Goal: Communication & Community: Answer question/provide support

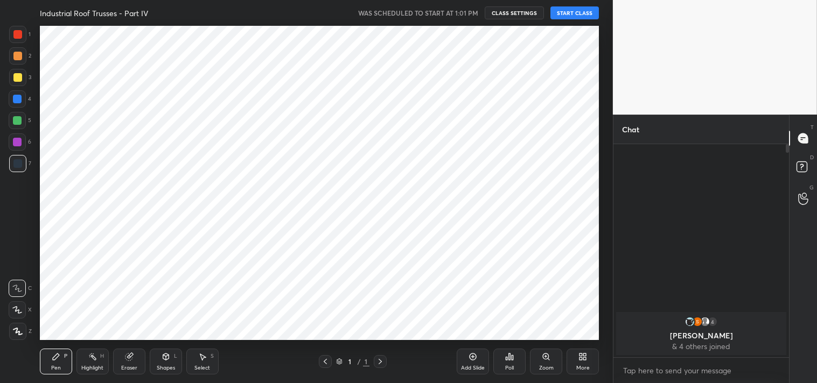
scroll to position [120, 172]
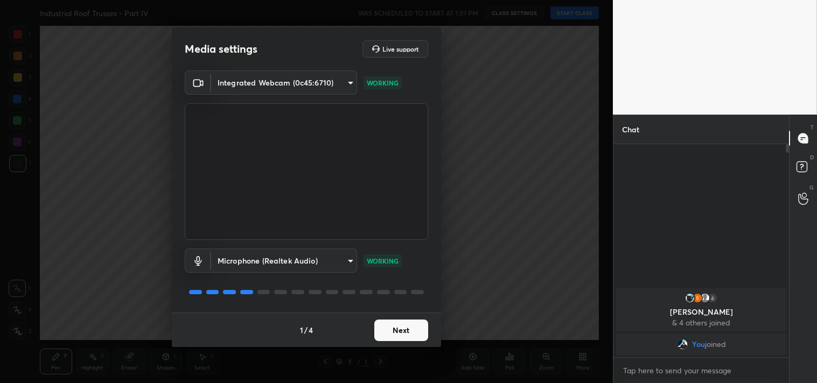
click at [401, 332] on button "Next" at bounding box center [401, 331] width 54 height 22
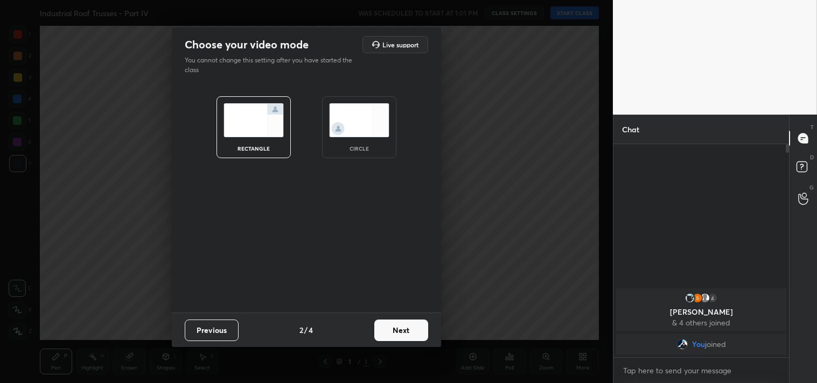
click at [401, 332] on button "Next" at bounding box center [401, 331] width 54 height 22
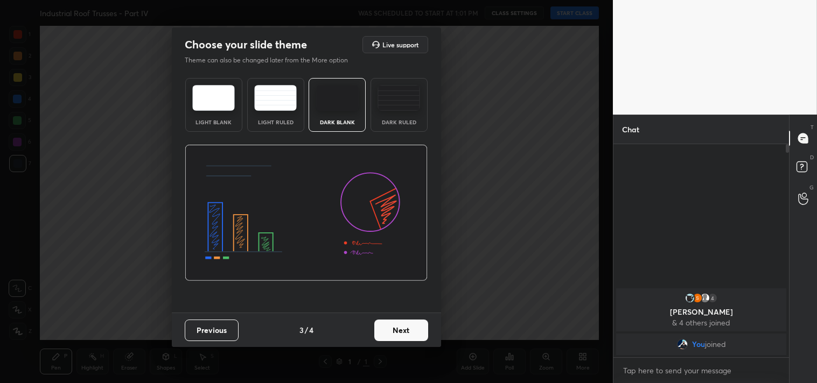
click at [401, 332] on button "Next" at bounding box center [401, 331] width 54 height 22
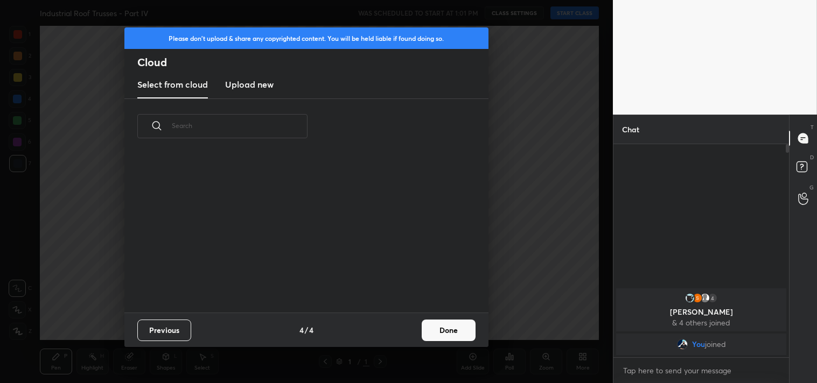
scroll to position [159, 346]
click at [433, 328] on button "Done" at bounding box center [449, 331] width 54 height 22
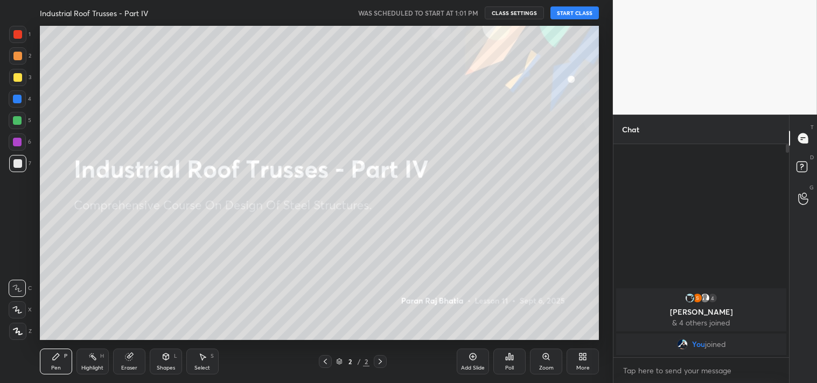
click at [573, 13] on button "START CLASS" at bounding box center [574, 12] width 48 height 13
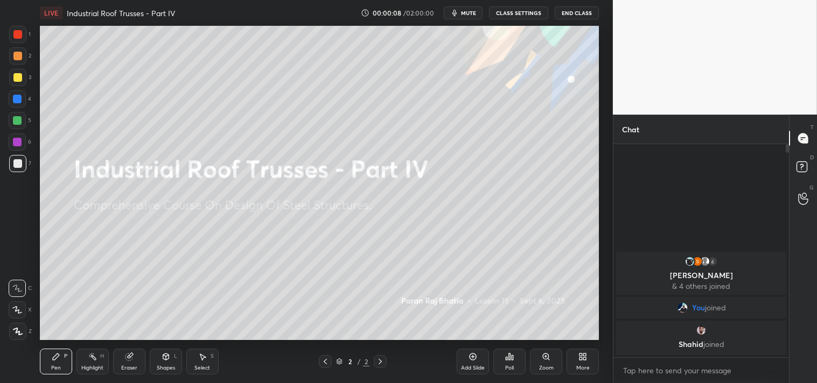
click at [465, 12] on span "mute" at bounding box center [468, 13] width 15 height 8
click at [472, 353] on icon at bounding box center [472, 357] width 9 height 9
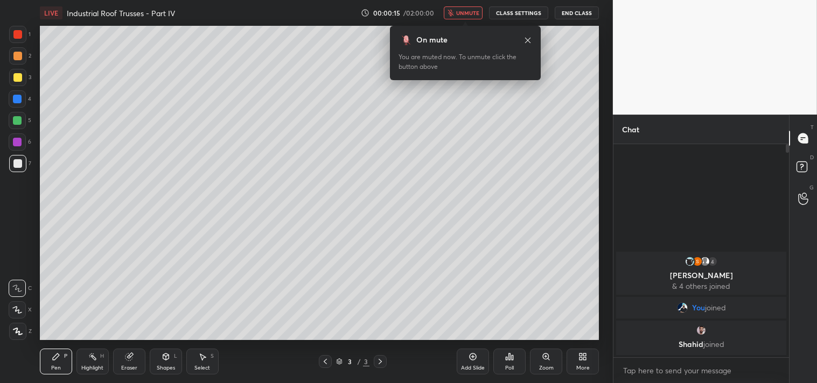
click at [15, 327] on div at bounding box center [17, 331] width 17 height 17
click at [17, 330] on icon at bounding box center [17, 331] width 9 height 6
click at [12, 332] on div at bounding box center [17, 331] width 17 height 17
click at [661, 372] on textarea at bounding box center [701, 370] width 158 height 17
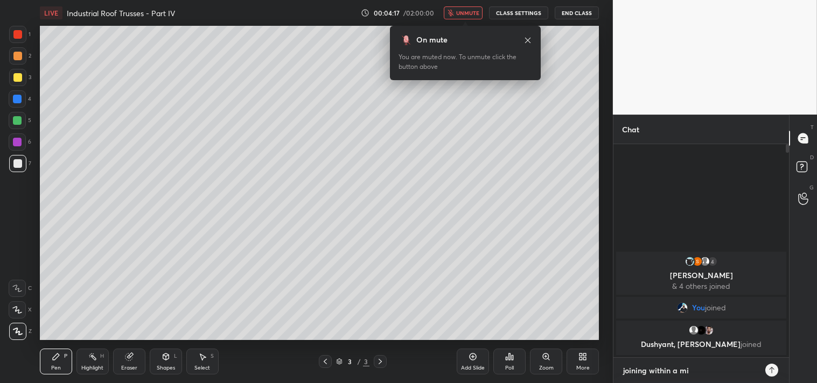
type textarea "joining within a min"
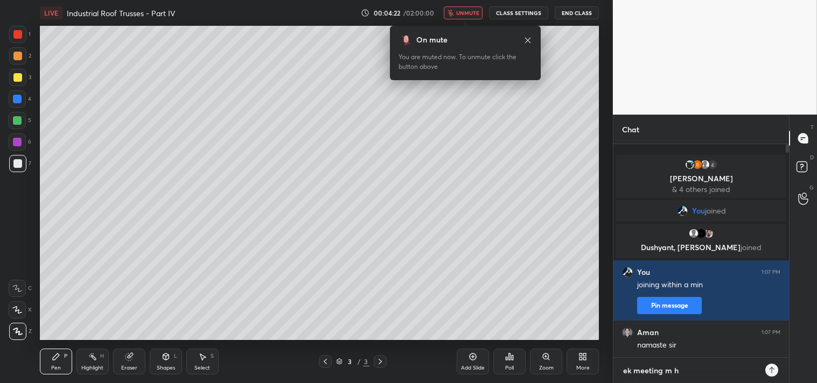
type textarea "ek meeting m hu"
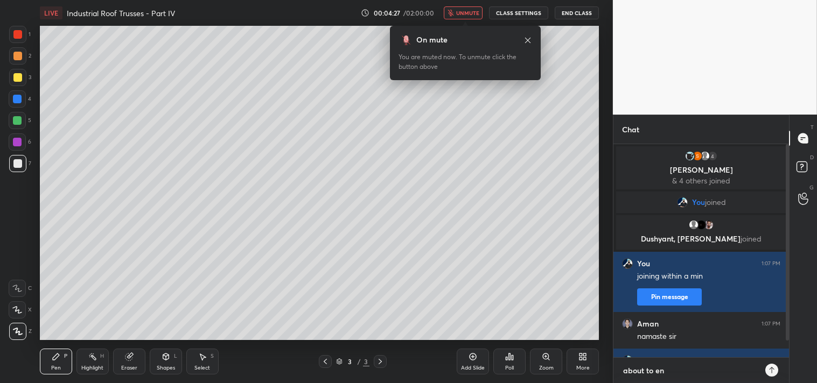
type textarea "about to end"
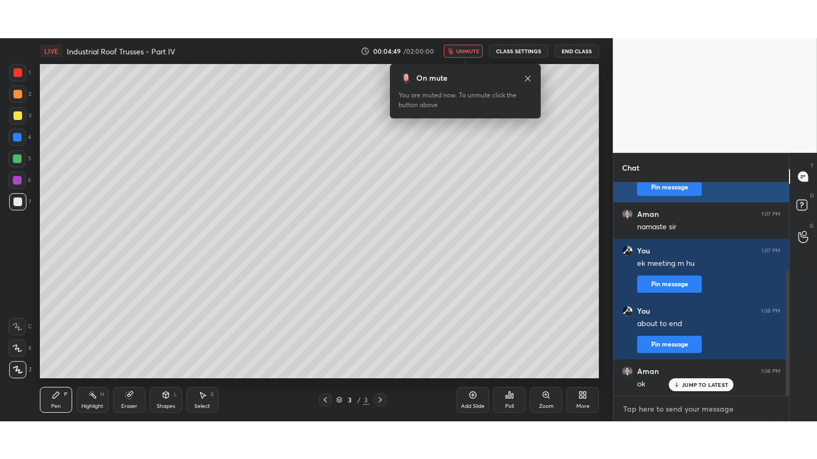
scroll to position [185, 0]
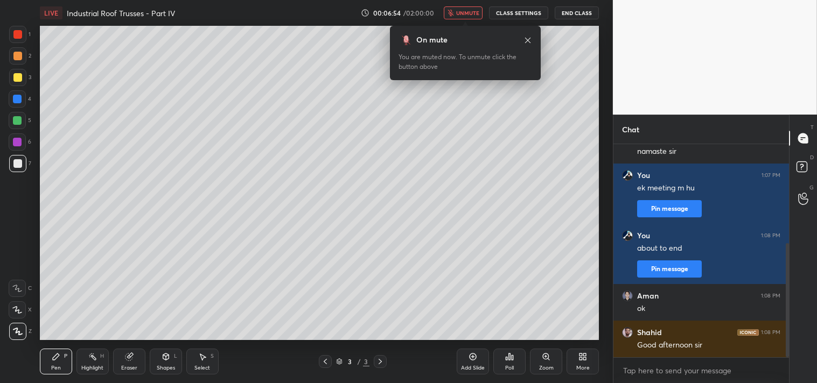
click at [524, 13] on button "CLASS SETTINGS" at bounding box center [518, 12] width 59 height 13
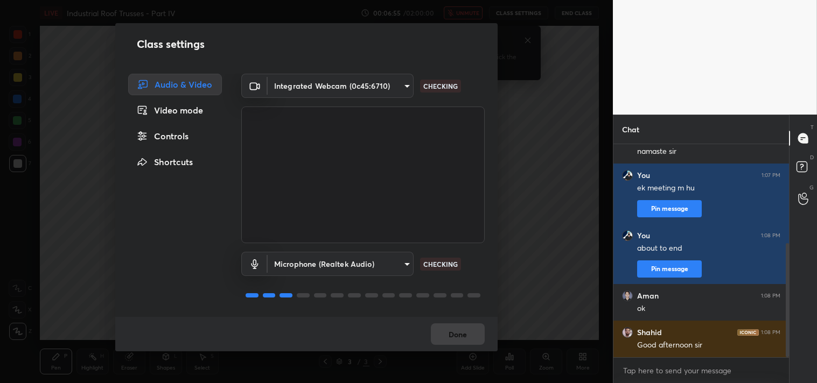
click at [403, 84] on body "1 2 3 4 5 6 7 C X Z C X Z E E Erase all H H LIVE Industrial Roof Trusses - Part…" at bounding box center [408, 191] width 817 height 383
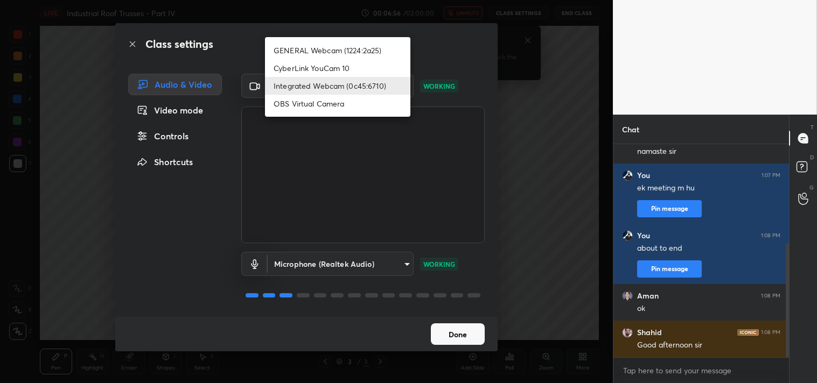
click at [353, 51] on li "GENERAL Webcam (1224:2a25)" at bounding box center [337, 50] width 145 height 18
type input "a804162f24a268607d6802bdfd143bf6309bb53021525fede1067bb20ea62842"
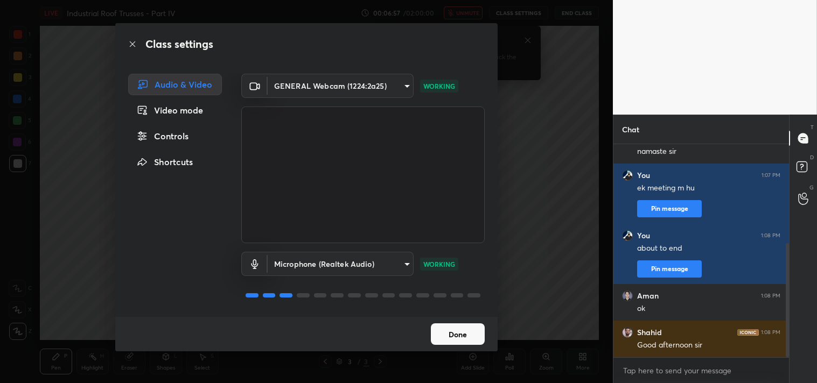
click at [461, 331] on button "Done" at bounding box center [458, 335] width 54 height 22
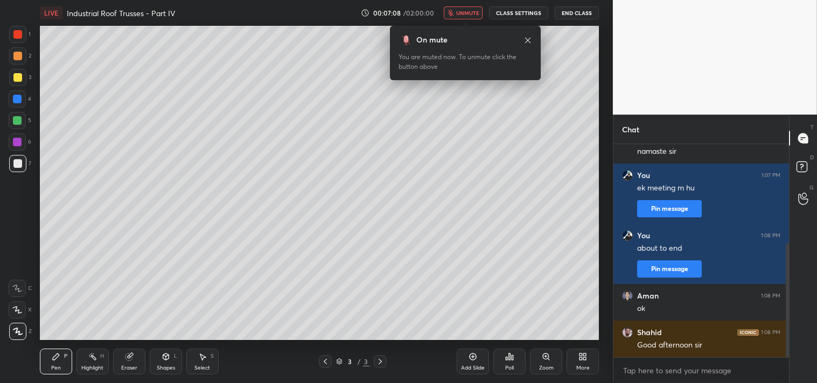
click at [130, 366] on div "Eraser" at bounding box center [129, 368] width 16 height 5
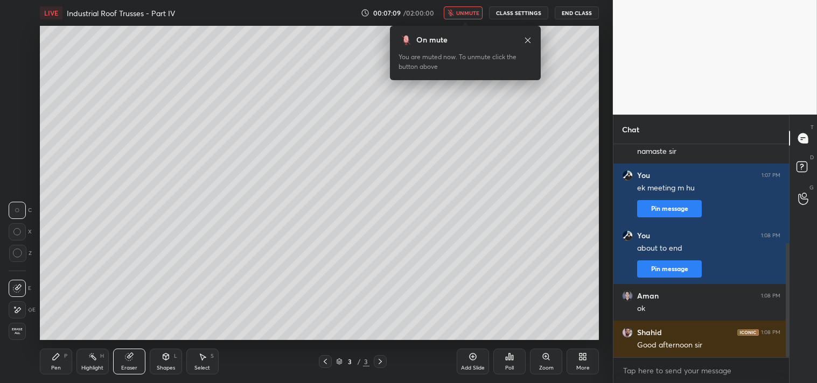
click at [18, 331] on span "Erase all" at bounding box center [17, 332] width 16 height 8
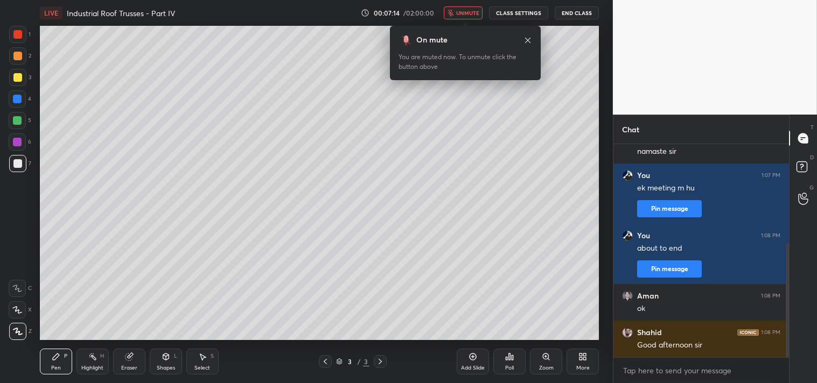
click at [578, 353] on icon at bounding box center [582, 357] width 9 height 9
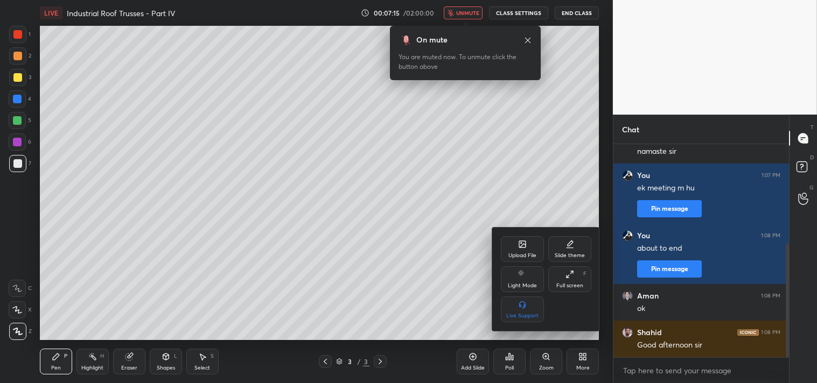
click at [574, 270] on div "Full screen F" at bounding box center [569, 280] width 43 height 26
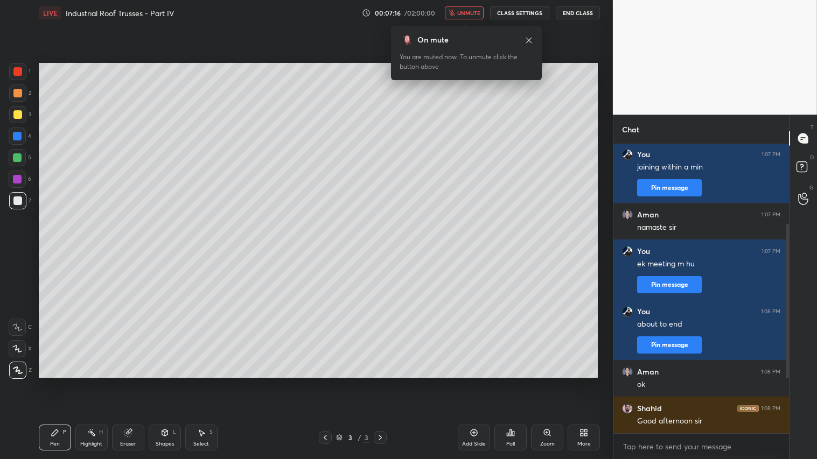
scroll to position [109, 0]
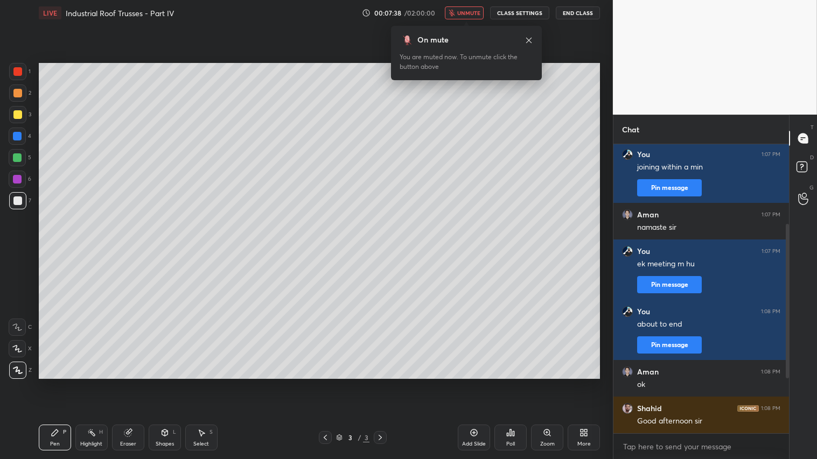
click at [470, 12] on span "unmute" at bounding box center [468, 13] width 23 height 8
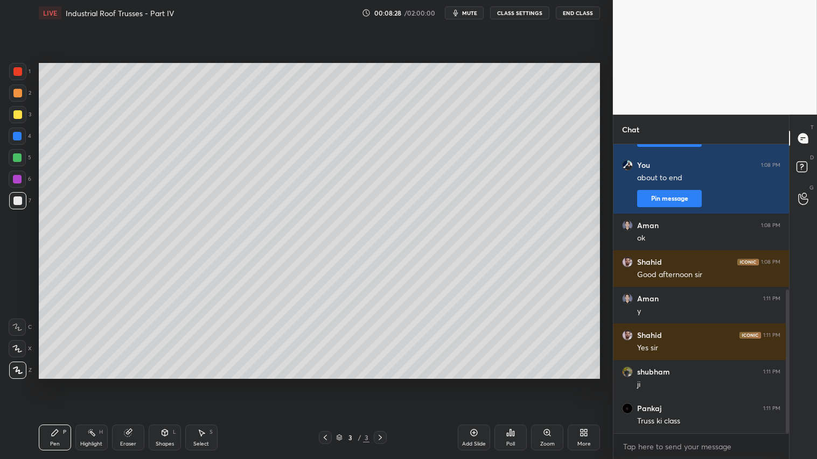
scroll to position [292, 0]
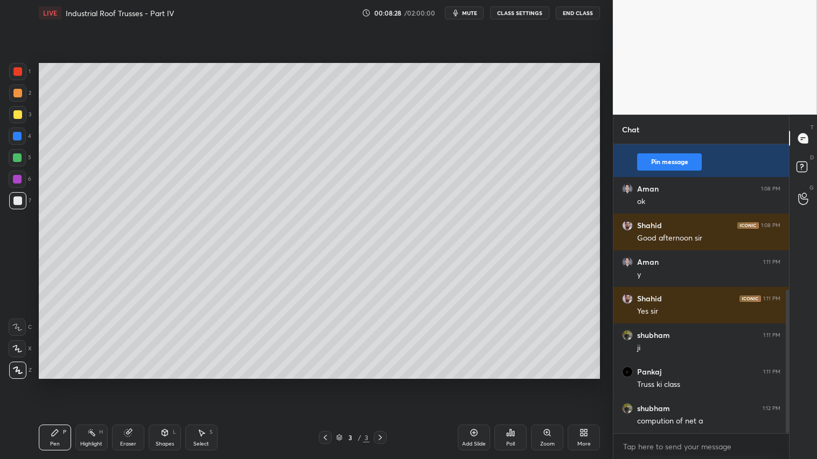
drag, startPoint x: 322, startPoint y: 439, endPoint x: 328, endPoint y: 438, distance: 6.6
click at [324, 383] on icon at bounding box center [325, 437] width 9 height 9
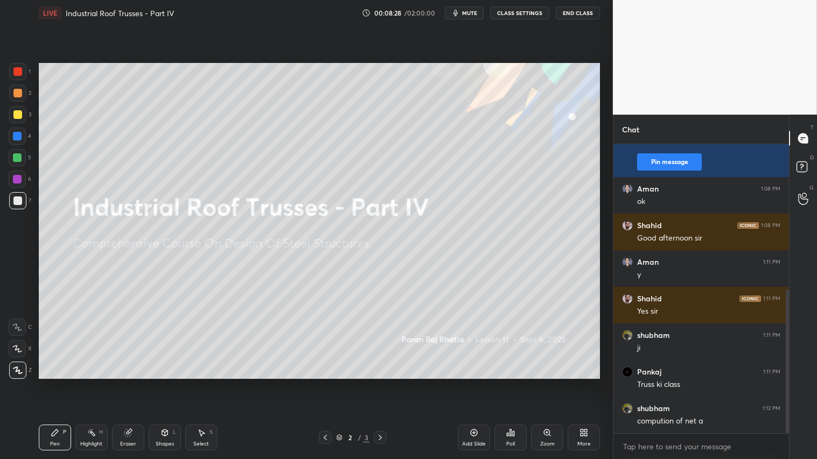
click at [384, 383] on icon at bounding box center [380, 437] width 9 height 9
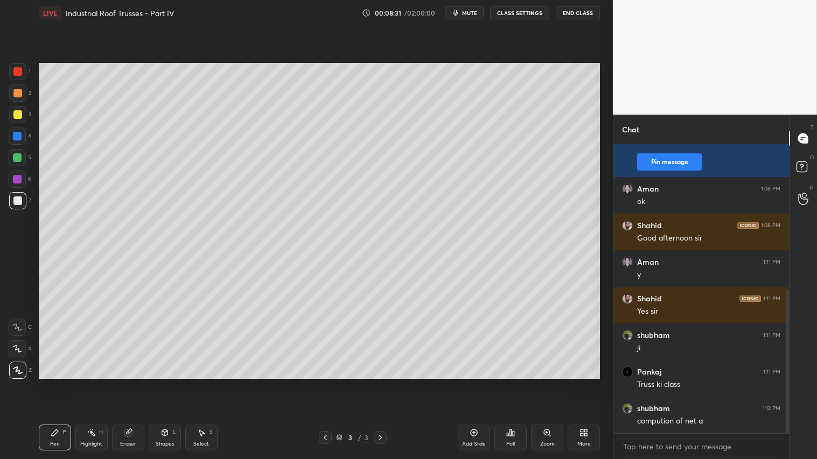
click at [324, 383] on icon at bounding box center [325, 437] width 9 height 9
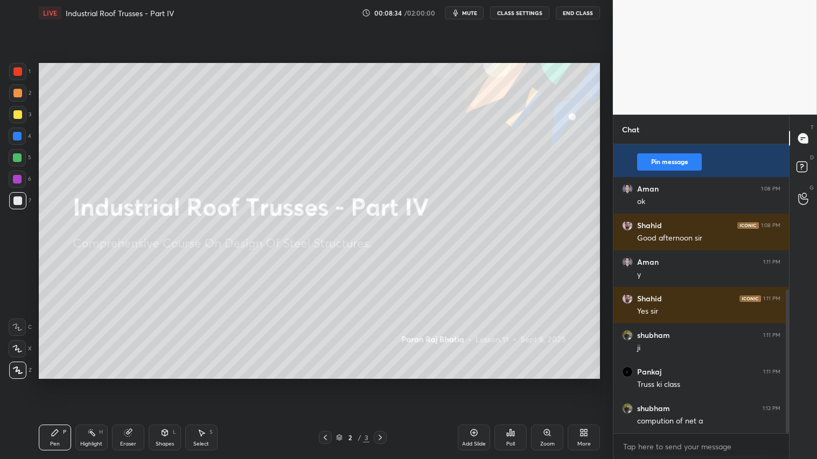
click at [131, 383] on div "Eraser" at bounding box center [128, 438] width 32 height 26
click at [24, 365] on div "Erase all" at bounding box center [17, 370] width 17 height 17
click at [377, 383] on icon at bounding box center [380, 437] width 9 height 9
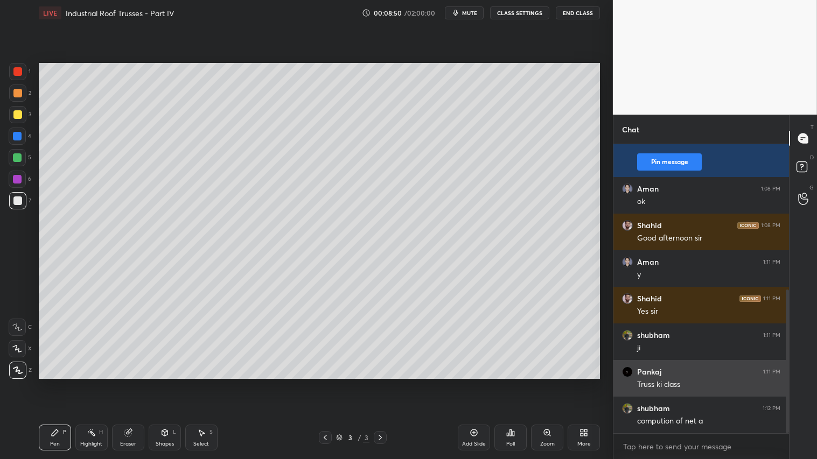
click at [628, 369] on img "grid" at bounding box center [627, 372] width 11 height 11
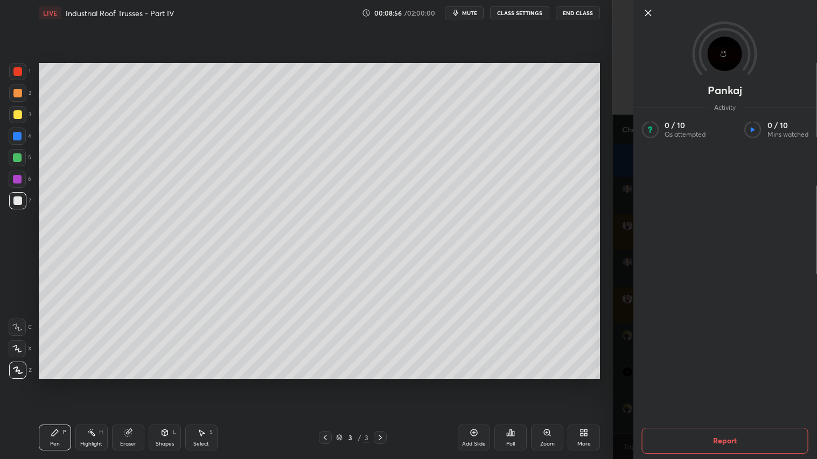
click at [648, 13] on icon at bounding box center [647, 12] width 5 height 5
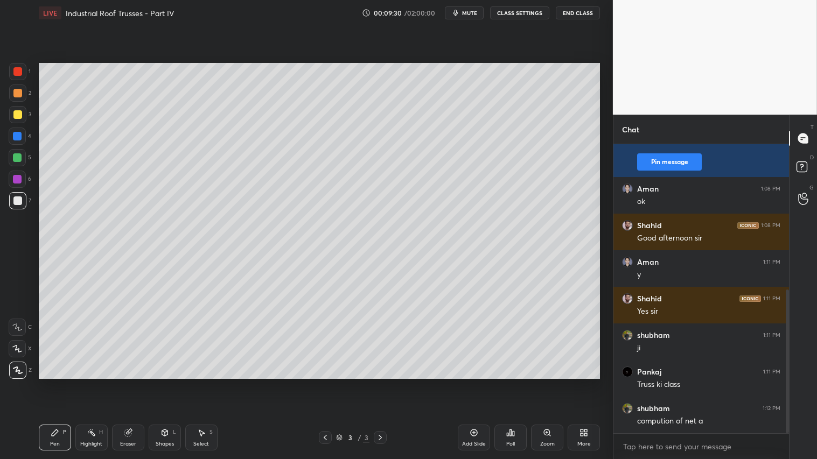
click at [17, 114] on div at bounding box center [17, 114] width 9 height 9
drag, startPoint x: 55, startPoint y: 440, endPoint x: 55, endPoint y: 435, distance: 5.9
click at [55, 383] on div "Pen P" at bounding box center [55, 438] width 32 height 26
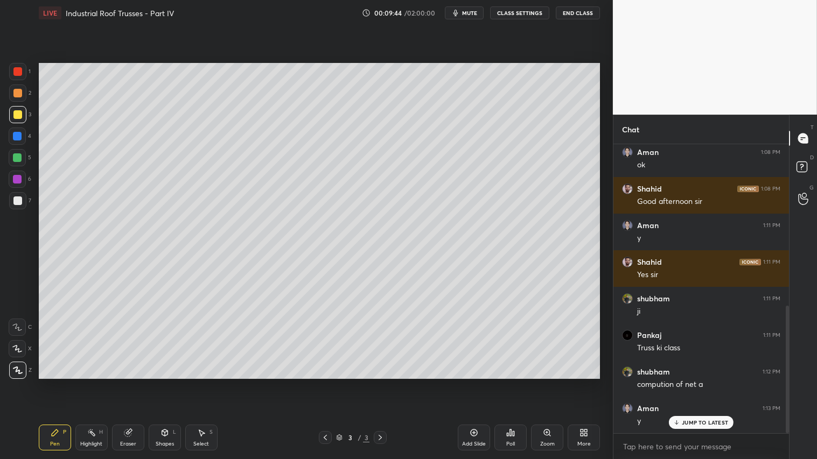
scroll to position [365, 0]
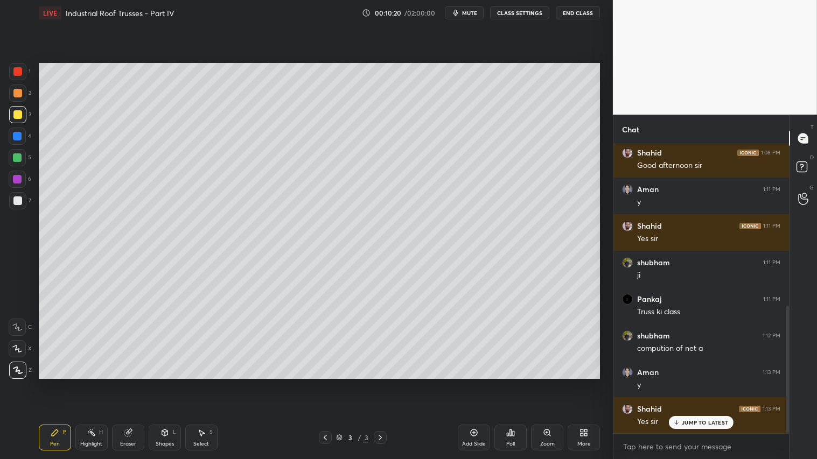
click at [127, 383] on div "Eraser" at bounding box center [128, 444] width 16 height 5
click at [17, 373] on span "Erase all" at bounding box center [17, 370] width 16 height 8
click at [17, 110] on div at bounding box center [17, 114] width 9 height 9
click at [65, 383] on div "Pen P" at bounding box center [55, 438] width 32 height 26
click at [19, 198] on div at bounding box center [17, 201] width 9 height 9
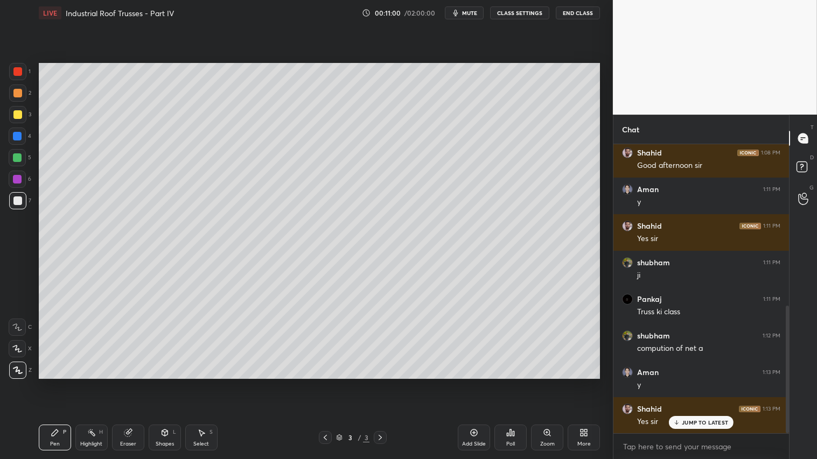
scroll to position [402, 0]
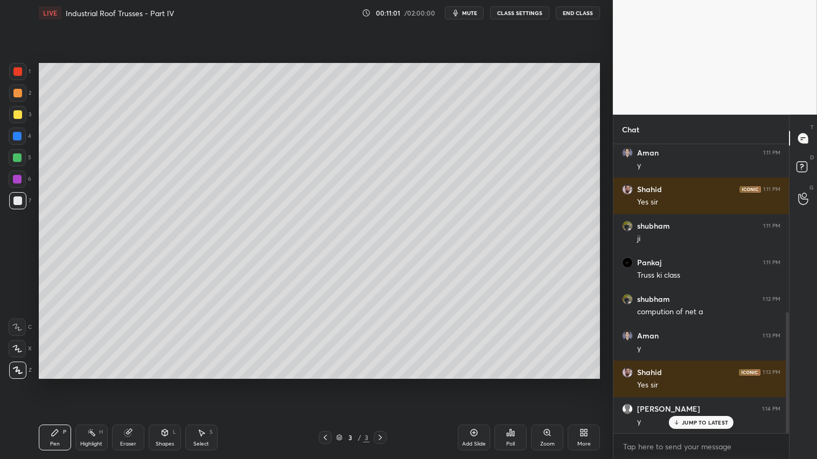
click at [169, 383] on icon at bounding box center [164, 433] width 9 height 9
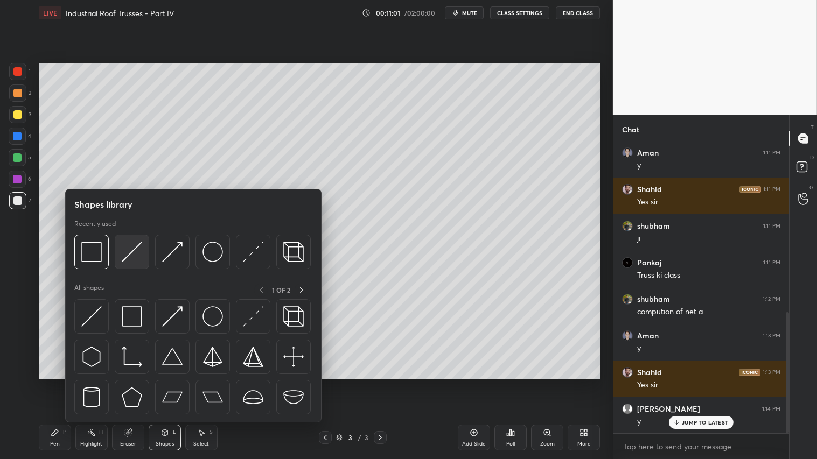
click at [137, 246] on img at bounding box center [132, 252] width 20 height 20
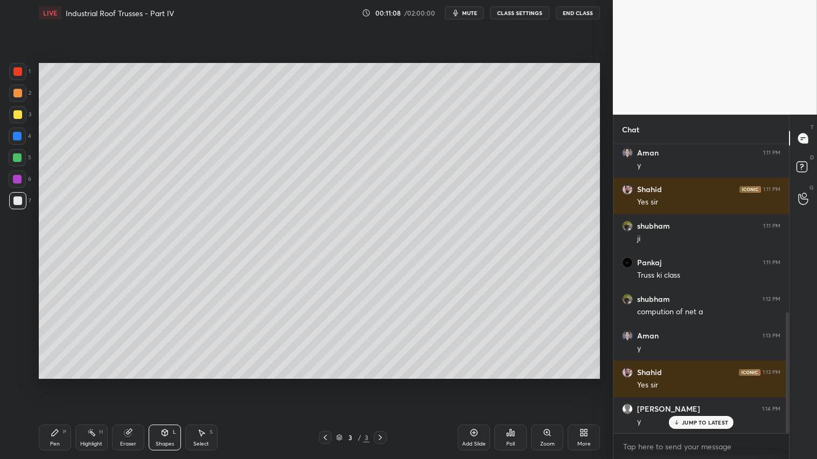
click at [55, 383] on div "Pen" at bounding box center [55, 444] width 10 height 5
drag, startPoint x: 64, startPoint y: 437, endPoint x: 97, endPoint y: 410, distance: 43.2
click at [64, 383] on div "Pen P" at bounding box center [55, 438] width 32 height 26
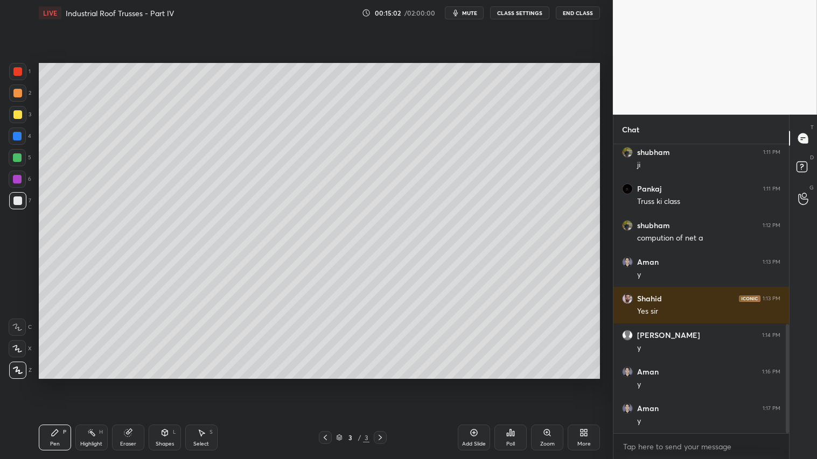
scroll to position [512, 0]
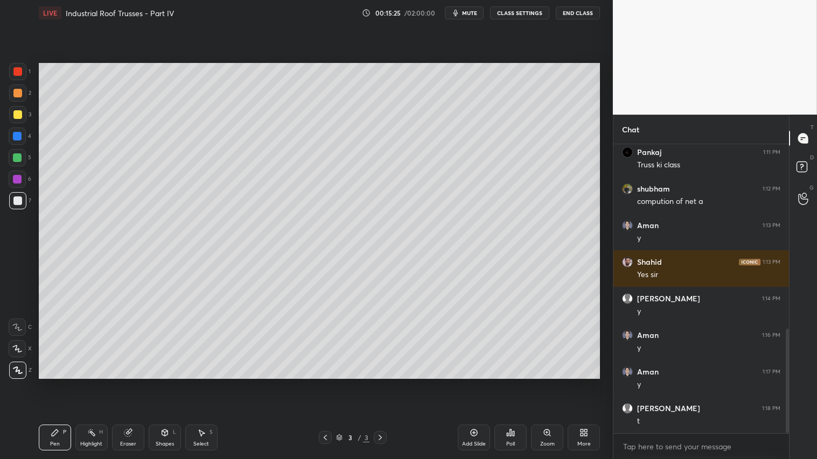
click at [124, 383] on icon at bounding box center [128, 433] width 9 height 9
drag, startPoint x: 15, startPoint y: 290, endPoint x: 31, endPoint y: 280, distance: 18.8
click at [19, 286] on div at bounding box center [17, 292] width 17 height 17
click at [55, 383] on div "Pen P" at bounding box center [55, 438] width 32 height 26
click at [17, 92] on div at bounding box center [17, 93] width 9 height 9
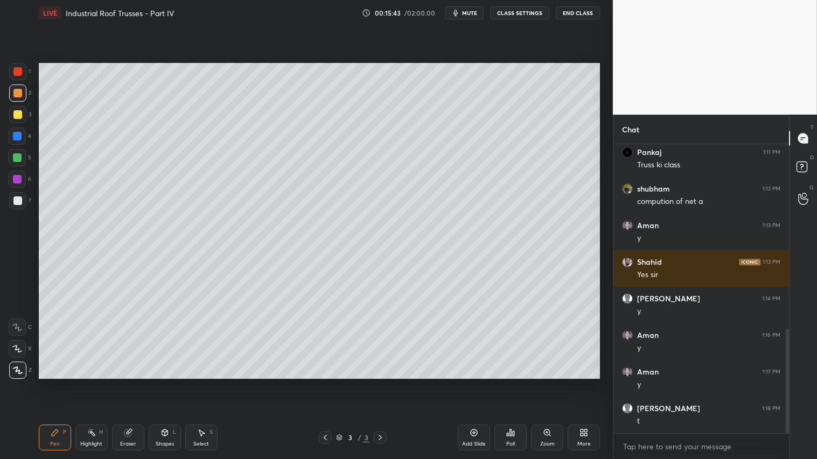
click at [45, 383] on div "Pen P" at bounding box center [55, 438] width 32 height 26
click at [133, 383] on div "Eraser" at bounding box center [128, 438] width 32 height 26
click at [50, 383] on div "Pen P" at bounding box center [55, 438] width 32 height 26
drag, startPoint x: 171, startPoint y: 435, endPoint x: 181, endPoint y: 427, distance: 12.7
click at [171, 383] on div "Shapes L" at bounding box center [165, 438] width 32 height 26
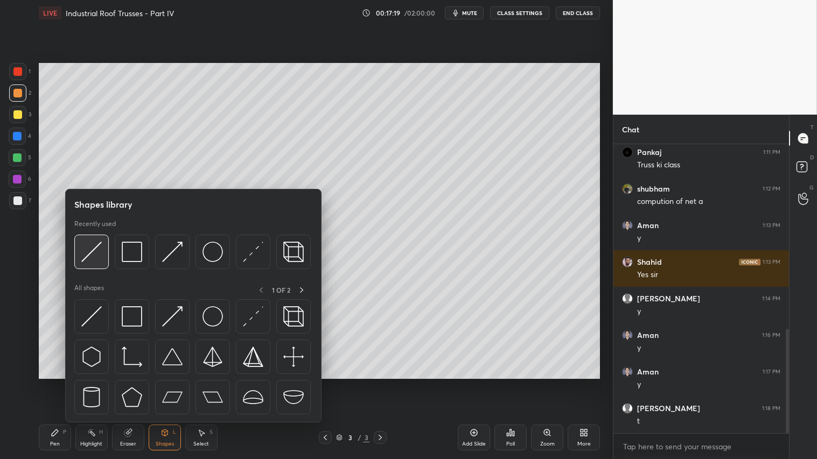
click at [99, 249] on img at bounding box center [91, 252] width 20 height 20
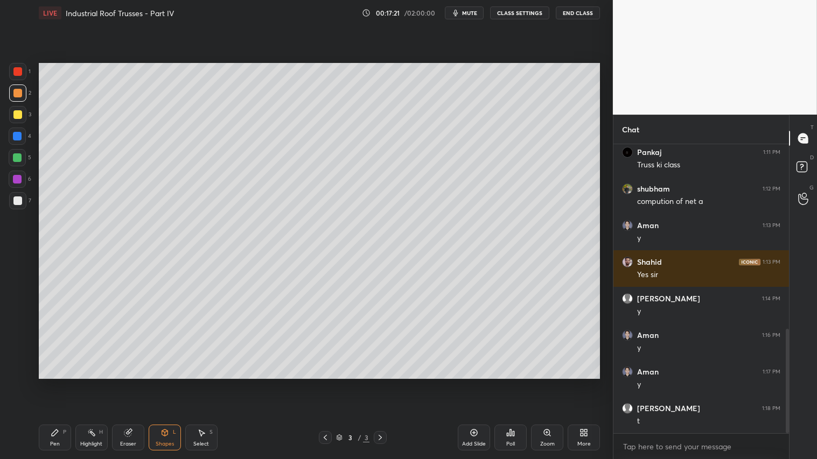
click at [62, 383] on div "Pen P" at bounding box center [55, 438] width 32 height 26
click at [325, 383] on icon at bounding box center [325, 437] width 9 height 9
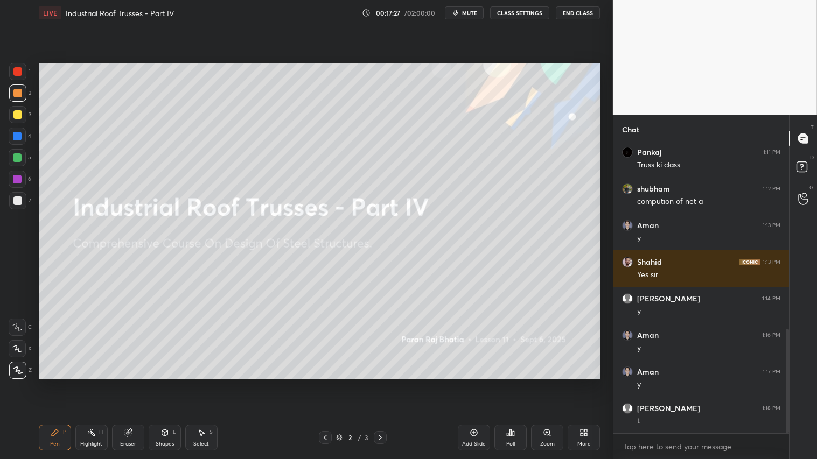
click at [384, 383] on icon at bounding box center [380, 437] width 9 height 9
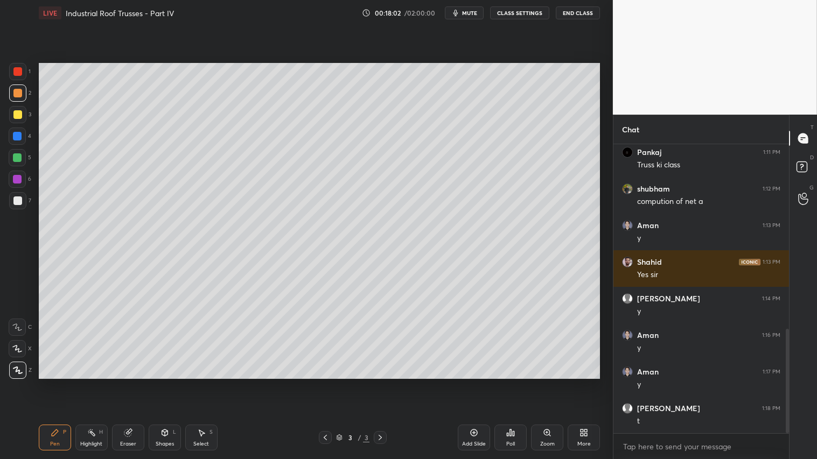
drag, startPoint x: 20, startPoint y: 114, endPoint x: 20, endPoint y: 119, distance: 5.4
click at [19, 116] on div at bounding box center [17, 114] width 9 height 9
click at [9, 92] on div "1 2 3 4 5 6 7 C X Z C X Z E E Erase all H H" at bounding box center [17, 221] width 34 height 316
click at [18, 89] on div at bounding box center [17, 93] width 9 height 9
click at [56, 383] on div "Pen P" at bounding box center [55, 438] width 32 height 26
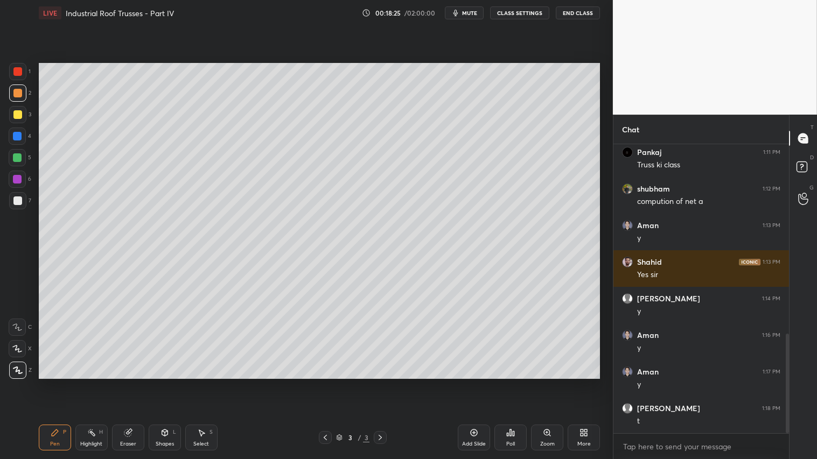
scroll to position [551, 0]
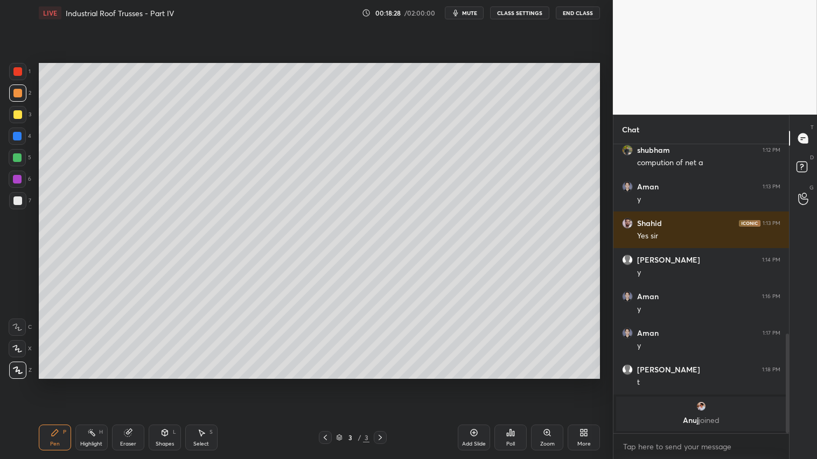
click at [698, 383] on img "grid" at bounding box center [701, 406] width 11 height 11
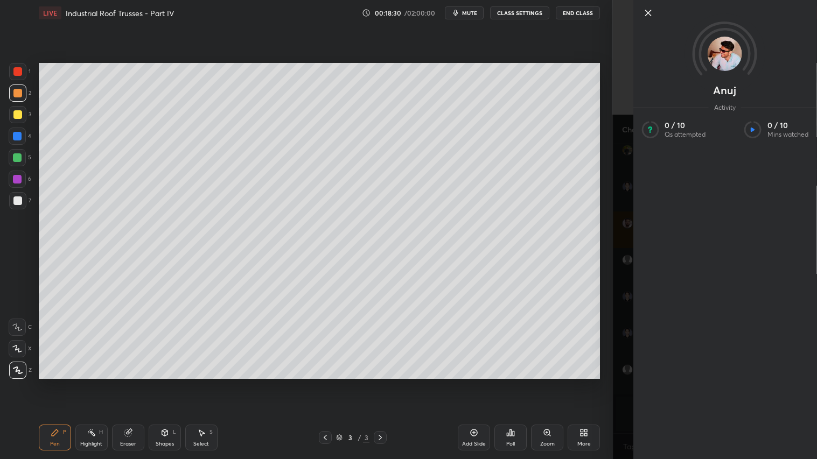
click at [649, 17] on icon at bounding box center [647, 12] width 13 height 13
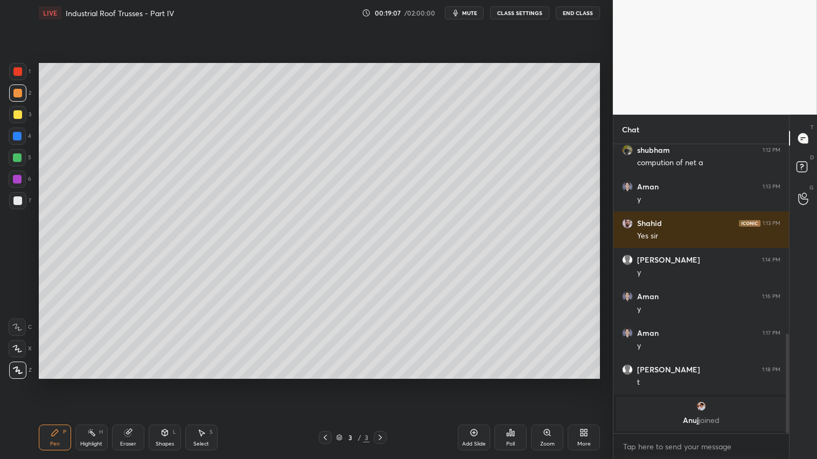
click at [476, 383] on icon at bounding box center [474, 433] width 9 height 9
click at [22, 114] on div at bounding box center [17, 114] width 9 height 9
click at [54, 383] on div "Pen" at bounding box center [55, 444] width 10 height 5
click at [18, 162] on div at bounding box center [17, 157] width 17 height 17
click at [168, 383] on div "Shapes L" at bounding box center [165, 438] width 32 height 26
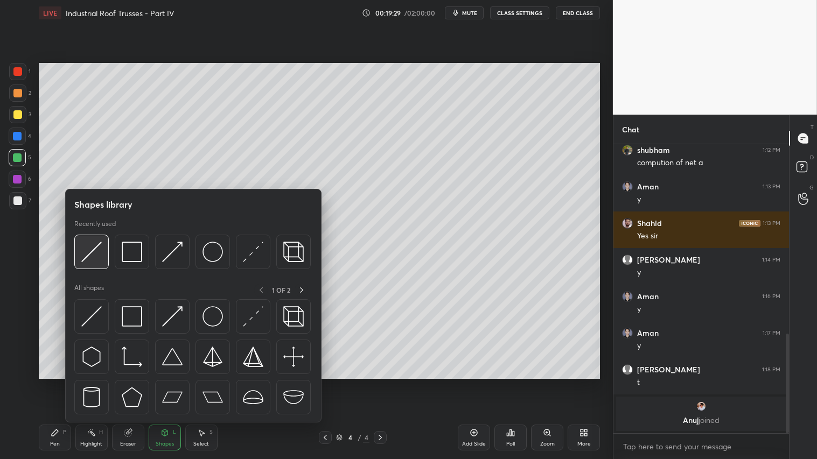
click at [100, 250] on img at bounding box center [91, 252] width 20 height 20
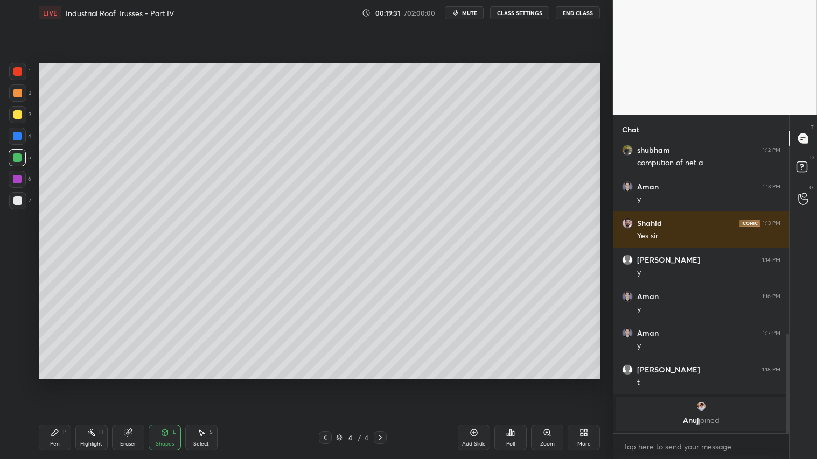
click at [19, 114] on div at bounding box center [17, 114] width 9 height 9
click at [54, 383] on div "Pen P" at bounding box center [55, 438] width 32 height 26
click at [468, 16] on span "mute" at bounding box center [469, 13] width 15 height 8
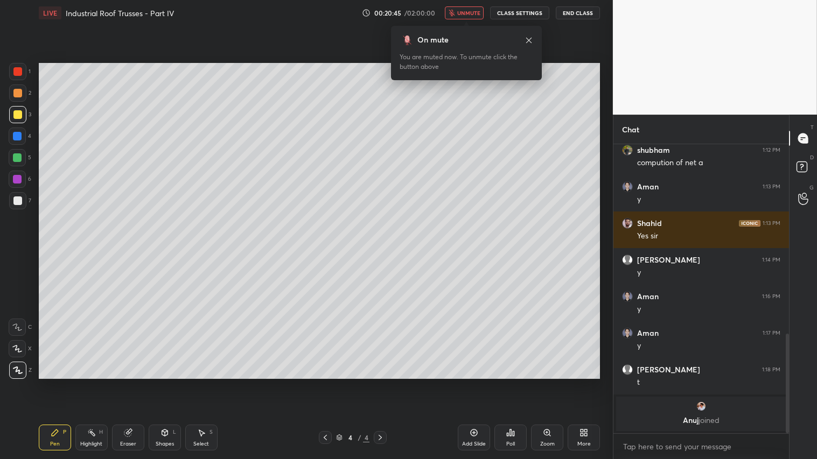
click at [132, 383] on div "Eraser" at bounding box center [128, 444] width 16 height 5
click at [55, 383] on icon at bounding box center [55, 433] width 6 height 6
click at [464, 12] on span "unmute" at bounding box center [468, 13] width 23 height 8
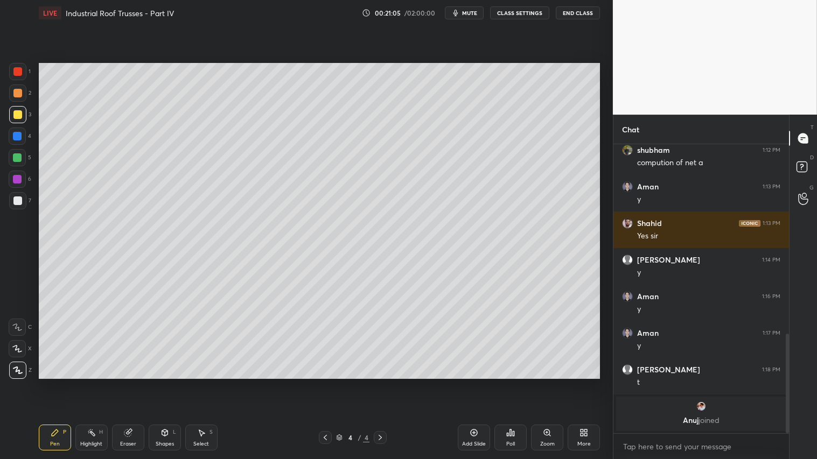
click at [11, 117] on div at bounding box center [17, 114] width 17 height 17
drag, startPoint x: 477, startPoint y: 438, endPoint x: 472, endPoint y: 432, distance: 8.1
click at [476, 383] on div "Add Slide" at bounding box center [474, 438] width 32 height 26
click at [18, 94] on div at bounding box center [17, 93] width 9 height 9
click at [53, 383] on div "Pen" at bounding box center [55, 444] width 10 height 5
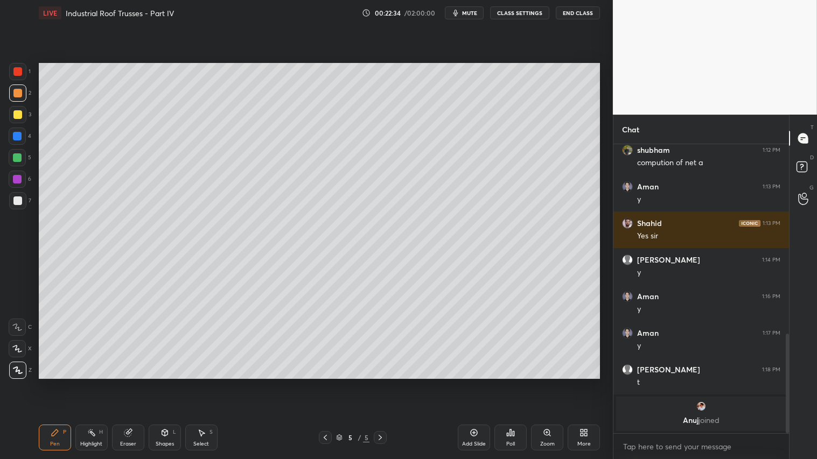
drag, startPoint x: 16, startPoint y: 201, endPoint x: 31, endPoint y: 167, distance: 36.4
click at [19, 197] on div at bounding box center [17, 201] width 9 height 9
click at [166, 383] on div "Shapes L" at bounding box center [165, 438] width 32 height 26
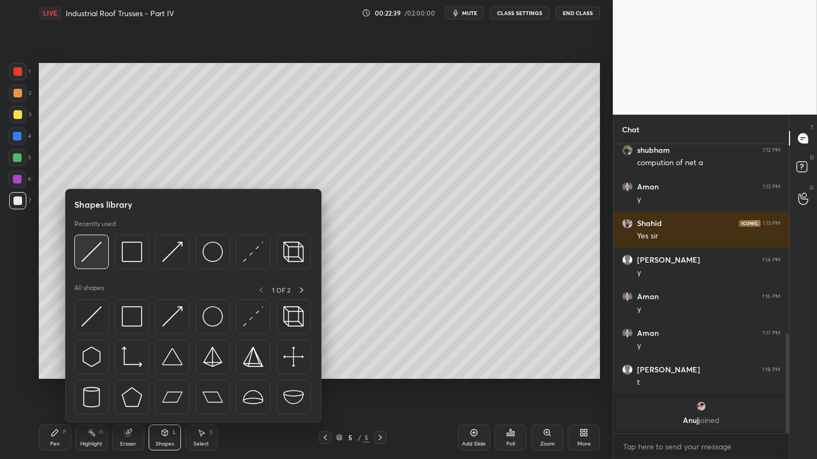
click at [93, 248] on img at bounding box center [91, 252] width 20 height 20
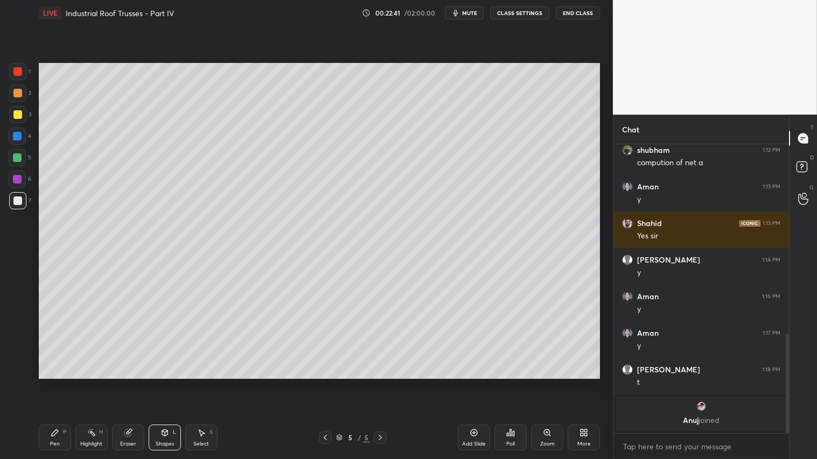
drag, startPoint x: 54, startPoint y: 439, endPoint x: 52, endPoint y: 431, distance: 8.5
click at [53, 383] on div "Pen P" at bounding box center [55, 438] width 32 height 26
click at [19, 93] on div at bounding box center [17, 93] width 9 height 9
click at [11, 200] on div at bounding box center [17, 200] width 17 height 17
drag, startPoint x: 52, startPoint y: 444, endPoint x: 58, endPoint y: 396, distance: 48.8
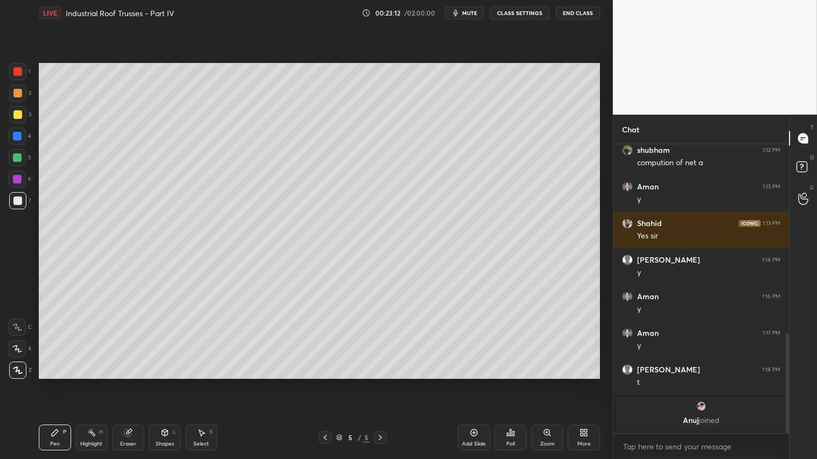
click at [52, 383] on div "Pen" at bounding box center [55, 444] width 10 height 5
click at [16, 90] on div at bounding box center [17, 93] width 9 height 9
click at [17, 204] on div at bounding box center [17, 201] width 9 height 9
click at [54, 383] on div "Pen P" at bounding box center [55, 438] width 32 height 26
drag, startPoint x: 164, startPoint y: 442, endPoint x: 168, endPoint y: 426, distance: 16.1
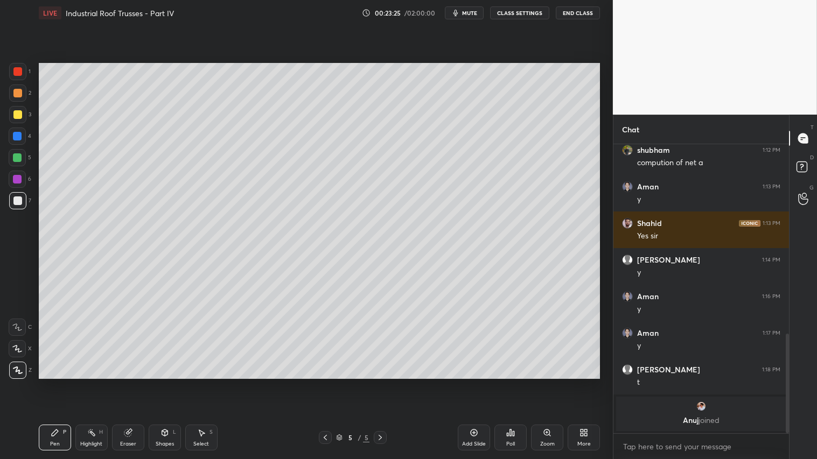
click at [167, 383] on div "Shapes L" at bounding box center [165, 438] width 32 height 26
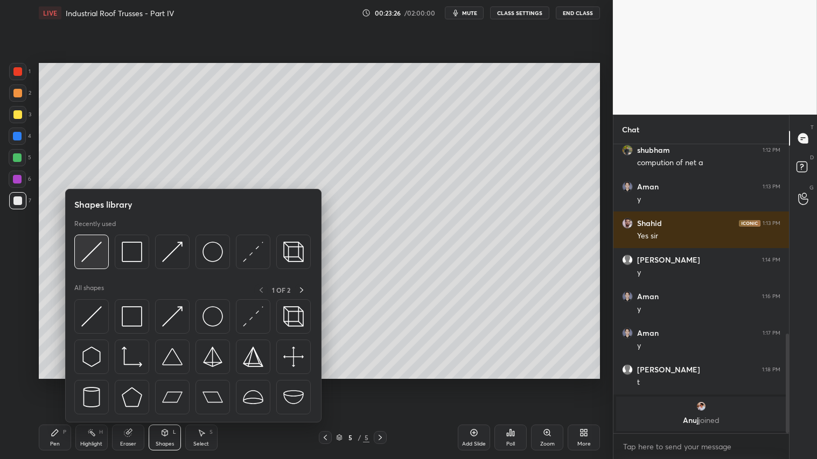
click at [98, 255] on img at bounding box center [91, 252] width 20 height 20
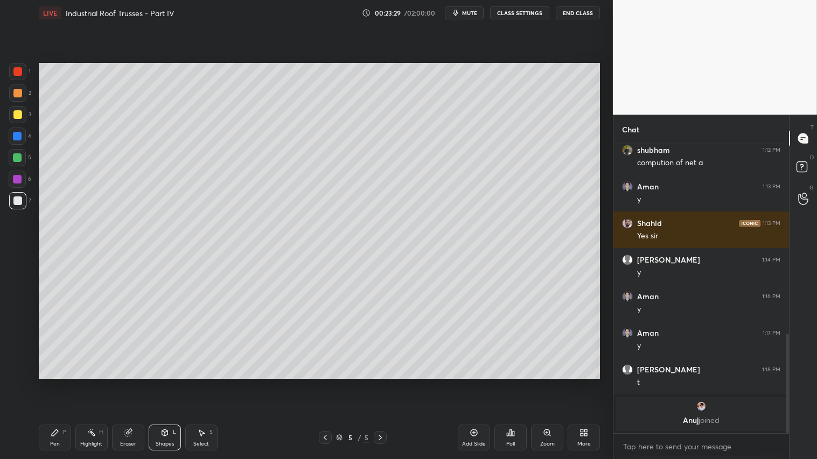
drag, startPoint x: 16, startPoint y: 89, endPoint x: 15, endPoint y: 106, distance: 17.3
click at [16, 92] on div at bounding box center [17, 93] width 9 height 9
click at [58, 383] on icon at bounding box center [55, 433] width 9 height 9
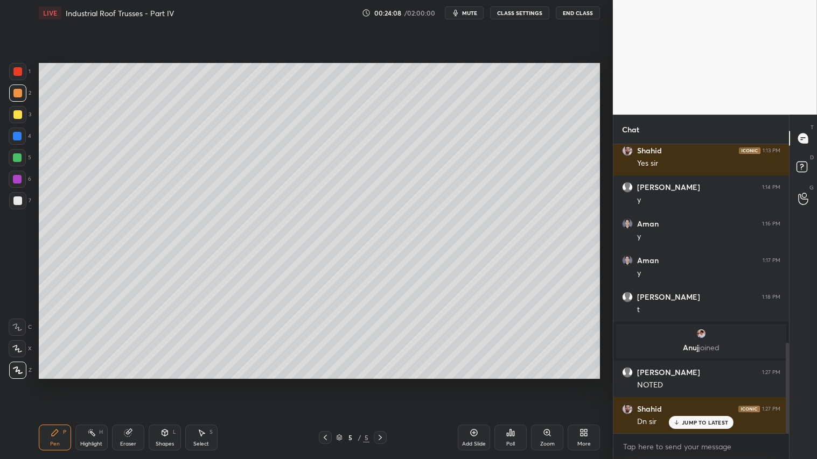
scroll to position [633, 0]
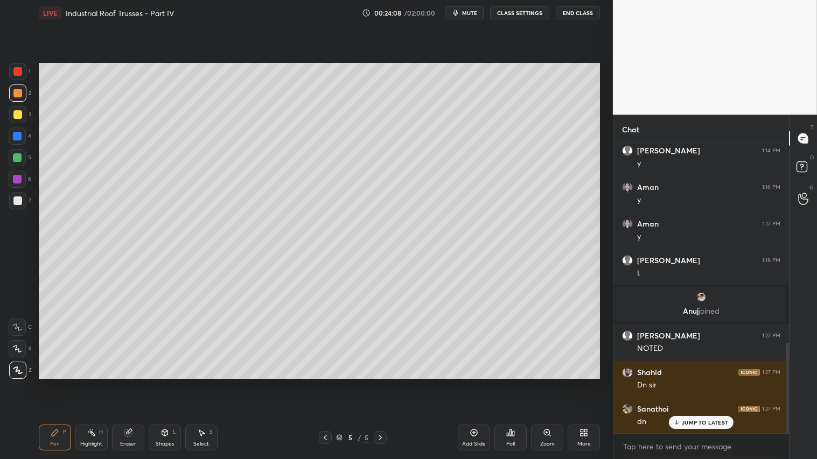
click at [474, 383] on icon at bounding box center [474, 433] width 9 height 9
click at [160, 383] on div "Shapes L" at bounding box center [165, 438] width 32 height 26
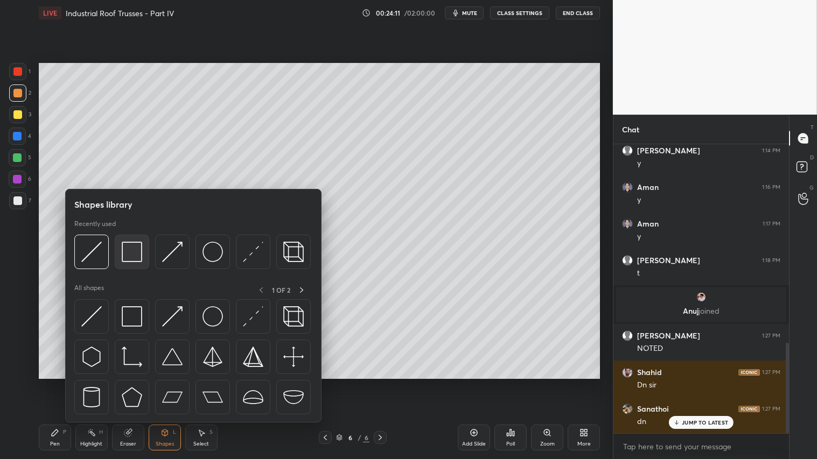
click at [119, 256] on div at bounding box center [132, 252] width 34 height 34
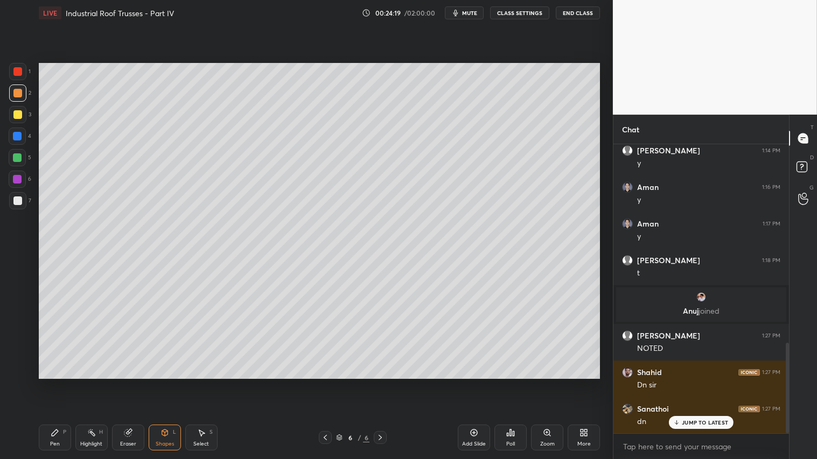
drag, startPoint x: 166, startPoint y: 432, endPoint x: 168, endPoint y: 426, distance: 6.8
click at [168, 383] on icon at bounding box center [164, 433] width 9 height 9
drag, startPoint x: 162, startPoint y: 442, endPoint x: 160, endPoint y: 432, distance: 9.8
click at [160, 383] on div "Shapes L" at bounding box center [165, 438] width 32 height 26
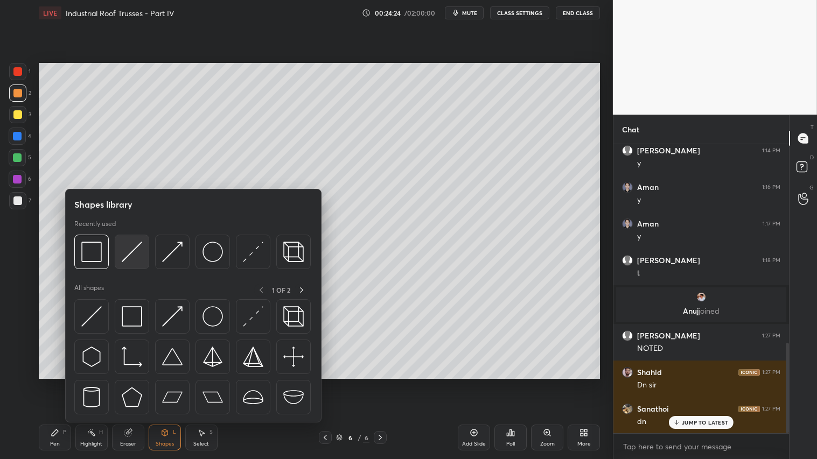
click at [126, 251] on img at bounding box center [132, 252] width 20 height 20
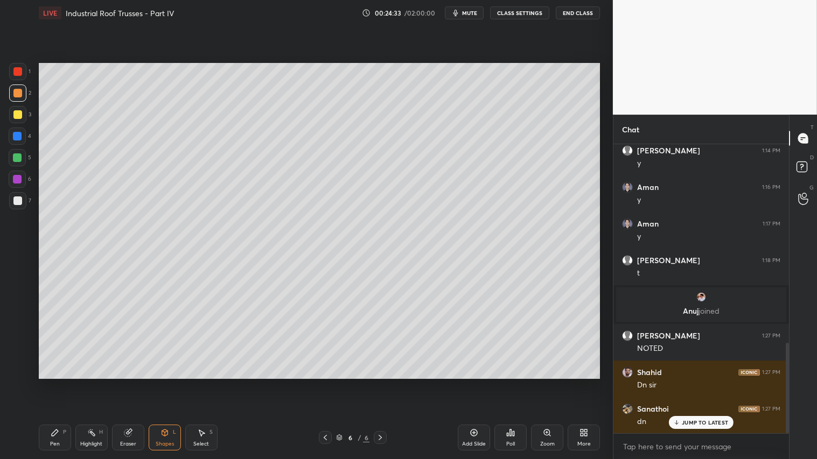
click at [50, 383] on div "Pen P" at bounding box center [55, 438] width 32 height 26
drag, startPoint x: 127, startPoint y: 440, endPoint x: 128, endPoint y: 421, distance: 19.4
click at [129, 383] on div "Eraser" at bounding box center [128, 438] width 32 height 26
click at [18, 243] on div at bounding box center [17, 249] width 17 height 17
click at [134, 383] on div "Eraser" at bounding box center [128, 438] width 32 height 26
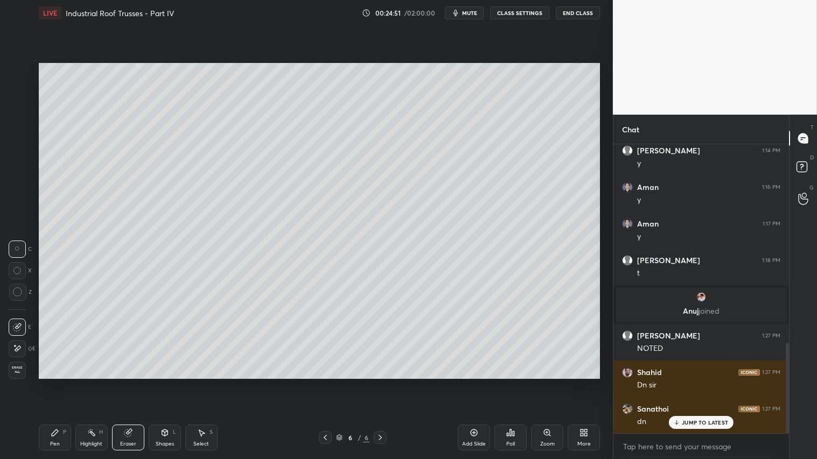
click at [172, 383] on div "Shapes L" at bounding box center [165, 438] width 32 height 26
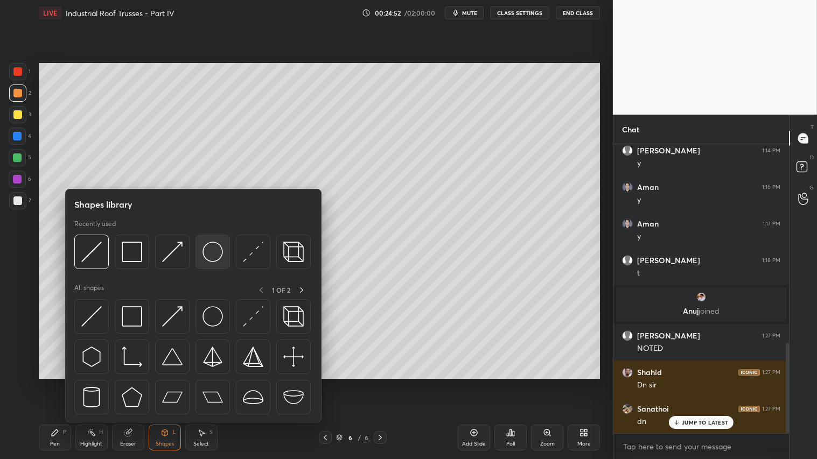
click at [215, 246] on img at bounding box center [212, 252] width 20 height 20
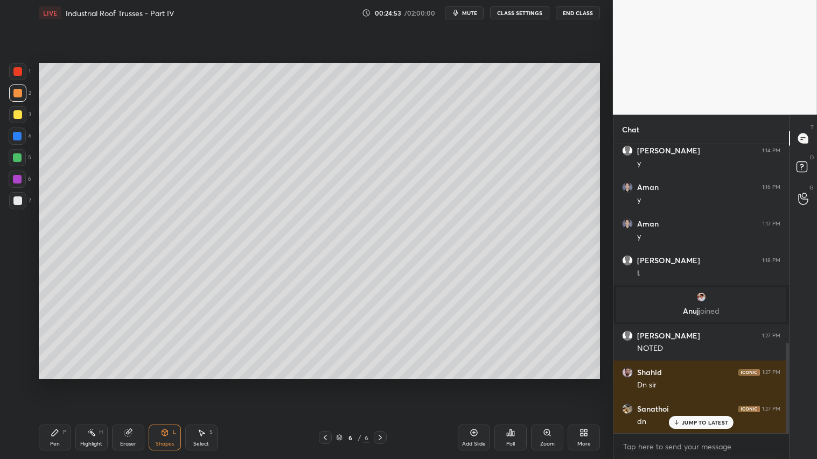
click at [20, 114] on div at bounding box center [17, 114] width 9 height 9
click at [159, 383] on div "Shapes" at bounding box center [165, 444] width 18 height 5
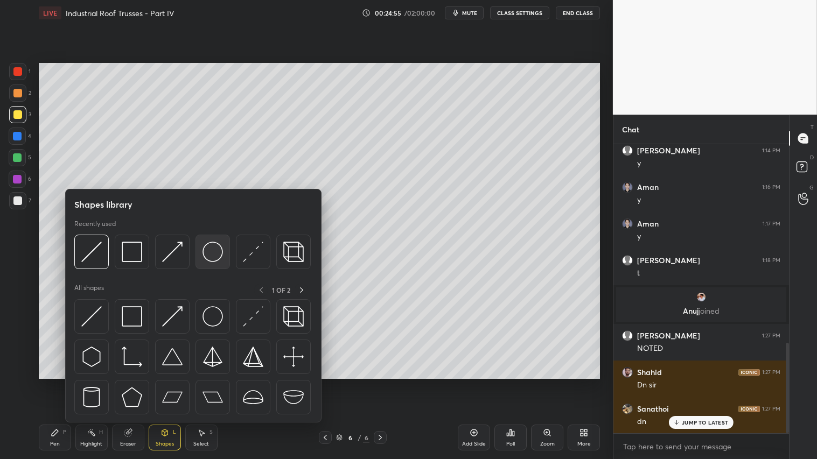
click at [208, 253] on img at bounding box center [212, 252] width 20 height 20
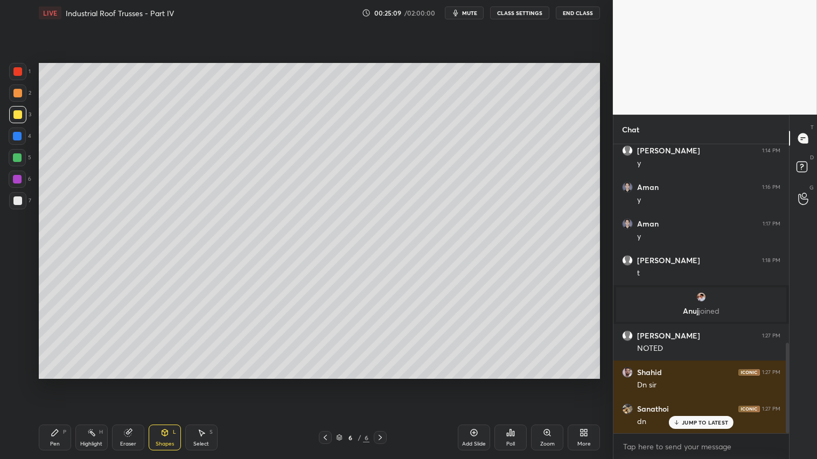
click at [164, 383] on icon at bounding box center [164, 433] width 9 height 9
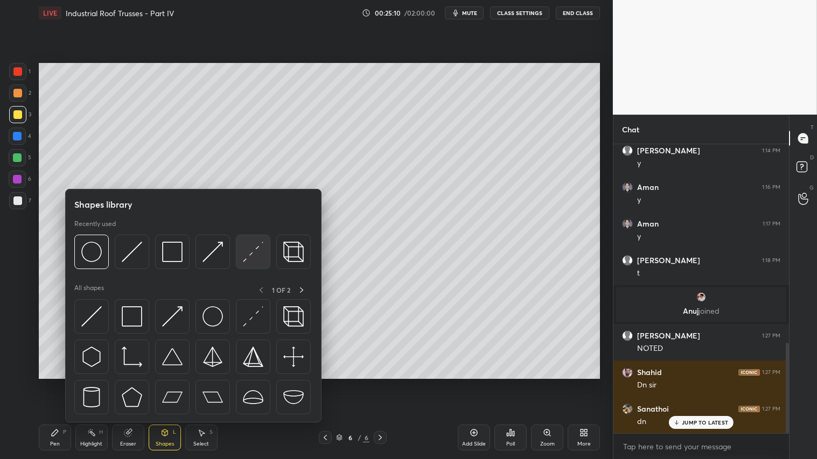
click at [255, 254] on img at bounding box center [253, 252] width 20 height 20
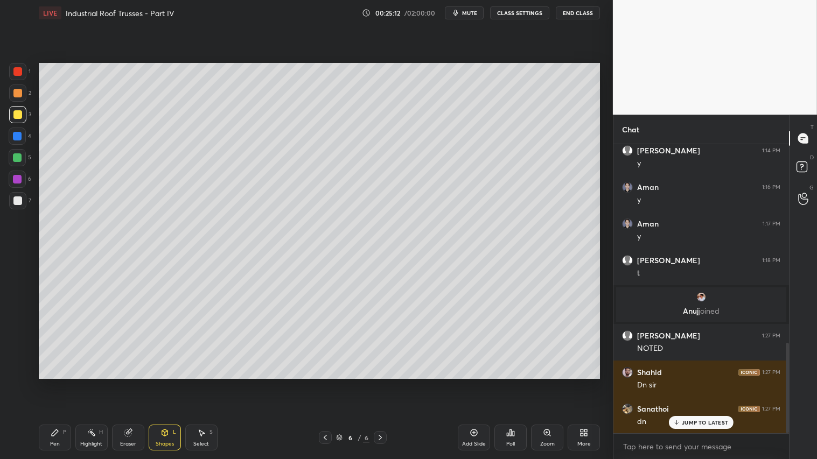
drag, startPoint x: 14, startPoint y: 198, endPoint x: 36, endPoint y: 198, distance: 22.1
click at [16, 198] on div at bounding box center [17, 201] width 9 height 9
click at [167, 383] on div "Shapes L" at bounding box center [165, 438] width 32 height 26
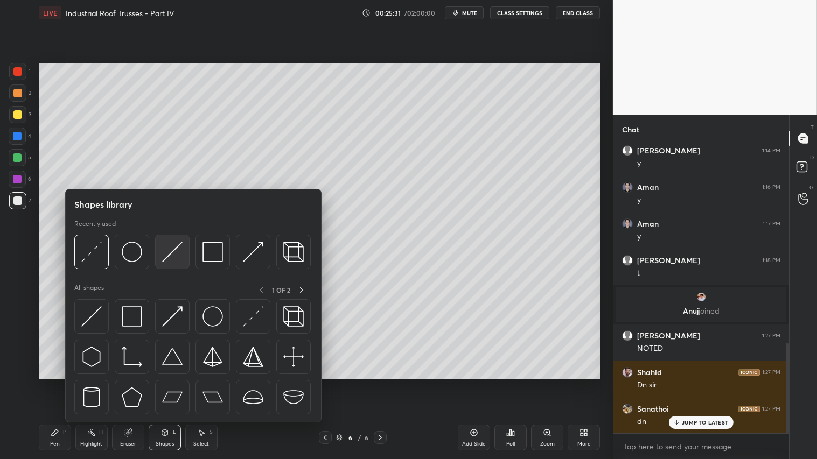
click at [170, 237] on div at bounding box center [172, 252] width 34 height 34
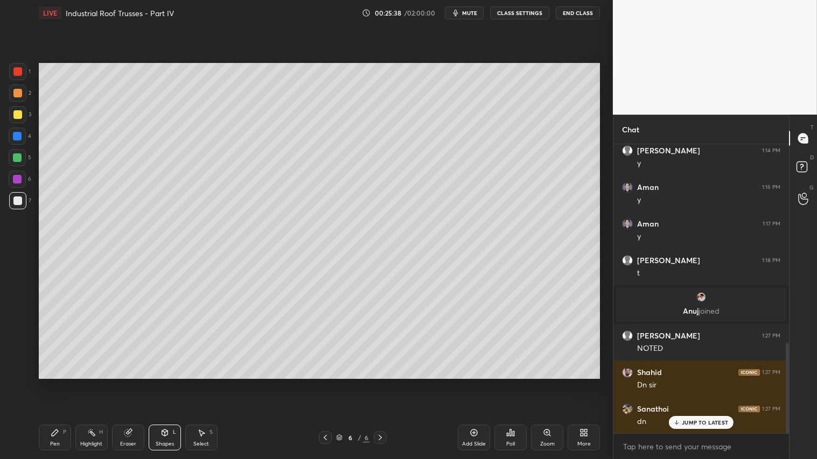
click at [127, 383] on icon at bounding box center [128, 433] width 9 height 9
click at [164, 383] on div "Shapes" at bounding box center [165, 444] width 18 height 5
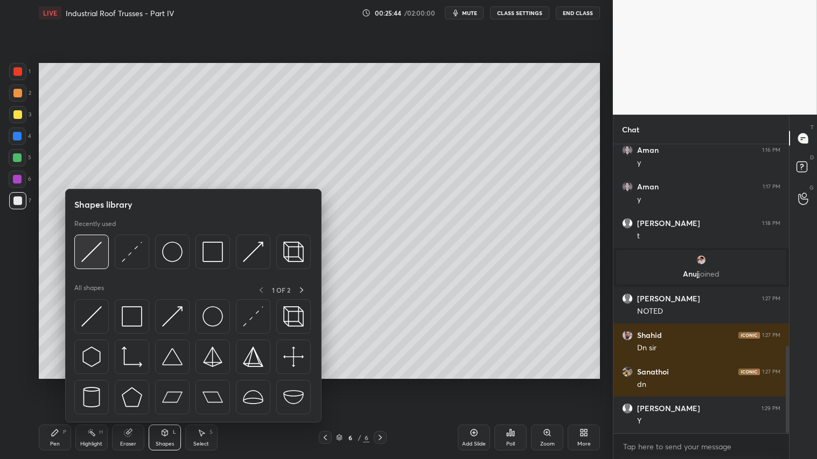
click at [100, 249] on img at bounding box center [91, 252] width 20 height 20
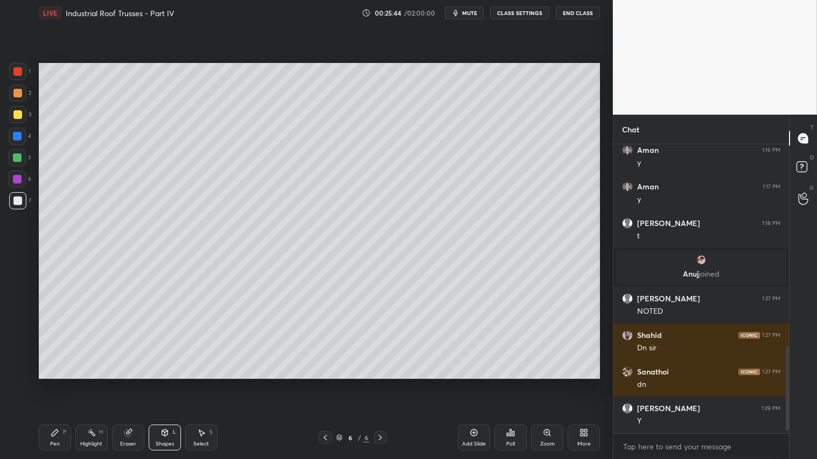
scroll to position [707, 0]
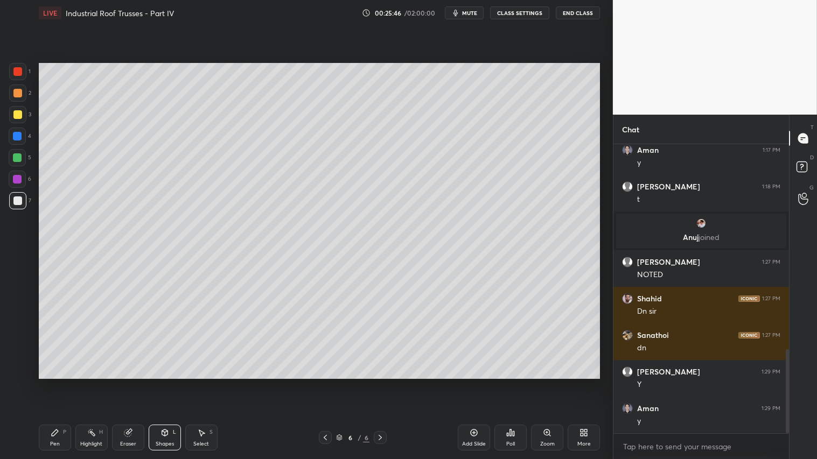
drag, startPoint x: 159, startPoint y: 444, endPoint x: 173, endPoint y: 429, distance: 21.0
click at [160, 383] on div "Shapes" at bounding box center [165, 444] width 18 height 5
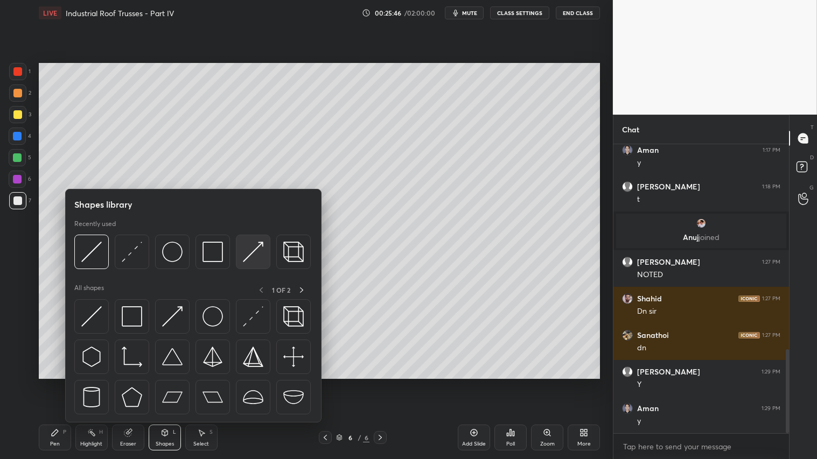
click at [248, 249] on img at bounding box center [253, 252] width 20 height 20
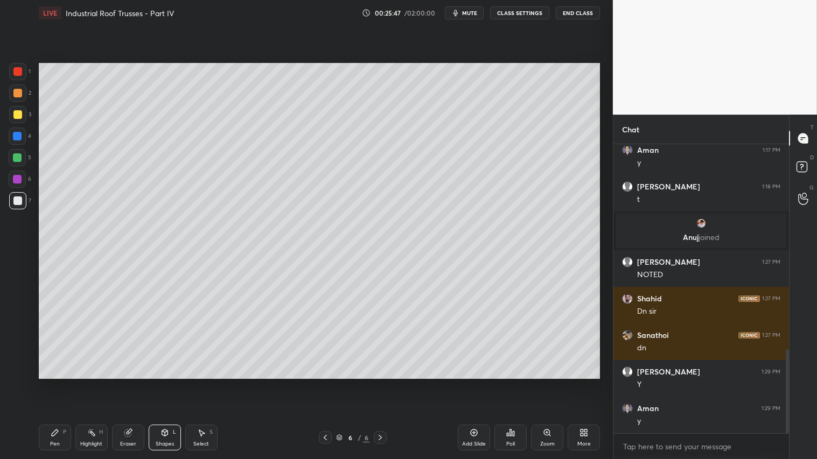
click at [17, 67] on div at bounding box center [17, 71] width 9 height 9
drag, startPoint x: 54, startPoint y: 443, endPoint x: 59, endPoint y: 438, distance: 6.9
click at [57, 383] on div "Pen P" at bounding box center [55, 438] width 32 height 26
click at [171, 383] on div "Shapes L" at bounding box center [165, 438] width 32 height 26
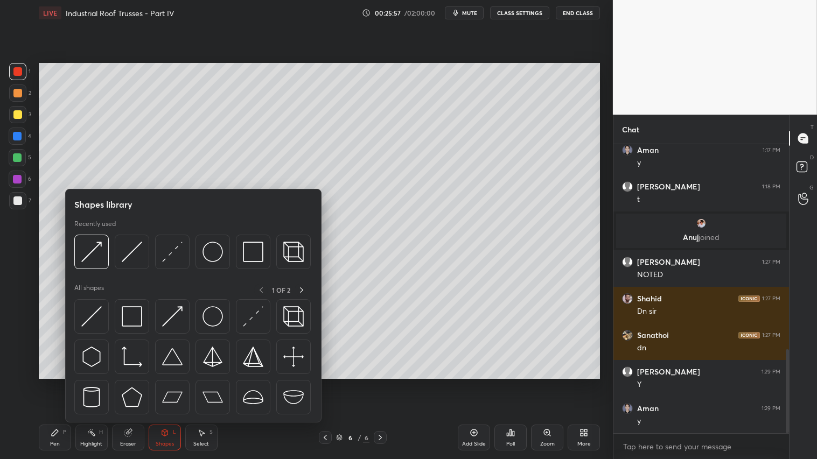
click at [18, 133] on div at bounding box center [17, 136] width 9 height 9
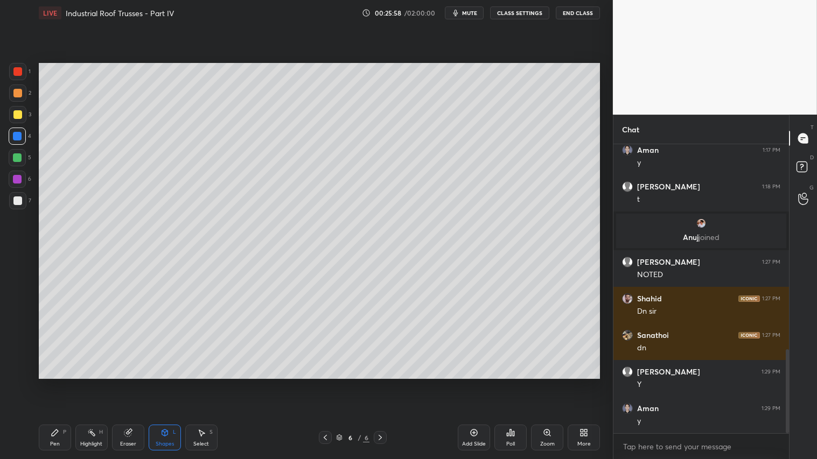
click at [60, 383] on div "Pen P" at bounding box center [55, 438] width 32 height 26
drag, startPoint x: 171, startPoint y: 444, endPoint x: 173, endPoint y: 432, distance: 12.0
click at [171, 383] on div "Shapes" at bounding box center [165, 444] width 18 height 5
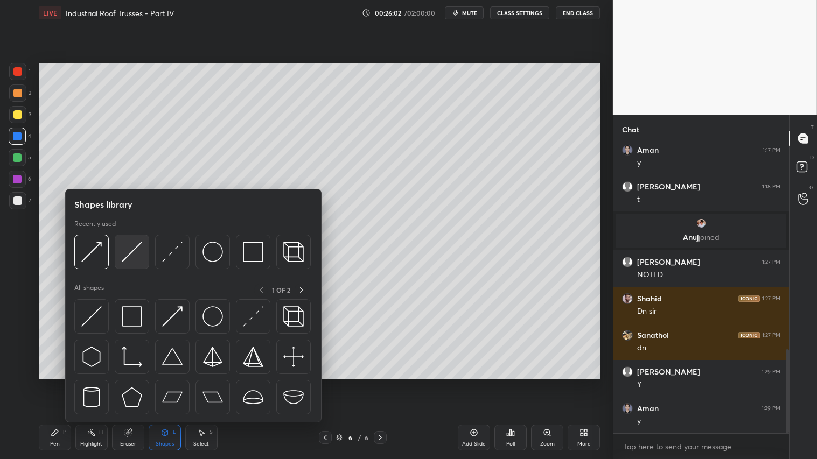
click at [130, 250] on img at bounding box center [132, 252] width 20 height 20
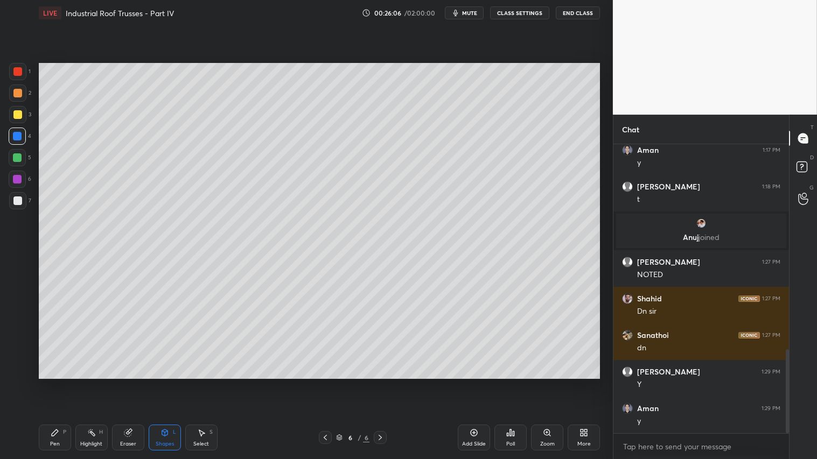
drag, startPoint x: 55, startPoint y: 437, endPoint x: 124, endPoint y: 389, distance: 84.4
click at [57, 383] on icon at bounding box center [55, 433] width 9 height 9
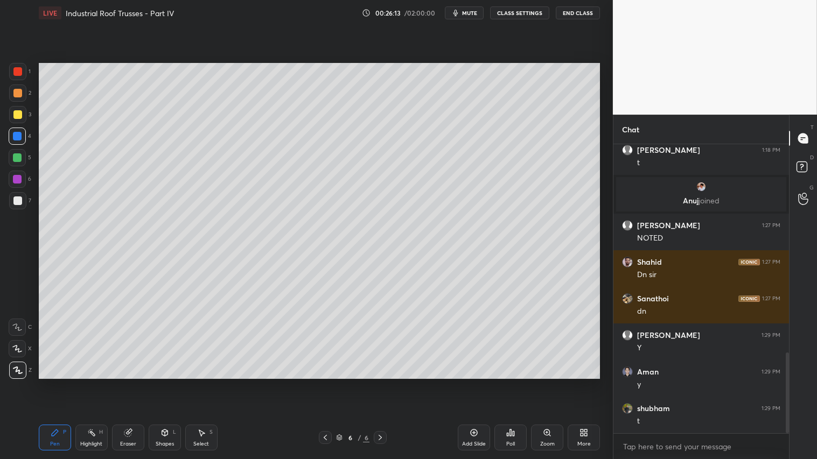
click at [170, 383] on div "Shapes L" at bounding box center [165, 438] width 32 height 26
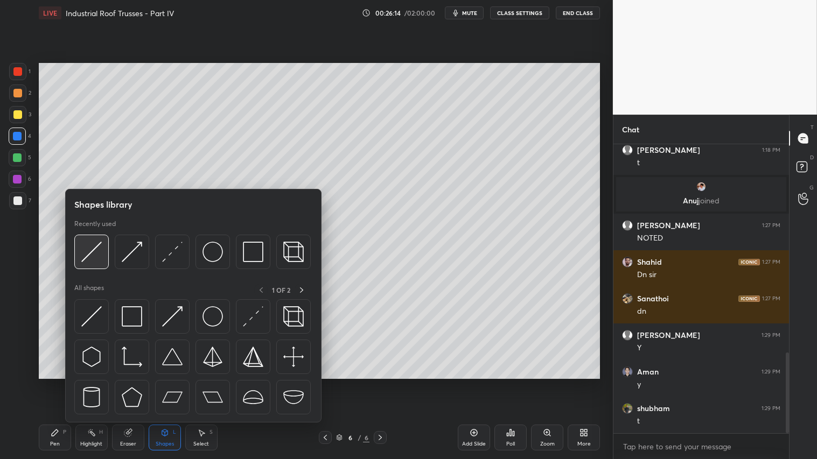
click at [94, 248] on img at bounding box center [91, 252] width 20 height 20
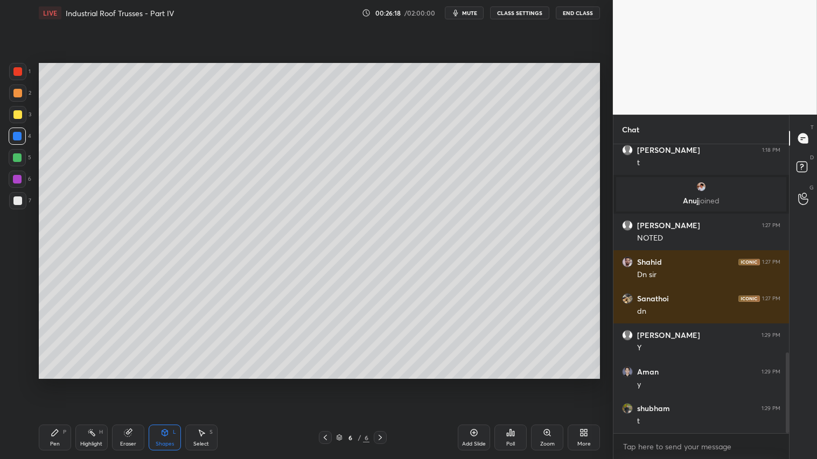
click at [63, 383] on div "Pen P" at bounding box center [55, 438] width 32 height 26
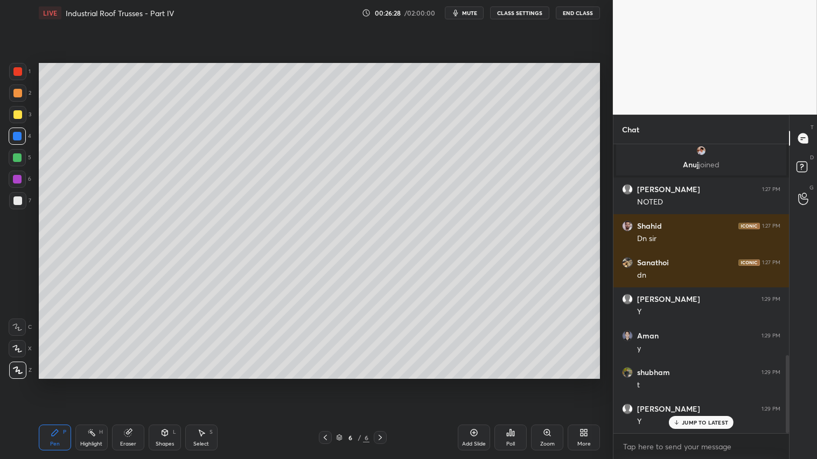
click at [325, 383] on icon at bounding box center [325, 437] width 9 height 9
drag, startPoint x: 379, startPoint y: 438, endPoint x: 378, endPoint y: 432, distance: 6.5
click at [379, 383] on icon at bounding box center [380, 437] width 9 height 9
click at [18, 346] on div at bounding box center [17, 348] width 17 height 17
click at [160, 383] on icon at bounding box center [164, 433] width 9 height 9
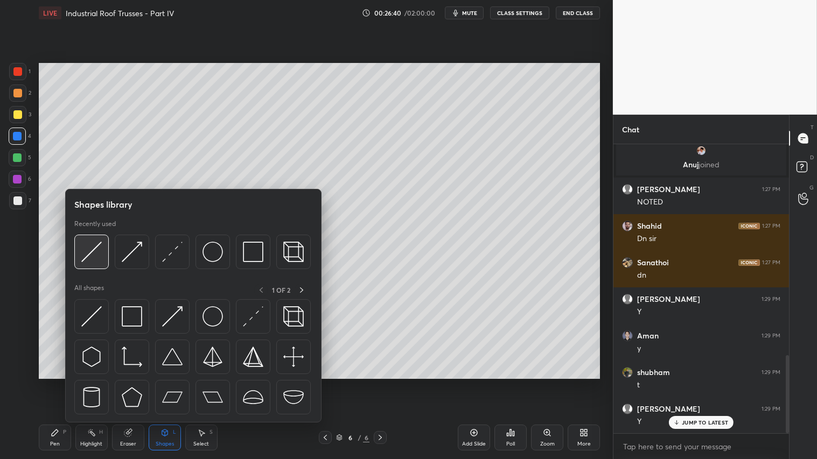
click at [87, 250] on img at bounding box center [91, 252] width 20 height 20
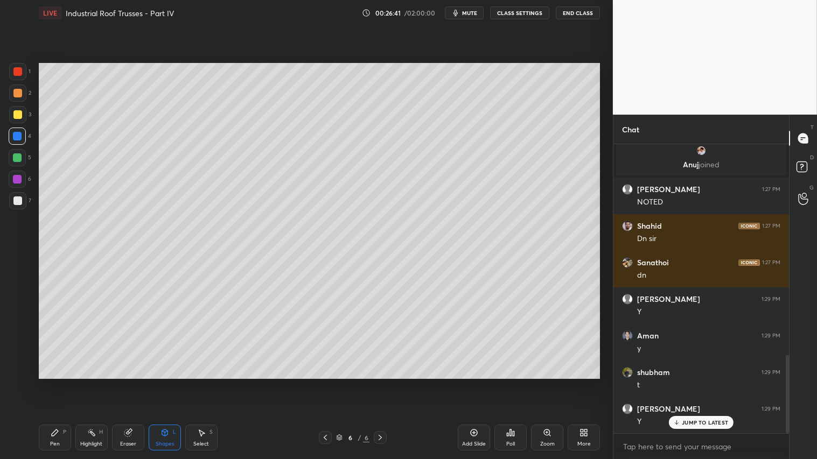
drag, startPoint x: 327, startPoint y: 437, endPoint x: 326, endPoint y: 431, distance: 5.9
click at [326, 383] on icon at bounding box center [325, 437] width 9 height 9
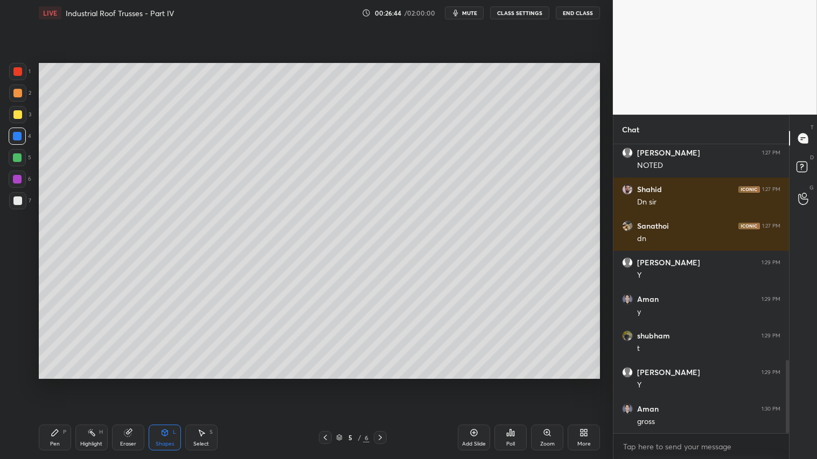
scroll to position [854, 0]
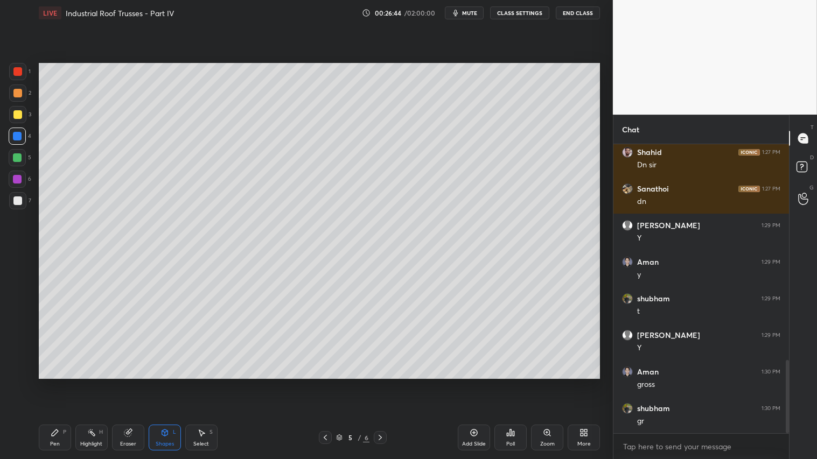
click at [387, 383] on div "5 / 6" at bounding box center [352, 437] width 209 height 13
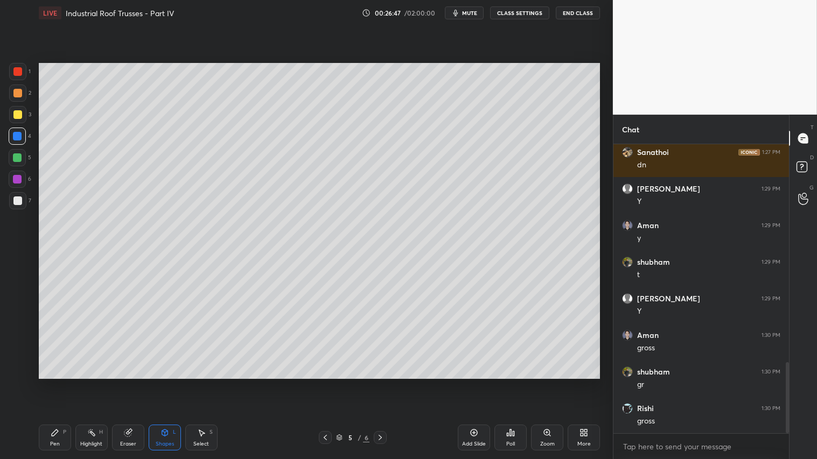
click at [379, 383] on icon at bounding box center [380, 437] width 9 height 9
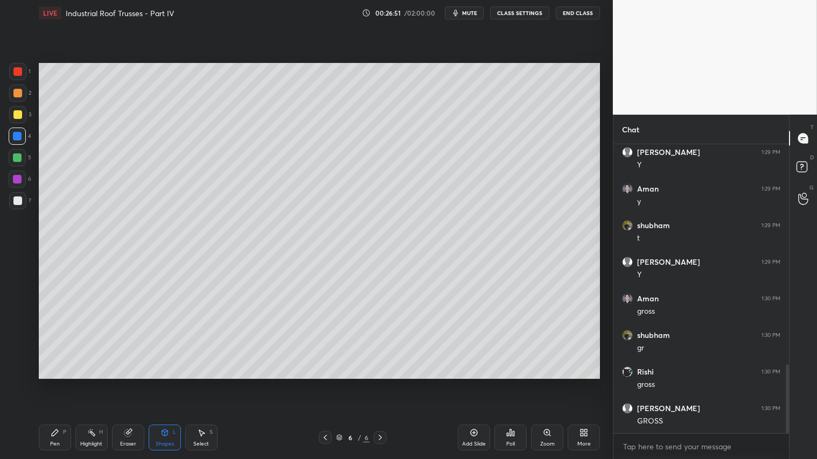
drag, startPoint x: 17, startPoint y: 155, endPoint x: 27, endPoint y: 163, distance: 12.6
click at [15, 155] on div at bounding box center [17, 157] width 9 height 9
click at [163, 383] on div "Shapes L" at bounding box center [165, 438] width 32 height 26
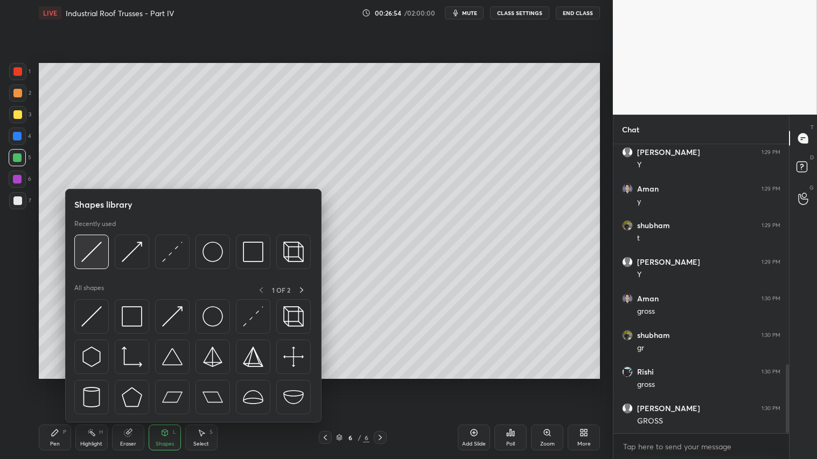
click at [92, 244] on img at bounding box center [91, 252] width 20 height 20
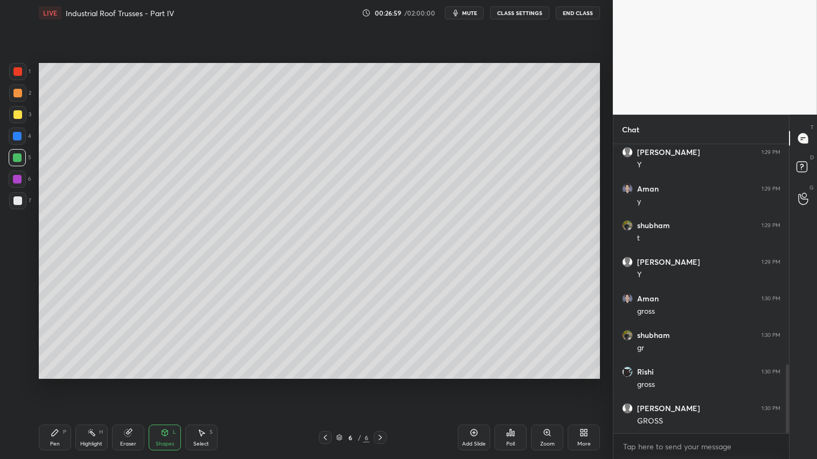
click at [61, 383] on div "Pen P" at bounding box center [55, 438] width 32 height 26
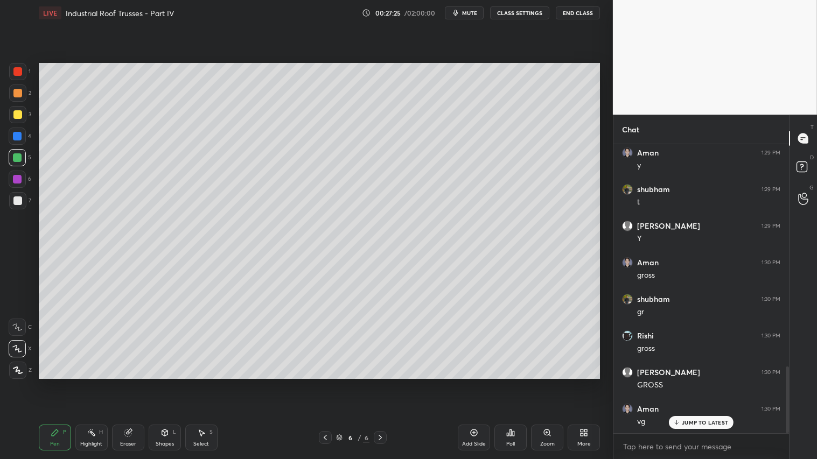
drag, startPoint x: 160, startPoint y: 439, endPoint x: 167, endPoint y: 426, distance: 15.0
click at [160, 383] on div "Shapes L" at bounding box center [165, 438] width 32 height 26
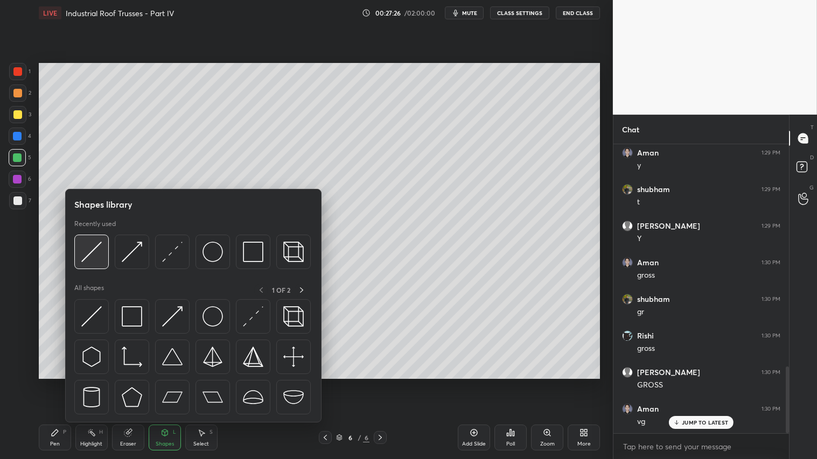
click at [99, 239] on div at bounding box center [91, 252] width 34 height 34
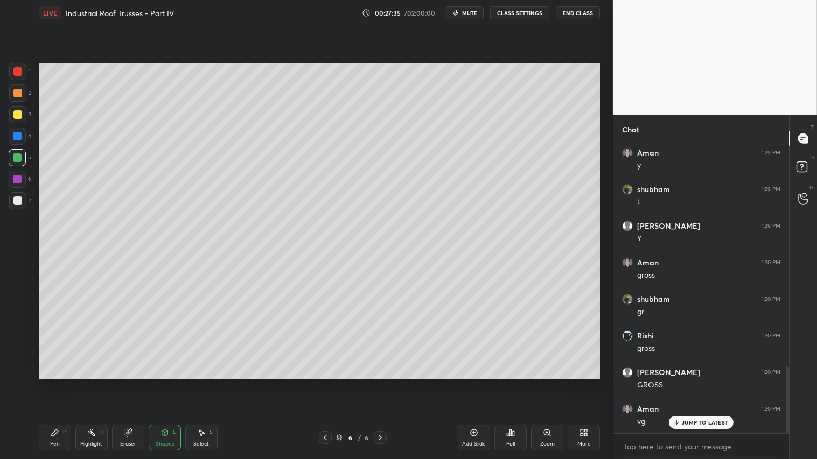
click at [60, 383] on div "Pen P" at bounding box center [55, 438] width 32 height 26
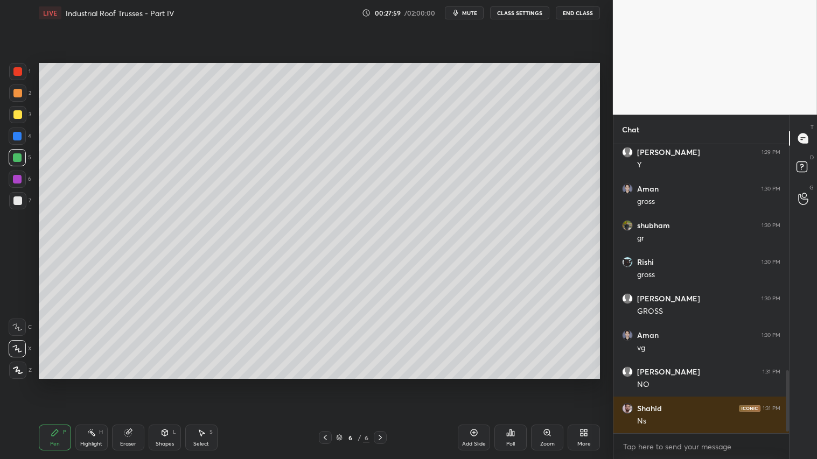
scroll to position [1073, 0]
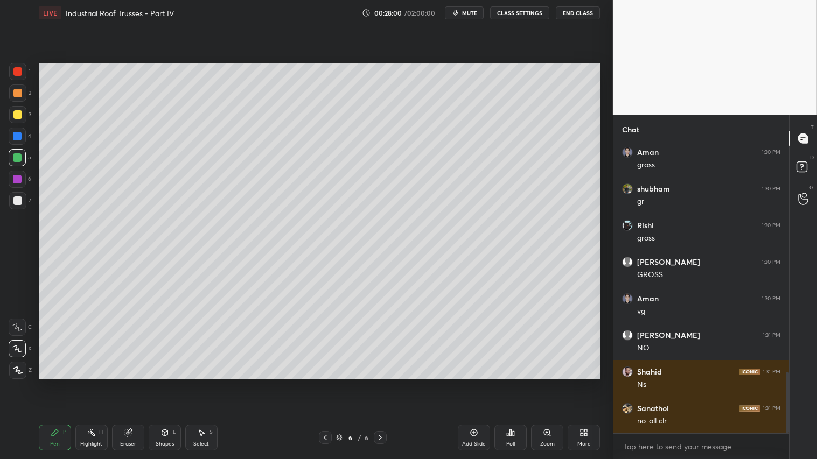
drag, startPoint x: 166, startPoint y: 444, endPoint x: 173, endPoint y: 430, distance: 15.9
click at [165, 383] on div "Shapes" at bounding box center [165, 444] width 18 height 5
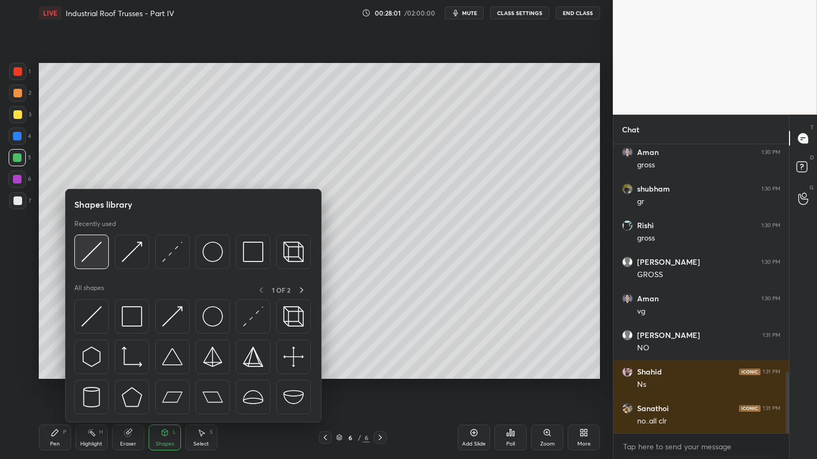
click at [96, 250] on img at bounding box center [91, 252] width 20 height 20
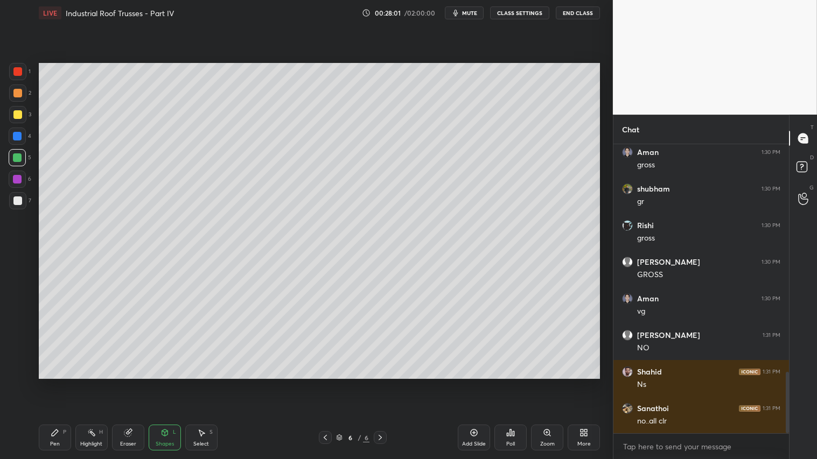
click at [17, 202] on div at bounding box center [17, 201] width 9 height 9
click at [54, 383] on div "Pen P" at bounding box center [55, 438] width 32 height 26
drag, startPoint x: 131, startPoint y: 439, endPoint x: 130, endPoint y: 386, distance: 53.3
click at [131, 383] on div "Eraser" at bounding box center [128, 438] width 32 height 26
click at [159, 383] on div "Shapes L" at bounding box center [165, 438] width 32 height 26
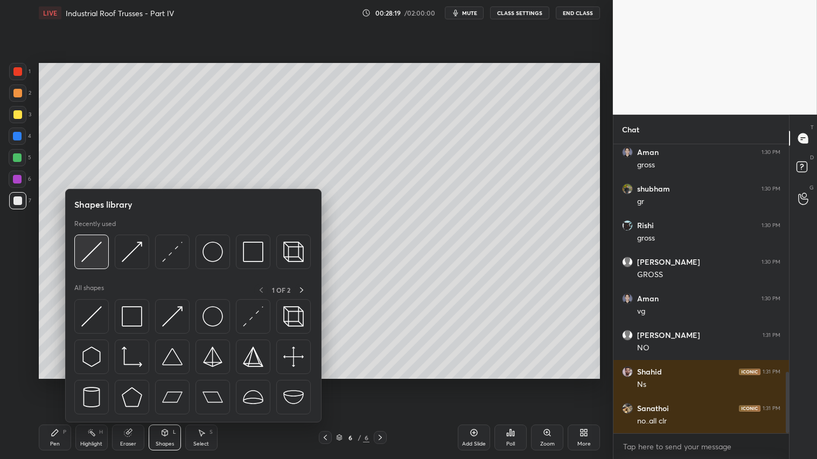
click at [99, 240] on div at bounding box center [91, 252] width 34 height 34
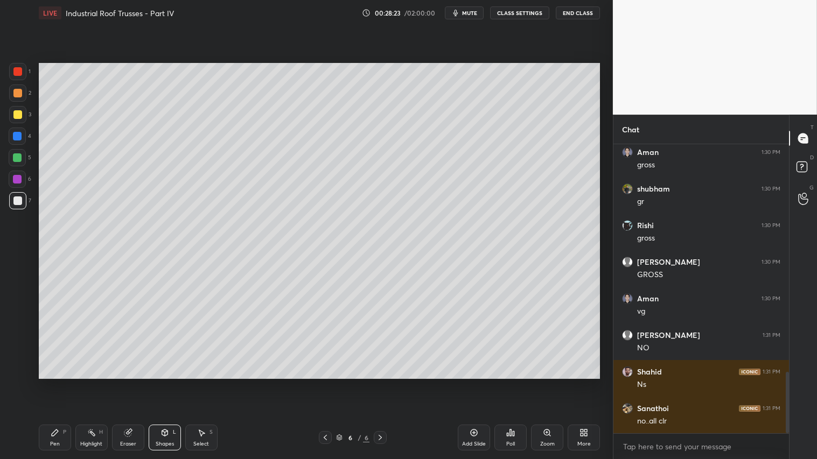
drag, startPoint x: 52, startPoint y: 438, endPoint x: 77, endPoint y: 394, distance: 51.4
click at [55, 383] on div "Pen P" at bounding box center [55, 438] width 32 height 26
click at [151, 383] on div "Shapes L" at bounding box center [165, 438] width 32 height 26
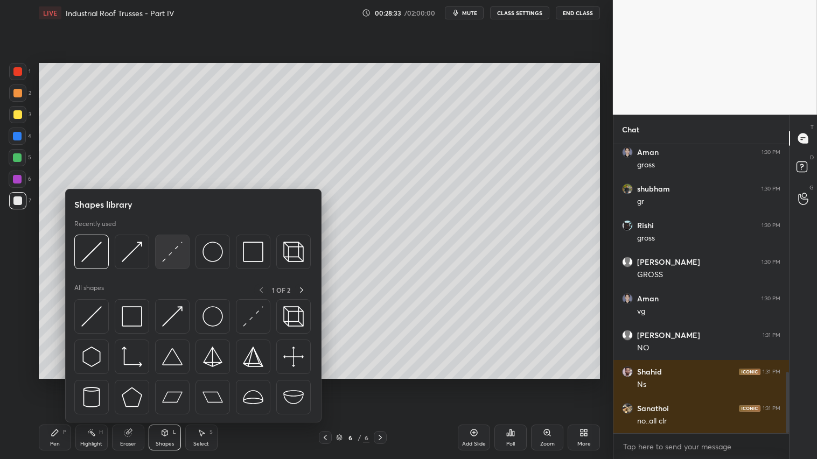
click at [170, 245] on img at bounding box center [172, 252] width 20 height 20
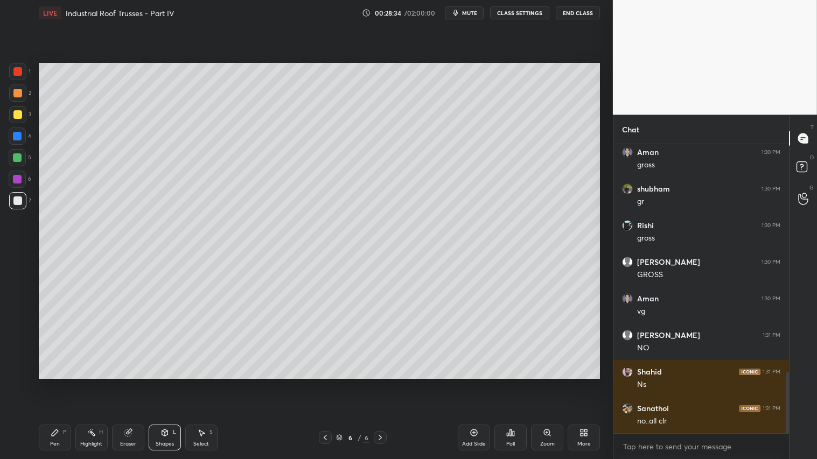
click at [164, 383] on div "Shapes L" at bounding box center [165, 438] width 32 height 26
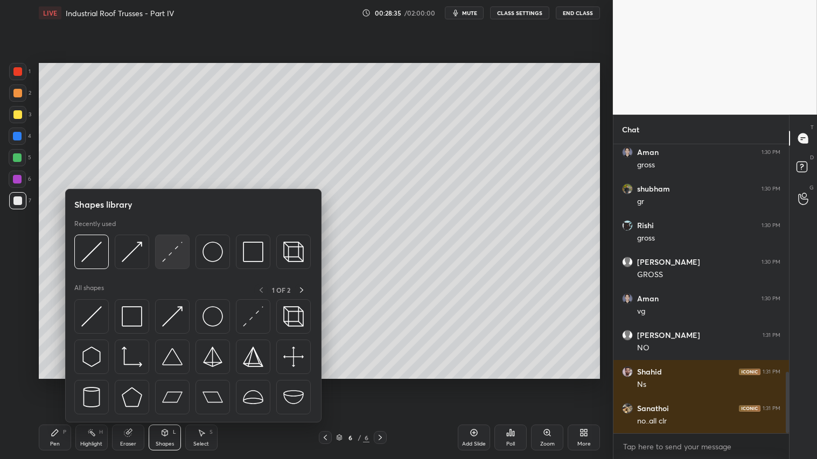
click at [167, 250] on img at bounding box center [172, 252] width 20 height 20
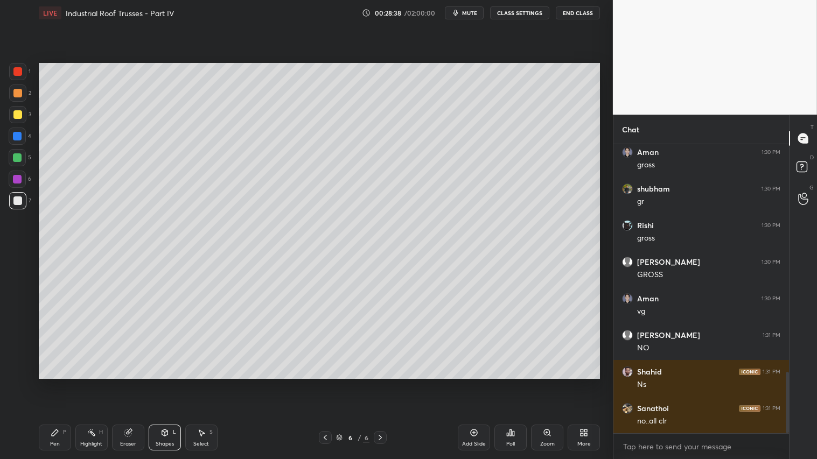
drag, startPoint x: 164, startPoint y: 434, endPoint x: 169, endPoint y: 423, distance: 11.6
click at [166, 383] on icon at bounding box center [165, 433] width 6 height 6
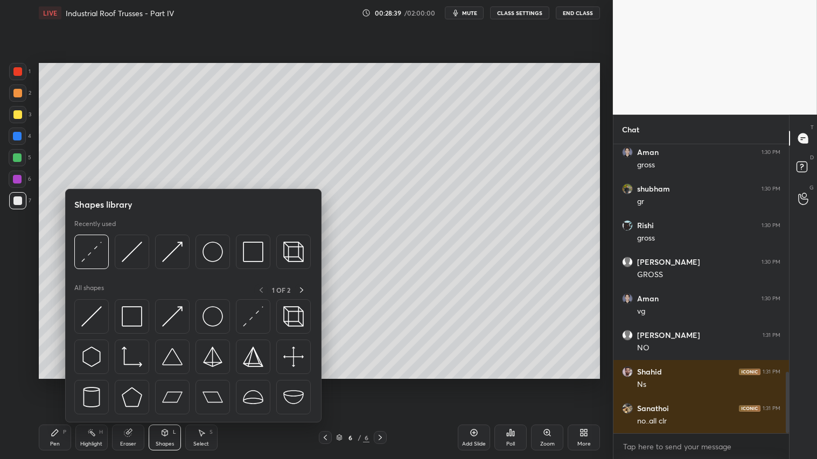
click at [54, 383] on div "Pen P" at bounding box center [55, 438] width 32 height 26
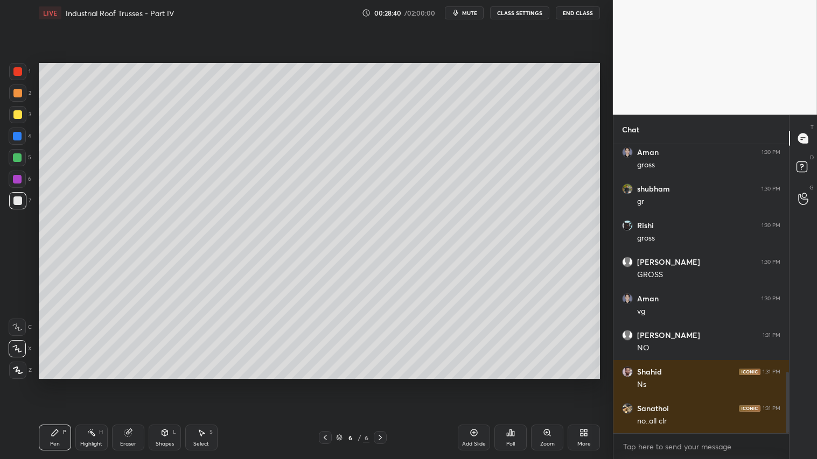
drag, startPoint x: 16, startPoint y: 372, endPoint x: 61, endPoint y: 389, distance: 48.6
click at [16, 372] on icon at bounding box center [17, 370] width 9 height 6
click at [171, 383] on div "Shapes" at bounding box center [165, 444] width 18 height 5
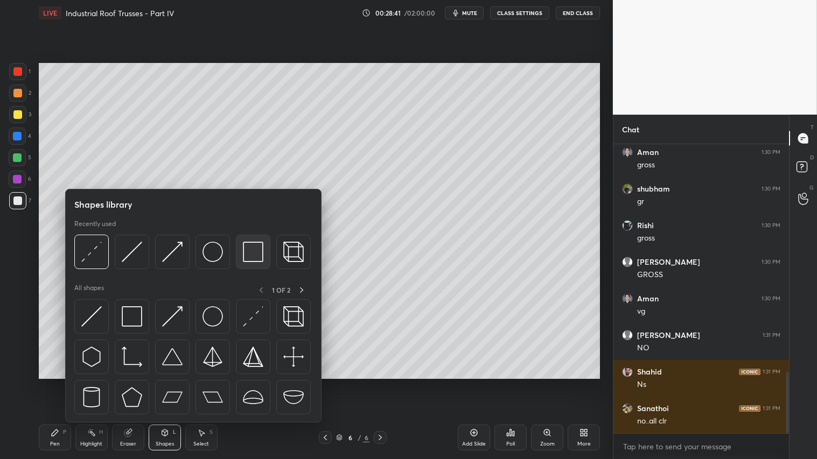
click at [260, 250] on img at bounding box center [253, 252] width 20 height 20
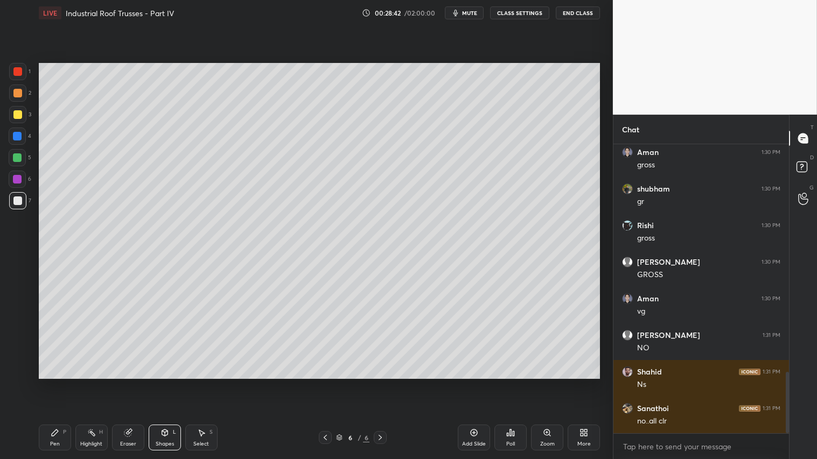
click at [24, 88] on div at bounding box center [17, 93] width 17 height 17
click at [169, 383] on div "Shapes L" at bounding box center [165, 438] width 32 height 26
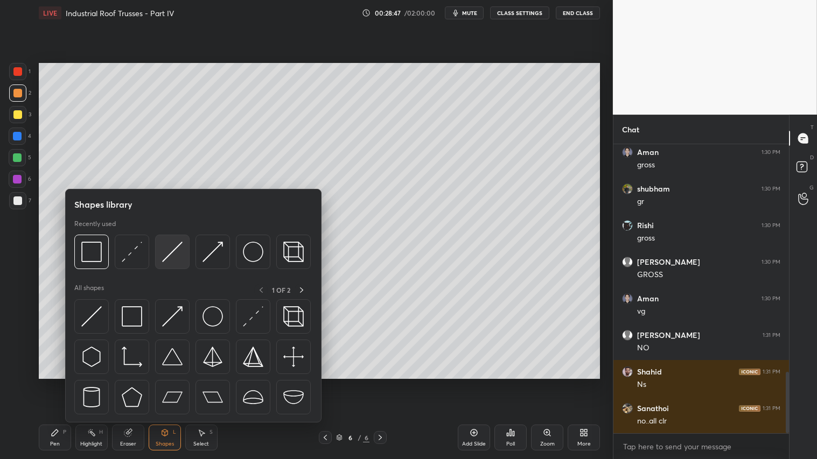
click at [174, 246] on img at bounding box center [172, 252] width 20 height 20
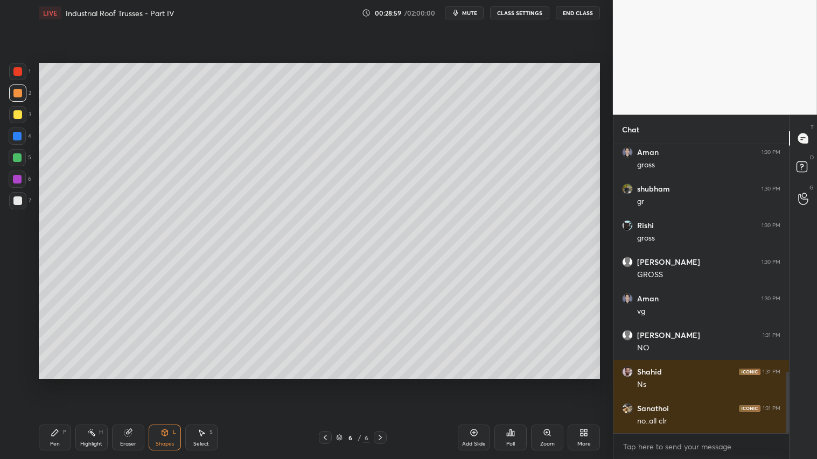
click at [127, 383] on div "Eraser" at bounding box center [128, 438] width 32 height 26
click at [57, 383] on div "Pen P" at bounding box center [55, 438] width 32 height 26
click at [120, 383] on div "Eraser" at bounding box center [128, 438] width 32 height 26
click at [165, 383] on div "Shapes L" at bounding box center [165, 438] width 32 height 26
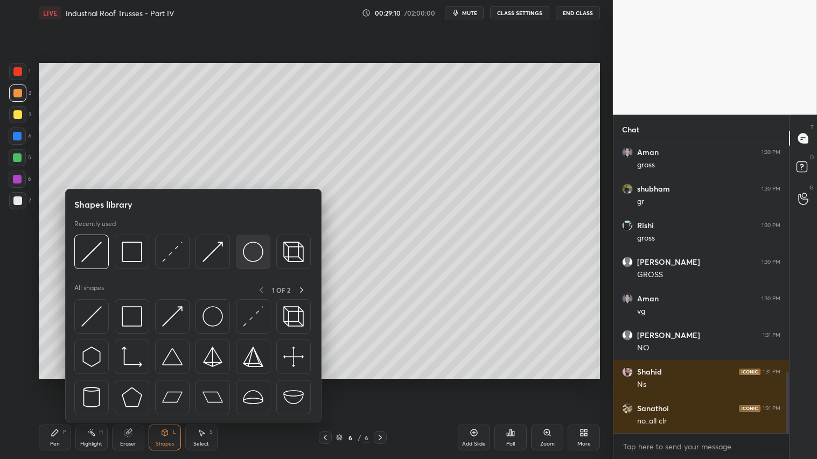
click at [261, 248] on img at bounding box center [253, 252] width 20 height 20
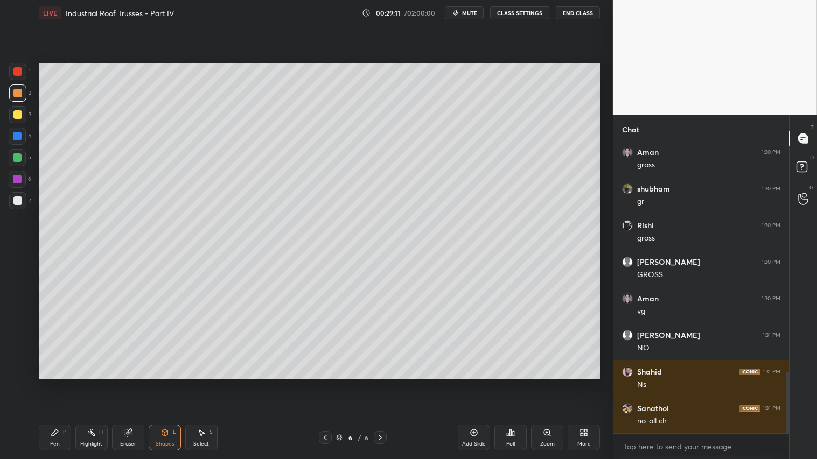
drag, startPoint x: 22, startPoint y: 115, endPoint x: 38, endPoint y: 117, distance: 16.3
click at [22, 115] on div at bounding box center [17, 114] width 17 height 17
click at [165, 383] on div "Shapes" at bounding box center [165, 444] width 18 height 5
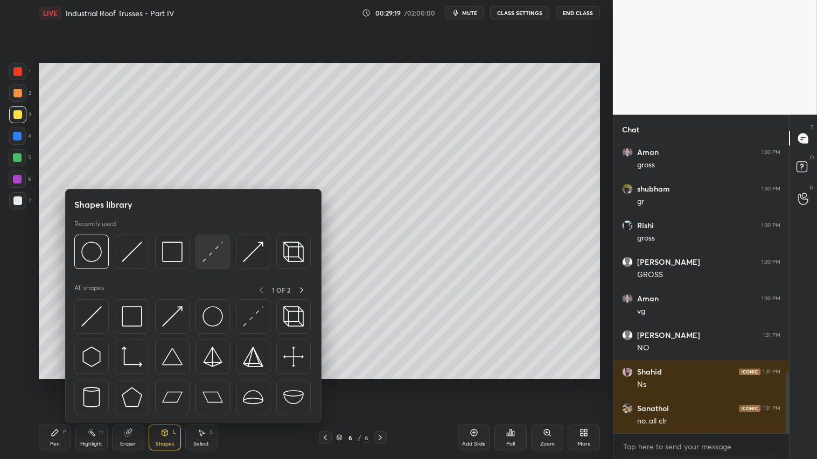
click at [221, 251] on img at bounding box center [212, 252] width 20 height 20
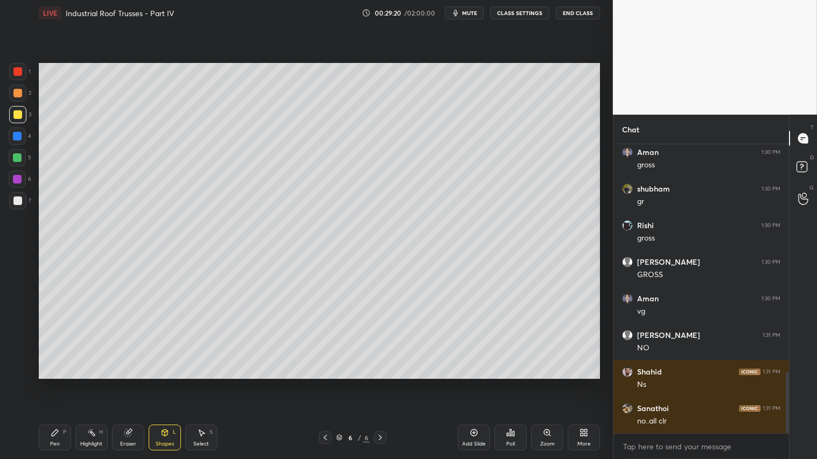
click at [15, 200] on div at bounding box center [17, 201] width 9 height 9
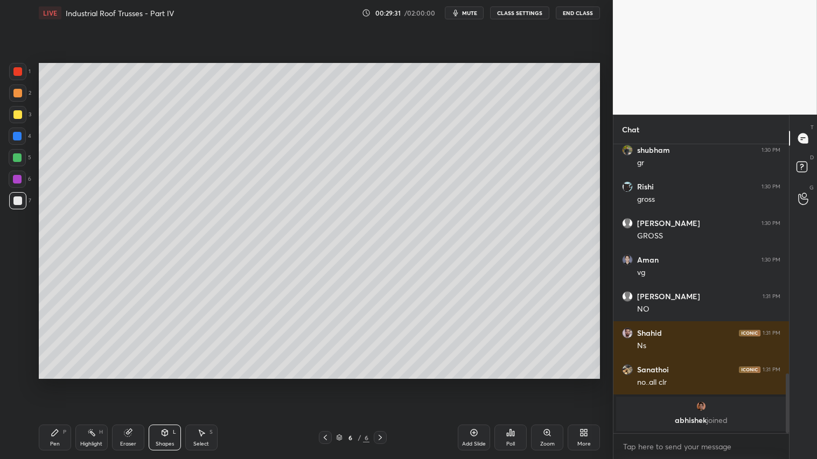
click at [167, 383] on icon at bounding box center [165, 433] width 6 height 6
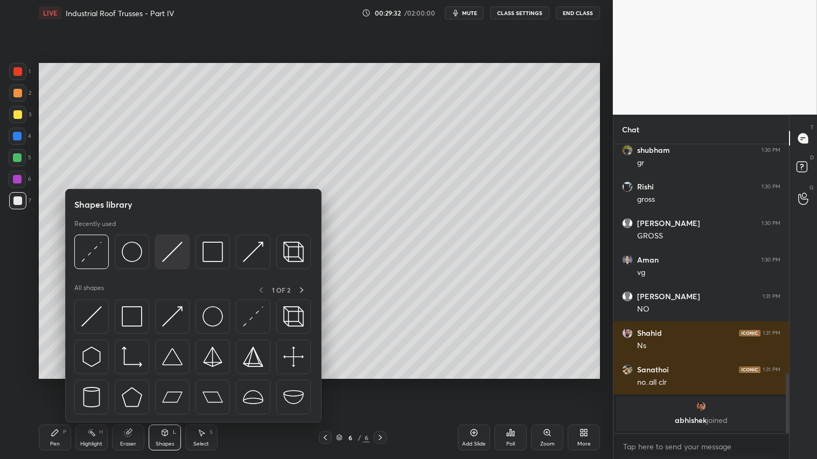
click at [171, 248] on img at bounding box center [172, 252] width 20 height 20
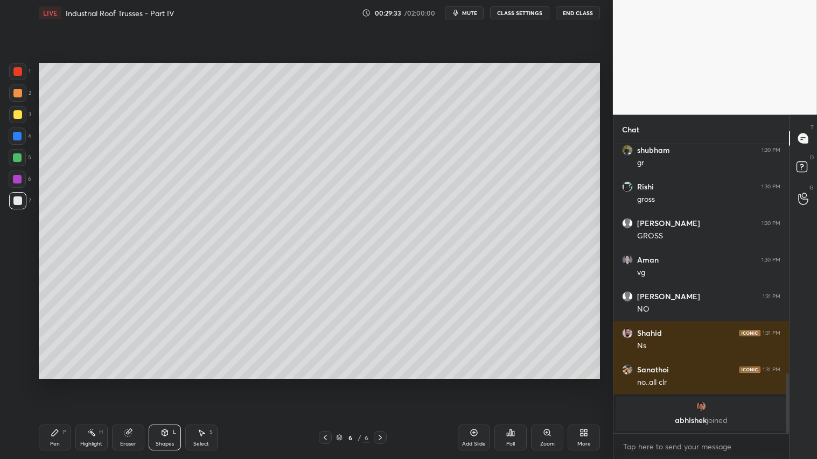
click at [19, 135] on div at bounding box center [17, 136] width 9 height 9
click at [163, 383] on div "Shapes L" at bounding box center [165, 438] width 32 height 26
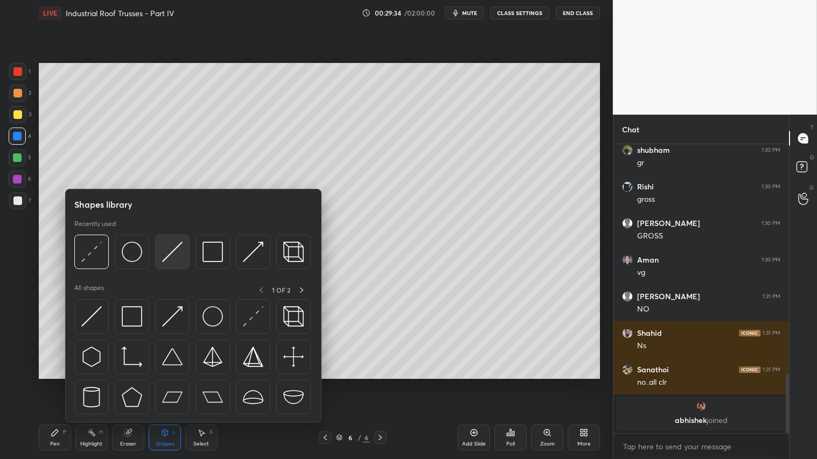
click at [170, 252] on img at bounding box center [172, 252] width 20 height 20
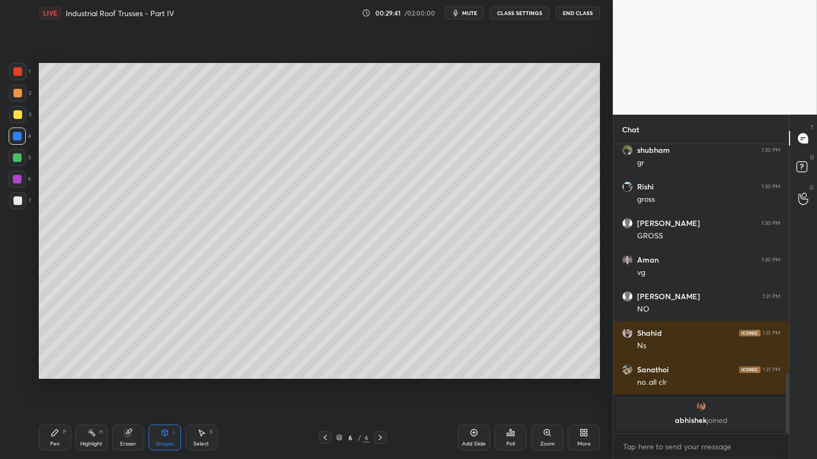
click at [19, 158] on div at bounding box center [17, 157] width 9 height 9
drag, startPoint x: 61, startPoint y: 435, endPoint x: 34, endPoint y: 185, distance: 251.2
click at [60, 383] on div "Pen P" at bounding box center [55, 438] width 32 height 26
click at [18, 136] on div at bounding box center [17, 136] width 9 height 9
click at [326, 383] on icon at bounding box center [325, 437] width 3 height 5
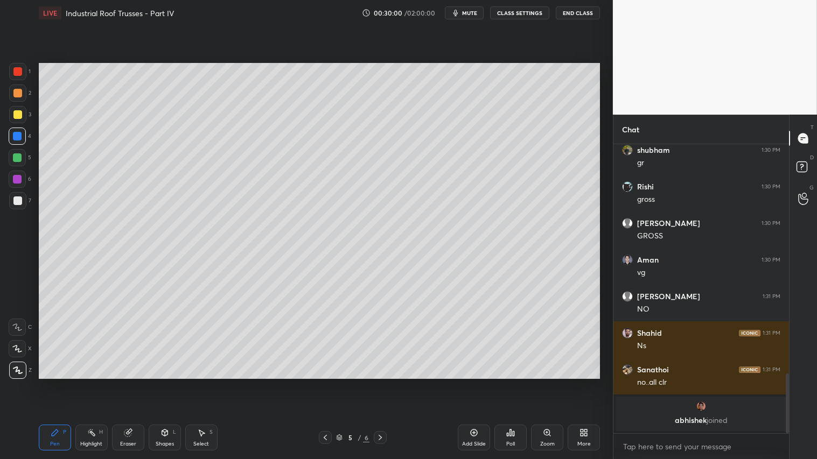
click at [381, 383] on icon at bounding box center [380, 437] width 9 height 9
click at [19, 195] on div at bounding box center [17, 200] width 17 height 17
click at [170, 383] on div "Shapes L" at bounding box center [165, 438] width 32 height 26
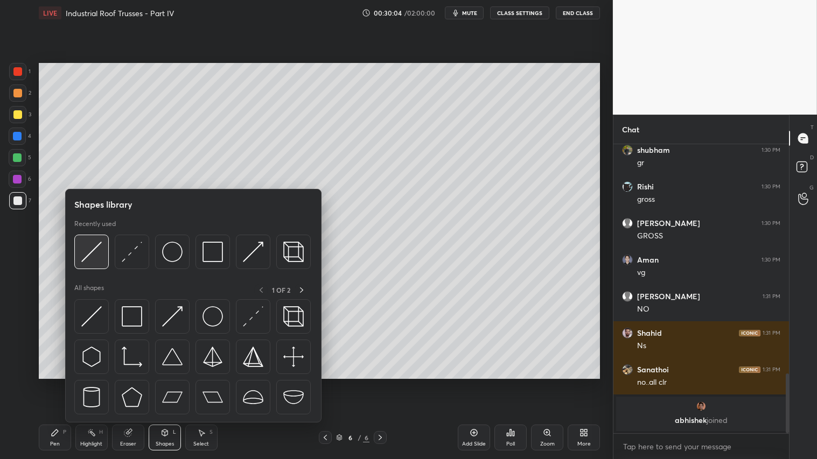
click at [88, 247] on img at bounding box center [91, 252] width 20 height 20
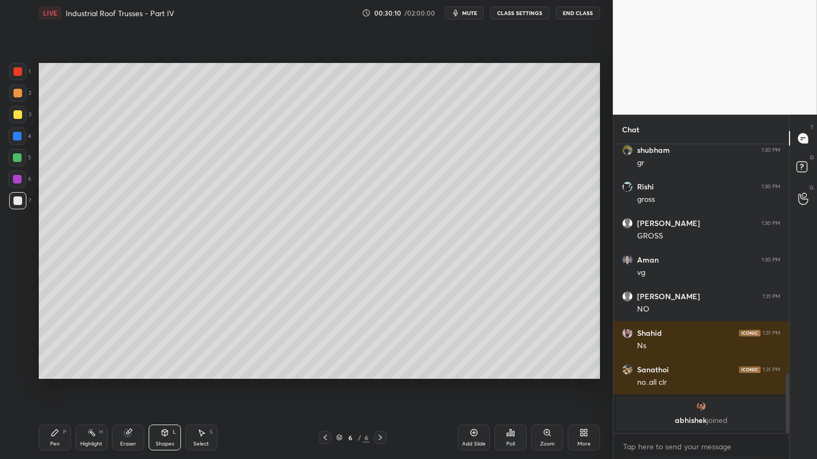
click at [20, 159] on div at bounding box center [17, 157] width 9 height 9
click at [55, 383] on icon at bounding box center [55, 433] width 9 height 9
drag, startPoint x: 16, startPoint y: 344, endPoint x: 60, endPoint y: 381, distance: 57.7
click at [18, 345] on div at bounding box center [17, 348] width 17 height 17
drag, startPoint x: 168, startPoint y: 437, endPoint x: 171, endPoint y: 426, distance: 11.6
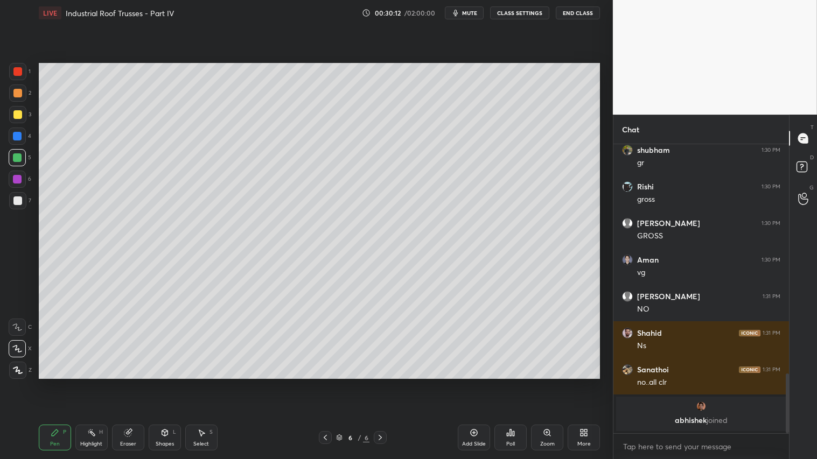
click at [168, 383] on icon at bounding box center [164, 433] width 9 height 9
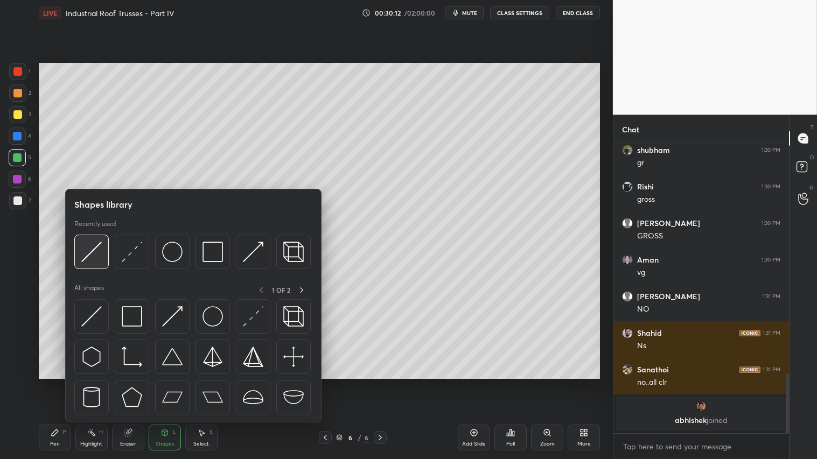
click at [94, 241] on div at bounding box center [91, 252] width 34 height 34
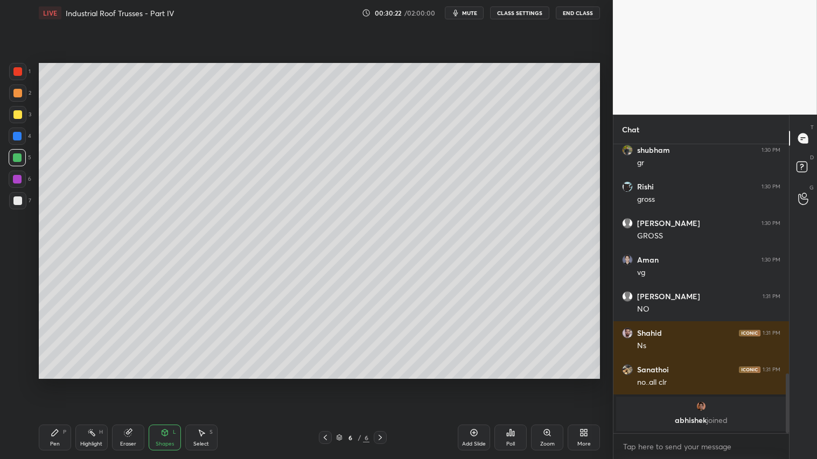
click at [60, 383] on div "Pen P" at bounding box center [55, 438] width 32 height 26
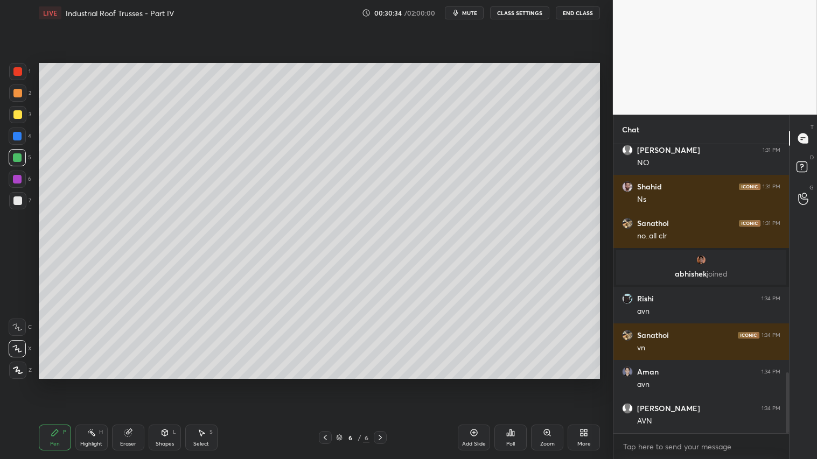
scroll to position [1088, 0]
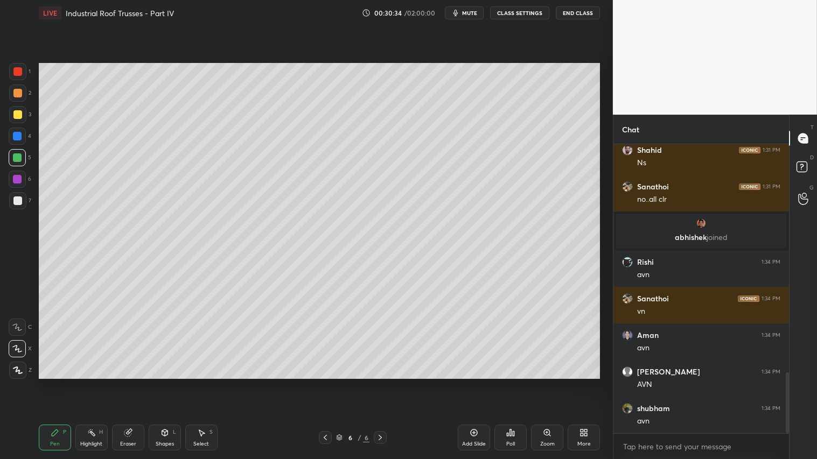
click at [167, 383] on div "Shapes" at bounding box center [165, 444] width 18 height 5
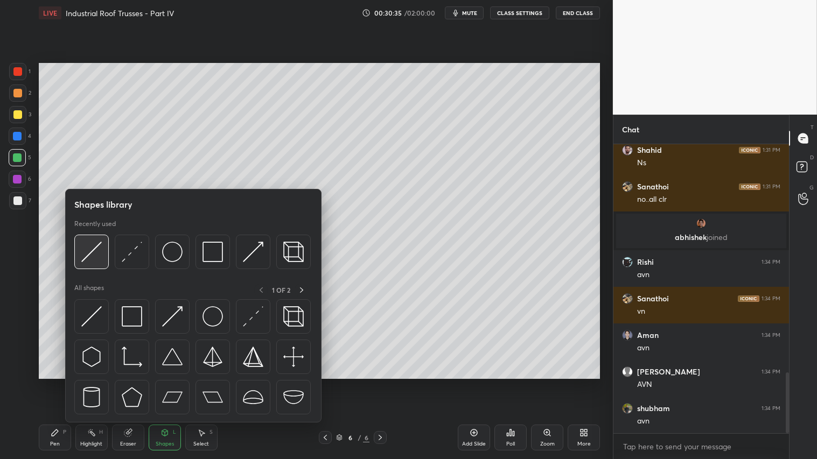
click at [95, 245] on img at bounding box center [91, 252] width 20 height 20
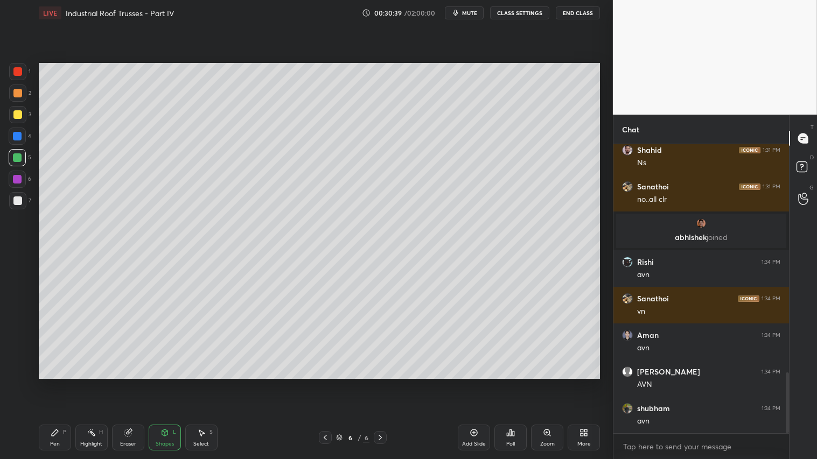
drag, startPoint x: 60, startPoint y: 436, endPoint x: 48, endPoint y: 433, distance: 11.8
click at [59, 383] on div "Pen P" at bounding box center [55, 438] width 32 height 26
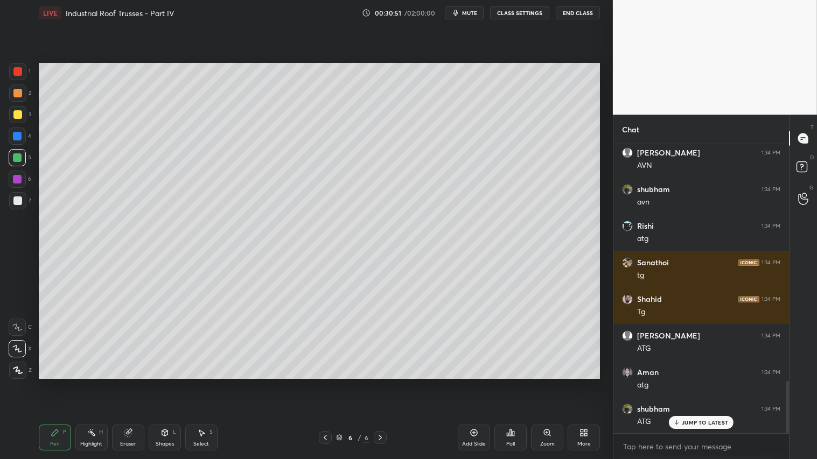
scroll to position [1344, 0]
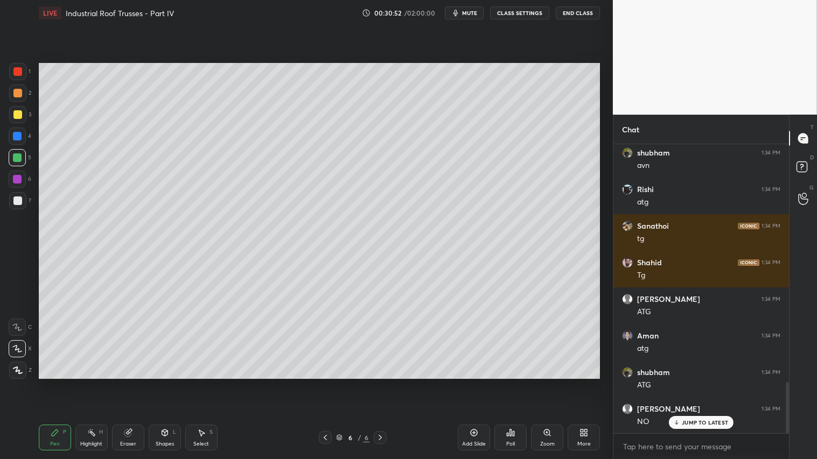
click at [159, 383] on div "Shapes L" at bounding box center [165, 438] width 32 height 26
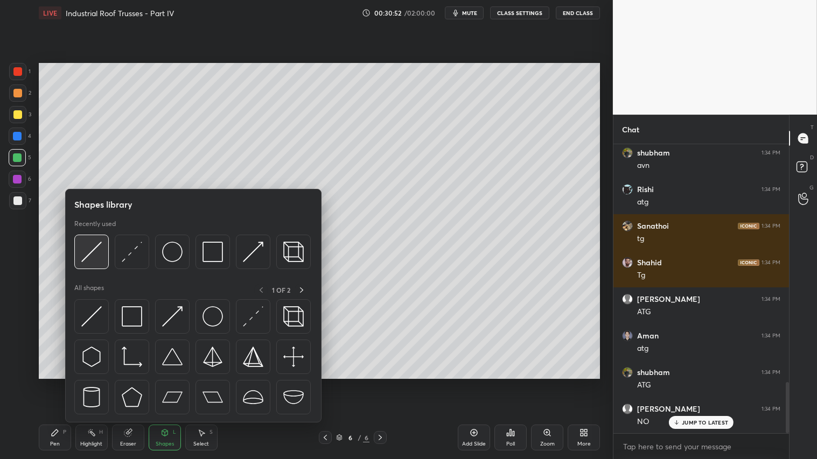
scroll to position [1381, 0]
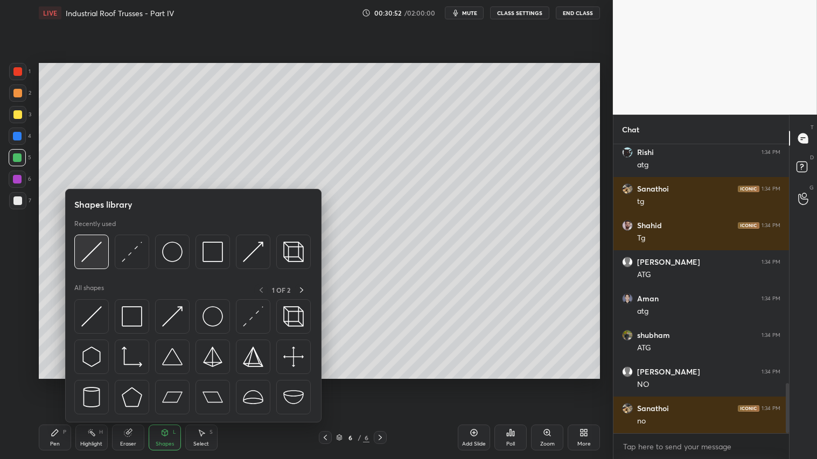
click at [90, 254] on img at bounding box center [91, 252] width 20 height 20
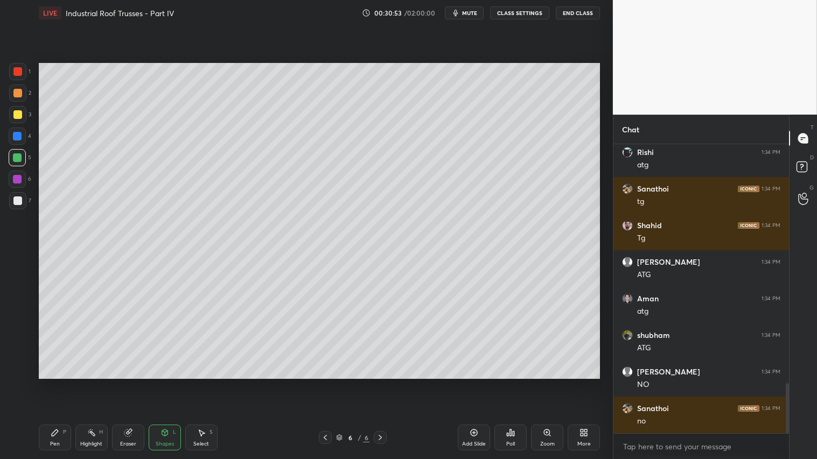
click at [13, 199] on div at bounding box center [17, 201] width 9 height 9
drag, startPoint x: 58, startPoint y: 442, endPoint x: 127, endPoint y: 395, distance: 82.9
click at [60, 383] on div "Pen P" at bounding box center [55, 438] width 32 height 26
click at [58, 383] on icon at bounding box center [55, 433] width 9 height 9
click at [20, 369] on icon at bounding box center [18, 371] width 10 height 8
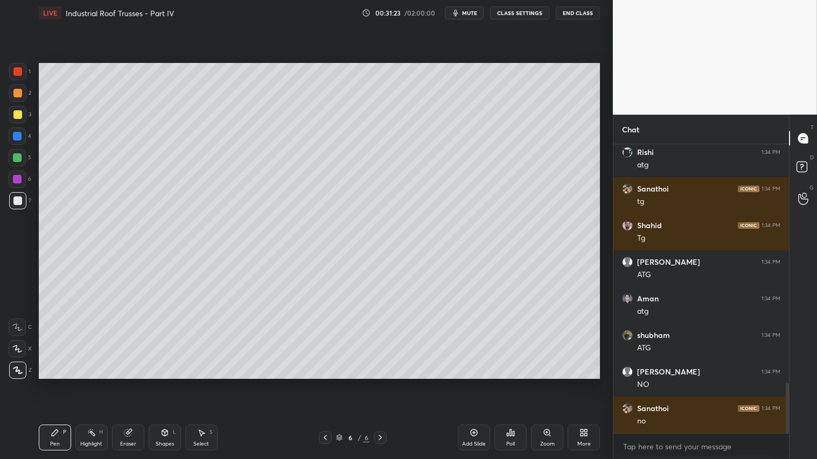
click at [19, 111] on div at bounding box center [17, 114] width 9 height 9
click at [52, 383] on div "Pen P" at bounding box center [55, 438] width 32 height 26
click at [162, 383] on div "Shapes L" at bounding box center [165, 438] width 32 height 26
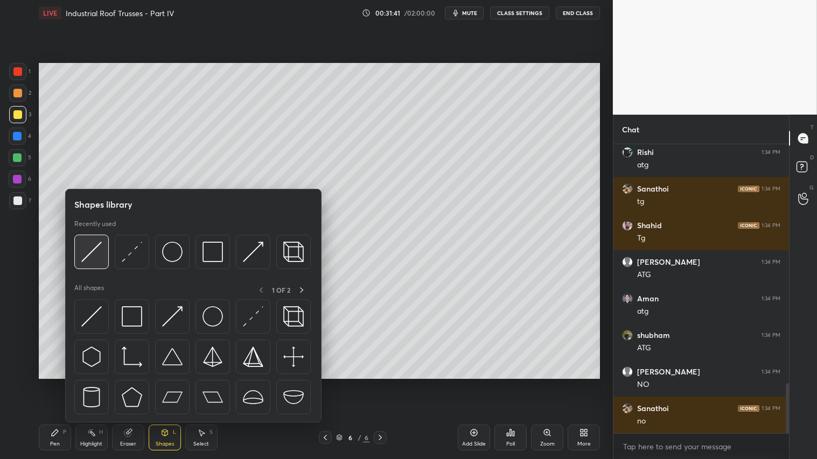
click at [93, 243] on img at bounding box center [91, 252] width 20 height 20
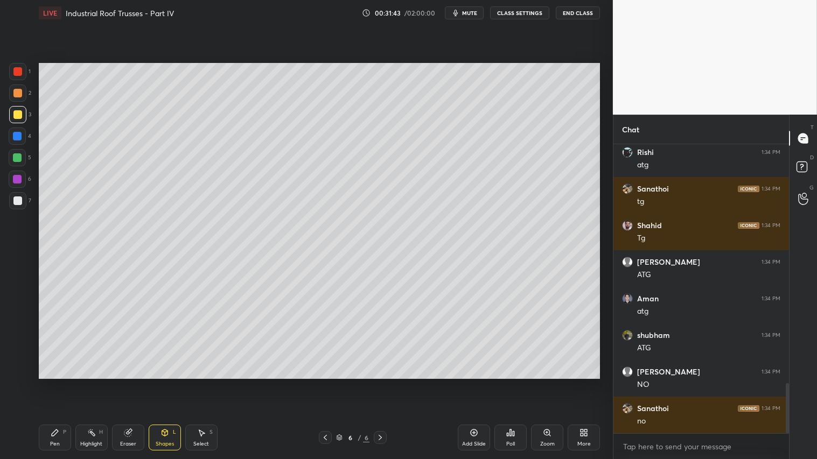
click at [62, 383] on div "Pen P" at bounding box center [55, 438] width 32 height 26
click at [176, 383] on div "Shapes L" at bounding box center [165, 438] width 32 height 26
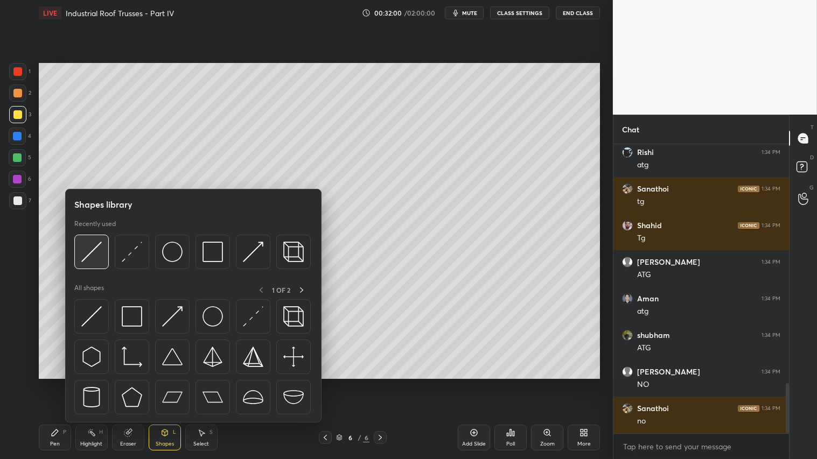
click at [90, 249] on img at bounding box center [91, 252] width 20 height 20
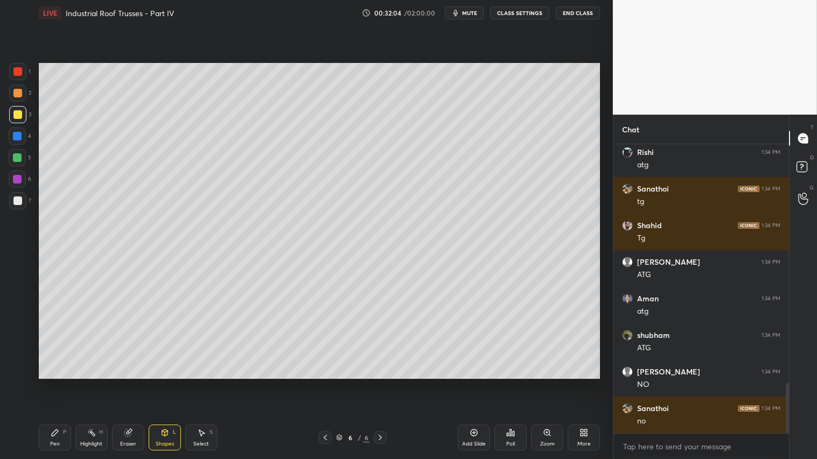
click at [130, 383] on div "Eraser" at bounding box center [128, 438] width 32 height 26
click at [160, 383] on icon at bounding box center [164, 433] width 9 height 9
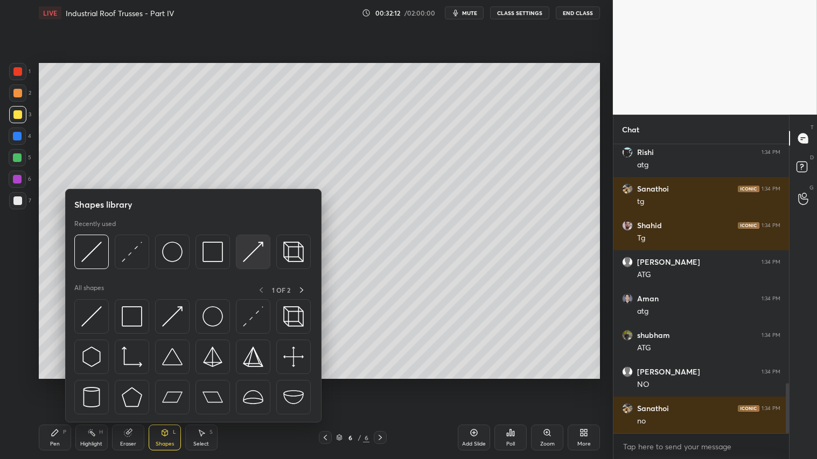
click at [249, 253] on img at bounding box center [253, 252] width 20 height 20
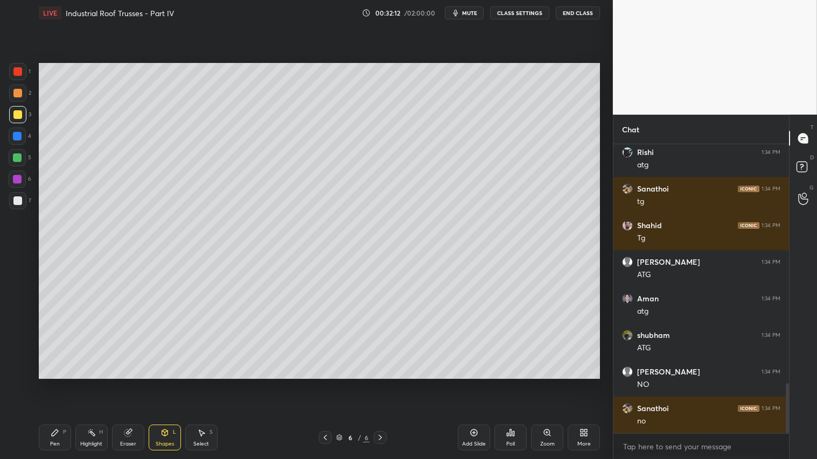
drag, startPoint x: 19, startPoint y: 67, endPoint x: 25, endPoint y: 67, distance: 6.5
click at [19, 67] on div at bounding box center [17, 71] width 9 height 9
click at [65, 383] on div "Pen P" at bounding box center [55, 438] width 32 height 26
click at [127, 383] on icon at bounding box center [127, 433] width 7 height 7
drag, startPoint x: 54, startPoint y: 440, endPoint x: 51, endPoint y: 429, distance: 11.2
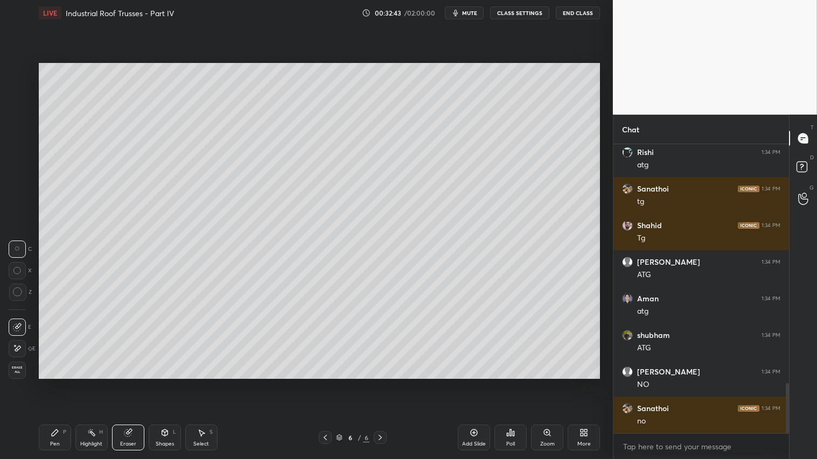
click at [54, 383] on div "Pen P" at bounding box center [55, 438] width 32 height 26
click at [17, 93] on div at bounding box center [17, 93] width 9 height 9
click at [477, 383] on icon at bounding box center [474, 433] width 9 height 9
drag, startPoint x: 20, startPoint y: 86, endPoint x: 27, endPoint y: 87, distance: 6.6
click at [20, 86] on div at bounding box center [17, 93] width 17 height 17
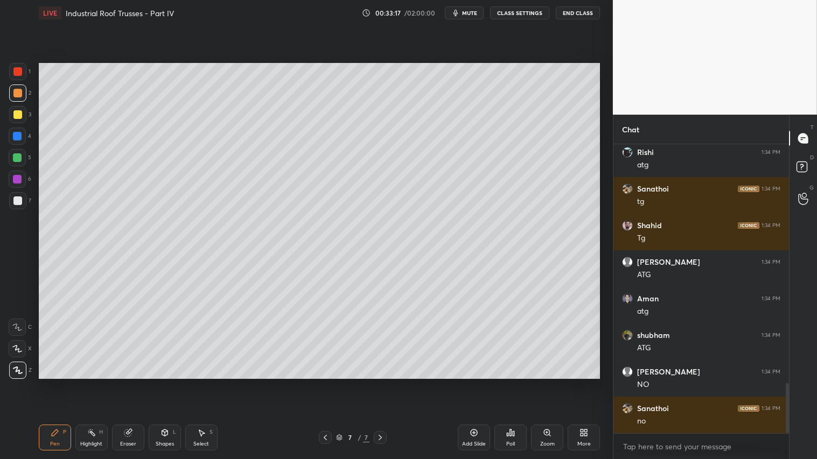
click at [325, 383] on icon at bounding box center [325, 437] width 9 height 9
click at [386, 383] on div at bounding box center [380, 437] width 13 height 13
click at [170, 383] on div "Shapes L" at bounding box center [165, 438] width 32 height 26
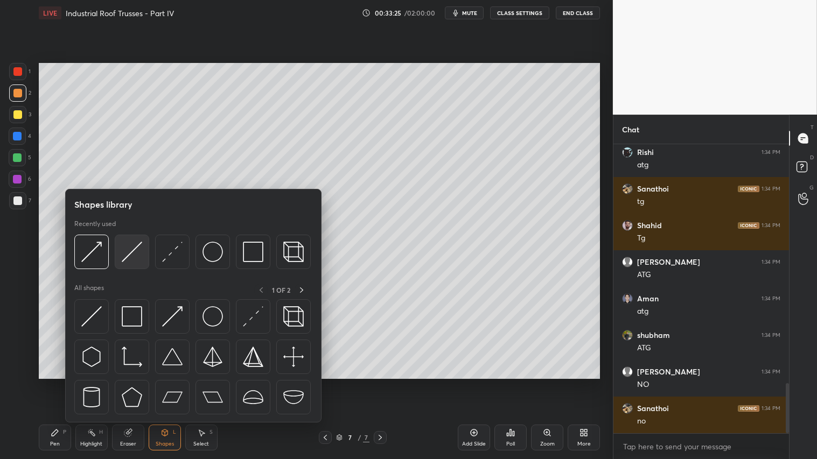
click at [135, 249] on img at bounding box center [132, 252] width 20 height 20
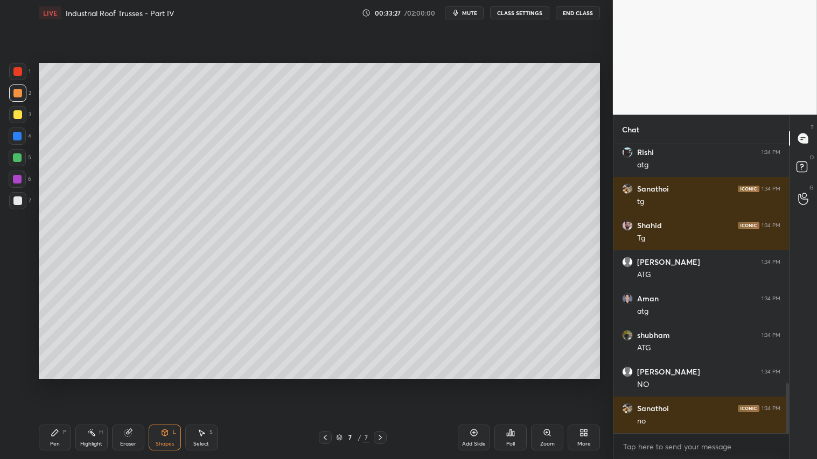
click at [321, 383] on icon at bounding box center [325, 437] width 9 height 9
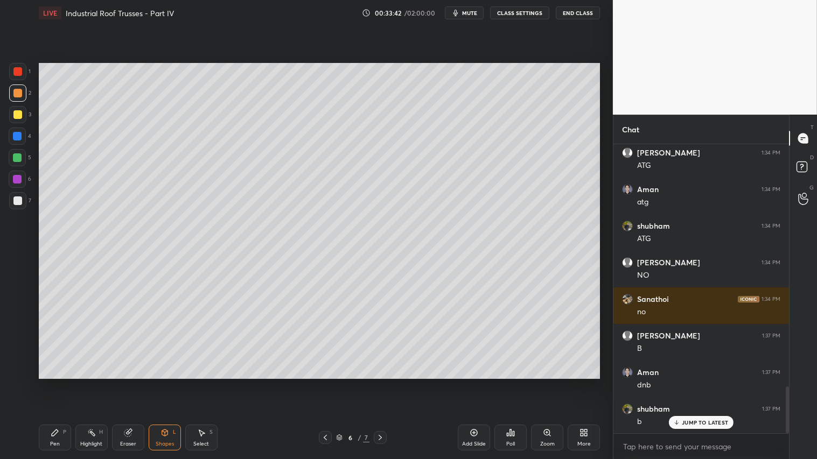
scroll to position [1527, 0]
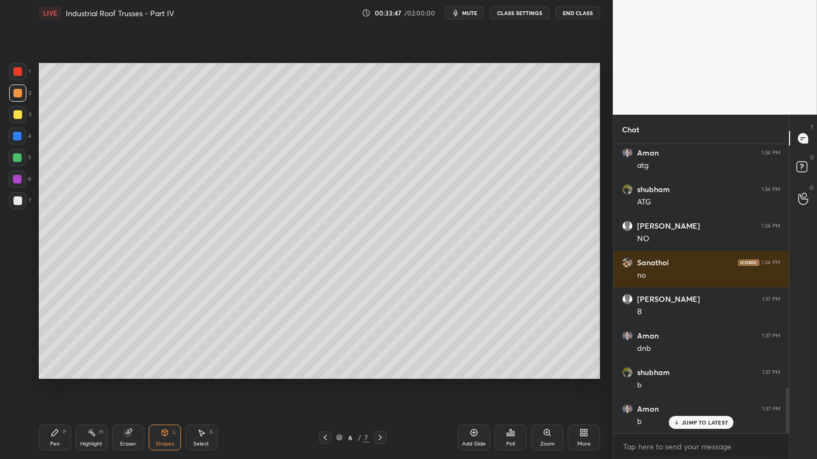
click at [384, 383] on icon at bounding box center [380, 437] width 9 height 9
click at [50, 383] on div "Pen P" at bounding box center [55, 438] width 32 height 26
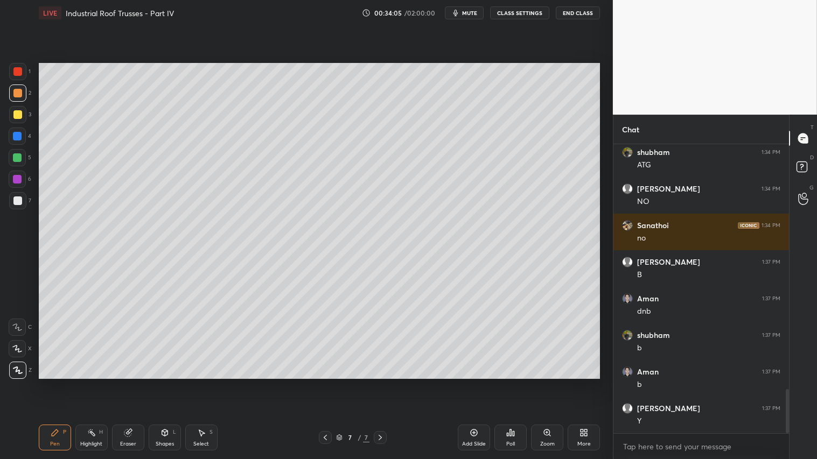
scroll to position [1601, 0]
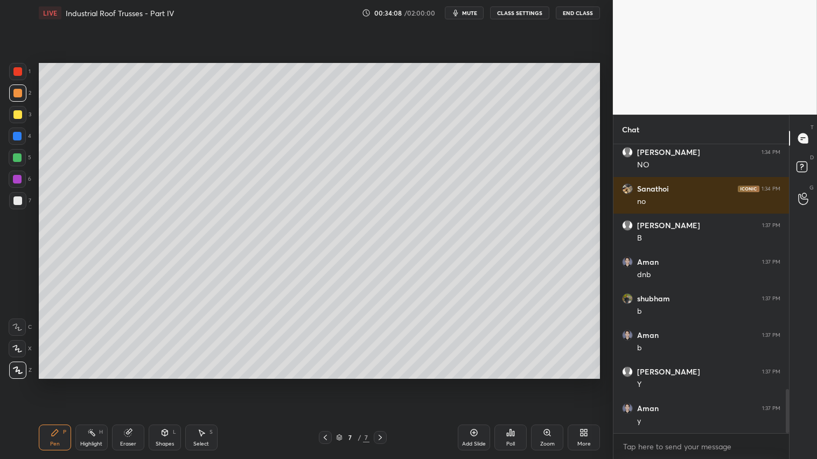
drag, startPoint x: 130, startPoint y: 437, endPoint x: 165, endPoint y: 397, distance: 53.4
click at [136, 383] on div "Eraser" at bounding box center [128, 438] width 32 height 26
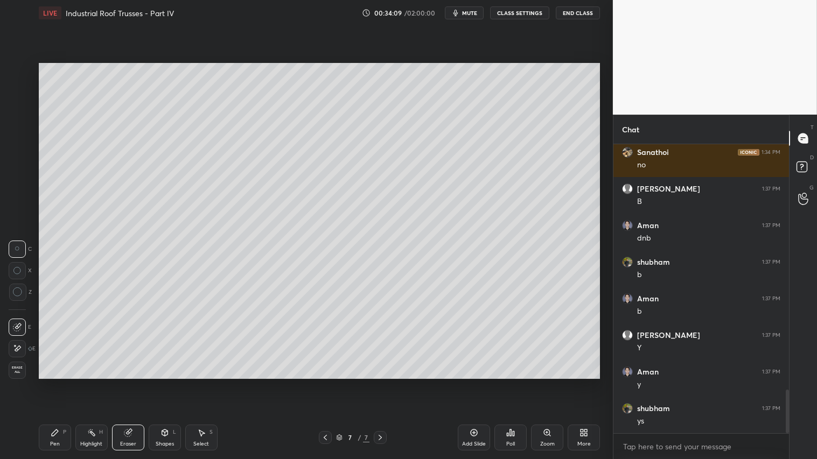
click at [26, 288] on div "Z" at bounding box center [20, 292] width 23 height 17
click at [60, 383] on div "Pen P" at bounding box center [55, 438] width 32 height 26
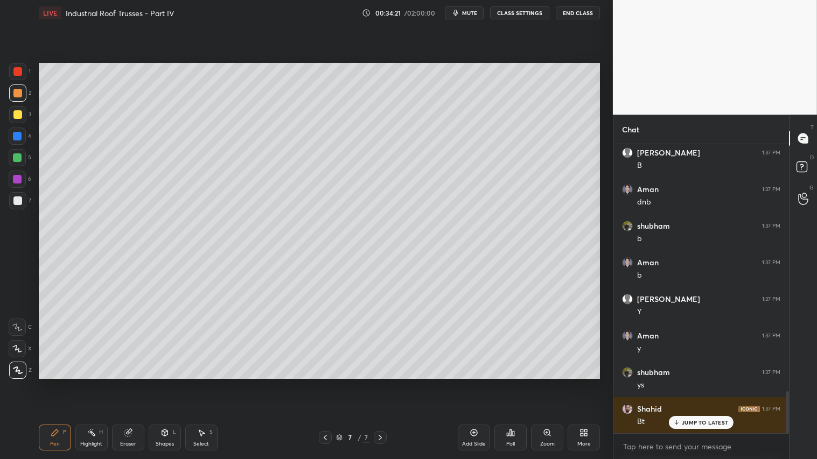
scroll to position [1710, 0]
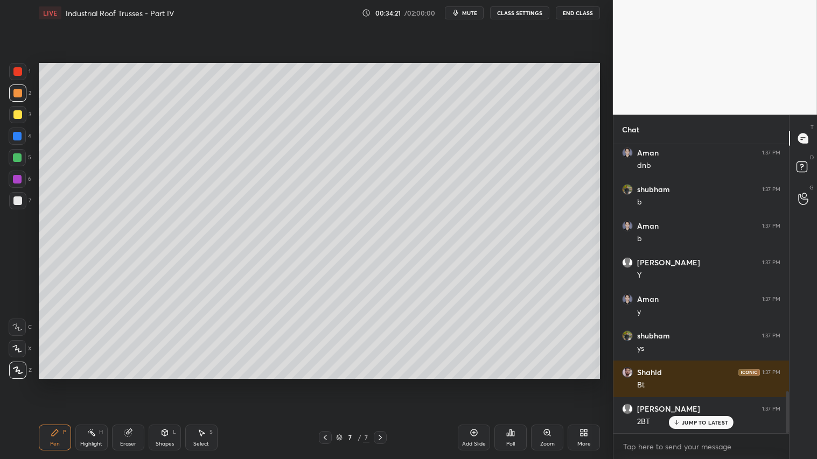
click at [73, 383] on div "Pen P Highlight H Eraser Shapes L Select S 7 / 7 Add Slide Poll Zoom More" at bounding box center [319, 437] width 561 height 43
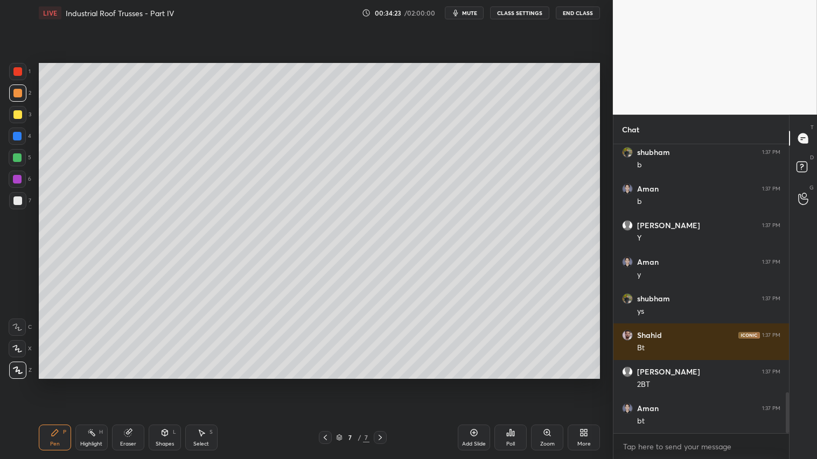
click at [54, 383] on div "Pen P" at bounding box center [55, 438] width 32 height 26
click at [323, 383] on div at bounding box center [325, 437] width 13 height 13
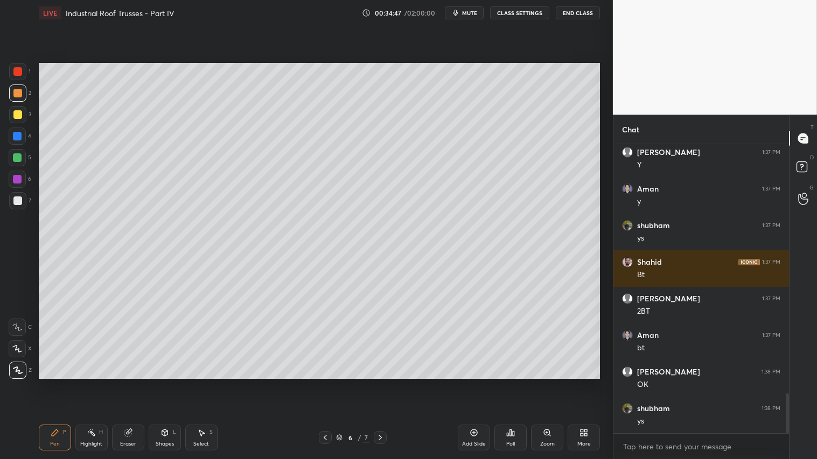
scroll to position [1857, 0]
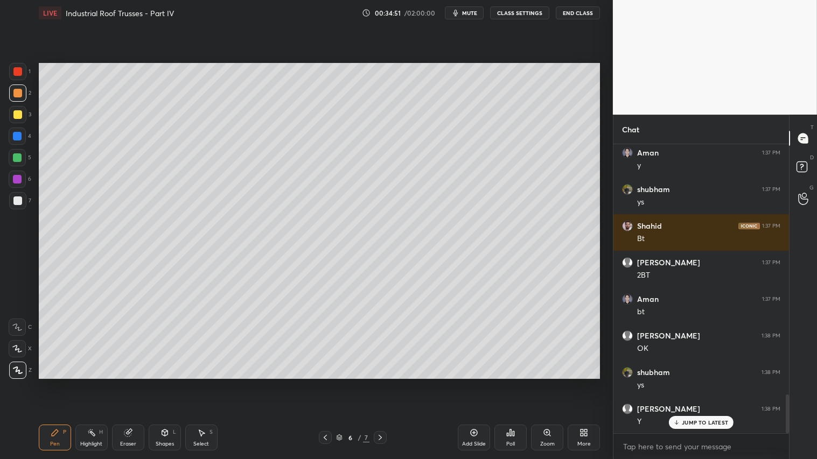
click at [380, 383] on icon at bounding box center [380, 437] width 9 height 9
drag, startPoint x: 17, startPoint y: 88, endPoint x: 58, endPoint y: 394, distance: 308.5
click at [17, 93] on div at bounding box center [17, 93] width 9 height 9
click at [52, 383] on div "Pen P" at bounding box center [55, 438] width 32 height 26
click at [170, 383] on div "Shapes" at bounding box center [165, 444] width 18 height 5
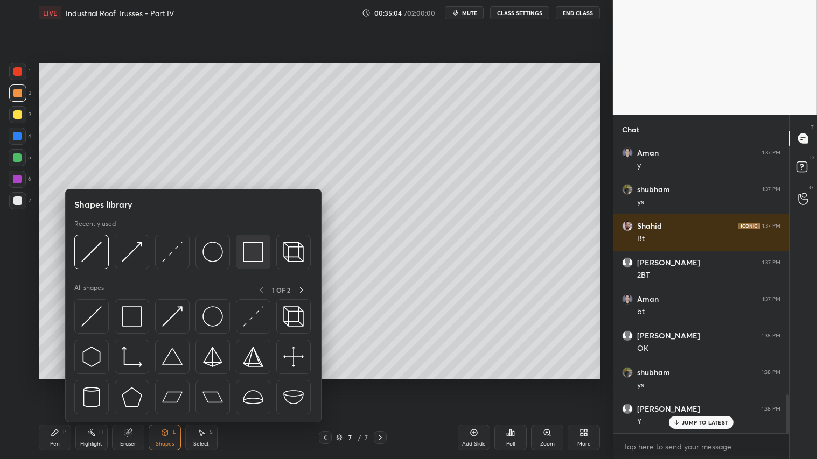
click at [260, 248] on img at bounding box center [253, 252] width 20 height 20
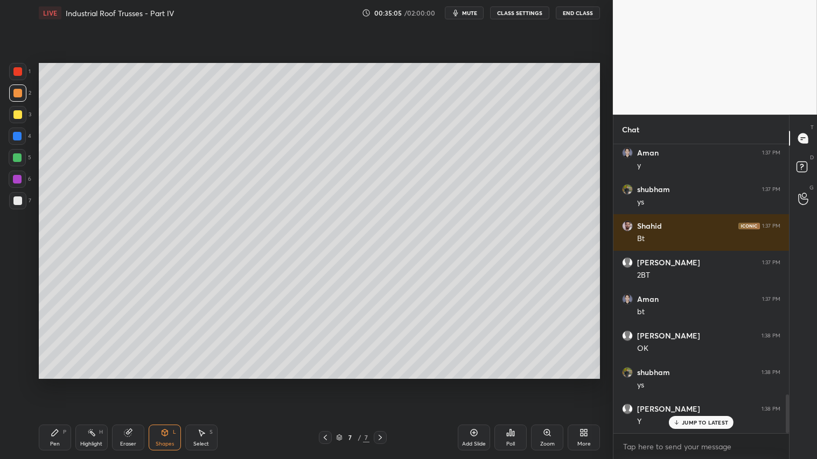
click at [22, 197] on div at bounding box center [17, 200] width 17 height 17
drag, startPoint x: 16, startPoint y: 93, endPoint x: 37, endPoint y: 253, distance: 161.8
click at [15, 93] on div at bounding box center [17, 93] width 9 height 9
click at [62, 383] on div "Pen P" at bounding box center [55, 438] width 32 height 26
click at [167, 383] on div "Shapes" at bounding box center [165, 444] width 18 height 5
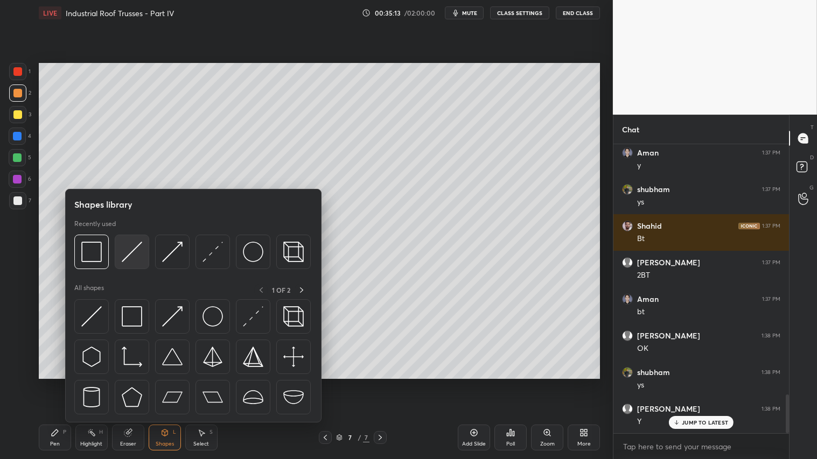
click at [127, 257] on img at bounding box center [132, 252] width 20 height 20
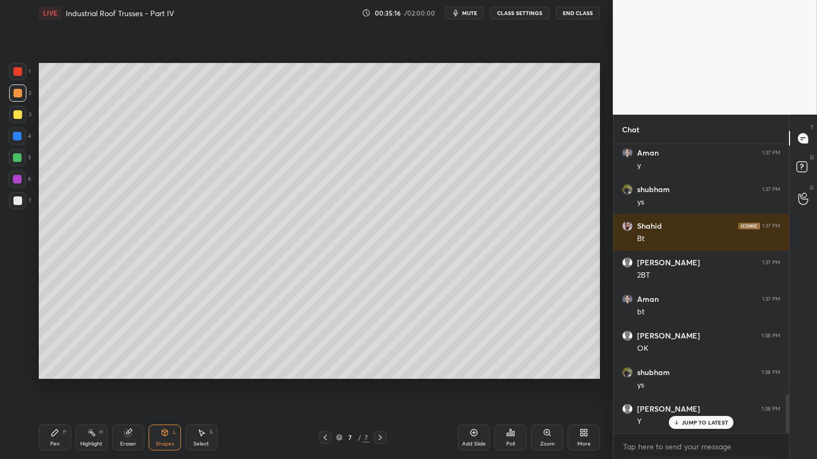
click at [47, 383] on div "Pen P" at bounding box center [55, 438] width 32 height 26
click at [328, 383] on icon at bounding box center [325, 437] width 9 height 9
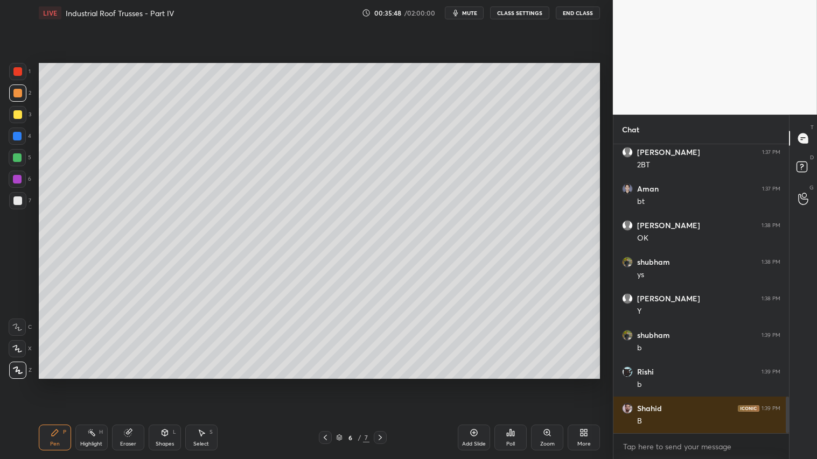
scroll to position [2004, 0]
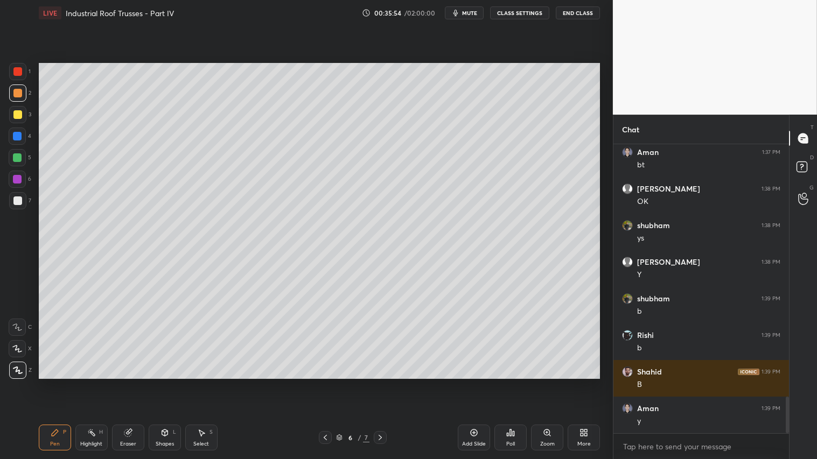
drag, startPoint x: 158, startPoint y: 440, endPoint x: 164, endPoint y: 432, distance: 9.3
click at [160, 383] on div "Shapes L" at bounding box center [165, 438] width 32 height 26
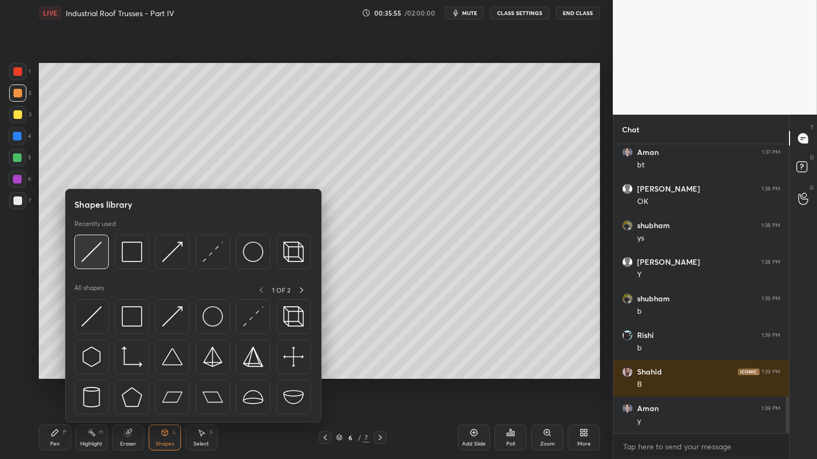
click at [88, 246] on img at bounding box center [91, 252] width 20 height 20
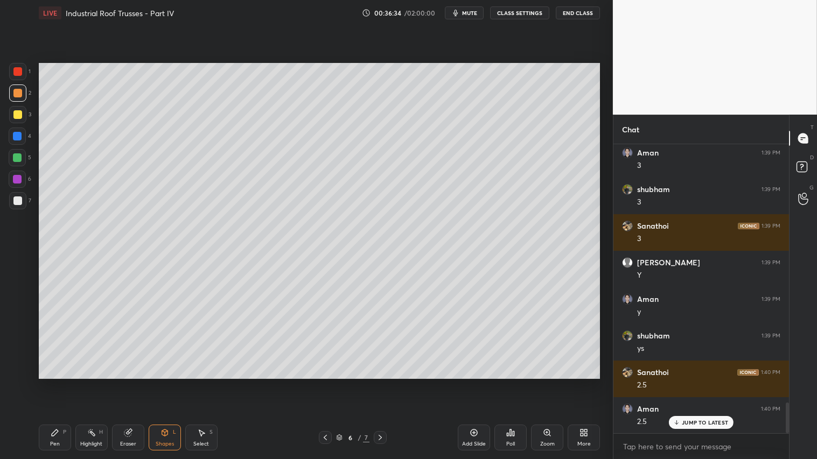
scroll to position [2443, 0]
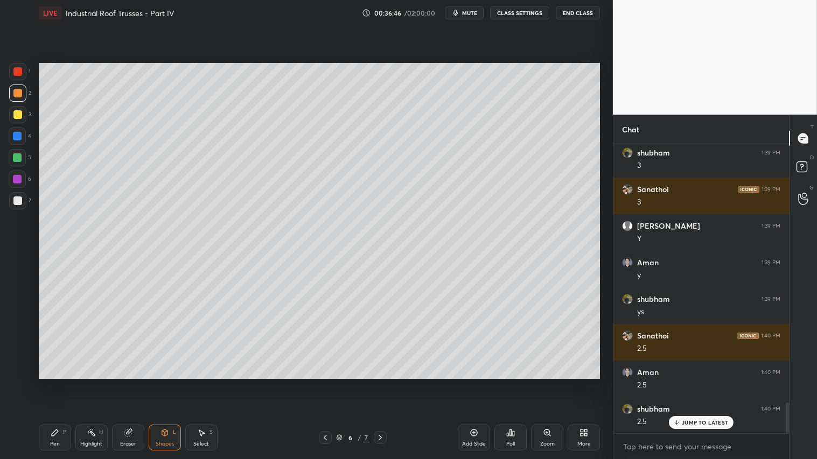
click at [69, 383] on div "Pen P" at bounding box center [55, 438] width 32 height 26
click at [18, 90] on div at bounding box center [17, 93] width 9 height 9
click at [124, 383] on icon at bounding box center [128, 433] width 9 height 9
click at [51, 383] on div "Pen P" at bounding box center [55, 438] width 32 height 26
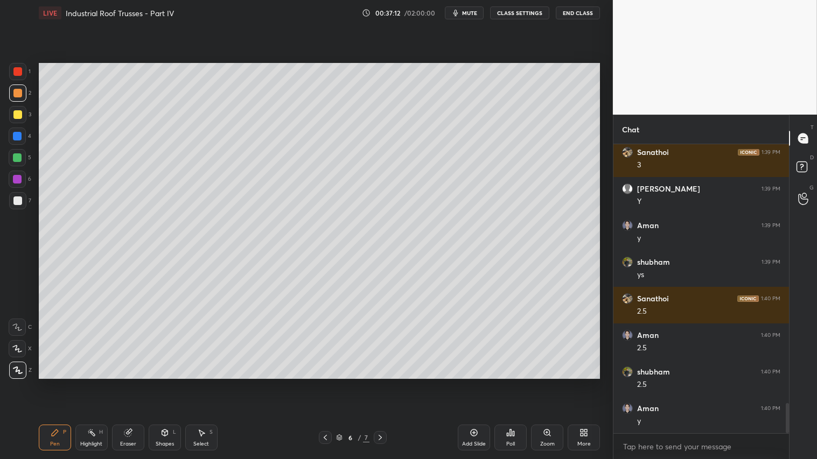
click at [381, 383] on icon at bounding box center [380, 437] width 9 height 9
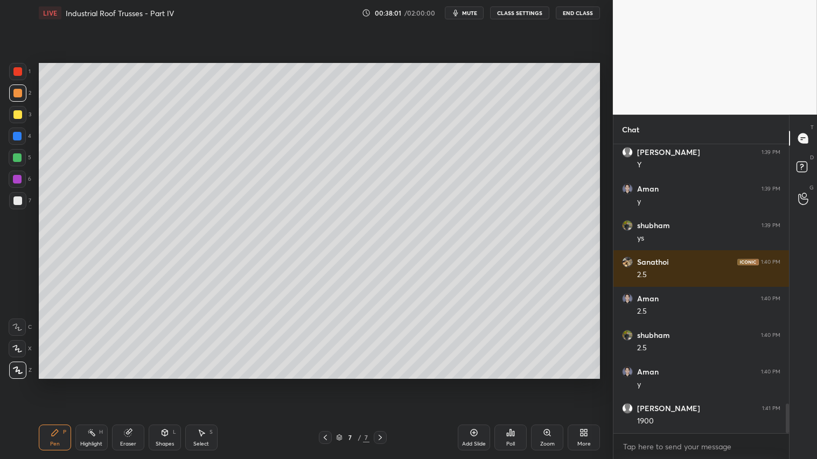
scroll to position [2553, 0]
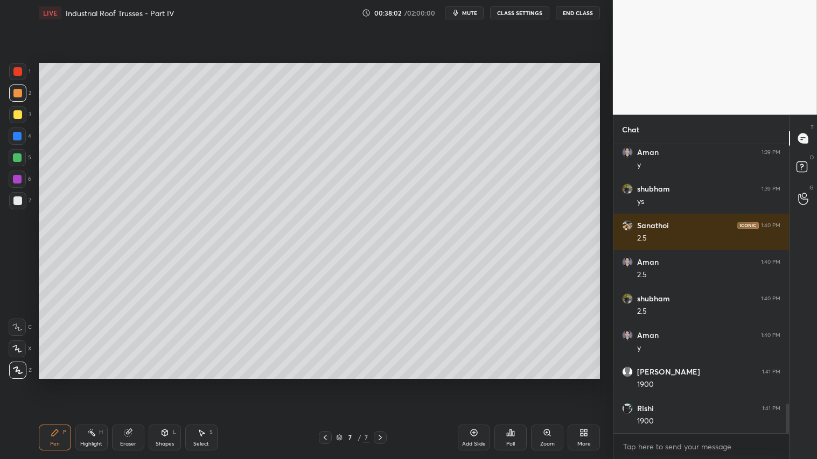
click at [52, 383] on div "Pen P" at bounding box center [55, 438] width 32 height 26
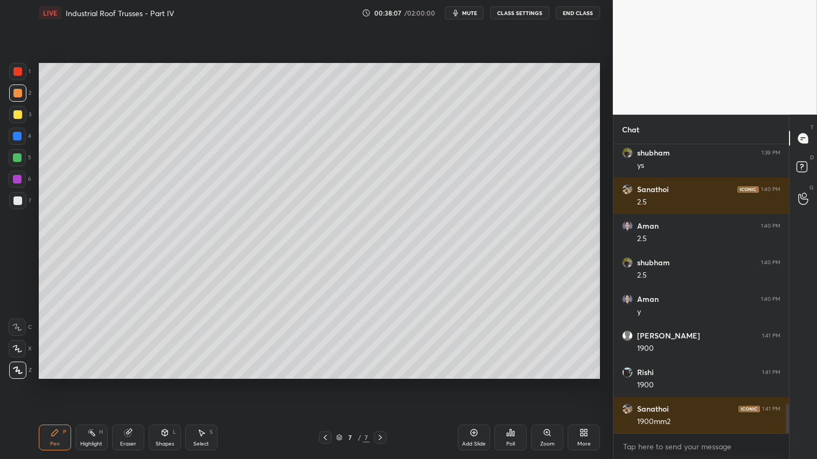
click at [167, 383] on icon at bounding box center [164, 433] width 9 height 9
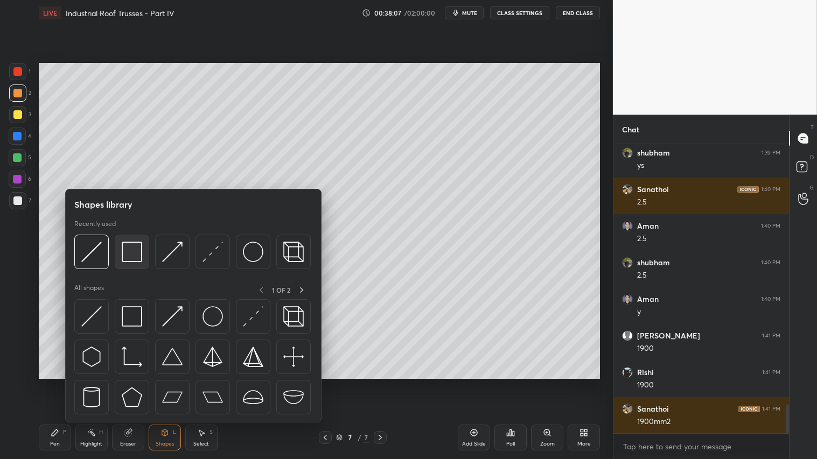
click at [137, 252] on img at bounding box center [132, 252] width 20 height 20
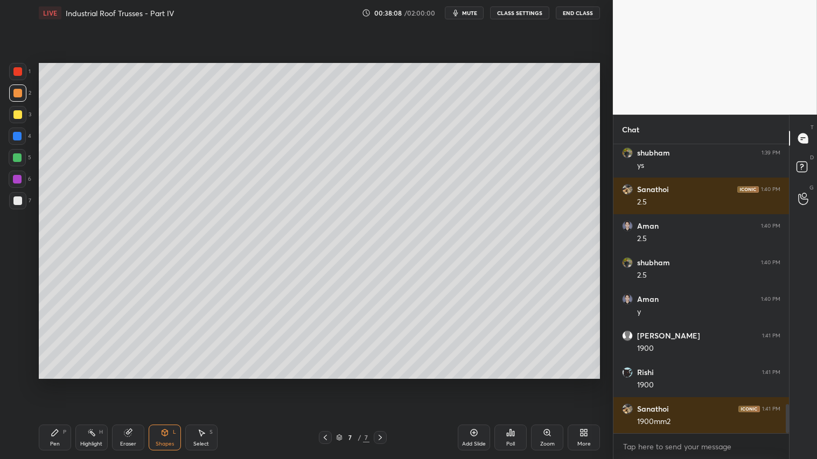
click at [11, 197] on div at bounding box center [17, 200] width 17 height 17
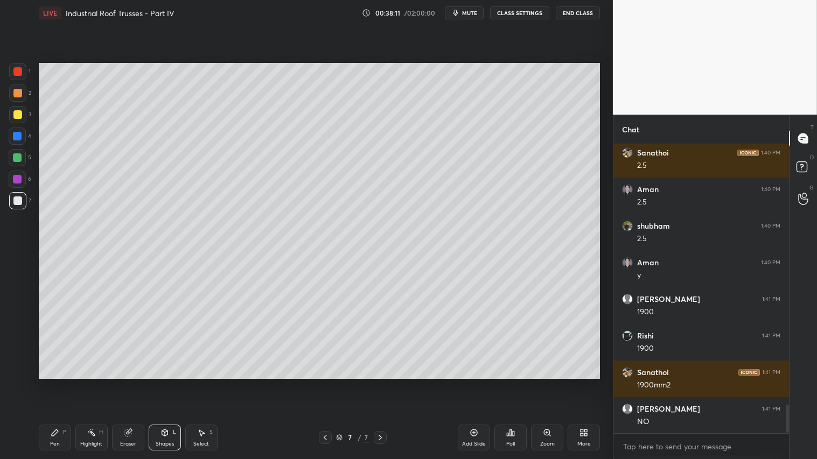
scroll to position [2663, 0]
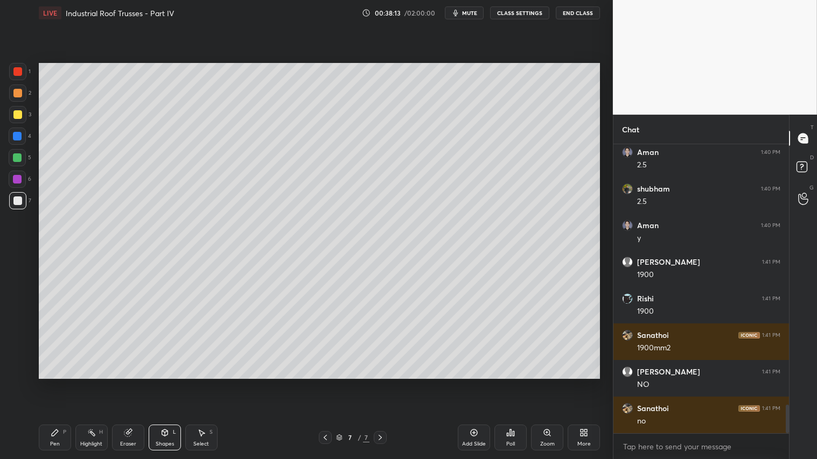
click at [20, 92] on div at bounding box center [17, 93] width 17 height 17
click at [55, 383] on icon at bounding box center [55, 433] width 6 height 6
click at [164, 383] on div "Shapes L" at bounding box center [165, 438] width 32 height 26
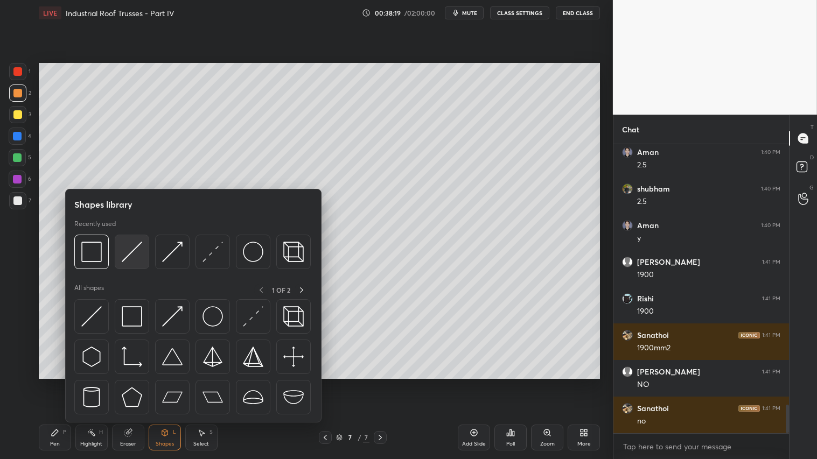
click at [125, 253] on img at bounding box center [132, 252] width 20 height 20
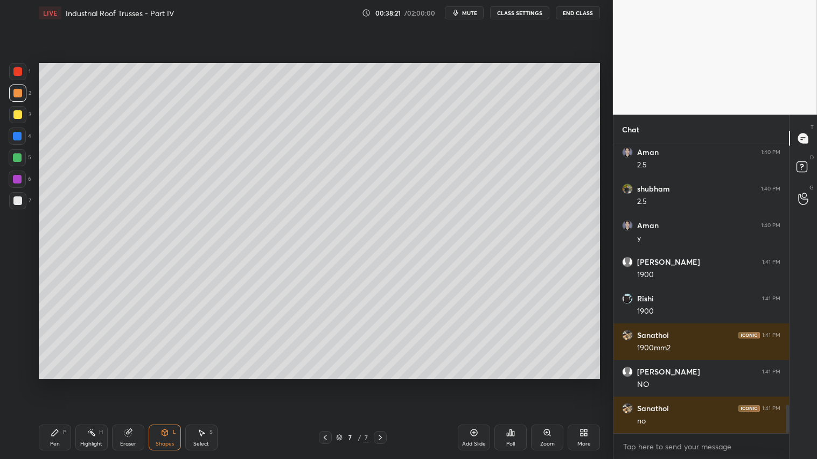
click at [326, 383] on icon at bounding box center [325, 437] width 9 height 9
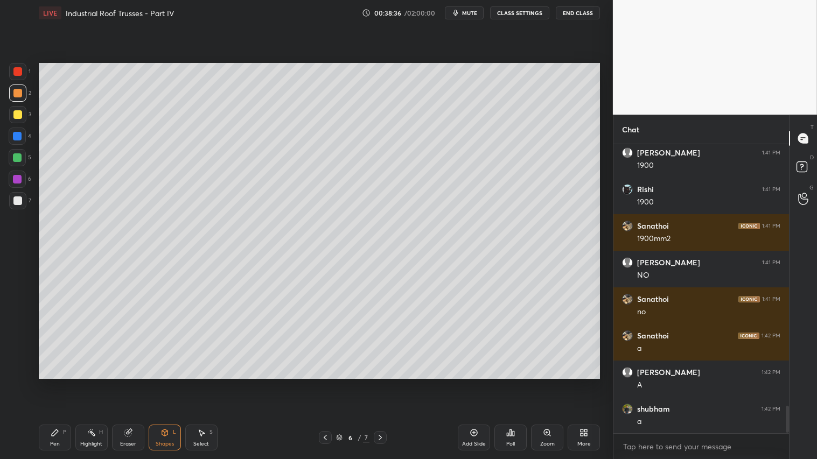
scroll to position [2809, 0]
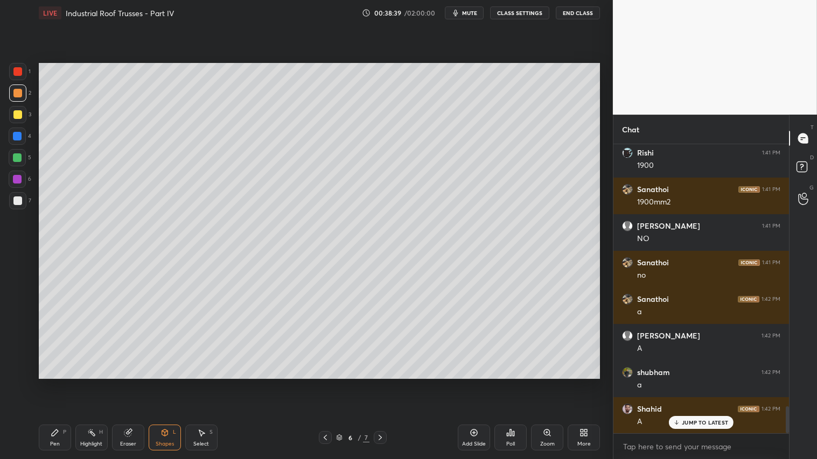
click at [379, 383] on icon at bounding box center [380, 437] width 9 height 9
drag, startPoint x: 52, startPoint y: 433, endPoint x: 61, endPoint y: 439, distance: 10.6
click at [54, 383] on icon at bounding box center [55, 433] width 6 height 6
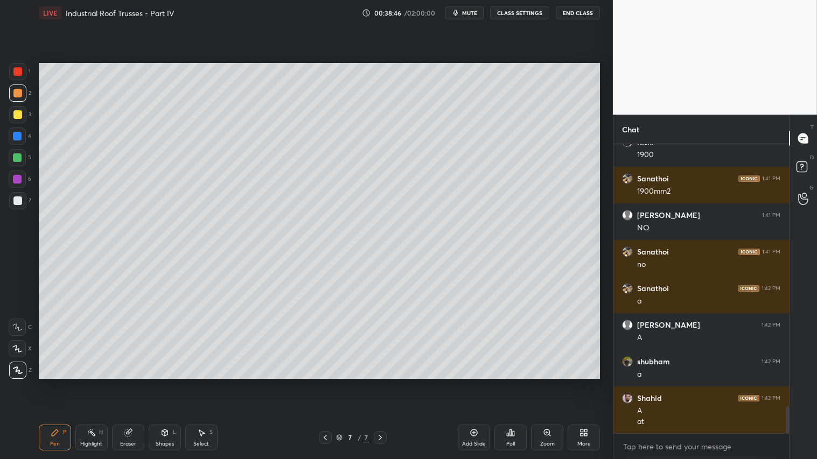
scroll to position [2857, 0]
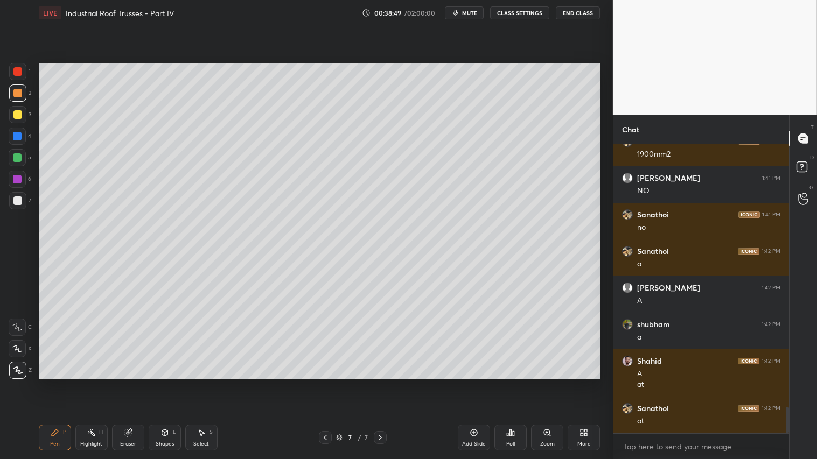
drag, startPoint x: 12, startPoint y: 195, endPoint x: 29, endPoint y: 201, distance: 17.4
click at [14, 195] on div at bounding box center [17, 200] width 17 height 17
drag, startPoint x: 3, startPoint y: 90, endPoint x: 10, endPoint y: 98, distance: 10.3
click at [10, 98] on div "1 2 3 4 5 6 7 C X Z C X Z E E Erase all H H" at bounding box center [17, 221] width 34 height 316
drag, startPoint x: 17, startPoint y: 92, endPoint x: 35, endPoint y: 121, distance: 34.5
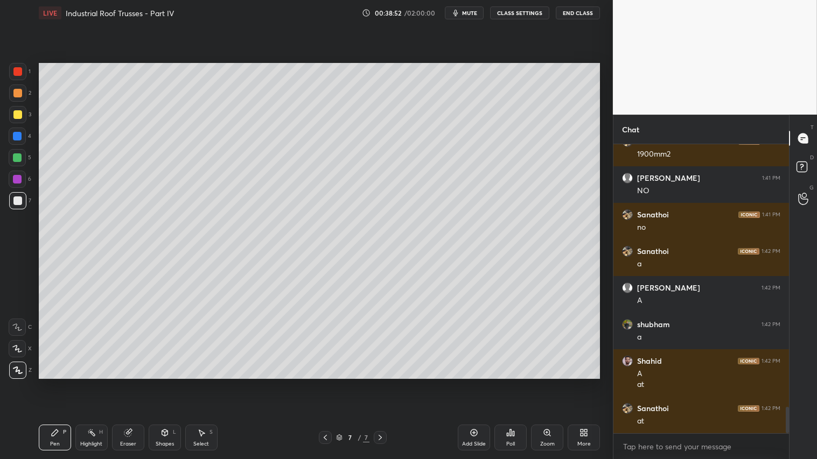
click at [18, 94] on div at bounding box center [17, 93] width 9 height 9
click at [20, 154] on div at bounding box center [17, 157] width 17 height 17
drag, startPoint x: 19, startPoint y: 74, endPoint x: 20, endPoint y: 80, distance: 5.4
click at [19, 76] on div at bounding box center [17, 71] width 17 height 17
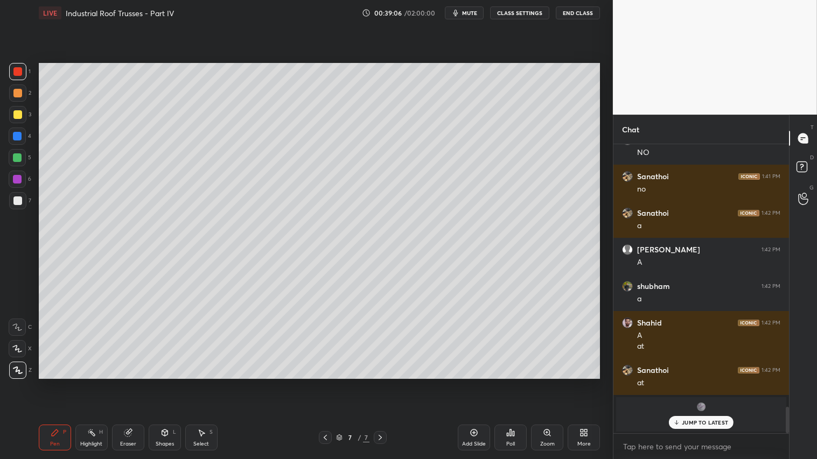
click at [127, 383] on icon at bounding box center [127, 433] width 7 height 7
click at [54, 383] on icon at bounding box center [55, 433] width 6 height 6
click at [18, 94] on div at bounding box center [17, 93] width 9 height 9
click at [159, 383] on div "Shapes" at bounding box center [165, 444] width 18 height 5
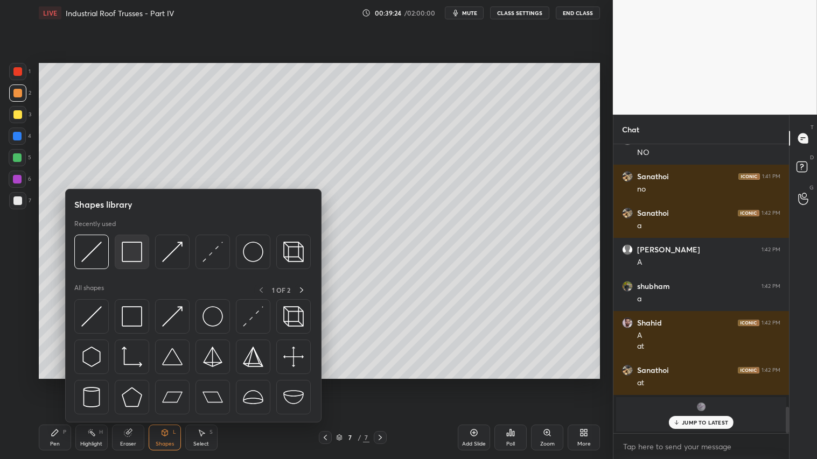
click at [131, 244] on img at bounding box center [132, 252] width 20 height 20
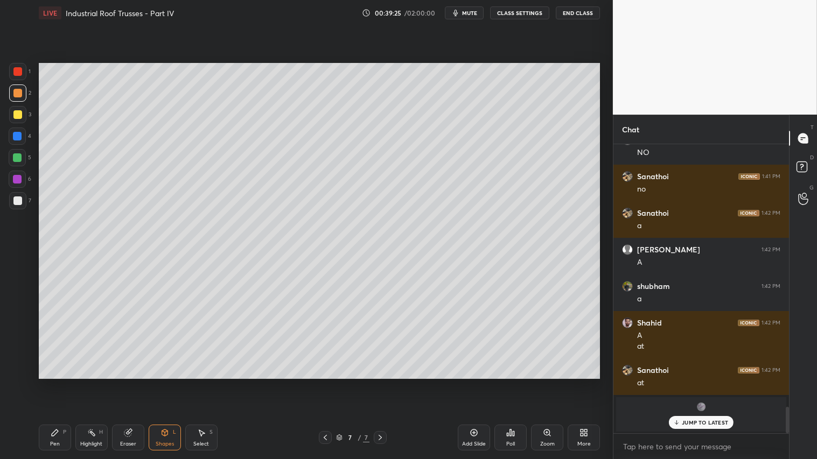
click at [17, 200] on div at bounding box center [17, 201] width 9 height 9
click at [15, 88] on div at bounding box center [17, 93] width 17 height 17
click at [49, 383] on div "Pen P" at bounding box center [55, 438] width 32 height 26
click at [167, 383] on div "Shapes L" at bounding box center [165, 438] width 32 height 26
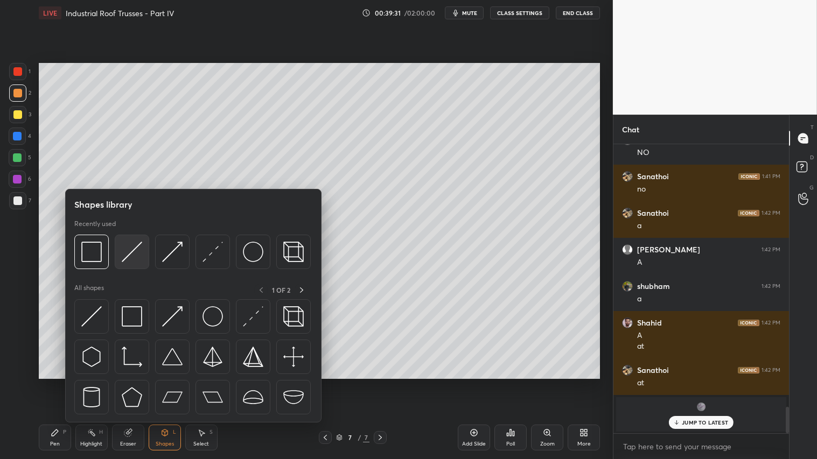
click at [134, 245] on img at bounding box center [132, 252] width 20 height 20
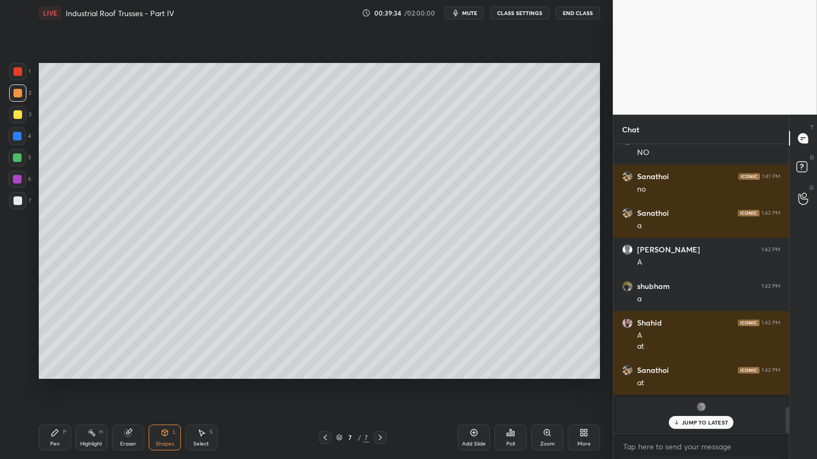
drag, startPoint x: 58, startPoint y: 438, endPoint x: 68, endPoint y: 423, distance: 18.7
click at [58, 383] on div "Pen P" at bounding box center [55, 438] width 32 height 26
drag, startPoint x: 18, startPoint y: 112, endPoint x: 25, endPoint y: 117, distance: 8.5
click at [19, 111] on div at bounding box center [17, 114] width 9 height 9
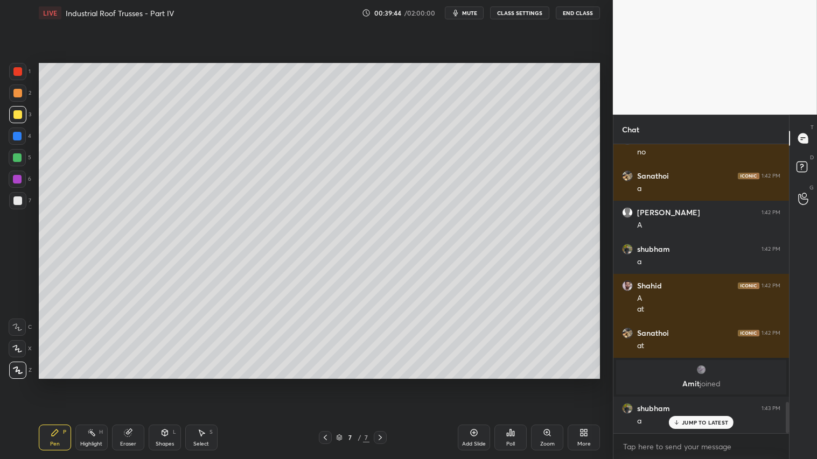
scroll to position [2384, 0]
click at [165, 383] on icon at bounding box center [165, 433] width 6 height 6
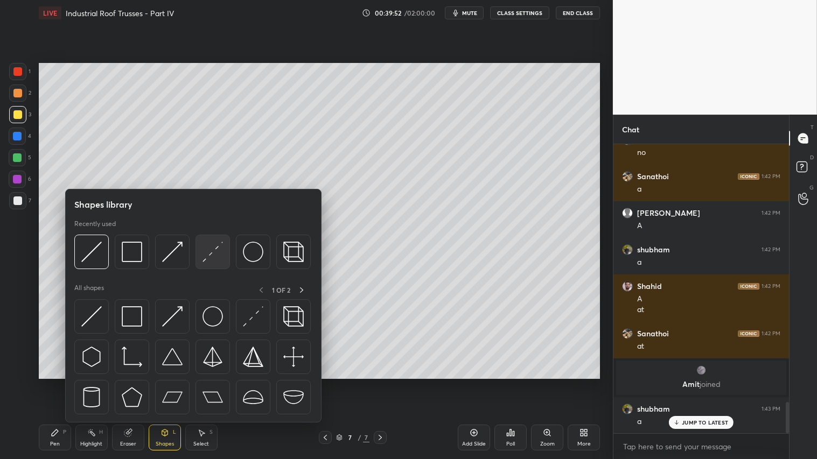
click at [213, 253] on img at bounding box center [212, 252] width 20 height 20
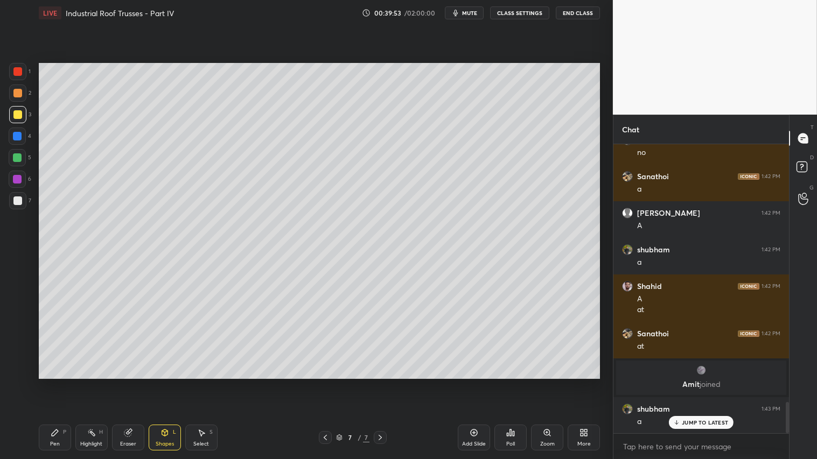
drag, startPoint x: 13, startPoint y: 198, endPoint x: 33, endPoint y: 198, distance: 20.5
click at [16, 199] on div at bounding box center [17, 201] width 9 height 9
drag, startPoint x: 120, startPoint y: 437, endPoint x: 247, endPoint y: 396, distance: 133.5
click at [124, 383] on div "Eraser" at bounding box center [128, 438] width 32 height 26
click at [15, 247] on icon at bounding box center [17, 249] width 5 height 5
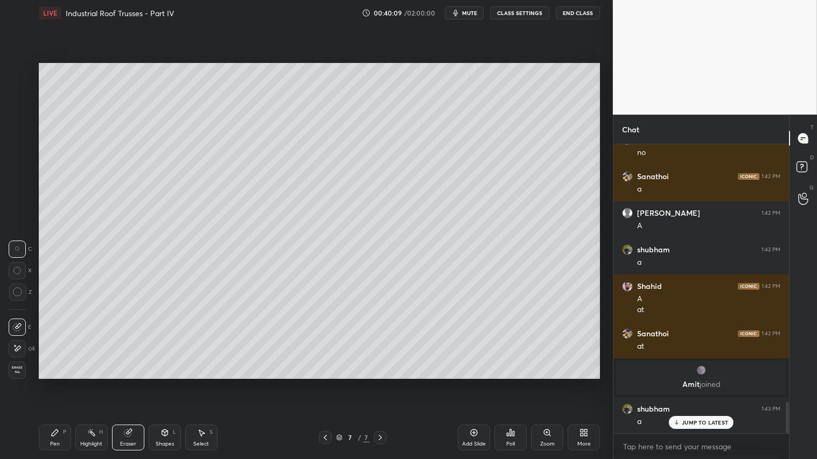
click at [52, 383] on div "Pen P Highlight H Eraser Shapes L Select S 7 / 7 Add Slide Poll Zoom More" at bounding box center [319, 437] width 561 height 43
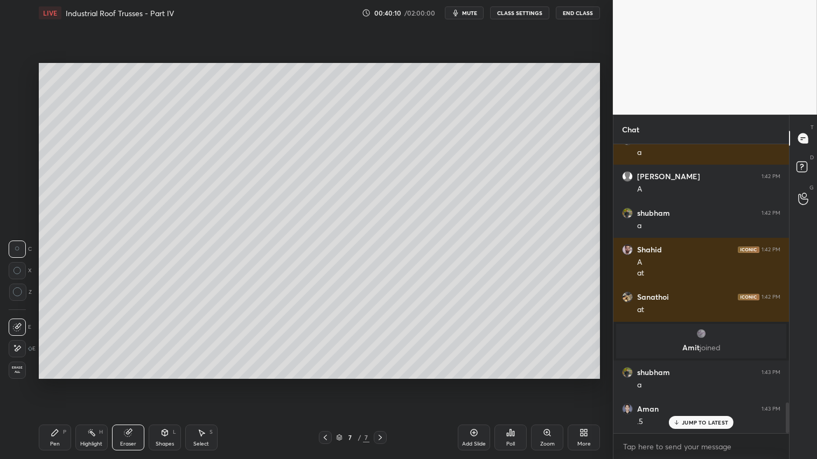
click at [58, 383] on div "Pen P" at bounding box center [55, 438] width 32 height 26
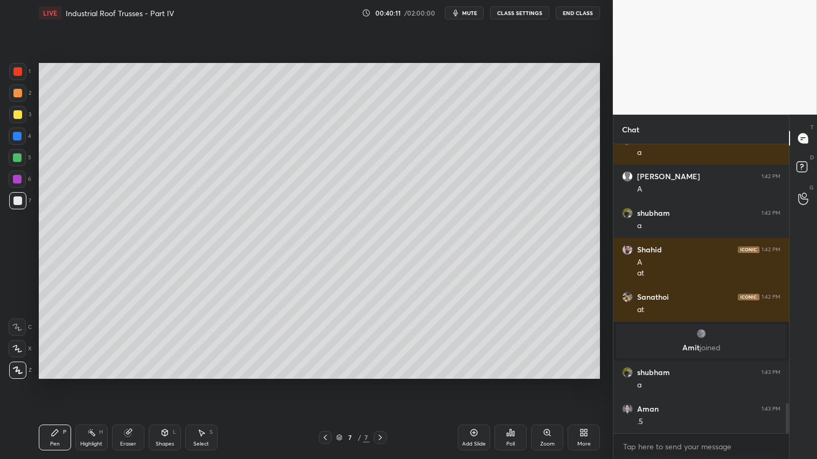
scroll to position [2458, 0]
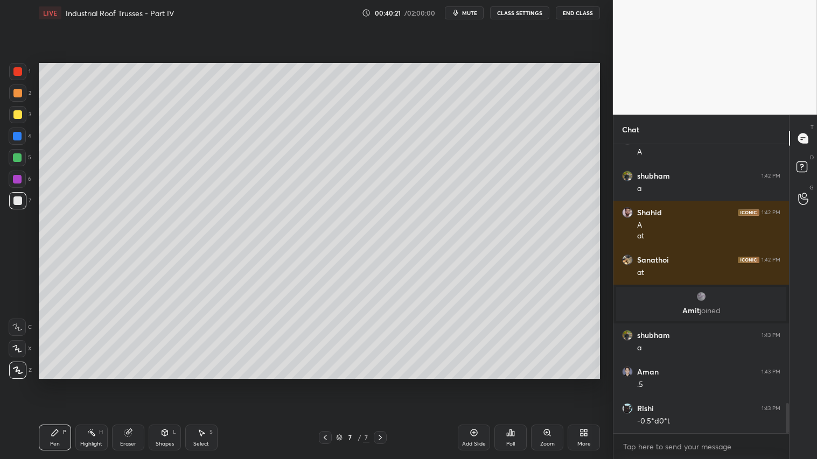
drag, startPoint x: 46, startPoint y: 435, endPoint x: 51, endPoint y: 432, distance: 6.0
click at [51, 383] on div "Pen P" at bounding box center [55, 438] width 32 height 26
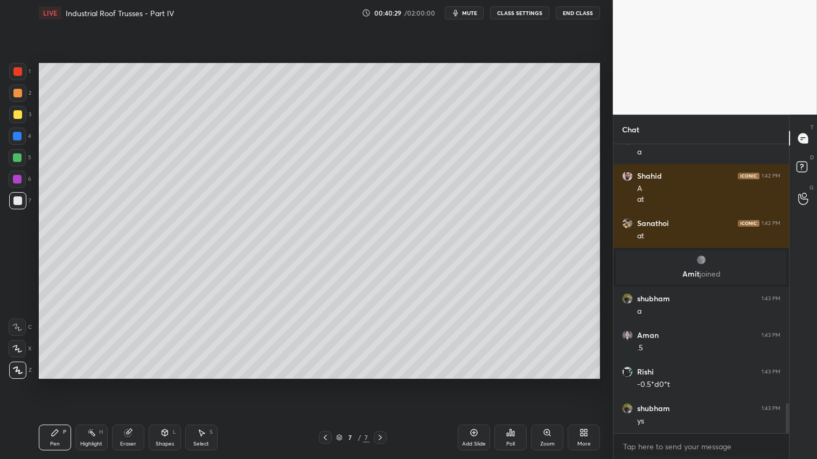
click at [132, 383] on div "Eraser" at bounding box center [128, 438] width 32 height 26
click at [55, 383] on icon at bounding box center [55, 433] width 6 height 6
click at [20, 95] on div at bounding box center [17, 93] width 9 height 9
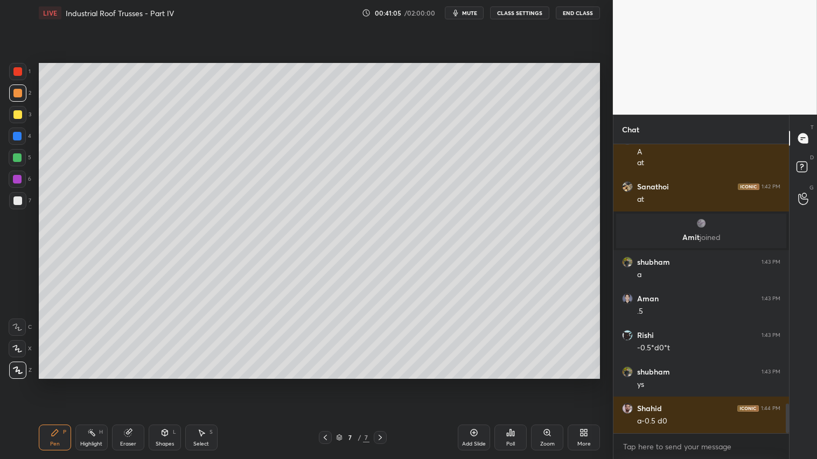
click at [160, 383] on div "Shapes L" at bounding box center [165, 438] width 32 height 26
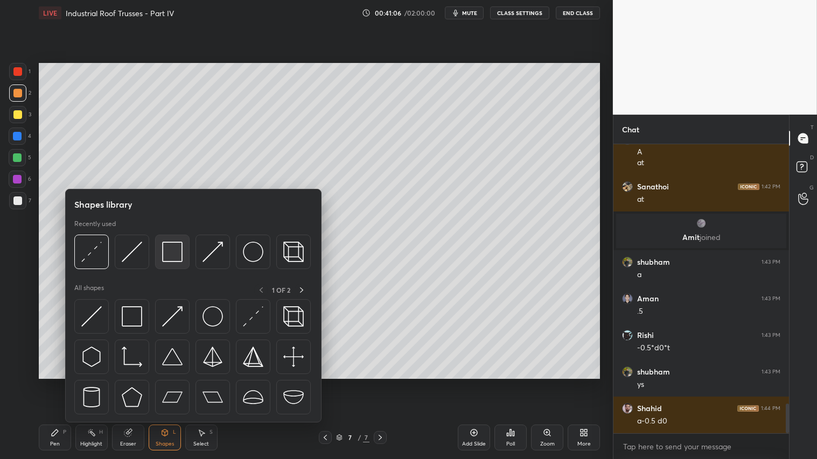
click at [178, 250] on img at bounding box center [172, 252] width 20 height 20
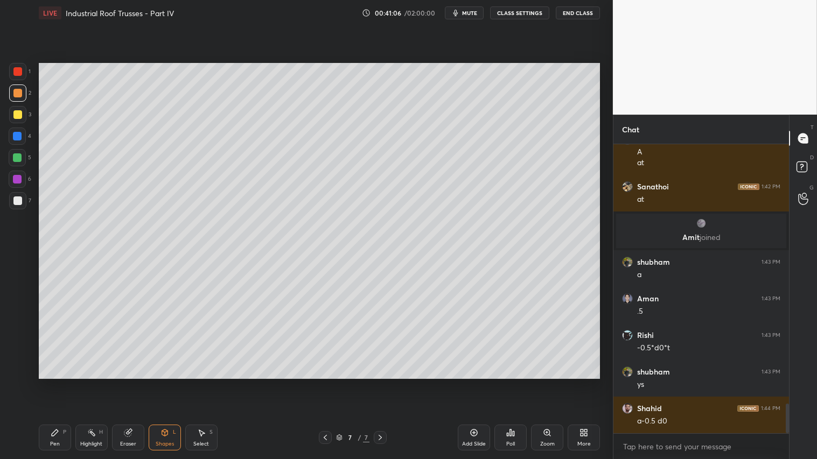
drag, startPoint x: 16, startPoint y: 199, endPoint x: 24, endPoint y: 200, distance: 8.1
click at [19, 198] on div at bounding box center [17, 201] width 9 height 9
click at [334, 383] on div "7 / 7" at bounding box center [353, 437] width 68 height 13
click at [324, 383] on icon at bounding box center [325, 437] width 9 height 9
click at [380, 383] on icon at bounding box center [380, 437] width 9 height 9
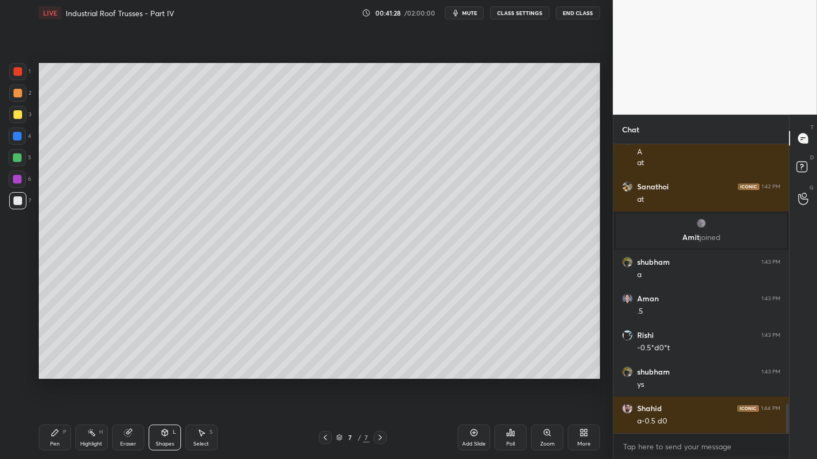
click at [383, 383] on icon at bounding box center [380, 437] width 9 height 9
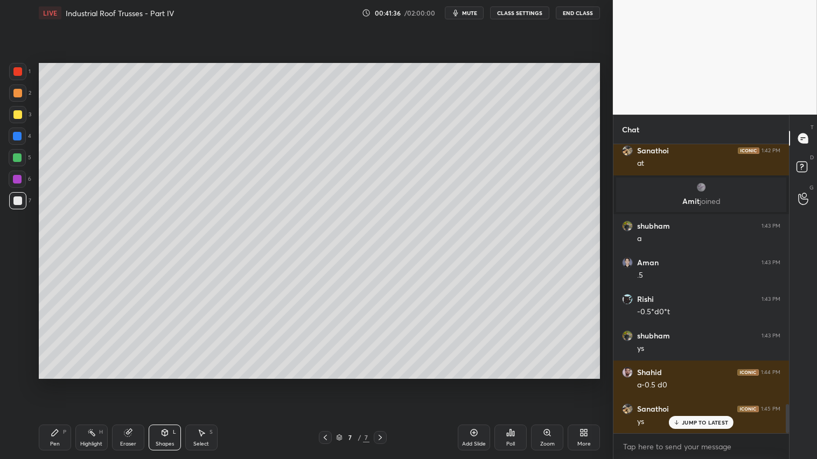
scroll to position [2604, 0]
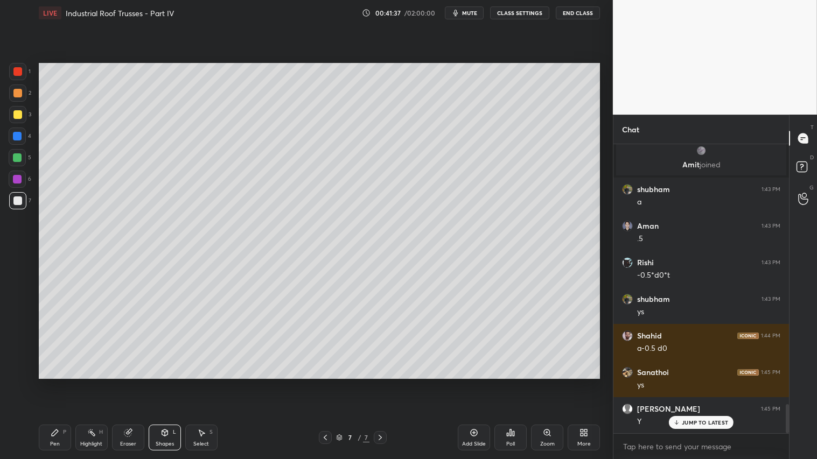
drag, startPoint x: 384, startPoint y: 435, endPoint x: 411, endPoint y: 437, distance: 27.0
click at [388, 383] on div "7 / 7" at bounding box center [352, 437] width 209 height 13
click at [477, 383] on icon at bounding box center [474, 433] width 9 height 9
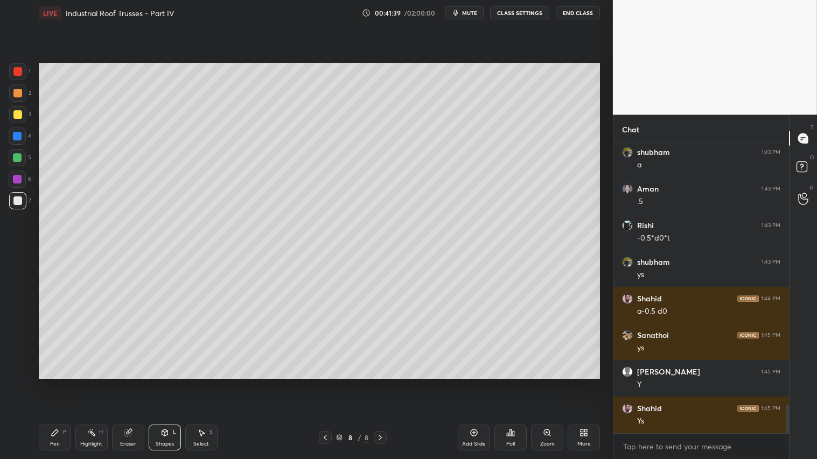
drag, startPoint x: 18, startPoint y: 93, endPoint x: 33, endPoint y: 183, distance: 91.8
click at [18, 94] on div at bounding box center [17, 93] width 9 height 9
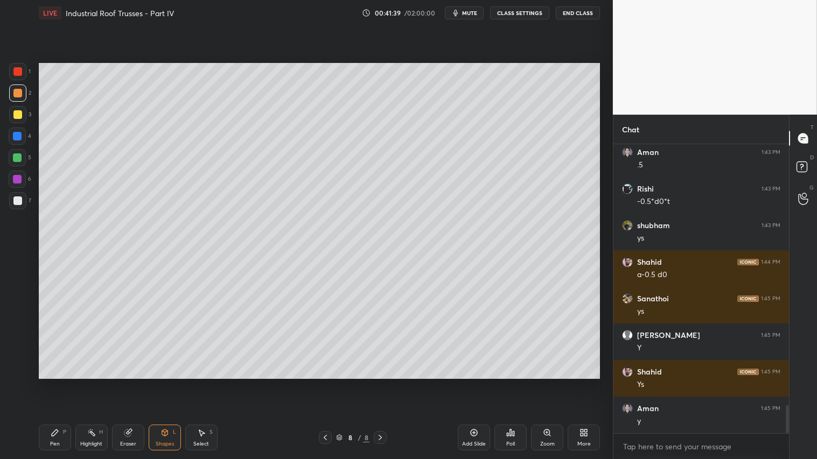
click at [53, 383] on div "Pen P" at bounding box center [55, 438] width 32 height 26
click at [162, 383] on div "Shapes L" at bounding box center [165, 438] width 32 height 26
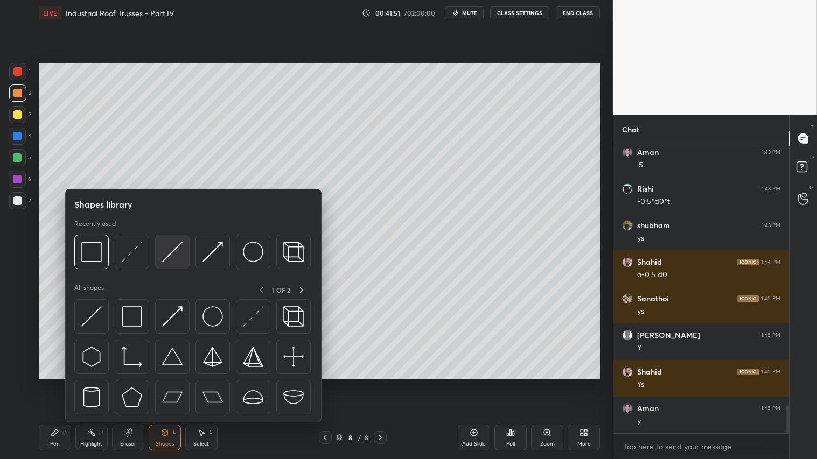
click at [177, 250] on img at bounding box center [172, 252] width 20 height 20
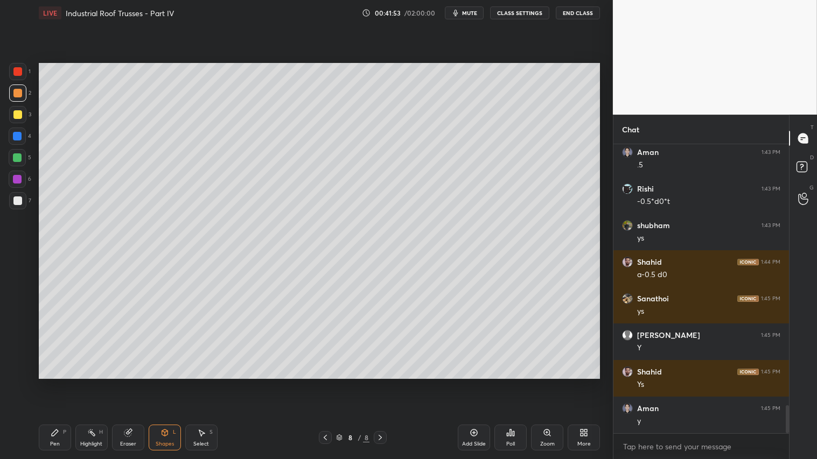
click at [63, 383] on div "Pen P" at bounding box center [55, 438] width 32 height 26
click at [326, 383] on icon at bounding box center [325, 437] width 9 height 9
click at [379, 383] on icon at bounding box center [380, 437] width 9 height 9
click at [380, 383] on icon at bounding box center [380, 437] width 9 height 9
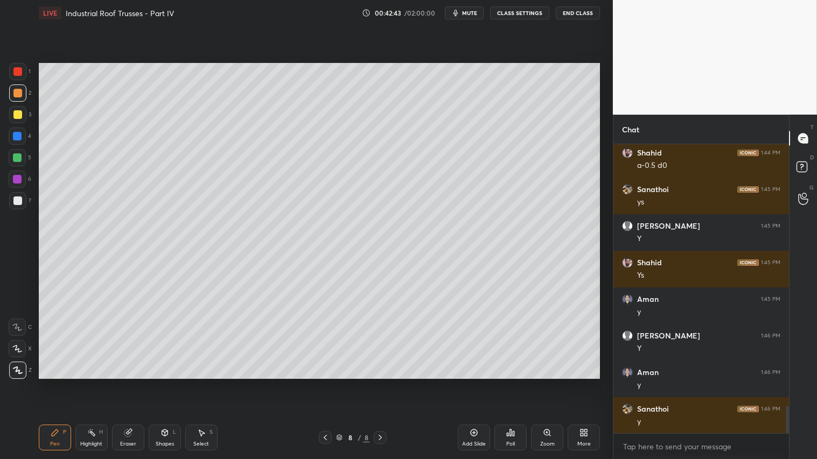
scroll to position [2824, 0]
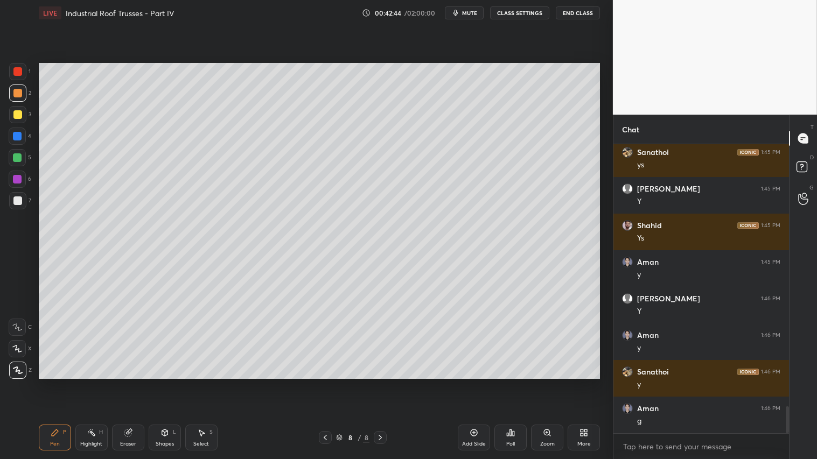
click at [324, 383] on icon at bounding box center [325, 437] width 9 height 9
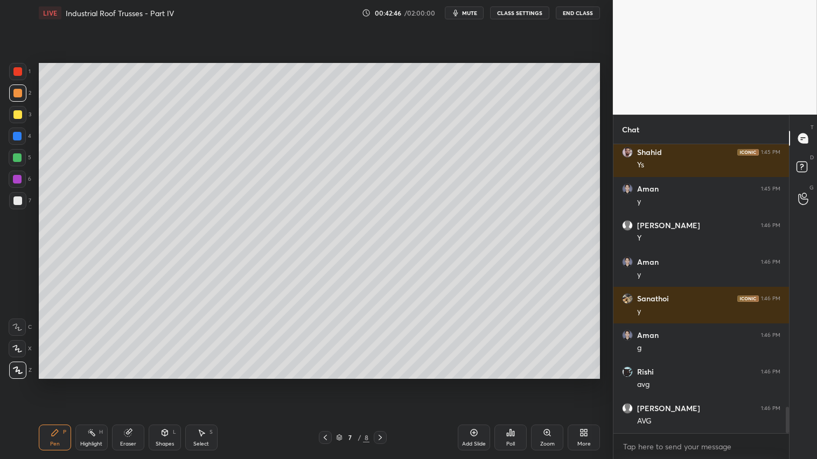
scroll to position [2934, 0]
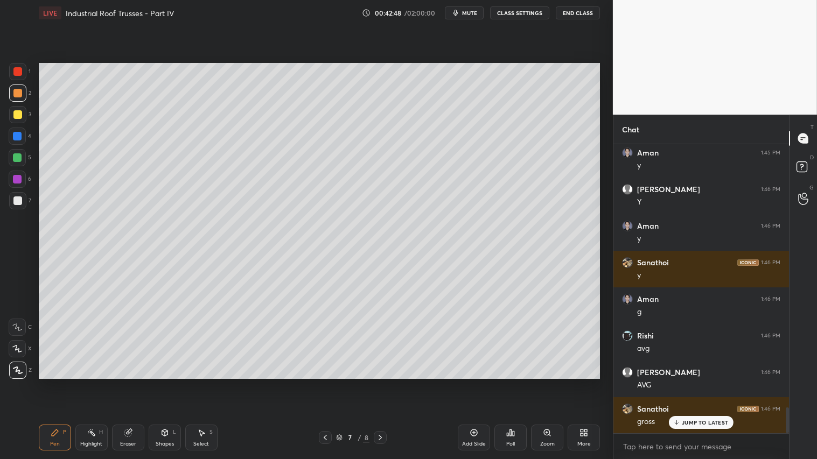
click at [380, 383] on icon at bounding box center [380, 437] width 9 height 9
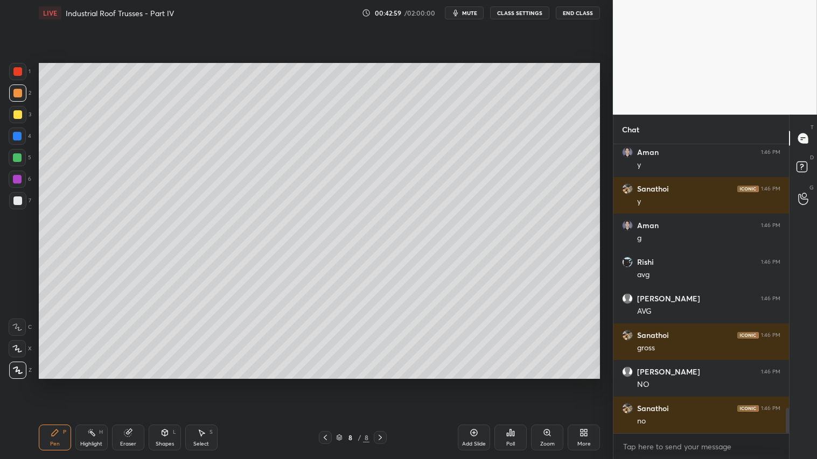
scroll to position [3044, 0]
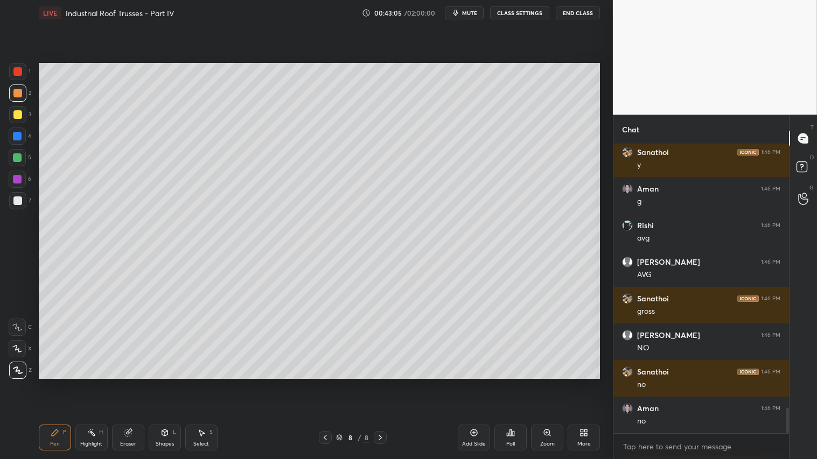
drag, startPoint x: 163, startPoint y: 434, endPoint x: 164, endPoint y: 427, distance: 7.1
click at [164, 383] on icon at bounding box center [164, 433] width 9 height 9
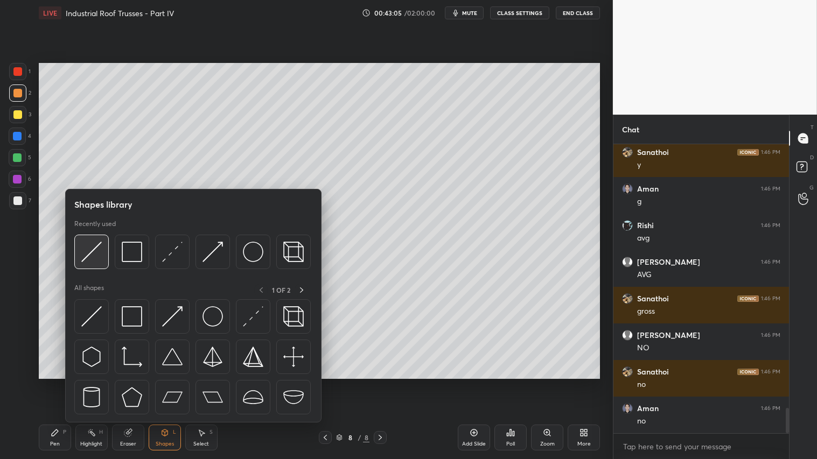
click at [98, 244] on img at bounding box center [91, 252] width 20 height 20
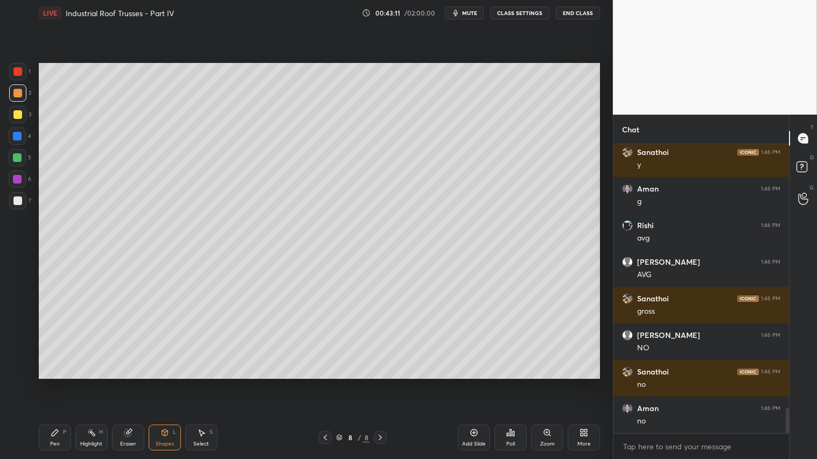
drag, startPoint x: 52, startPoint y: 437, endPoint x: 106, endPoint y: 384, distance: 75.4
click at [53, 383] on icon at bounding box center [55, 433] width 9 height 9
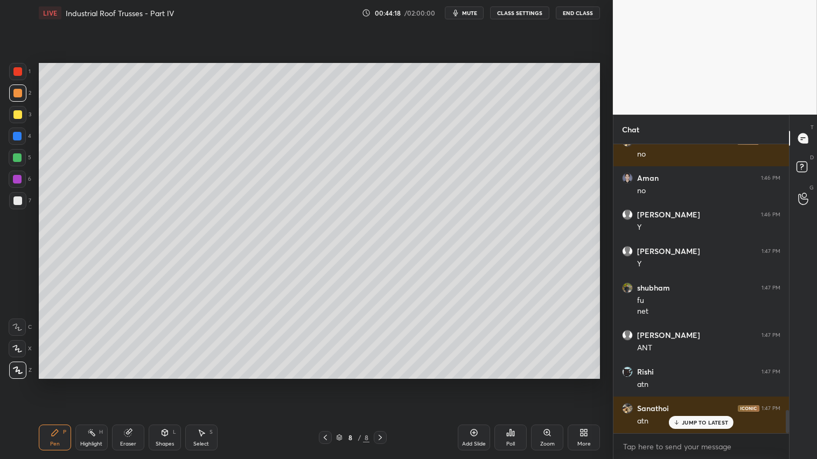
scroll to position [3311, 0]
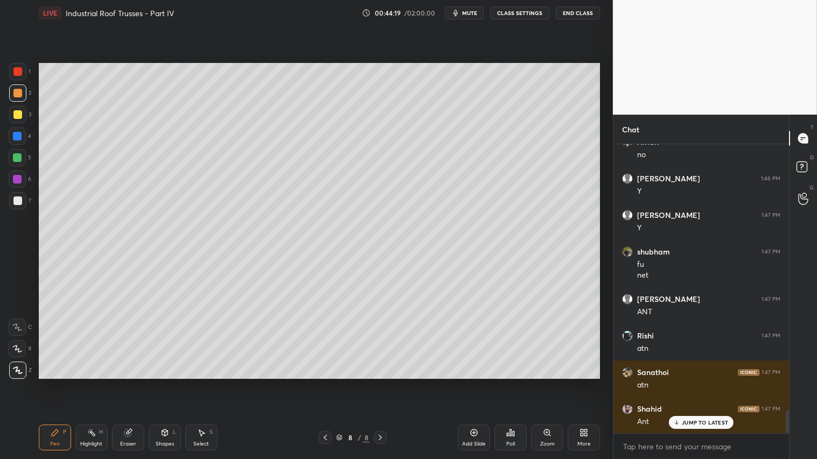
click at [171, 383] on div "Shapes L" at bounding box center [165, 438] width 32 height 26
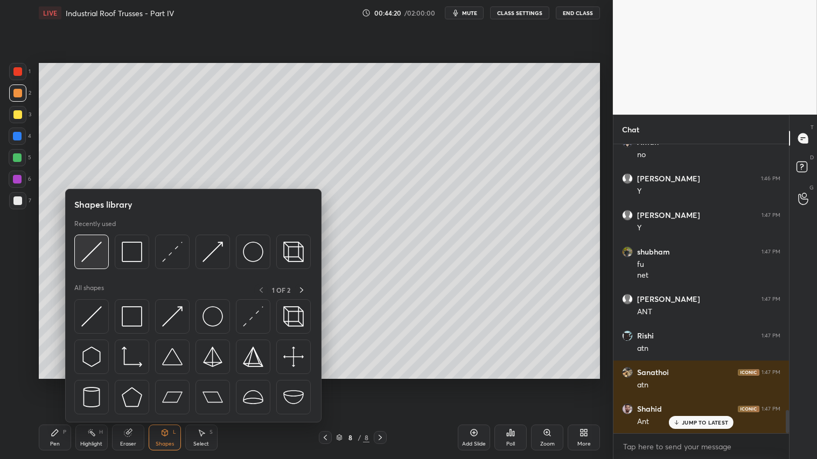
click at [94, 241] on div at bounding box center [91, 252] width 34 height 34
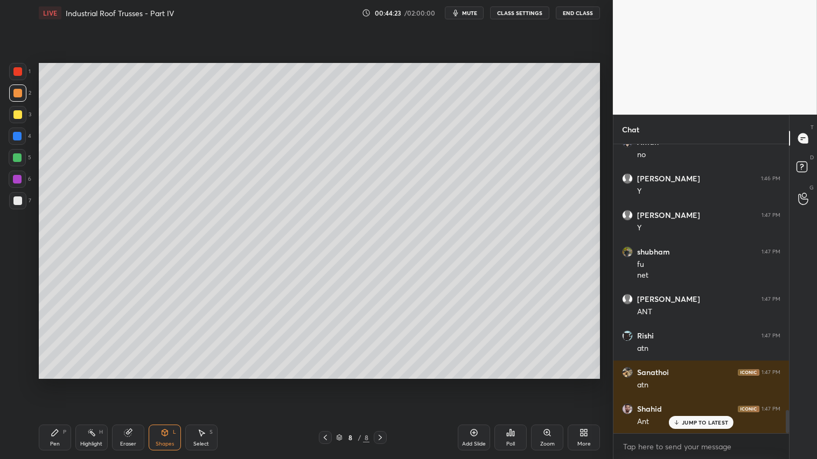
click at [61, 383] on div "Pen P" at bounding box center [55, 438] width 32 height 26
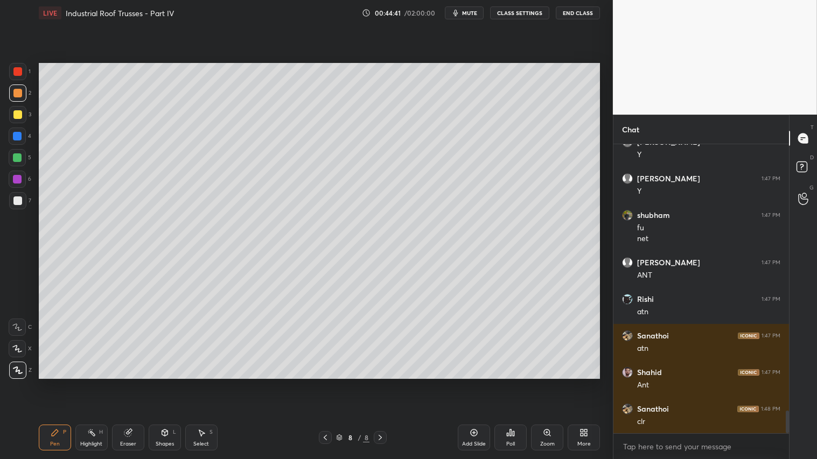
scroll to position [3384, 0]
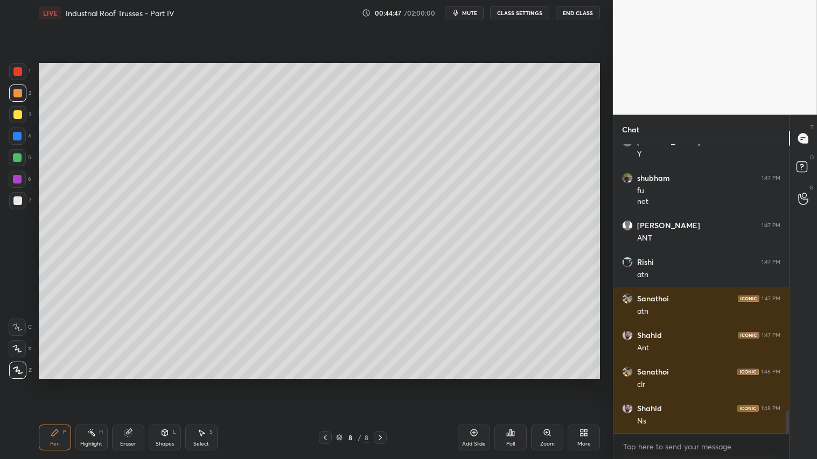
drag, startPoint x: 19, startPoint y: 111, endPoint x: 32, endPoint y: 226, distance: 115.5
click at [17, 113] on div at bounding box center [17, 114] width 9 height 9
click at [55, 383] on div "Pen P Highlight H Eraser Shapes L Select S 8 / 8 Add Slide Poll Zoom More" at bounding box center [319, 437] width 561 height 43
click at [136, 383] on div "Eraser" at bounding box center [128, 438] width 32 height 26
click at [330, 383] on div at bounding box center [325, 437] width 13 height 13
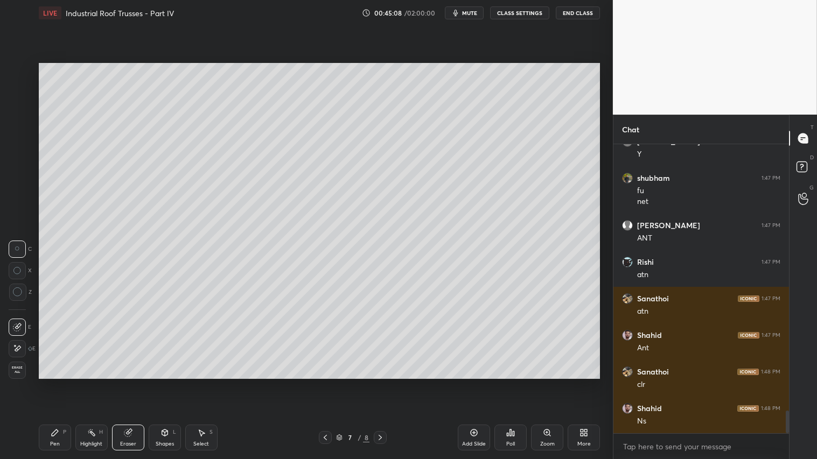
click at [324, 383] on icon at bounding box center [325, 437] width 9 height 9
click at [380, 383] on icon at bounding box center [380, 437] width 9 height 9
click at [382, 383] on icon at bounding box center [380, 437] width 9 height 9
click at [385, 383] on div at bounding box center [380, 437] width 13 height 13
drag, startPoint x: 52, startPoint y: 440, endPoint x: 70, endPoint y: 433, distance: 19.3
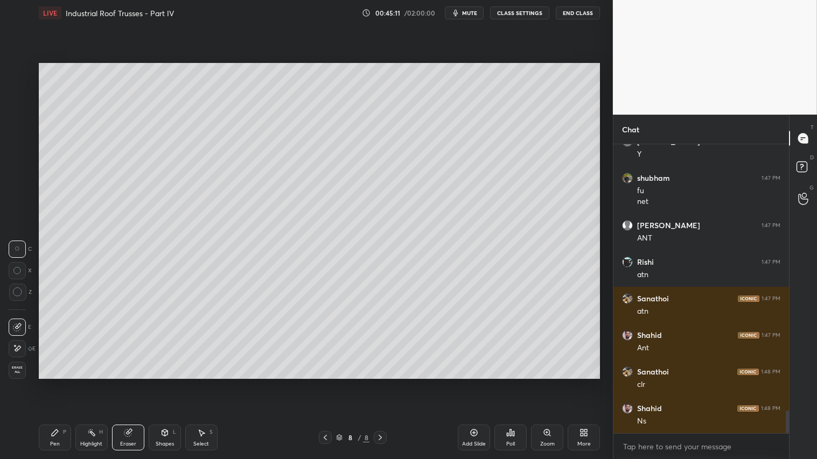
click at [54, 383] on div "Pen P" at bounding box center [55, 438] width 32 height 26
click at [18, 90] on div at bounding box center [17, 93] width 9 height 9
click at [51, 383] on div "Pen" at bounding box center [55, 444] width 10 height 5
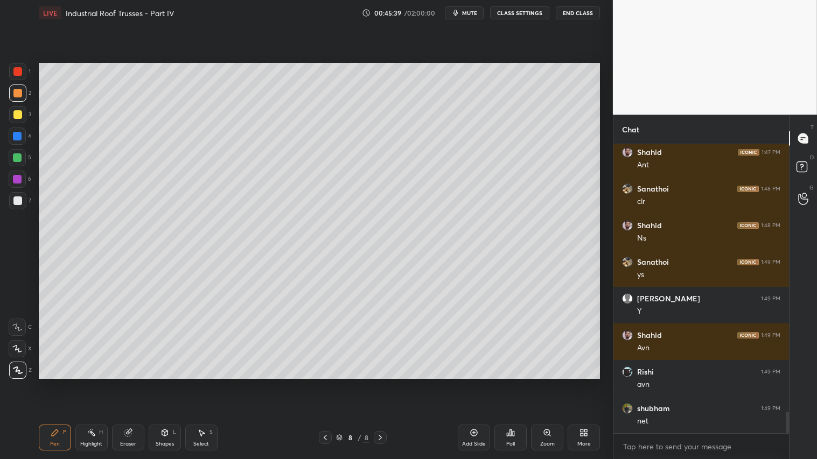
scroll to position [3604, 0]
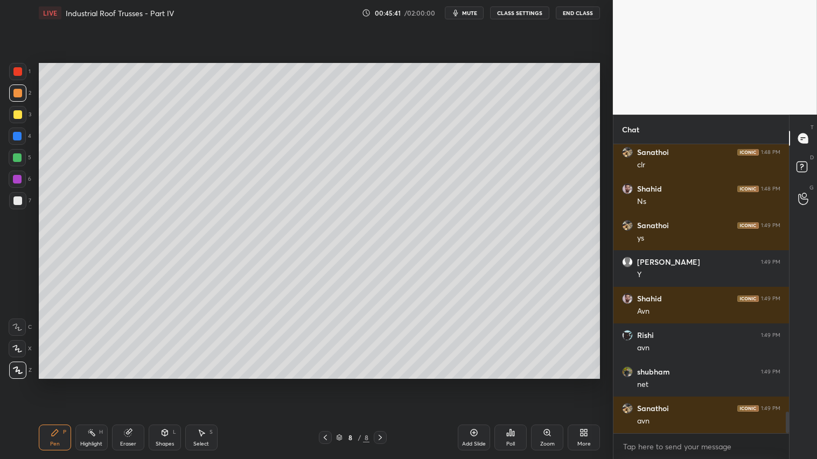
drag, startPoint x: 168, startPoint y: 435, endPoint x: 174, endPoint y: 423, distance: 13.5
click at [169, 383] on icon at bounding box center [164, 433] width 9 height 9
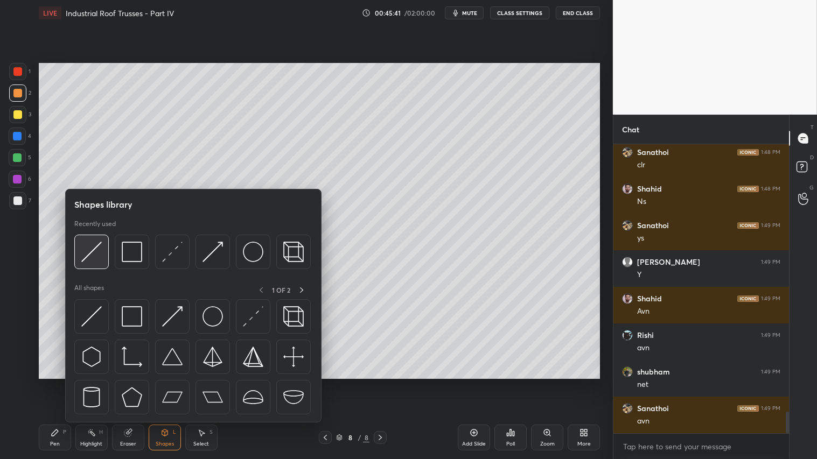
click at [89, 251] on img at bounding box center [91, 252] width 20 height 20
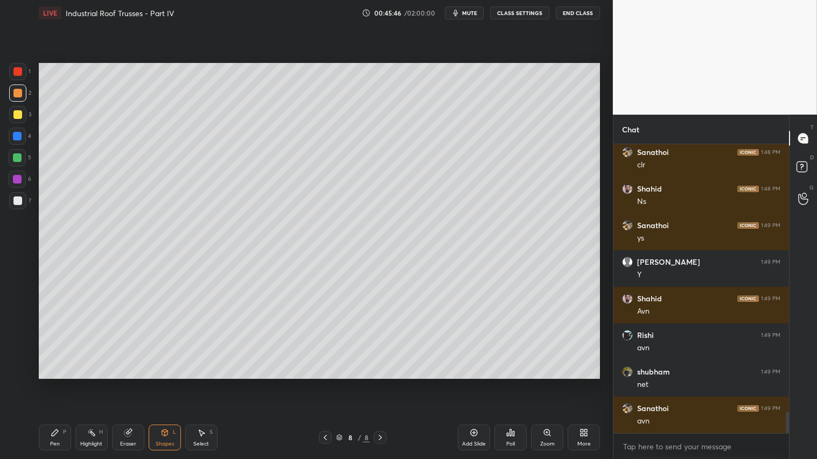
drag, startPoint x: 61, startPoint y: 432, endPoint x: 97, endPoint y: 396, distance: 50.6
click at [63, 383] on div "P" at bounding box center [64, 432] width 3 height 5
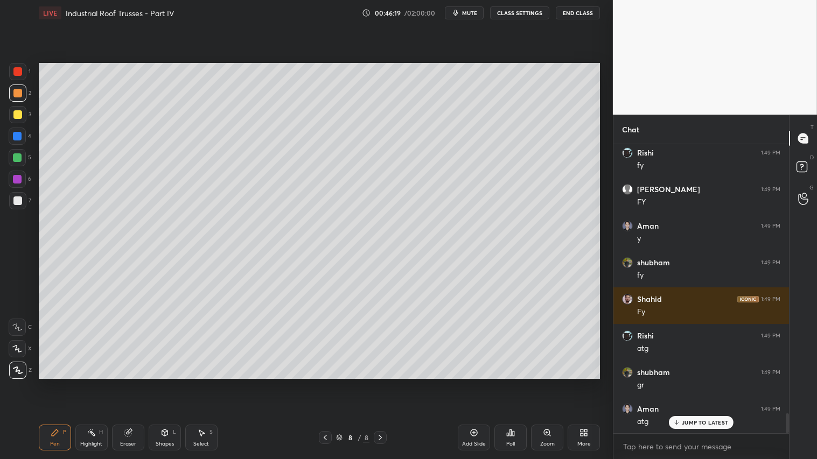
scroll to position [3934, 0]
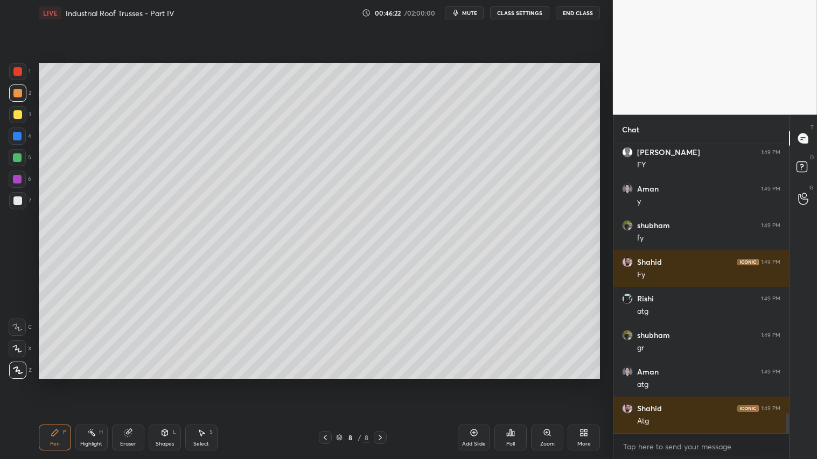
click at [169, 383] on icon at bounding box center [164, 433] width 9 height 9
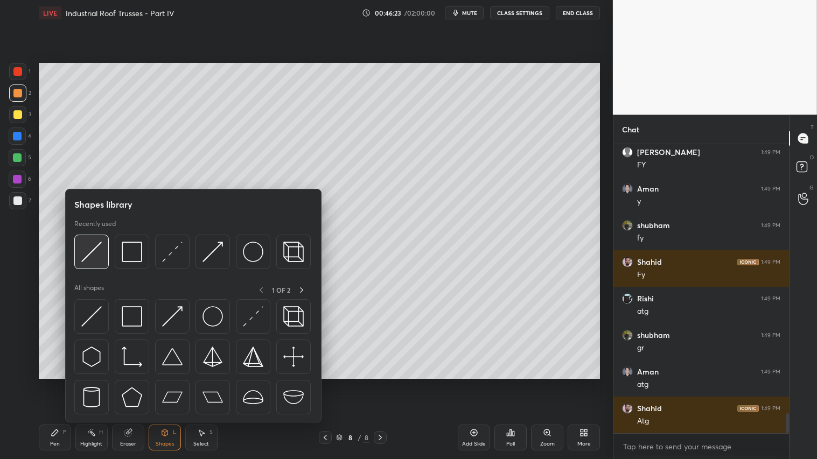
click at [89, 246] on img at bounding box center [91, 252] width 20 height 20
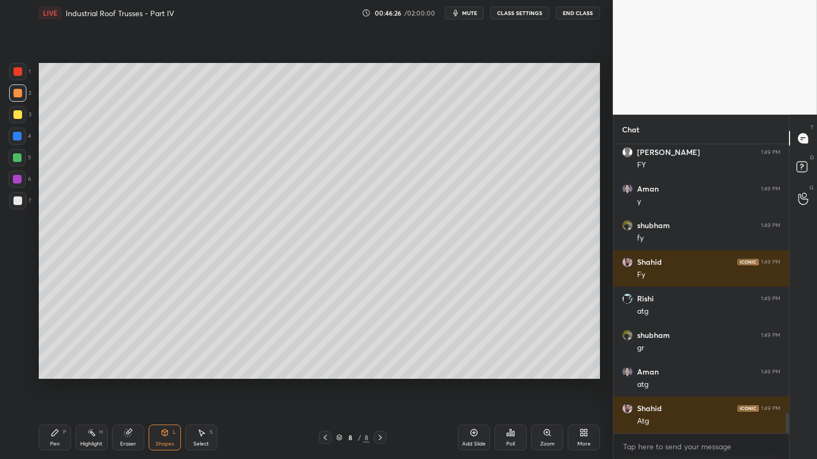
drag, startPoint x: 58, startPoint y: 437, endPoint x: 152, endPoint y: 398, distance: 101.2
click at [58, 383] on icon at bounding box center [55, 433] width 9 height 9
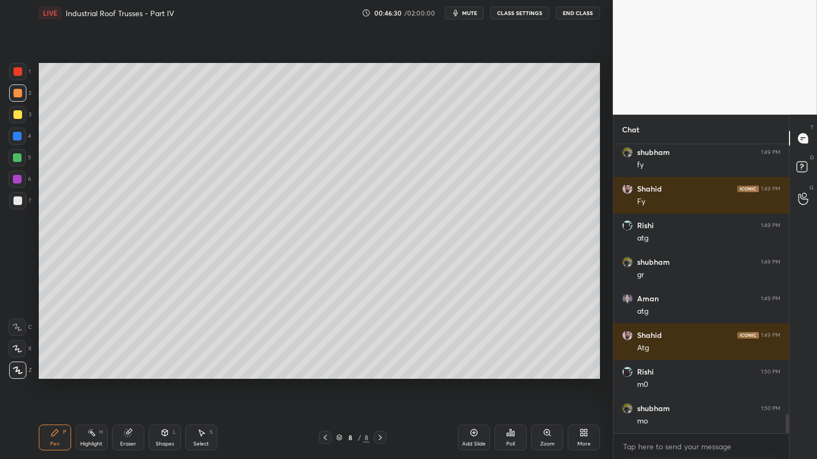
scroll to position [4043, 0]
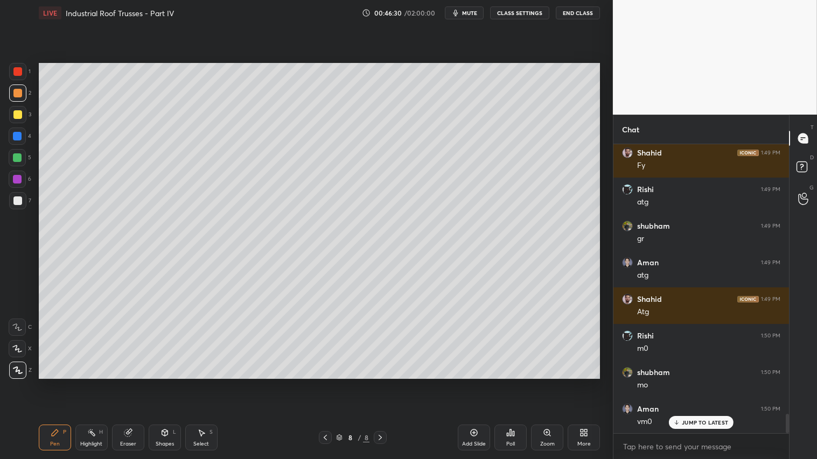
click at [20, 112] on div at bounding box center [17, 114] width 9 height 9
click at [55, 383] on div "Pen" at bounding box center [55, 444] width 10 height 5
click at [129, 383] on icon at bounding box center [128, 433] width 9 height 9
click at [56, 383] on div "Pen P" at bounding box center [55, 438] width 32 height 26
click at [9, 81] on div "1" at bounding box center [20, 74] width 22 height 22
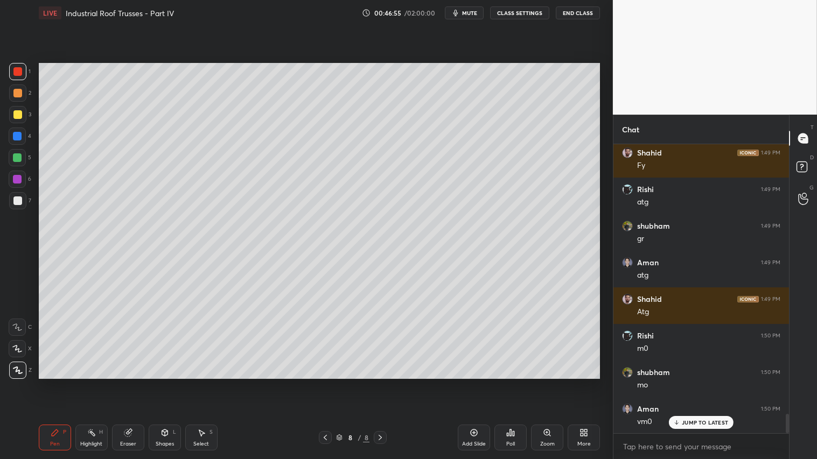
drag, startPoint x: 132, startPoint y: 435, endPoint x: 138, endPoint y: 393, distance: 42.4
click at [135, 383] on div "Eraser" at bounding box center [128, 438] width 32 height 26
drag, startPoint x: 51, startPoint y: 442, endPoint x: 56, endPoint y: 435, distance: 8.5
click at [53, 383] on div "Pen P" at bounding box center [55, 438] width 32 height 26
click at [19, 88] on div at bounding box center [17, 93] width 17 height 17
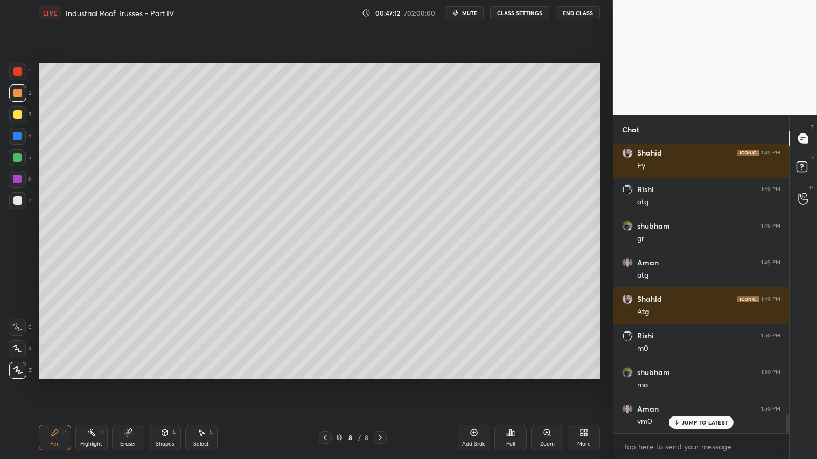
click at [327, 383] on icon at bounding box center [325, 437] width 9 height 9
click at [325, 383] on icon at bounding box center [325, 437] width 3 height 5
click at [328, 383] on icon at bounding box center [325, 437] width 9 height 9
click at [377, 383] on icon at bounding box center [380, 437] width 9 height 9
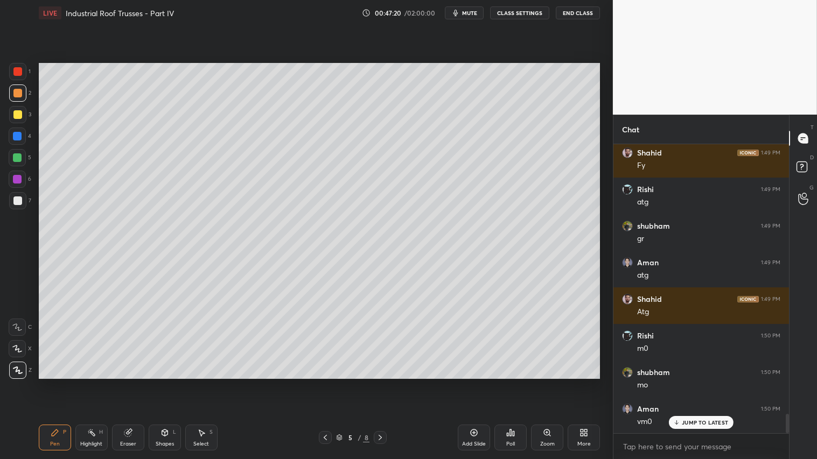
click at [382, 383] on icon at bounding box center [380, 437] width 9 height 9
click at [383, 383] on icon at bounding box center [380, 437] width 9 height 9
click at [384, 383] on icon at bounding box center [380, 437] width 9 height 9
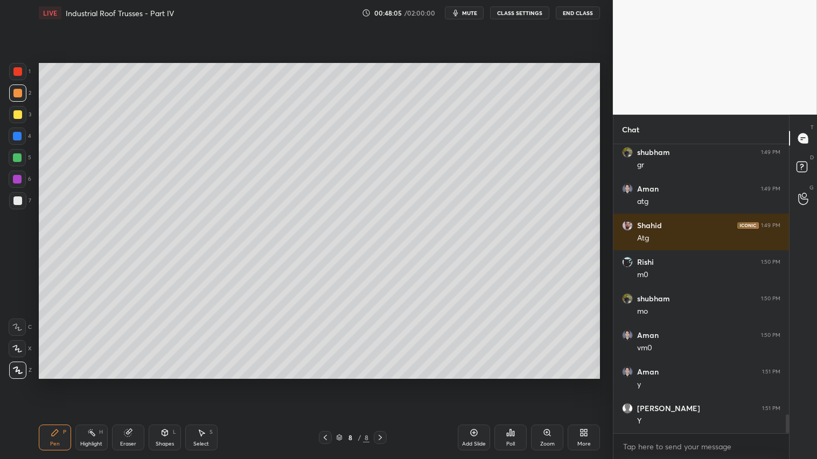
scroll to position [4153, 0]
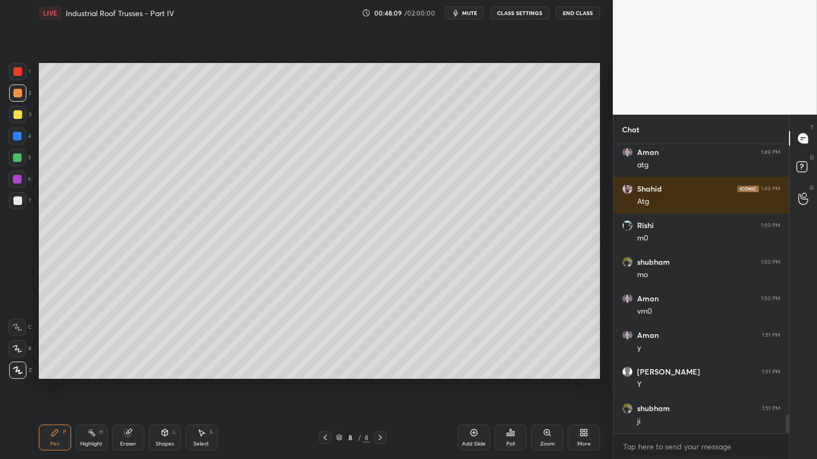
click at [465, 383] on div "Add Slide" at bounding box center [474, 438] width 32 height 26
click at [16, 195] on div at bounding box center [17, 200] width 17 height 17
click at [51, 383] on div "Pen" at bounding box center [55, 444] width 10 height 5
click at [167, 383] on div "Shapes" at bounding box center [165, 444] width 18 height 5
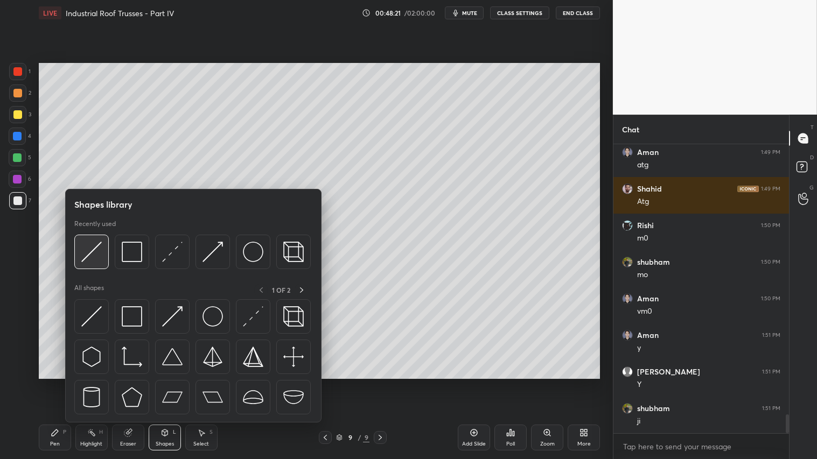
click at [88, 252] on img at bounding box center [91, 252] width 20 height 20
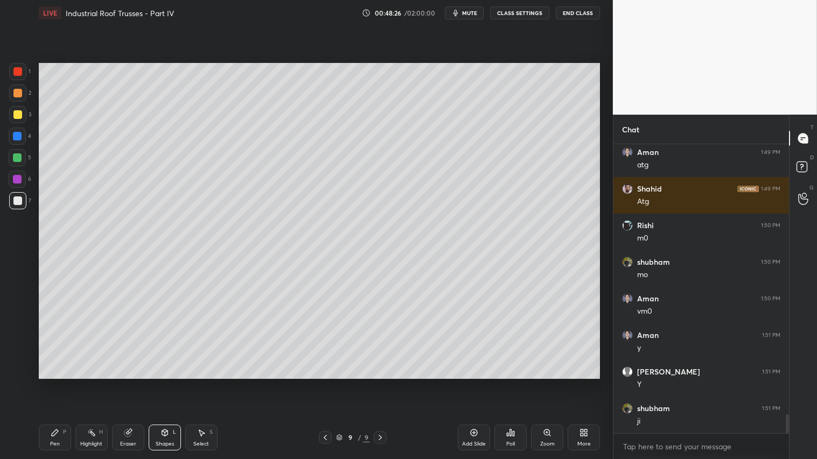
drag, startPoint x: 58, startPoint y: 443, endPoint x: 67, endPoint y: 438, distance: 9.6
click at [60, 383] on div "Pen P" at bounding box center [55, 438] width 32 height 26
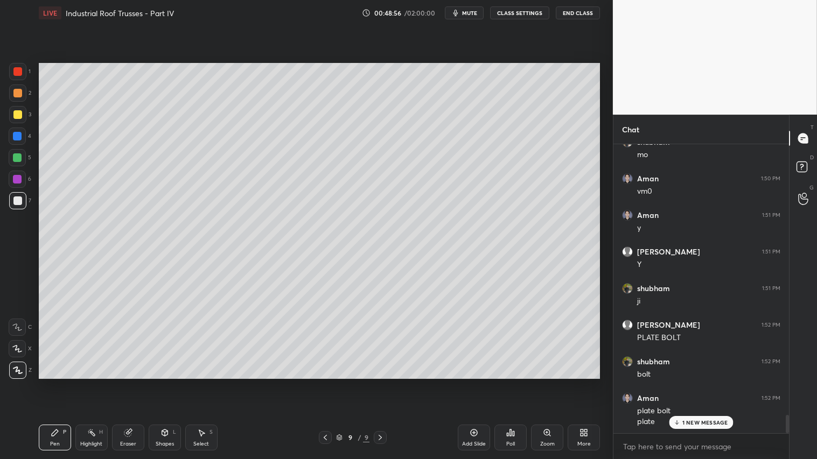
scroll to position [4311, 0]
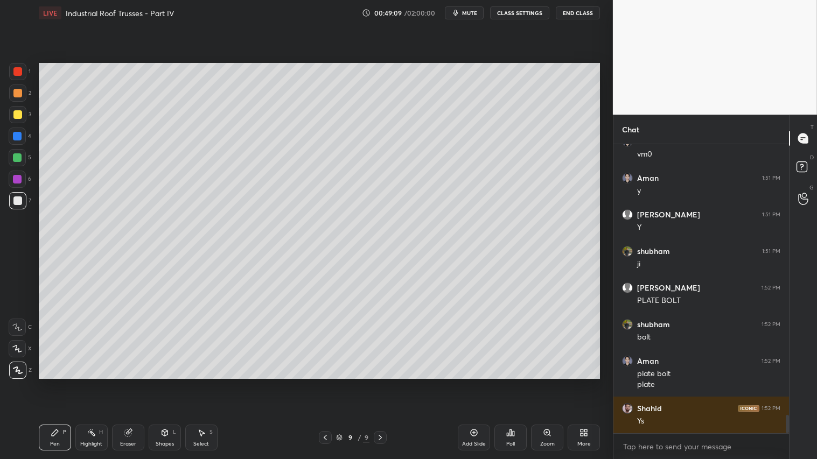
drag, startPoint x: 55, startPoint y: 434, endPoint x: 99, endPoint y: 381, distance: 68.5
click at [61, 383] on div "Pen P" at bounding box center [55, 438] width 32 height 26
click at [13, 110] on div at bounding box center [17, 114] width 17 height 17
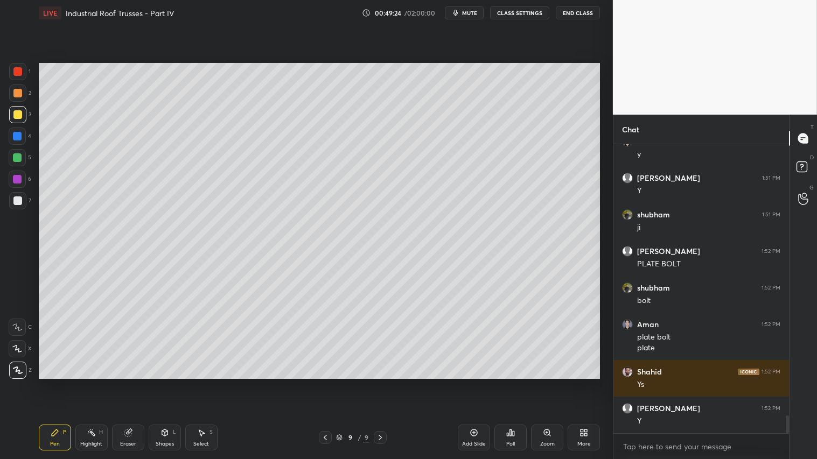
drag, startPoint x: 14, startPoint y: 201, endPoint x: 23, endPoint y: 198, distance: 9.4
click at [18, 199] on div at bounding box center [17, 201] width 9 height 9
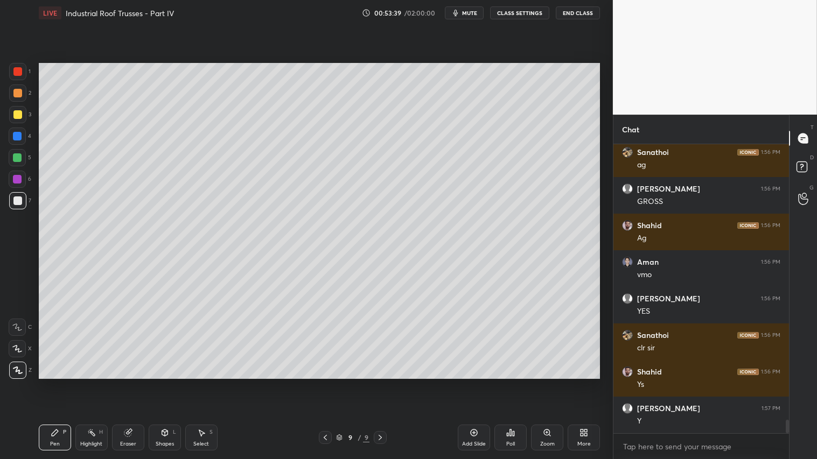
scroll to position [5849, 0]
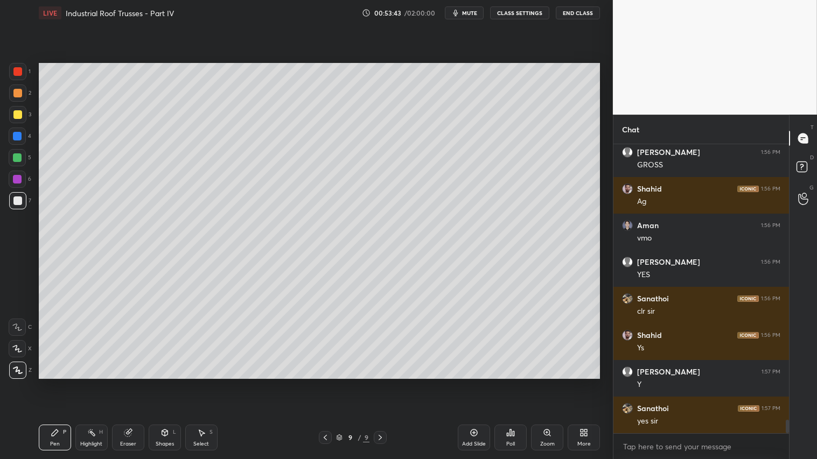
click at [199, 383] on icon at bounding box center [201, 433] width 9 height 9
drag, startPoint x: 125, startPoint y: 436, endPoint x: 127, endPoint y: 421, distance: 15.7
click at [126, 383] on icon at bounding box center [127, 433] width 7 height 7
click at [18, 293] on icon at bounding box center [18, 293] width 10 height 10
click at [59, 383] on div "Pen P" at bounding box center [55, 438] width 32 height 26
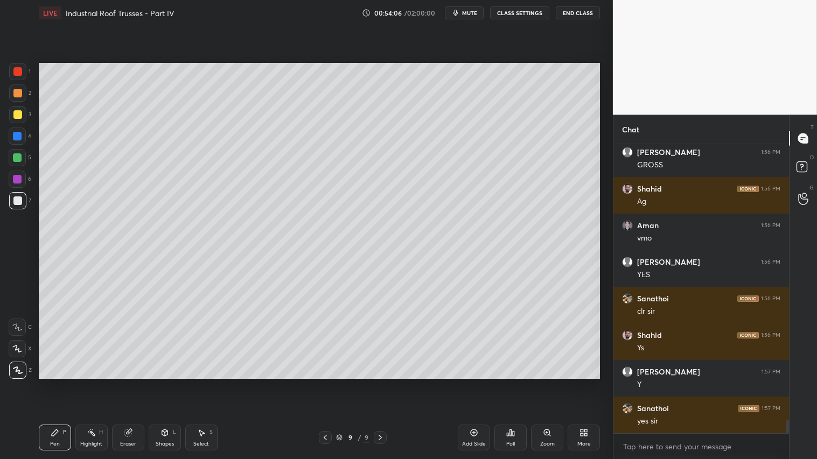
click at [17, 95] on div at bounding box center [17, 93] width 9 height 9
click at [167, 383] on div "Shapes L" at bounding box center [165, 438] width 32 height 26
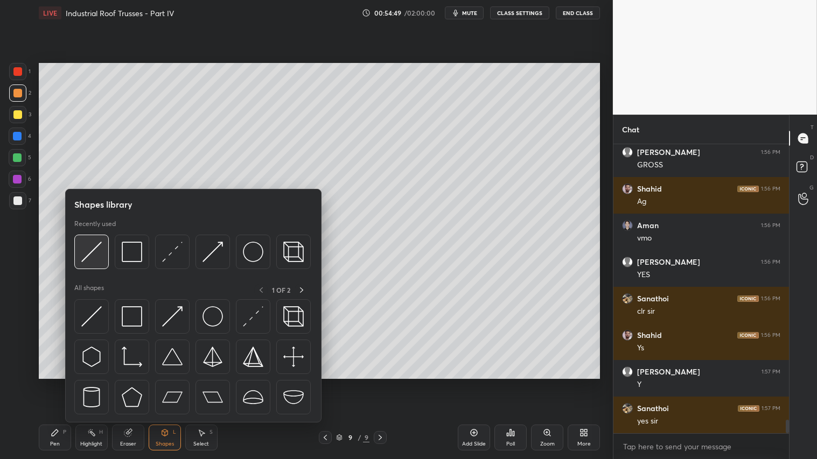
click at [98, 248] on img at bounding box center [91, 252] width 20 height 20
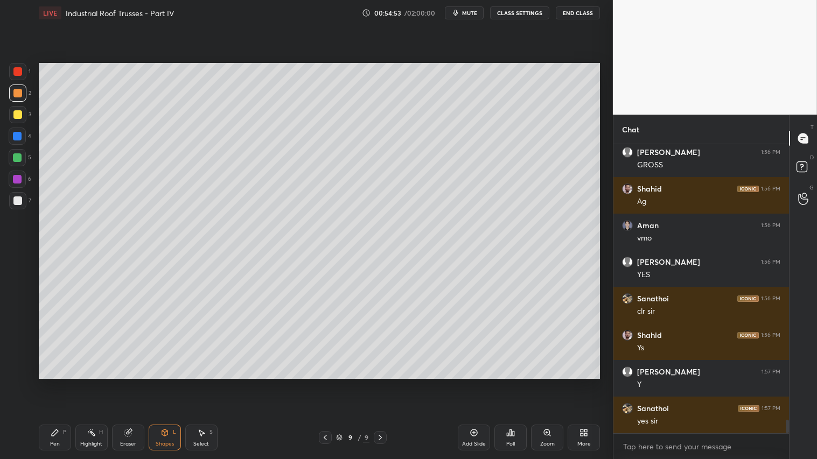
click at [60, 383] on div "Pen P" at bounding box center [55, 438] width 32 height 26
click at [165, 383] on div "Shapes" at bounding box center [165, 444] width 18 height 5
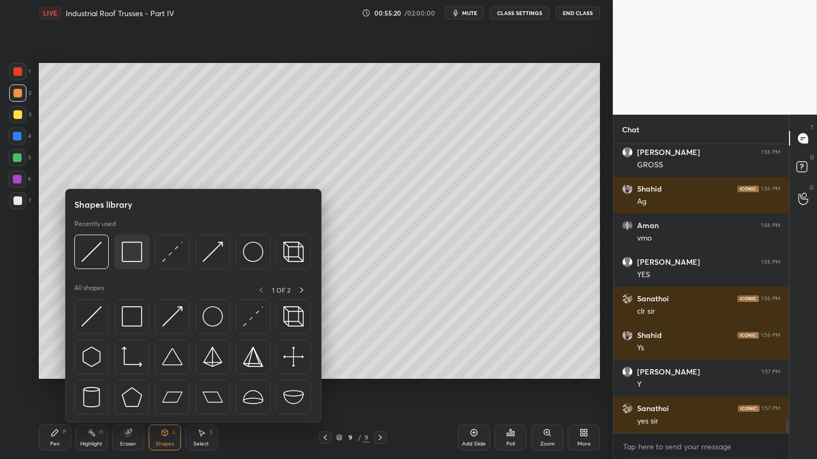
click at [127, 251] on img at bounding box center [132, 252] width 20 height 20
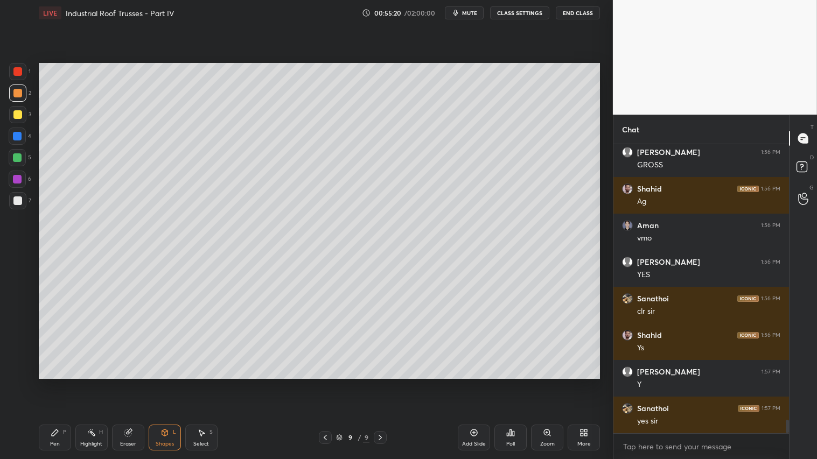
drag, startPoint x: 18, startPoint y: 109, endPoint x: 32, endPoint y: 120, distance: 18.4
click at [19, 108] on div at bounding box center [17, 114] width 17 height 17
click at [17, 94] on div at bounding box center [17, 93] width 9 height 9
click at [40, 383] on div "Pen P Highlight H Eraser Shapes L Select S 9 / 9 Add Slide Poll Zoom More" at bounding box center [319, 437] width 561 height 43
drag, startPoint x: 54, startPoint y: 440, endPoint x: 68, endPoint y: 424, distance: 21.0
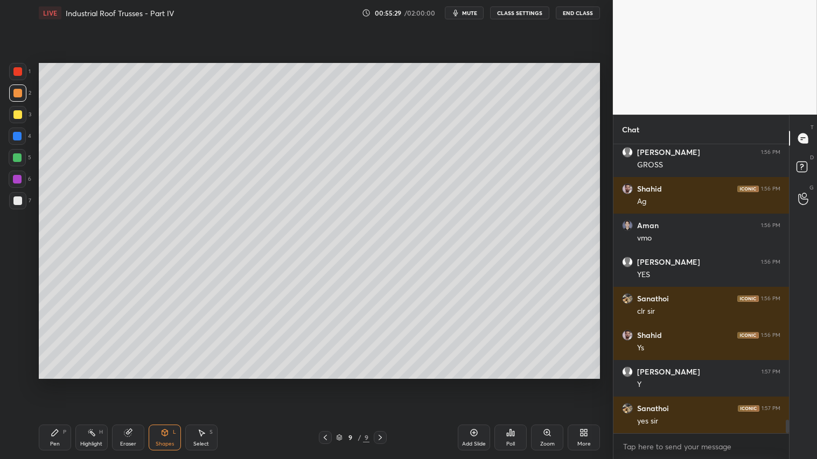
click at [56, 383] on div "Pen P" at bounding box center [55, 438] width 32 height 26
click at [22, 99] on div at bounding box center [17, 93] width 17 height 17
click at [58, 383] on div "Pen" at bounding box center [55, 444] width 10 height 5
click at [466, 383] on div "Add Slide" at bounding box center [474, 444] width 24 height 5
click at [167, 383] on icon at bounding box center [164, 433] width 9 height 9
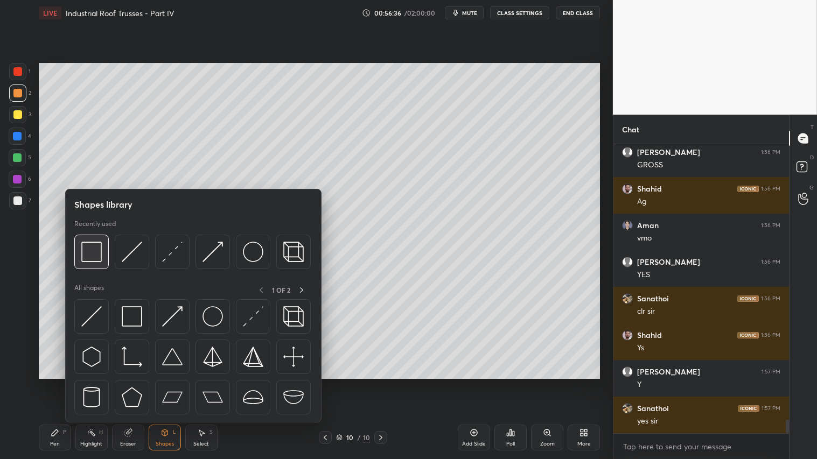
click at [97, 248] on img at bounding box center [91, 252] width 20 height 20
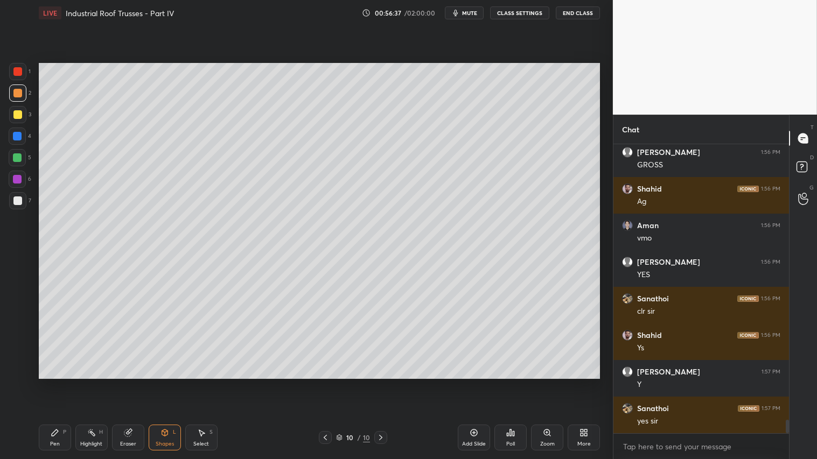
click at [20, 199] on div at bounding box center [17, 201] width 9 height 9
drag, startPoint x: 17, startPoint y: 109, endPoint x: 32, endPoint y: 108, distance: 15.2
click at [18, 109] on div at bounding box center [17, 114] width 17 height 17
click at [12, 90] on div at bounding box center [17, 93] width 17 height 17
click at [57, 383] on icon at bounding box center [55, 433] width 9 height 9
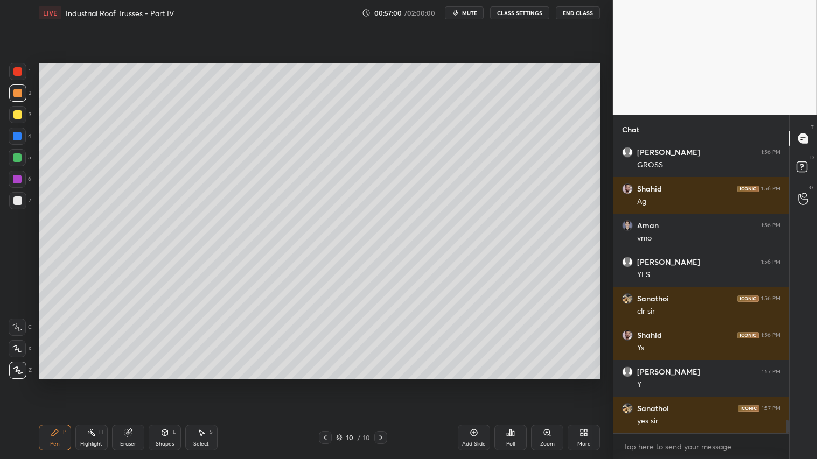
click at [167, 383] on div "Shapes" at bounding box center [165, 444] width 18 height 5
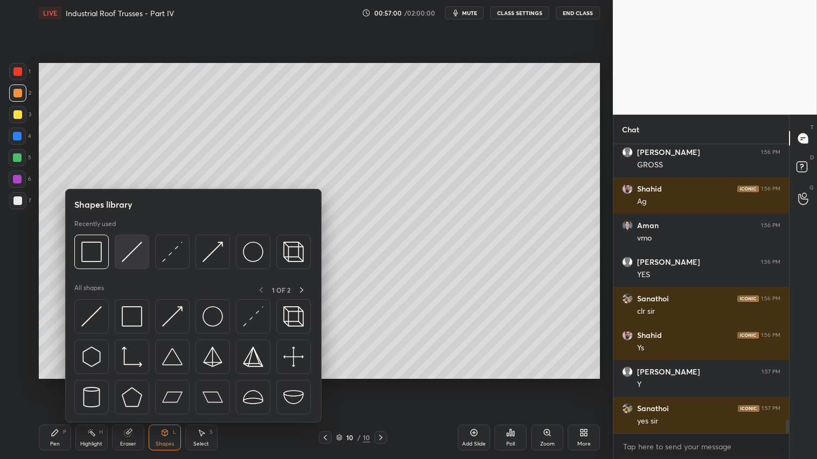
click at [131, 241] on div at bounding box center [132, 252] width 34 height 34
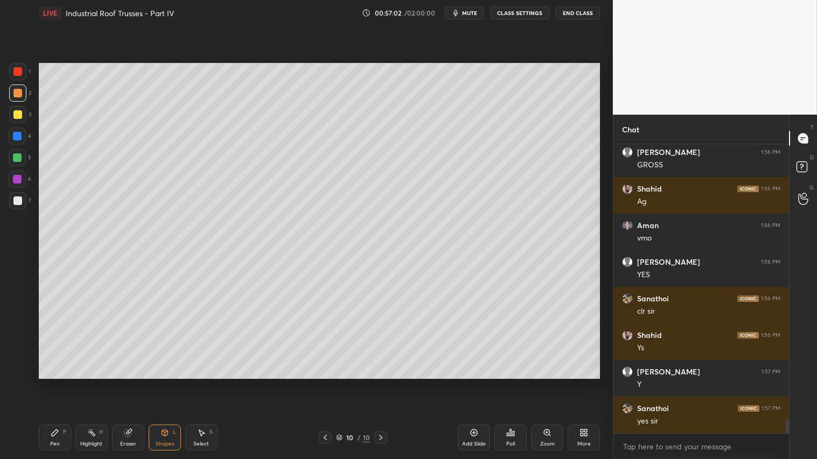
drag, startPoint x: 57, startPoint y: 437, endPoint x: 67, endPoint y: 428, distance: 13.7
click at [62, 383] on div "Pen P" at bounding box center [55, 438] width 32 height 26
click at [170, 383] on div "Shapes" at bounding box center [165, 444] width 18 height 5
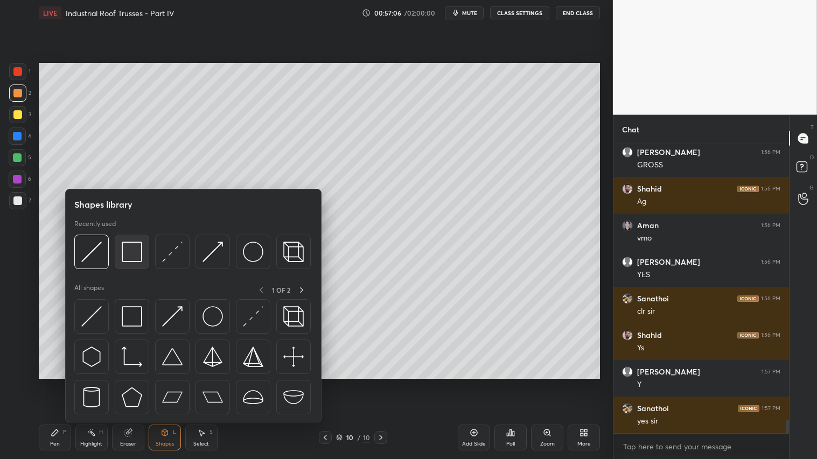
click at [132, 254] on img at bounding box center [132, 252] width 20 height 20
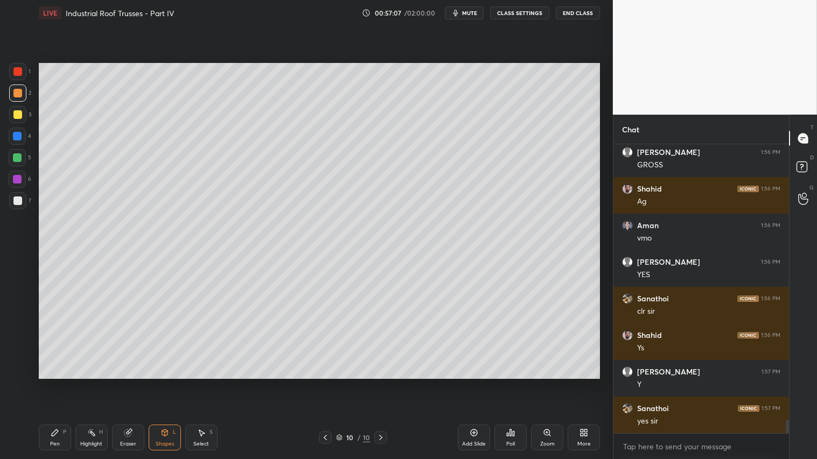
click at [12, 194] on div at bounding box center [17, 200] width 17 height 17
click at [20, 93] on div at bounding box center [17, 93] width 9 height 9
click at [58, 383] on div "Pen P" at bounding box center [55, 438] width 32 height 26
click at [16, 90] on div at bounding box center [17, 93] width 9 height 9
click at [57, 383] on div "Pen P" at bounding box center [55, 438] width 32 height 26
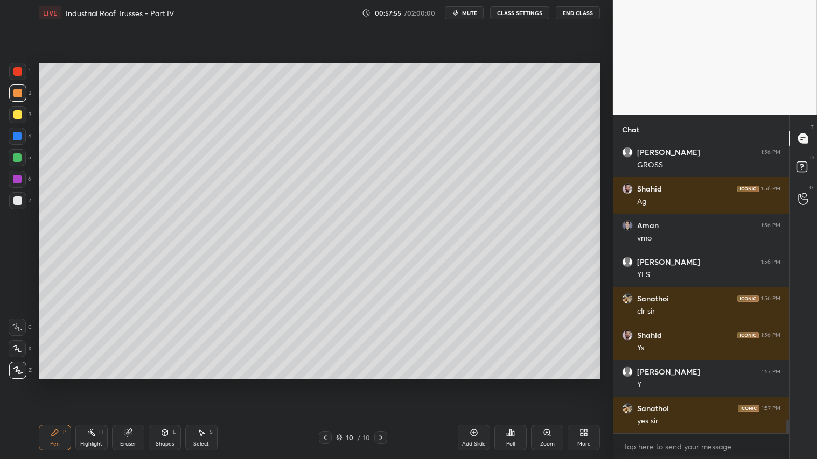
click at [477, 383] on div "Add Slide" at bounding box center [474, 438] width 32 height 26
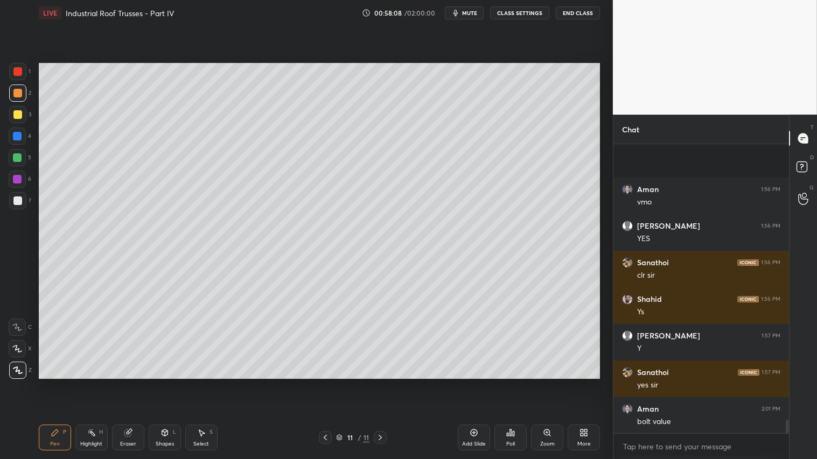
scroll to position [5958, 0]
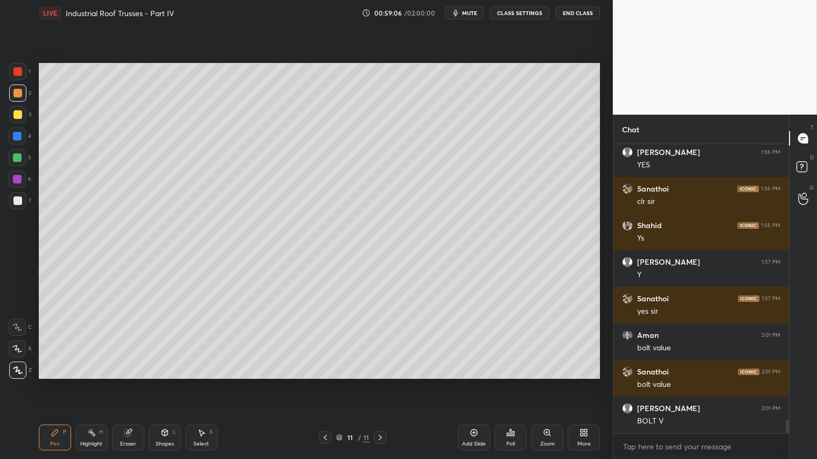
drag, startPoint x: 16, startPoint y: 110, endPoint x: 27, endPoint y: 113, distance: 11.6
click at [22, 111] on div at bounding box center [17, 114] width 17 height 17
click at [18, 94] on div at bounding box center [17, 93] width 9 height 9
click at [57, 383] on div "Pen P" at bounding box center [55, 438] width 32 height 26
click at [19, 116] on div at bounding box center [17, 114] width 9 height 9
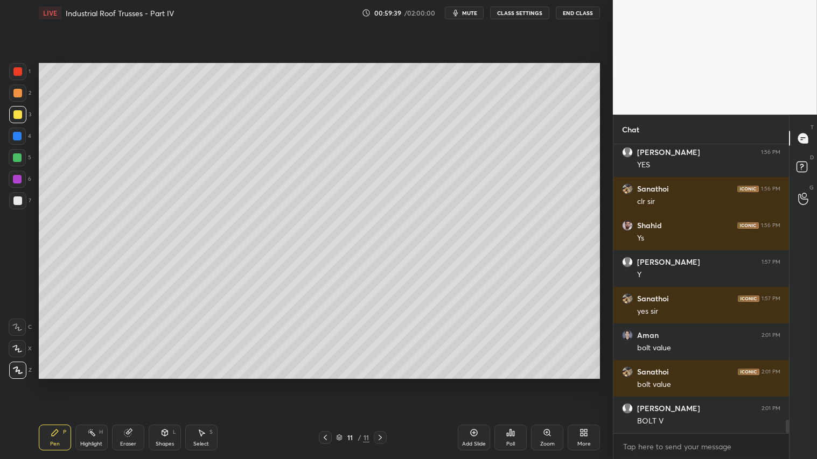
click at [57, 383] on div "Pen P" at bounding box center [55, 438] width 32 height 26
click at [15, 95] on div at bounding box center [17, 93] width 9 height 9
drag, startPoint x: 55, startPoint y: 437, endPoint x: 55, endPoint y: 424, distance: 12.9
click at [55, 383] on icon at bounding box center [55, 433] width 9 height 9
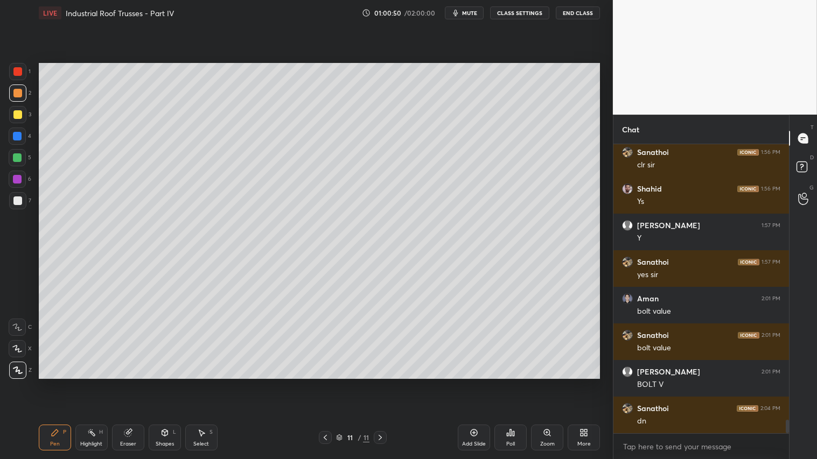
click at [375, 383] on div "Pen P Highlight H Eraser Shapes L Select S 11 / 11 Add Slide Poll Zoom More" at bounding box center [319, 437] width 561 height 43
click at [326, 383] on icon at bounding box center [325, 437] width 9 height 9
click at [380, 383] on icon at bounding box center [380, 437] width 3 height 5
drag, startPoint x: 383, startPoint y: 436, endPoint x: 393, endPoint y: 433, distance: 10.1
click at [383, 383] on icon at bounding box center [380, 437] width 9 height 9
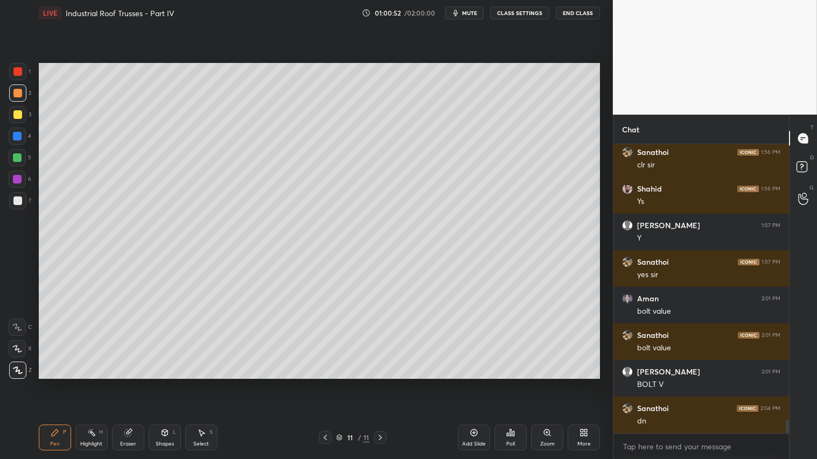
click at [459, 383] on div "Add Slide" at bounding box center [474, 438] width 32 height 26
click at [18, 158] on div at bounding box center [17, 157] width 9 height 9
click at [55, 383] on div "Pen P" at bounding box center [55, 438] width 32 height 26
click at [159, 383] on div "Shapes L" at bounding box center [165, 438] width 32 height 26
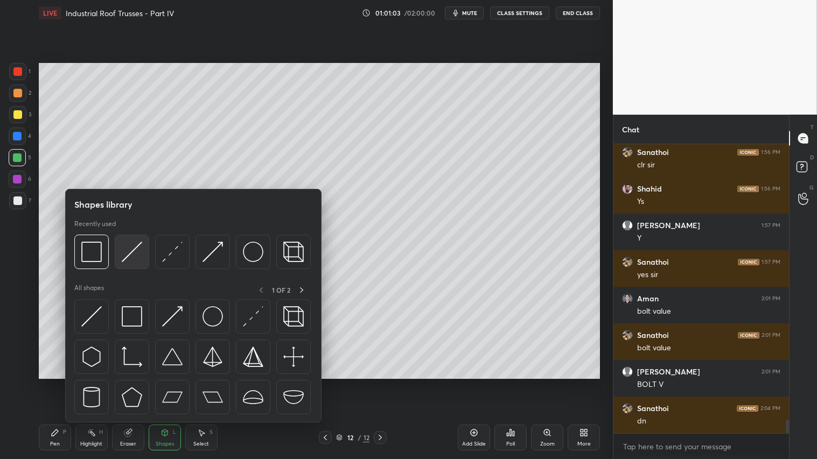
click at [131, 251] on img at bounding box center [132, 252] width 20 height 20
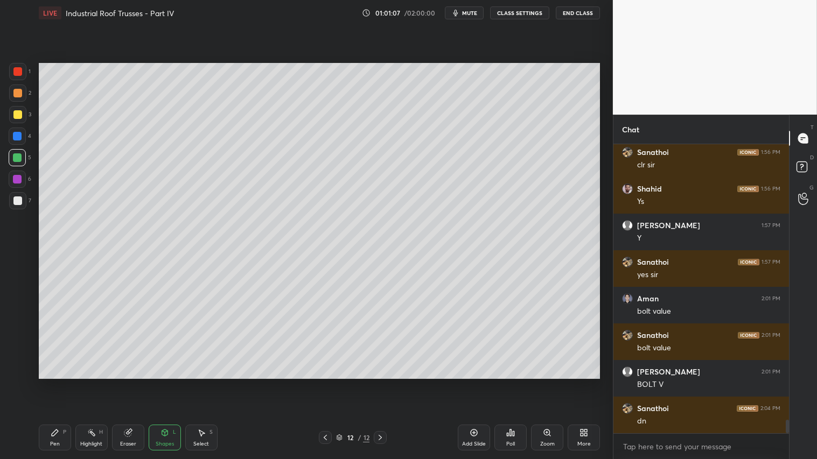
click at [18, 120] on div at bounding box center [17, 114] width 17 height 17
click at [54, 383] on icon at bounding box center [55, 433] width 6 height 6
click at [49, 383] on div "Pen P" at bounding box center [55, 438] width 32 height 26
click at [17, 197] on div at bounding box center [17, 201] width 9 height 9
click at [66, 383] on div "Pen P" at bounding box center [55, 438] width 32 height 26
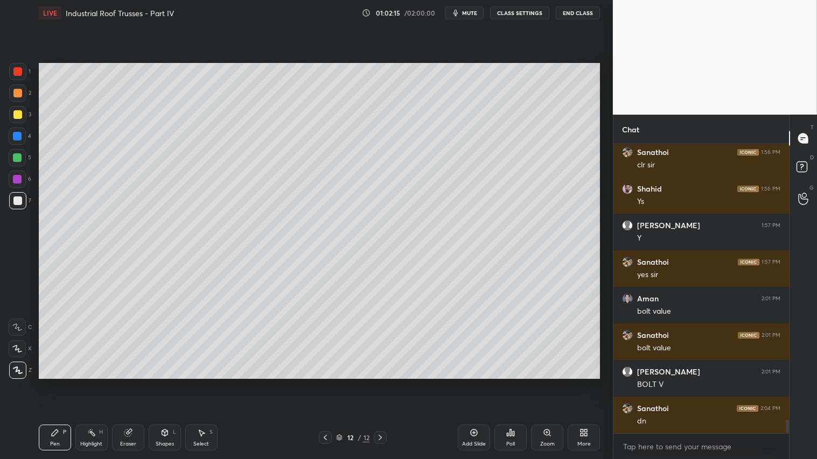
click at [13, 116] on div at bounding box center [17, 114] width 9 height 9
drag, startPoint x: 56, startPoint y: 438, endPoint x: 55, endPoint y: 431, distance: 7.6
click at [56, 383] on div "Pen P" at bounding box center [55, 438] width 32 height 26
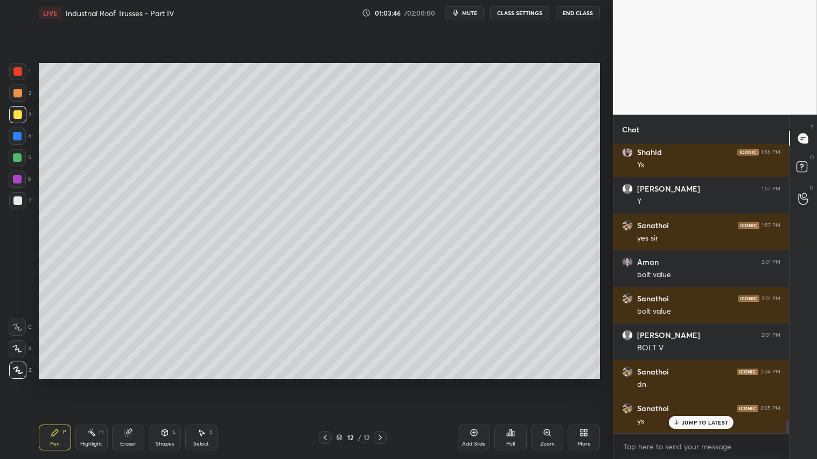
scroll to position [6068, 0]
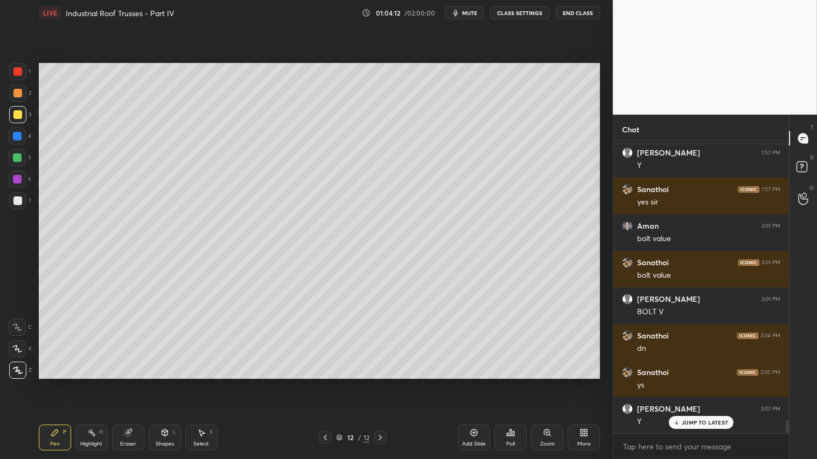
click at [15, 90] on div at bounding box center [17, 93] width 9 height 9
click at [479, 383] on div "Add Slide" at bounding box center [474, 438] width 32 height 26
click at [154, 383] on div "Shapes L" at bounding box center [165, 438] width 32 height 26
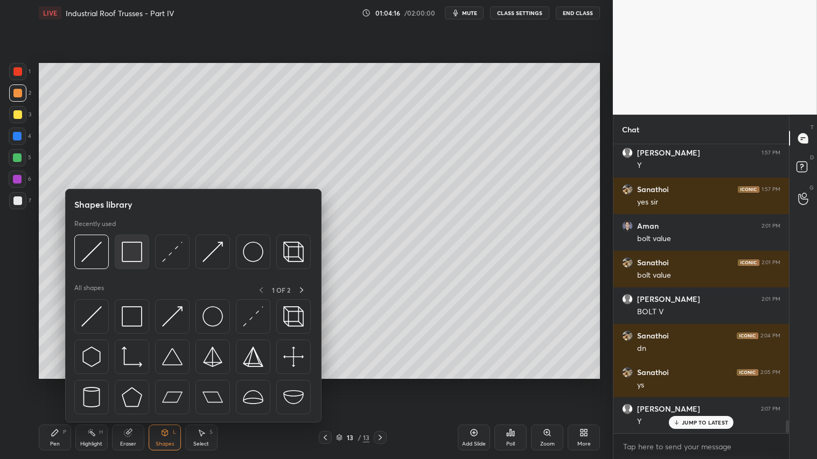
click at [133, 250] on img at bounding box center [132, 252] width 20 height 20
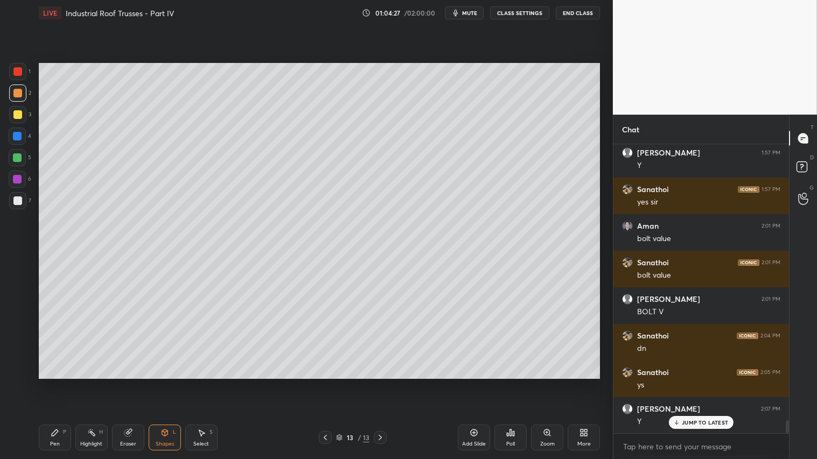
click at [158, 383] on div "Shapes L" at bounding box center [165, 438] width 32 height 26
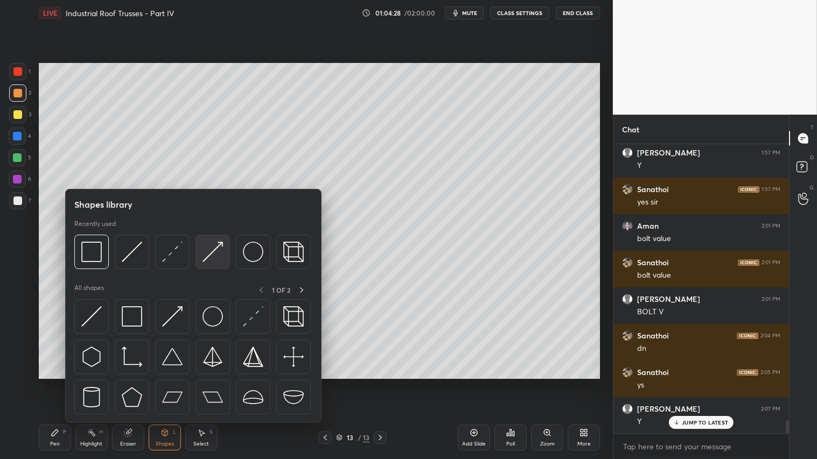
click at [222, 248] on img at bounding box center [212, 252] width 20 height 20
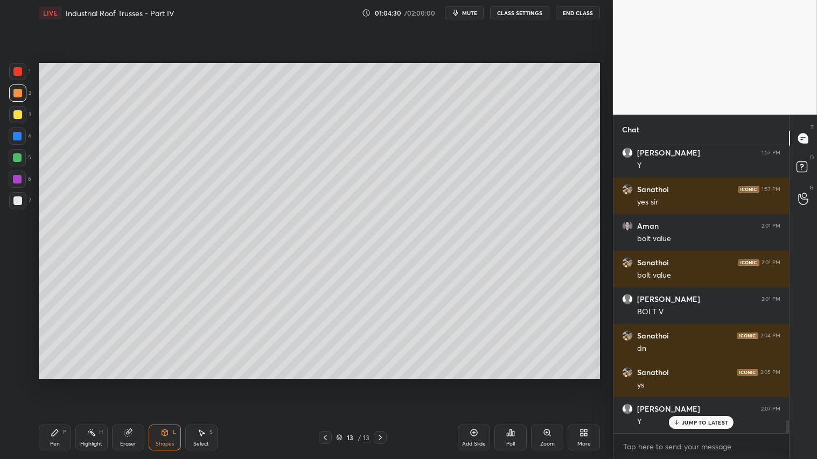
click at [20, 67] on div at bounding box center [17, 71] width 17 height 17
click at [163, 383] on icon at bounding box center [164, 433] width 9 height 9
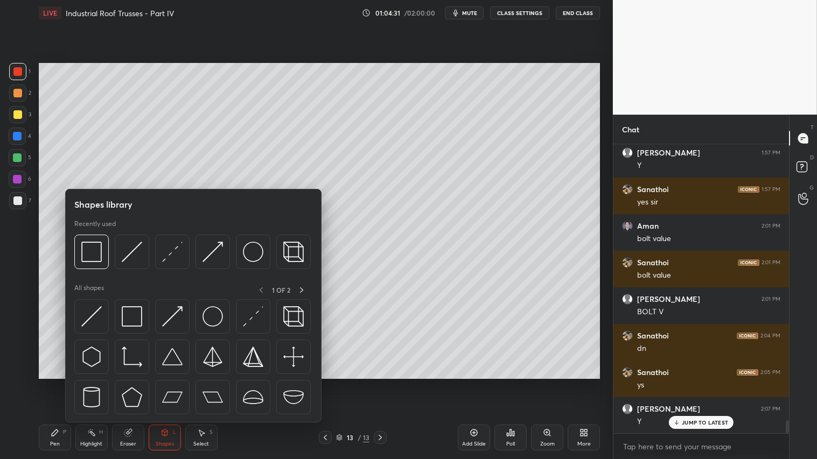
scroll to position [6104, 0]
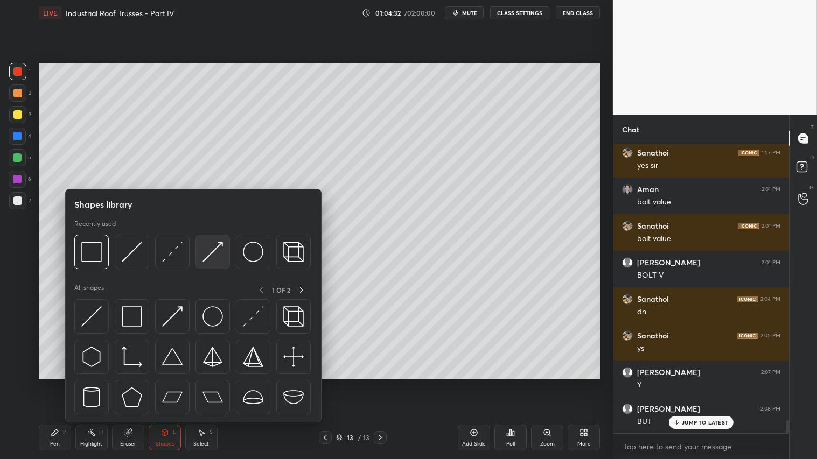
click at [210, 256] on img at bounding box center [212, 252] width 20 height 20
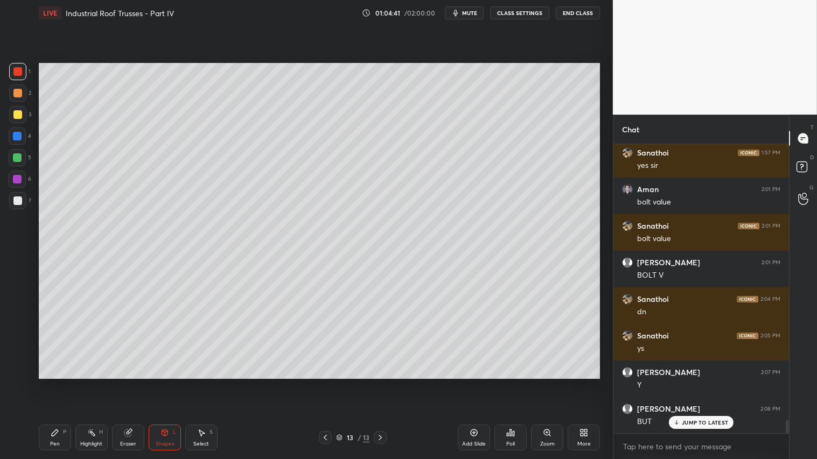
drag, startPoint x: 61, startPoint y: 436, endPoint x: 153, endPoint y: 399, distance: 99.3
click at [65, 383] on div "Pen P" at bounding box center [55, 438] width 32 height 26
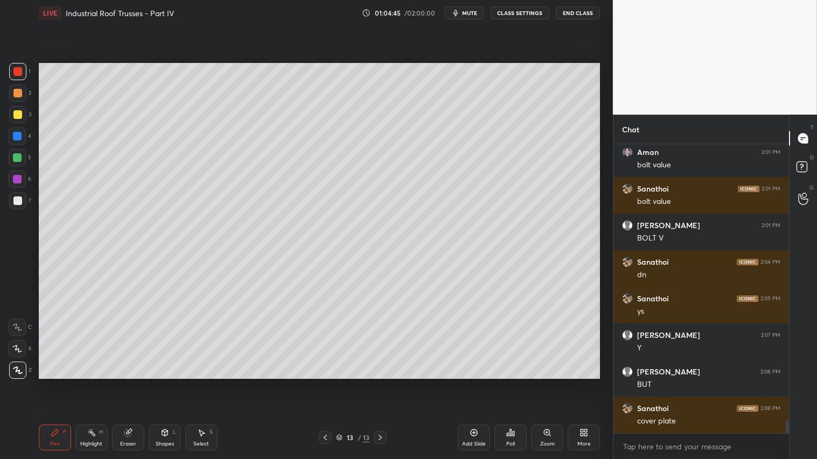
scroll to position [6178, 0]
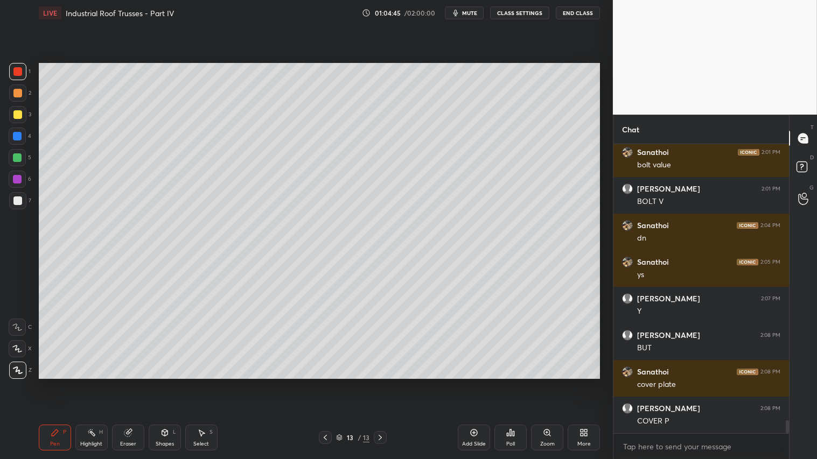
click at [165, 383] on div "Shapes L" at bounding box center [165, 438] width 32 height 26
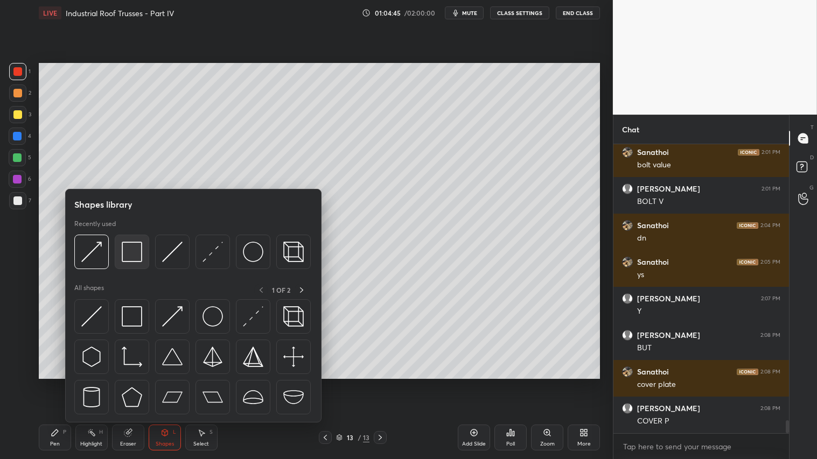
click at [133, 247] on img at bounding box center [132, 252] width 20 height 20
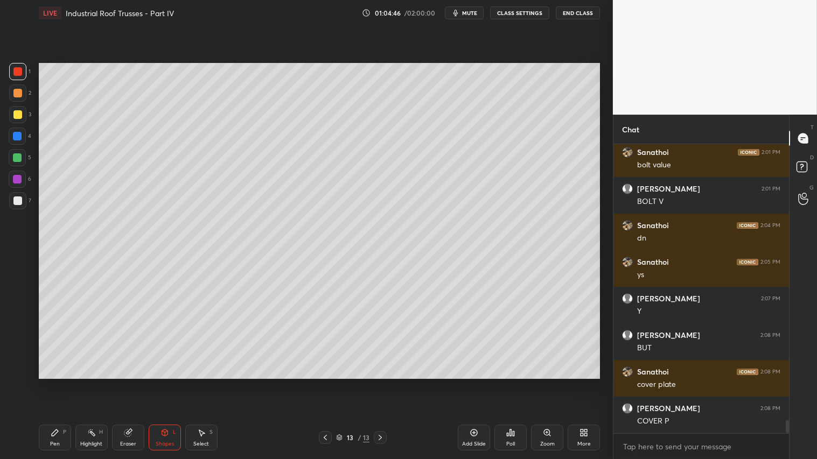
scroll to position [6215, 0]
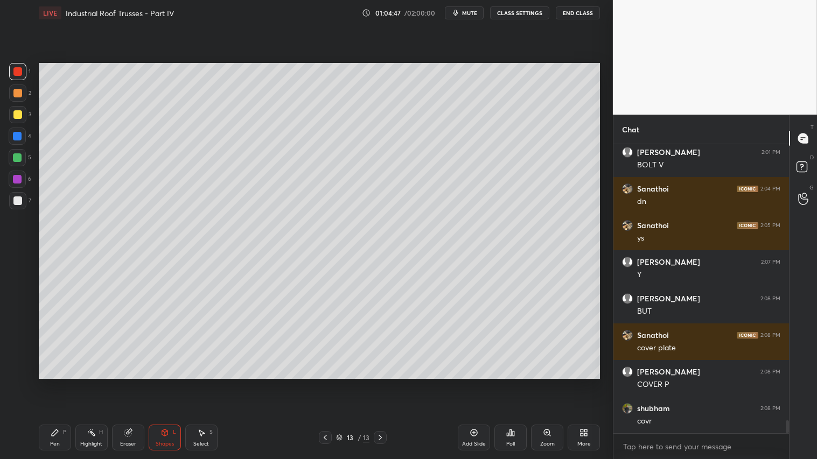
click at [24, 197] on div at bounding box center [17, 200] width 17 height 17
drag, startPoint x: 164, startPoint y: 443, endPoint x: 166, endPoint y: 426, distance: 17.4
click at [164, 383] on div "Shapes" at bounding box center [165, 444] width 18 height 5
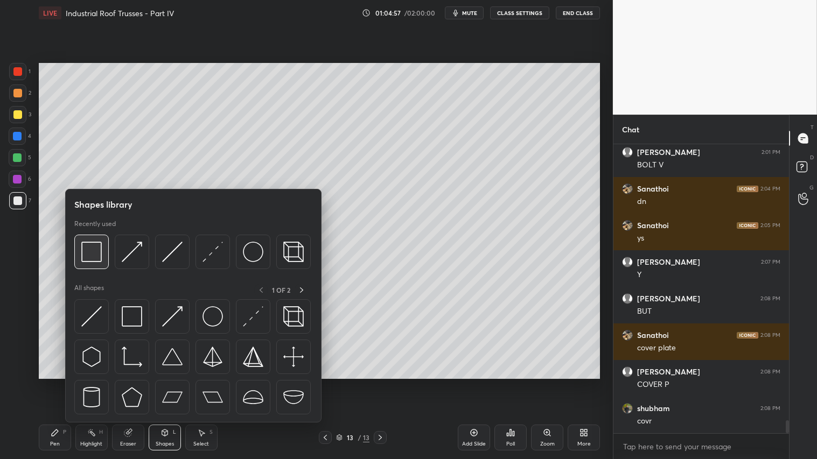
click at [87, 249] on img at bounding box center [91, 252] width 20 height 20
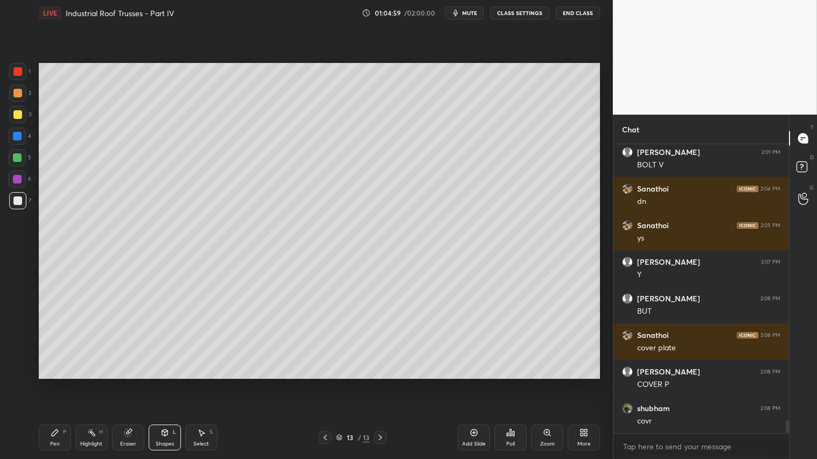
click at [17, 114] on div at bounding box center [17, 114] width 9 height 9
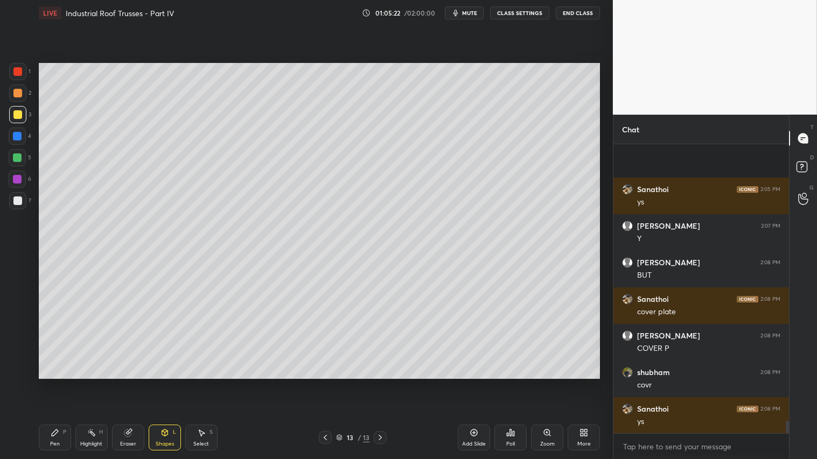
scroll to position [6325, 0]
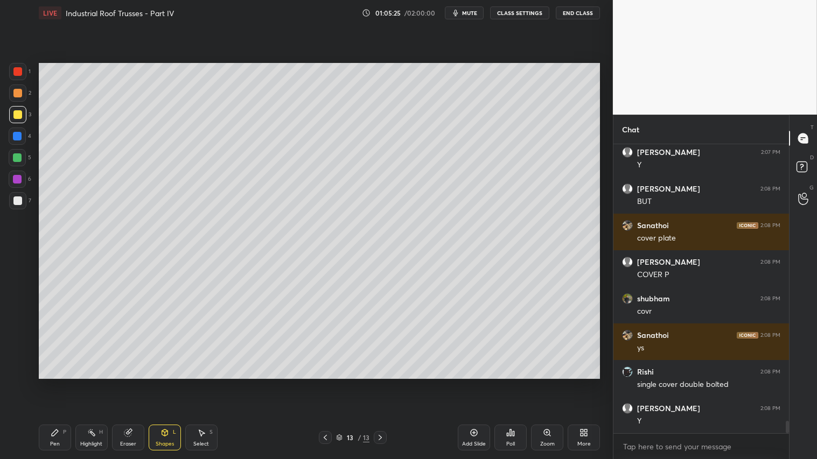
click at [53, 383] on icon at bounding box center [55, 433] width 6 height 6
click at [15, 343] on div at bounding box center [17, 348] width 17 height 17
drag, startPoint x: 169, startPoint y: 439, endPoint x: 164, endPoint y: 432, distance: 8.8
click at [170, 383] on div "Shapes L" at bounding box center [165, 438] width 32 height 26
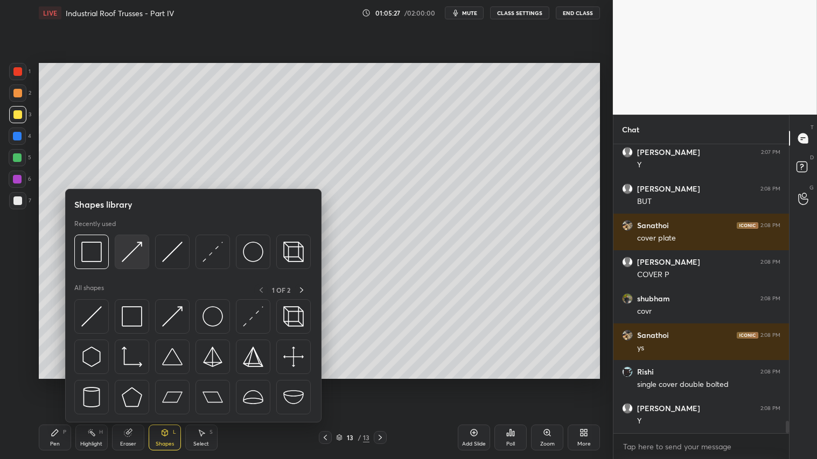
click at [131, 250] on img at bounding box center [132, 252] width 20 height 20
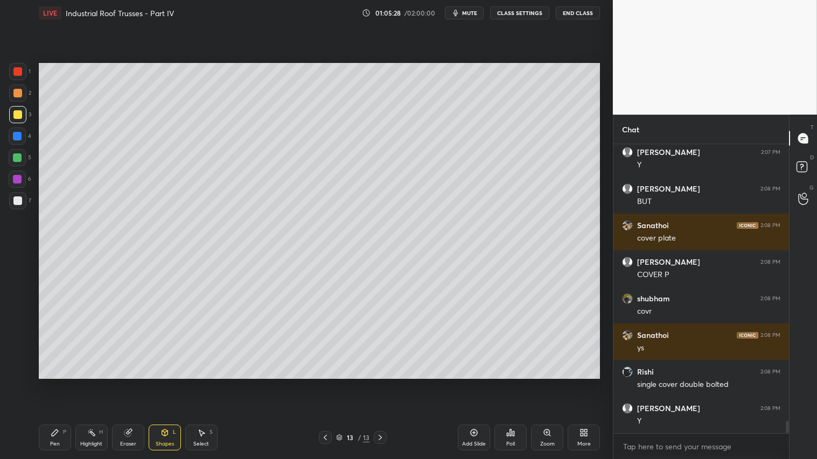
click at [58, 383] on div "Pen P" at bounding box center [55, 438] width 32 height 26
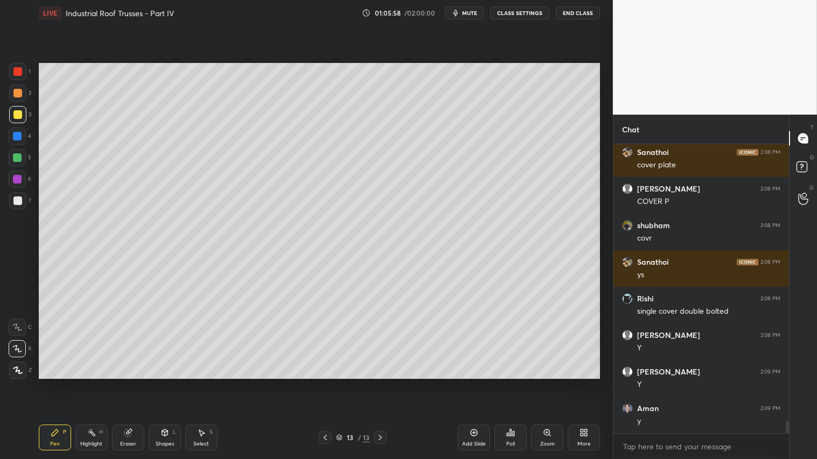
click at [18, 94] on div at bounding box center [17, 93] width 9 height 9
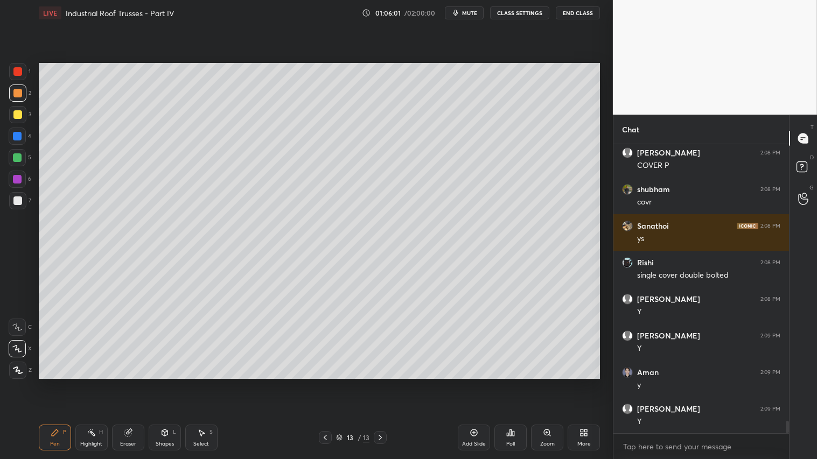
click at [20, 68] on div at bounding box center [17, 71] width 9 height 9
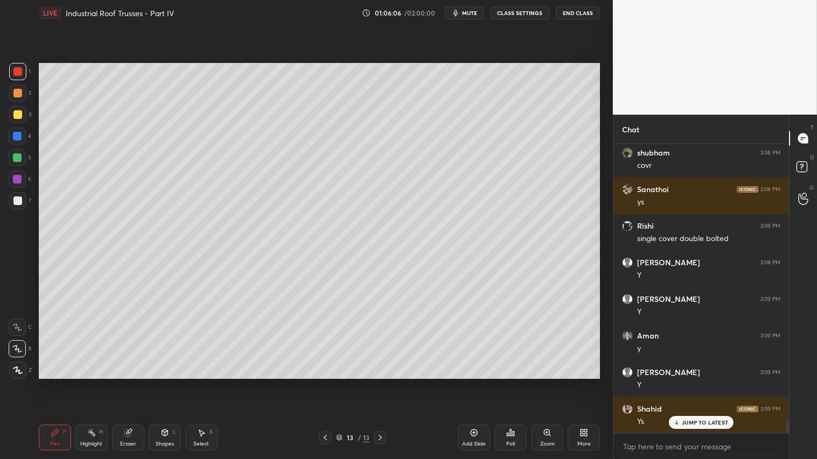
click at [20, 68] on div at bounding box center [17, 71] width 9 height 9
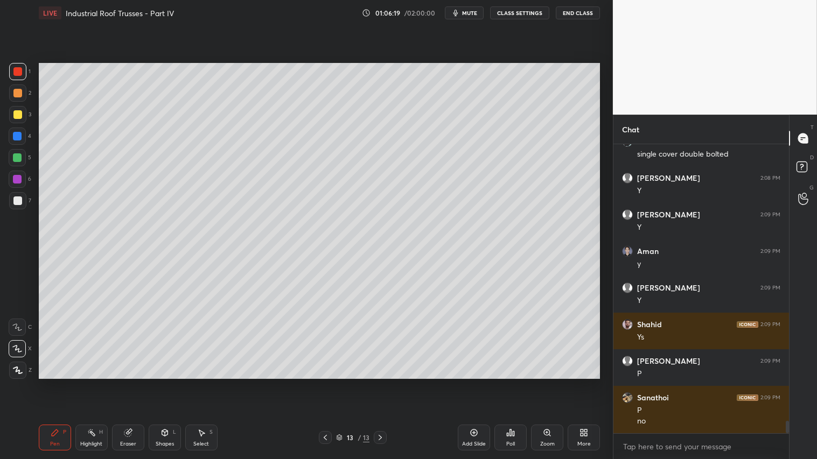
scroll to position [6592, 0]
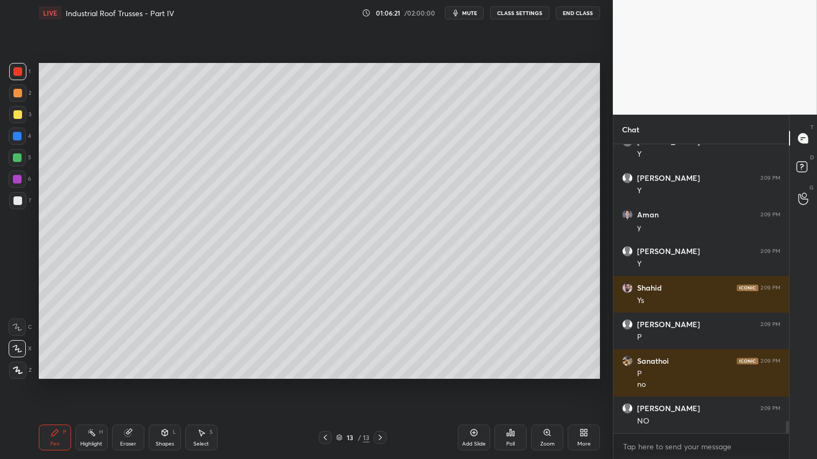
drag, startPoint x: 131, startPoint y: 439, endPoint x: 128, endPoint y: 411, distance: 27.6
click at [130, 383] on div "Eraser" at bounding box center [128, 438] width 32 height 26
click at [165, 383] on div "Shapes" at bounding box center [165, 444] width 18 height 5
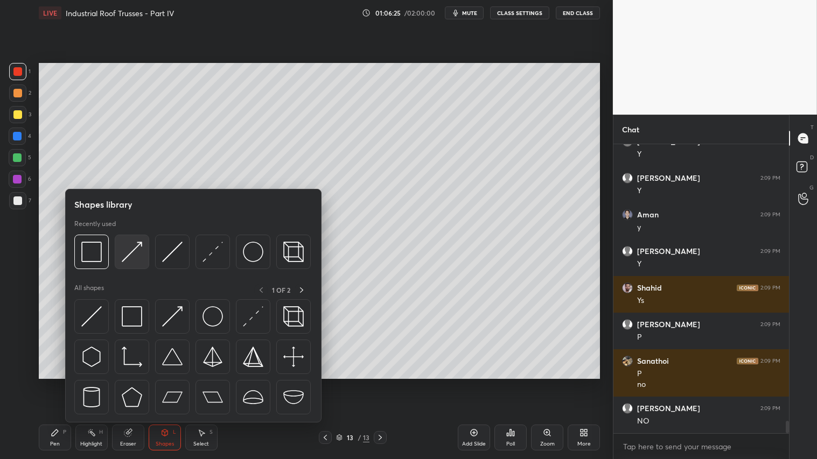
click at [131, 260] on img at bounding box center [132, 252] width 20 height 20
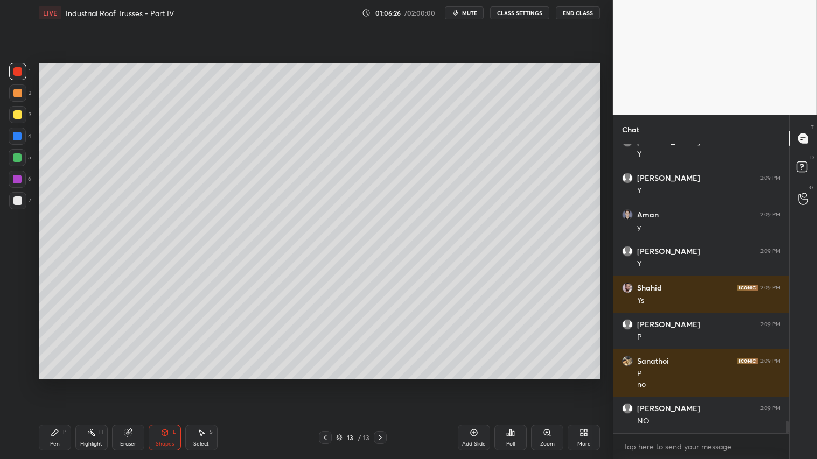
click at [19, 158] on div at bounding box center [17, 157] width 9 height 9
click at [57, 383] on icon at bounding box center [55, 433] width 9 height 9
drag, startPoint x: 169, startPoint y: 439, endPoint x: 173, endPoint y: 429, distance: 11.3
click at [169, 383] on div "Shapes L" at bounding box center [165, 438] width 32 height 26
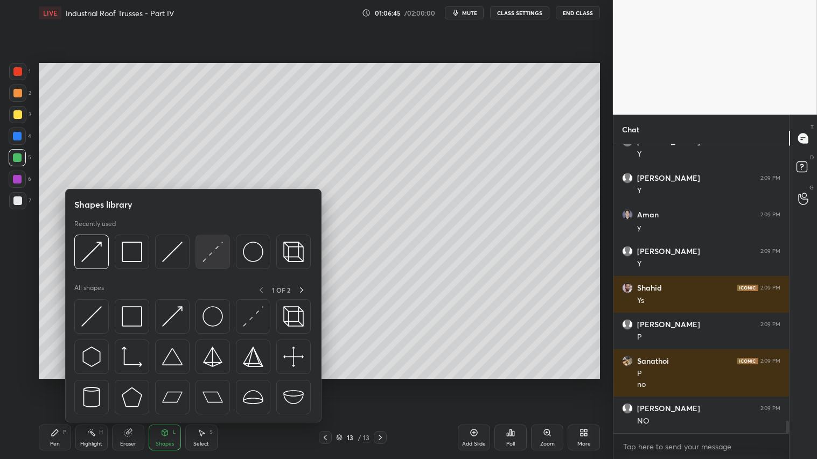
click at [216, 249] on img at bounding box center [212, 252] width 20 height 20
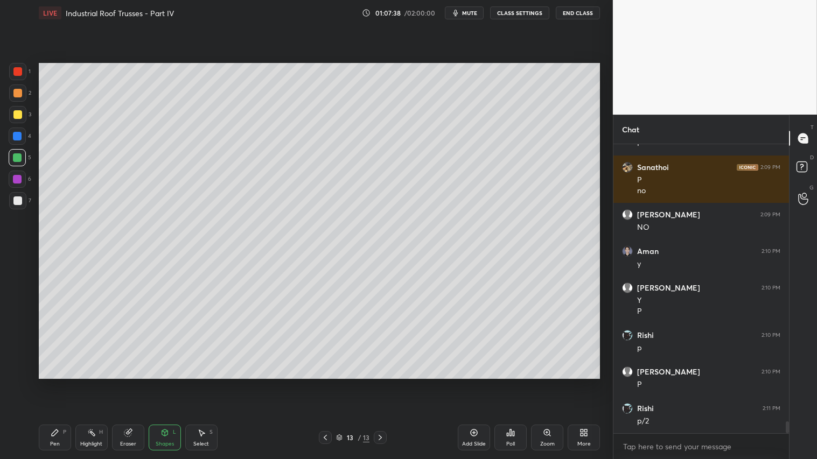
scroll to position [6822, 0]
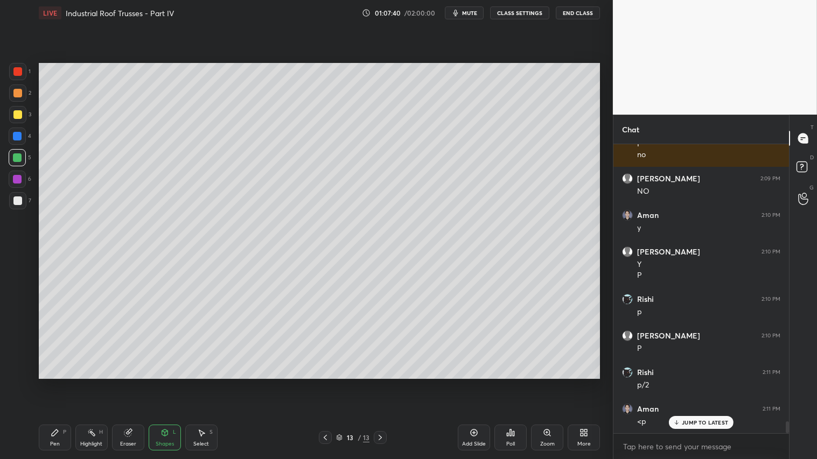
drag, startPoint x: 15, startPoint y: 92, endPoint x: 35, endPoint y: 193, distance: 103.3
click at [17, 95] on div at bounding box center [17, 93] width 9 height 9
click at [55, 383] on icon at bounding box center [55, 433] width 6 height 6
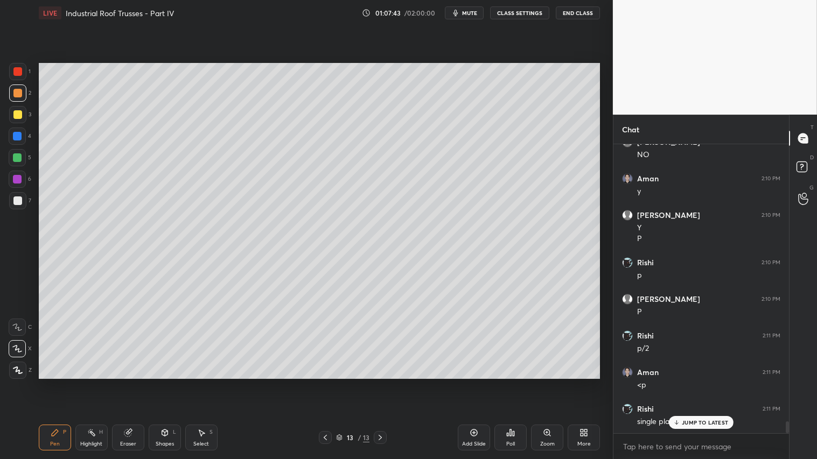
click at [708, 383] on p "JUMP TO LATEST" at bounding box center [705, 422] width 46 height 6
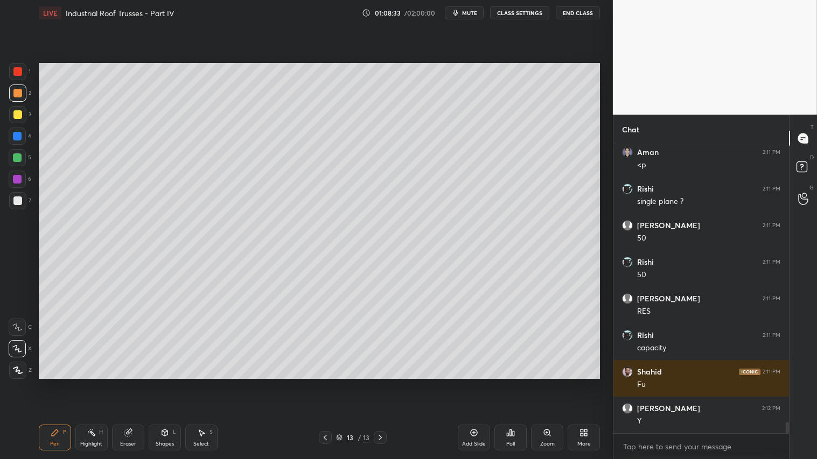
scroll to position [7115, 0]
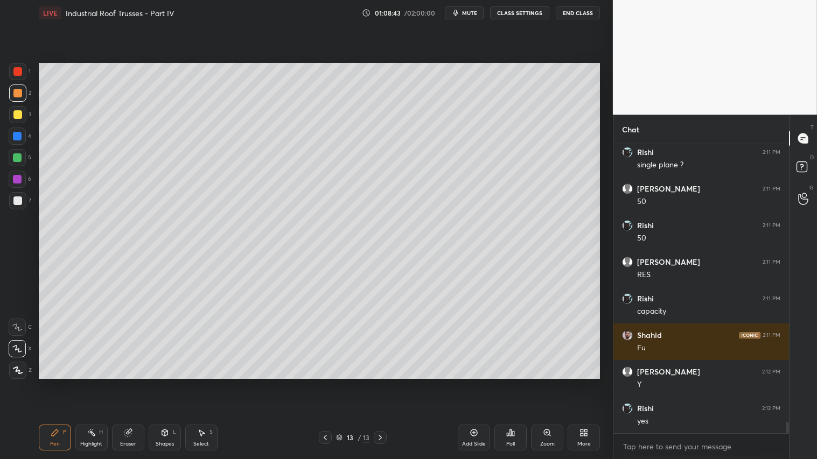
click at [325, 383] on icon at bounding box center [325, 437] width 9 height 9
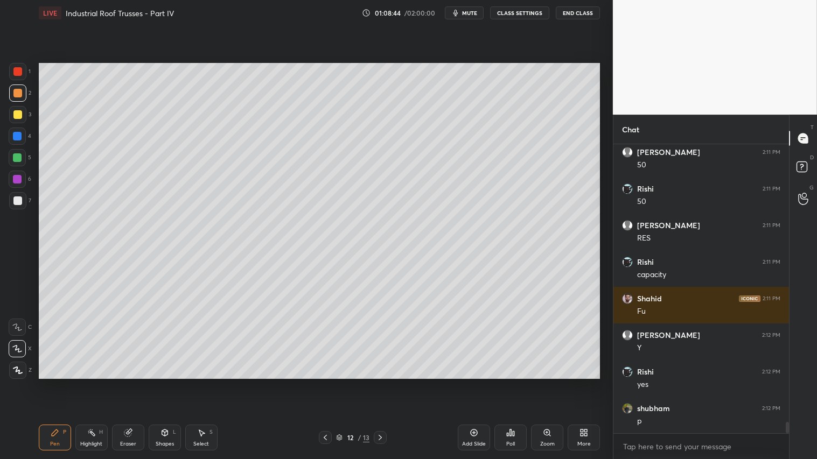
click at [325, 383] on icon at bounding box center [325, 437] width 9 height 9
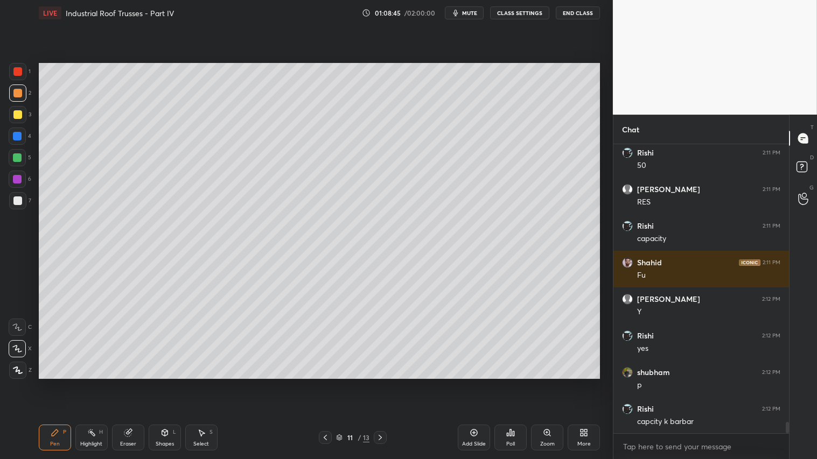
click at [324, 383] on icon at bounding box center [325, 437] width 9 height 9
click at [377, 383] on icon at bounding box center [380, 437] width 9 height 9
click at [321, 383] on icon at bounding box center [325, 437] width 9 height 9
click at [322, 383] on div at bounding box center [325, 437] width 13 height 13
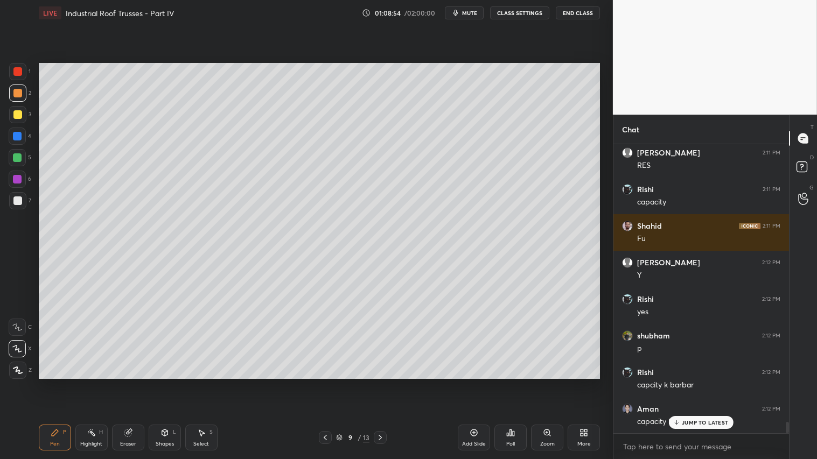
click at [380, 383] on icon at bounding box center [380, 437] width 9 height 9
click at [382, 383] on icon at bounding box center [380, 437] width 9 height 9
click at [384, 383] on icon at bounding box center [380, 437] width 9 height 9
click at [385, 383] on div at bounding box center [380, 437] width 13 height 13
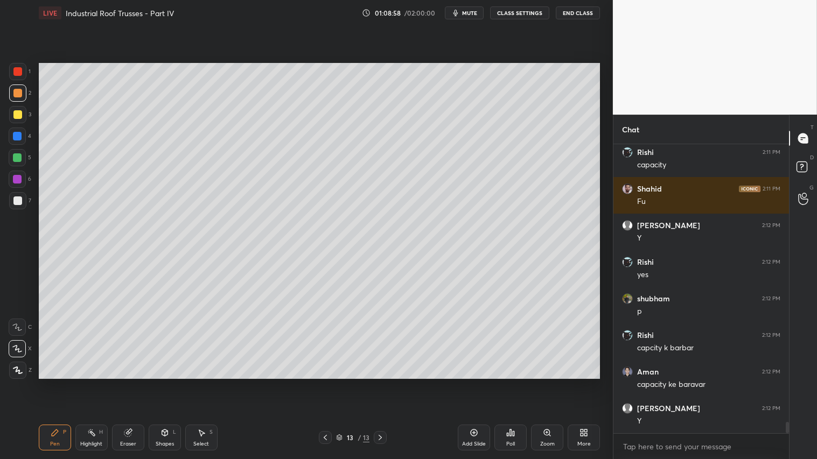
drag, startPoint x: 16, startPoint y: 156, endPoint x: 20, endPoint y: 171, distance: 15.5
click at [17, 156] on div at bounding box center [17, 157] width 9 height 9
click at [164, 383] on div "Shapes L" at bounding box center [165, 438] width 32 height 26
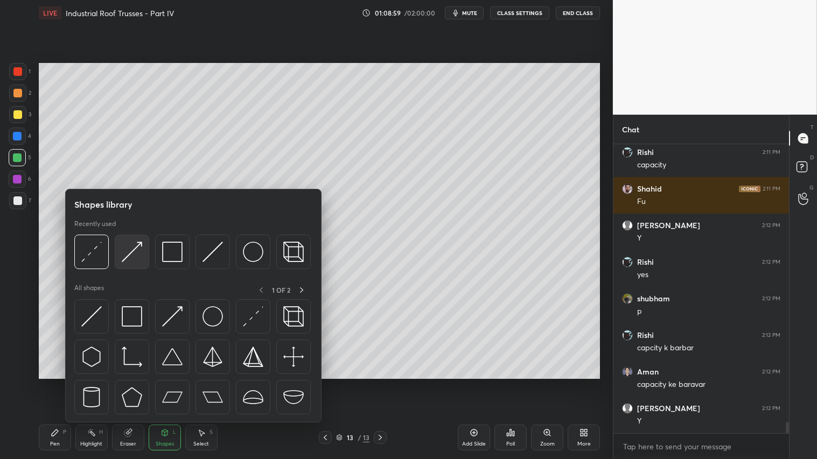
scroll to position [7298, 0]
click at [134, 246] on img at bounding box center [132, 252] width 20 height 20
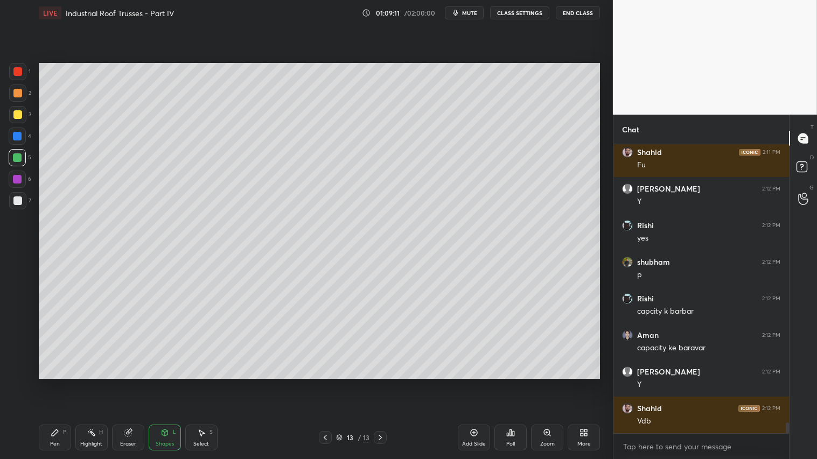
drag, startPoint x: 129, startPoint y: 439, endPoint x: 210, endPoint y: 388, distance: 95.6
click at [131, 383] on div "Eraser" at bounding box center [128, 438] width 32 height 26
click at [56, 383] on icon at bounding box center [55, 433] width 9 height 9
drag, startPoint x: 57, startPoint y: 432, endPoint x: 68, endPoint y: 409, distance: 25.3
click at [59, 383] on div "Pen P" at bounding box center [55, 438] width 32 height 26
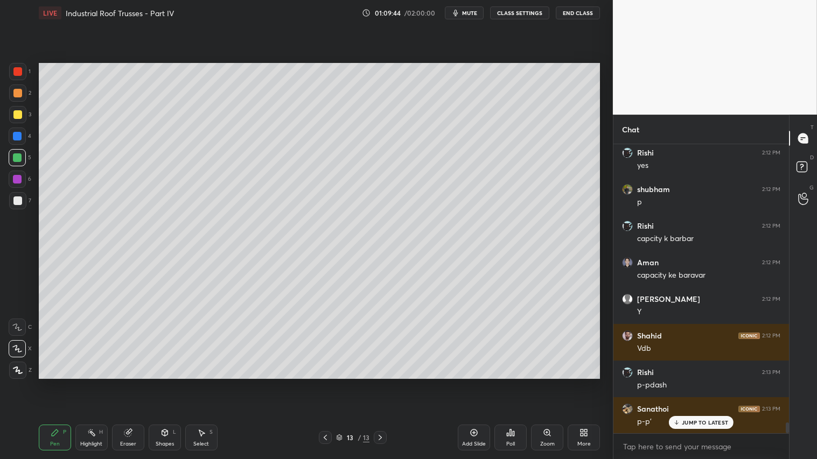
scroll to position [7407, 0]
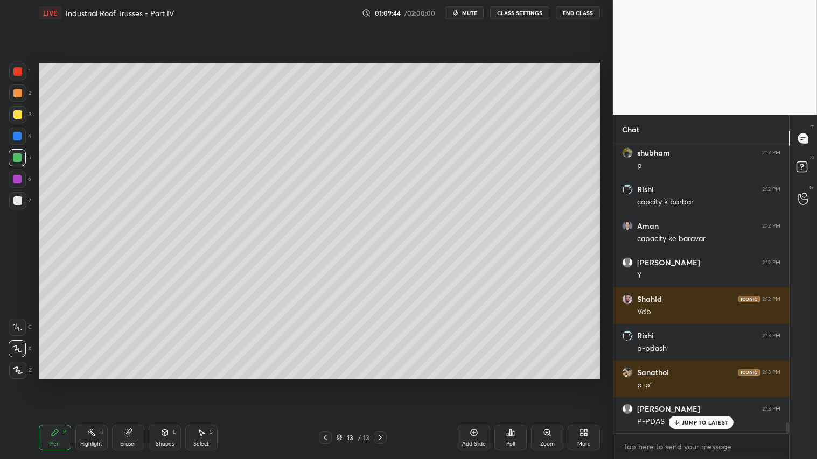
drag, startPoint x: 141, startPoint y: 432, endPoint x: 219, endPoint y: 391, distance: 88.9
click at [142, 383] on div "Eraser" at bounding box center [128, 438] width 32 height 26
click at [170, 383] on div "Shapes L" at bounding box center [165, 438] width 32 height 26
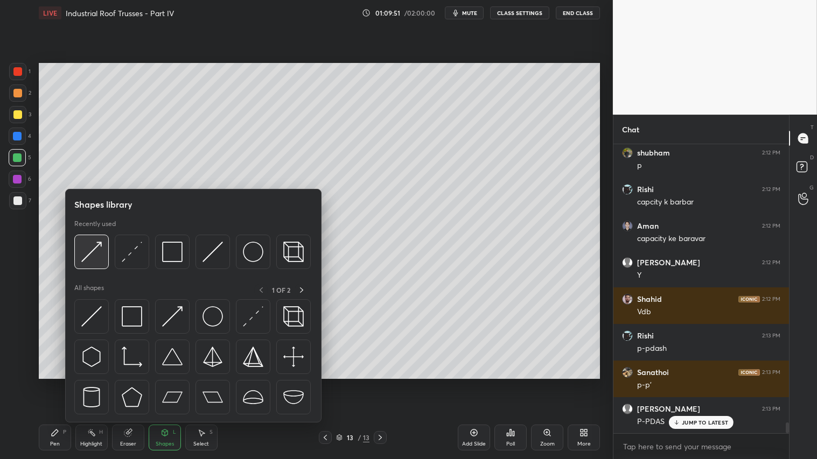
click at [97, 246] on img at bounding box center [91, 252] width 20 height 20
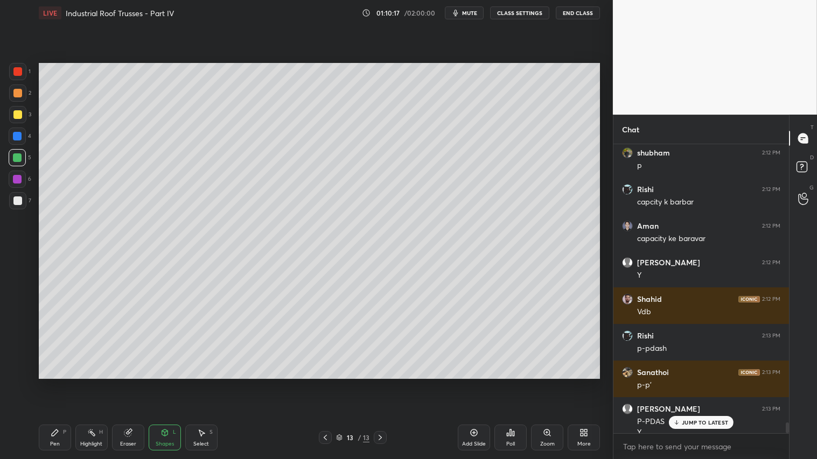
scroll to position [7418, 0]
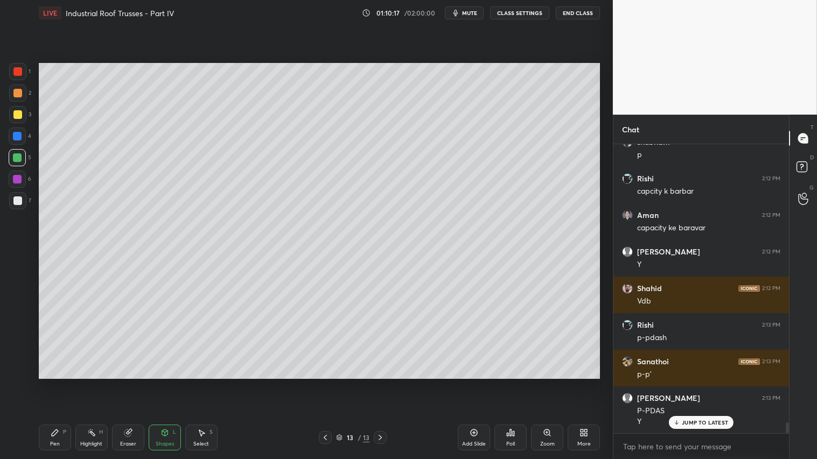
click at [16, 90] on div at bounding box center [17, 93] width 9 height 9
click at [15, 158] on div at bounding box center [17, 157] width 9 height 9
drag, startPoint x: 170, startPoint y: 439, endPoint x: 172, endPoint y: 426, distance: 13.2
click at [170, 383] on div "Shapes L" at bounding box center [165, 438] width 32 height 26
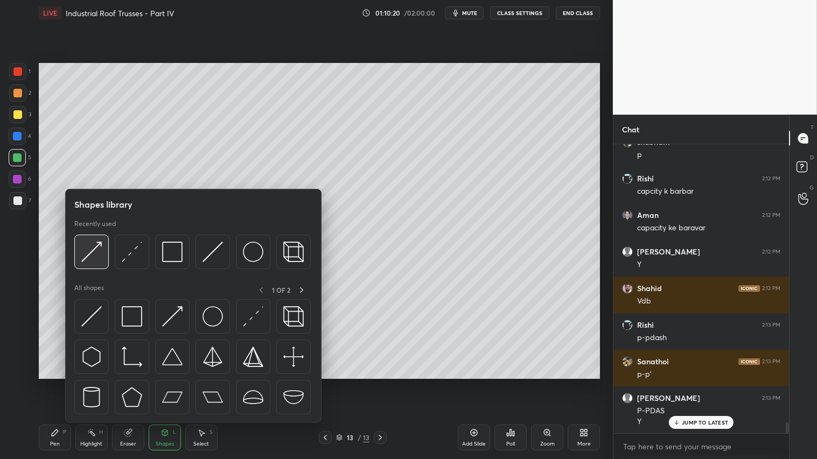
click at [90, 250] on img at bounding box center [91, 252] width 20 height 20
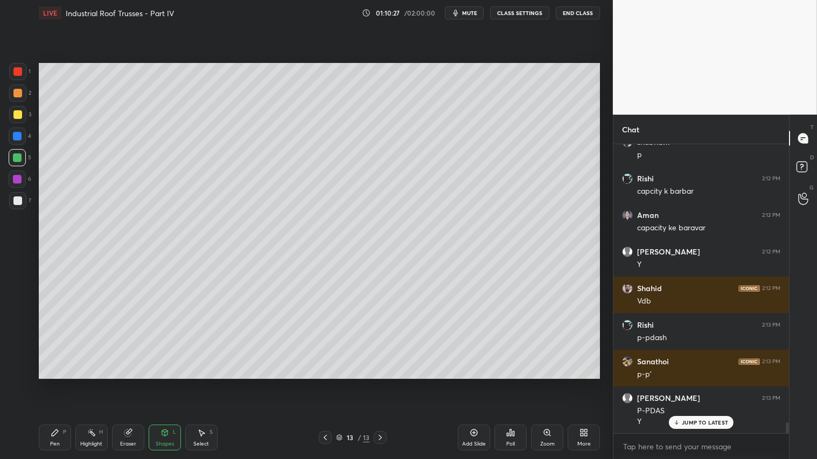
click at [47, 383] on div "Pen P" at bounding box center [55, 438] width 32 height 26
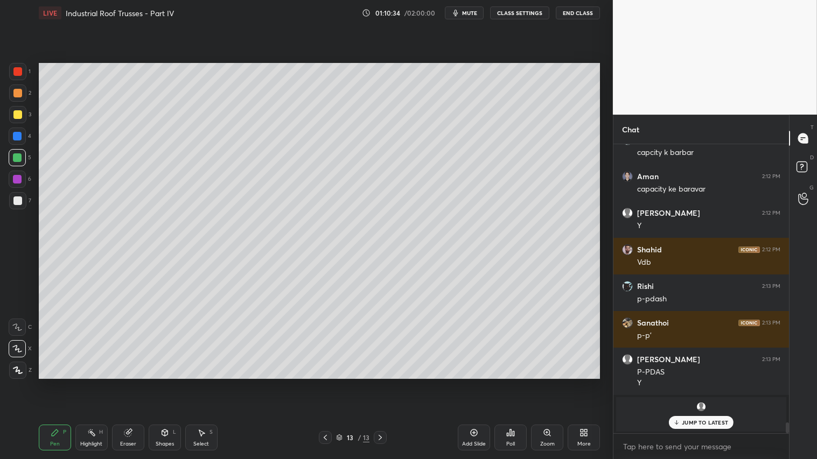
click at [171, 383] on div "Shapes" at bounding box center [165, 444] width 18 height 5
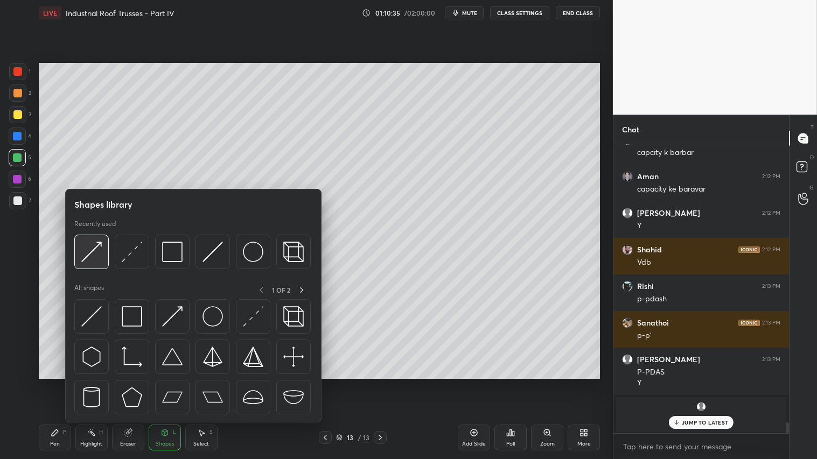
click at [92, 244] on img at bounding box center [91, 252] width 20 height 20
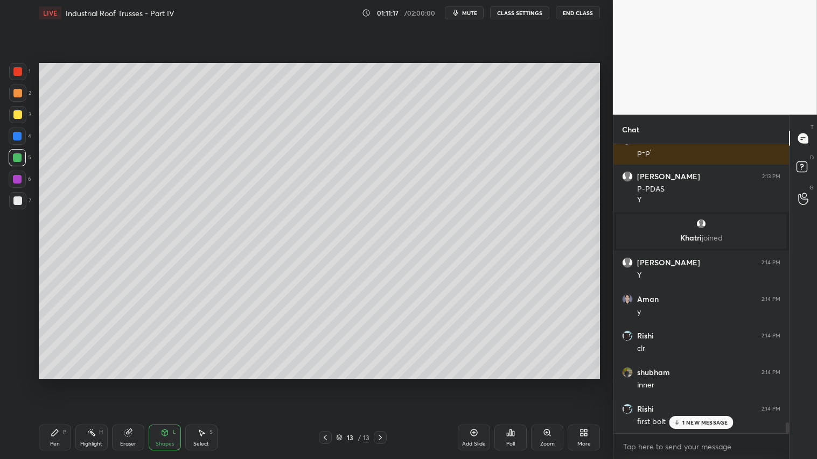
scroll to position [7677, 0]
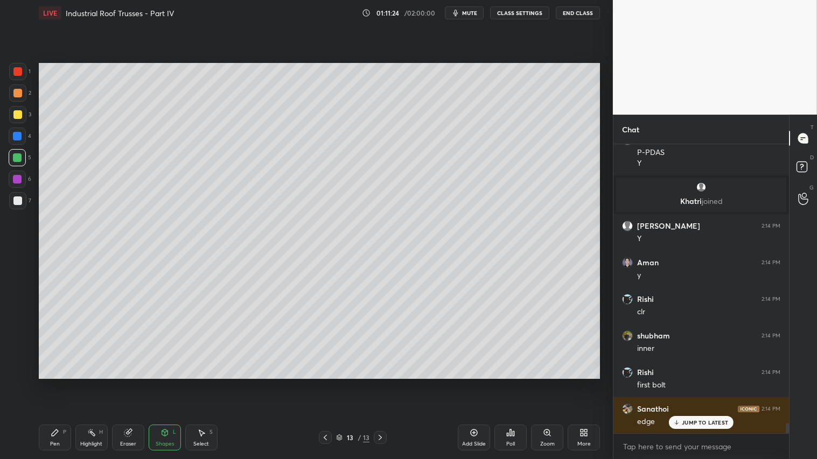
drag, startPoint x: 58, startPoint y: 442, endPoint x: 71, endPoint y: 409, distance: 35.0
click at [62, 383] on div "Pen P" at bounding box center [55, 438] width 32 height 26
click at [159, 383] on div "Shapes" at bounding box center [165, 444] width 18 height 5
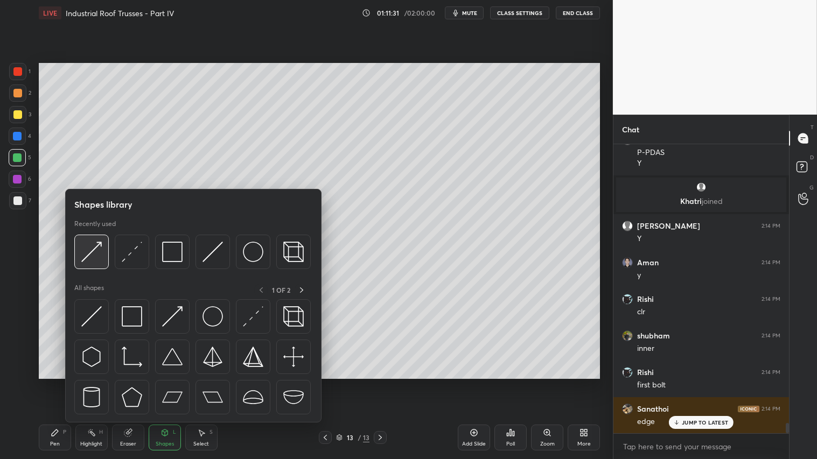
click at [96, 244] on img at bounding box center [91, 252] width 20 height 20
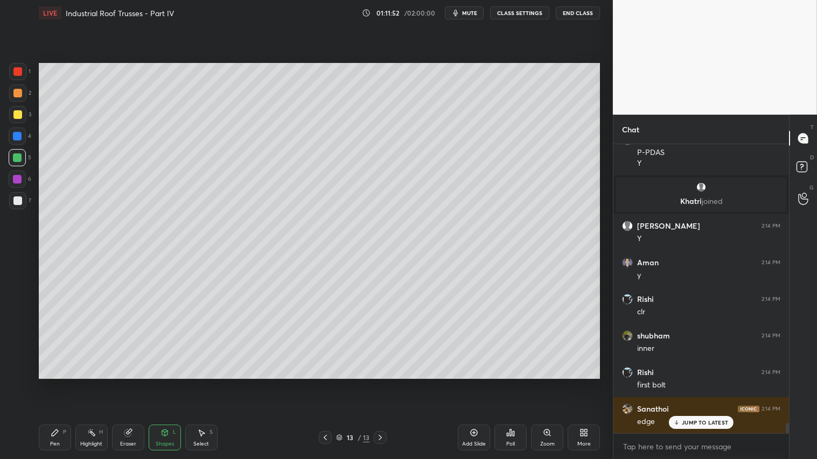
drag, startPoint x: 47, startPoint y: 444, endPoint x: 107, endPoint y: 390, distance: 80.4
click at [50, 383] on div "Pen P" at bounding box center [55, 438] width 32 height 26
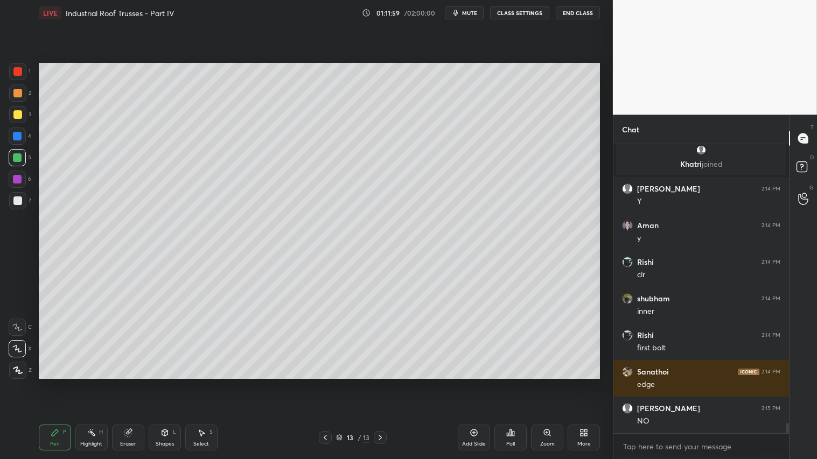
scroll to position [7750, 0]
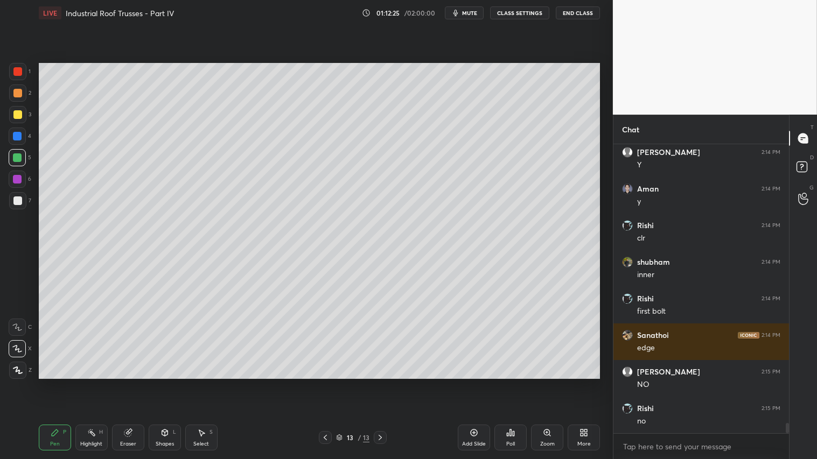
click at [320, 383] on div at bounding box center [325, 437] width 13 height 13
click at [13, 118] on div at bounding box center [17, 114] width 17 height 17
click at [13, 367] on icon at bounding box center [18, 371] width 10 height 8
click at [52, 383] on icon at bounding box center [55, 433] width 9 height 9
click at [380, 383] on icon at bounding box center [380, 437] width 3 height 5
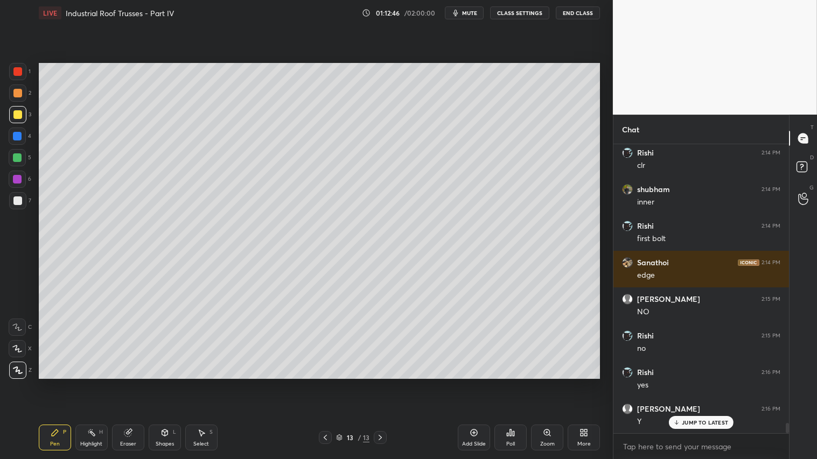
scroll to position [7860, 0]
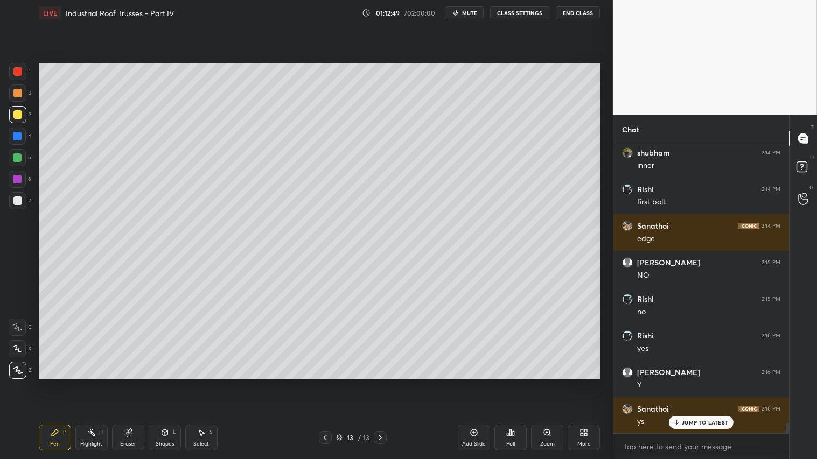
click at [20, 158] on div at bounding box center [17, 157] width 9 height 9
click at [162, 383] on icon at bounding box center [164, 433] width 9 height 9
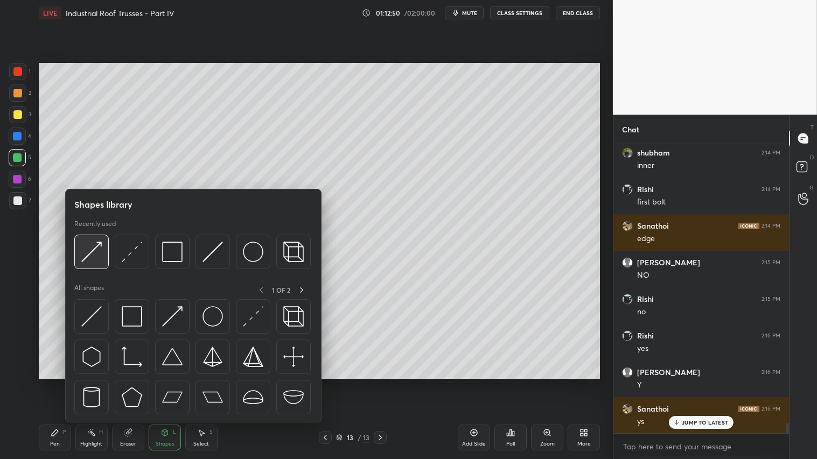
click at [88, 246] on img at bounding box center [91, 252] width 20 height 20
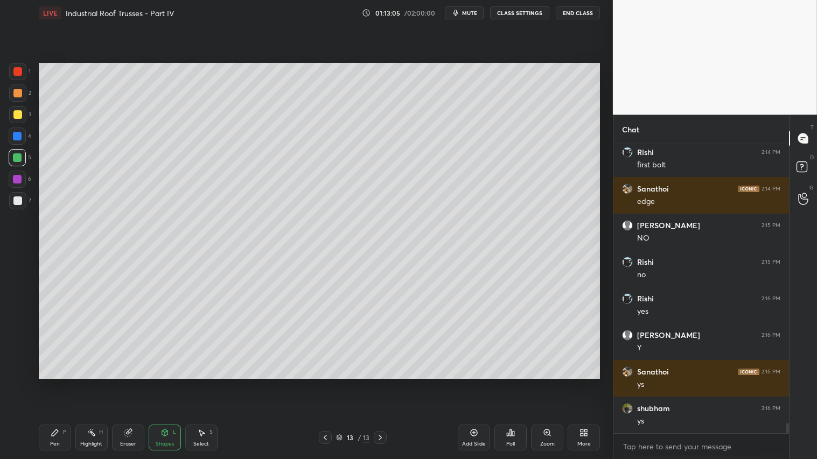
click at [166, 383] on icon at bounding box center [165, 432] width 6 height 2
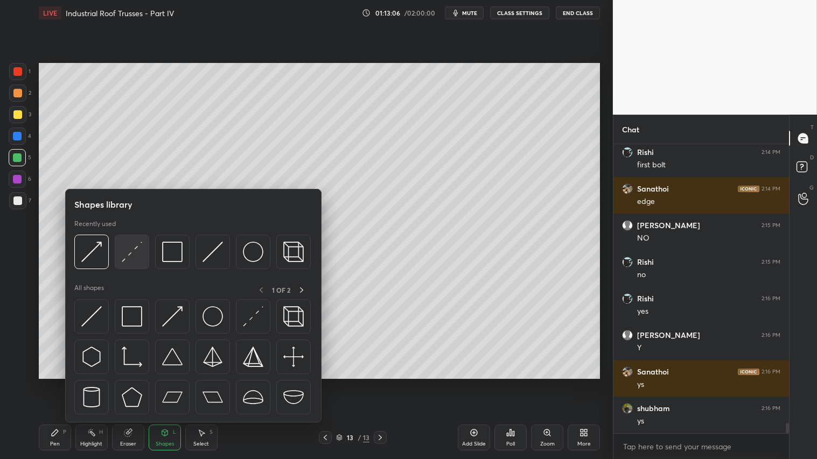
click at [140, 250] on img at bounding box center [132, 252] width 20 height 20
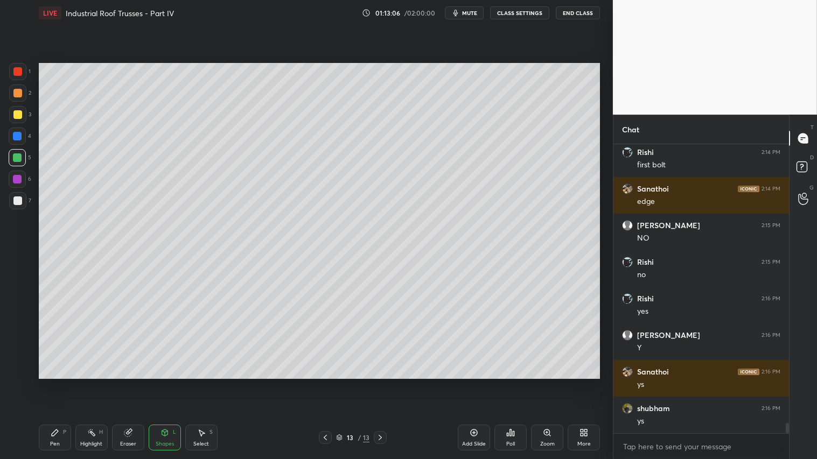
click at [18, 200] on div at bounding box center [17, 201] width 9 height 9
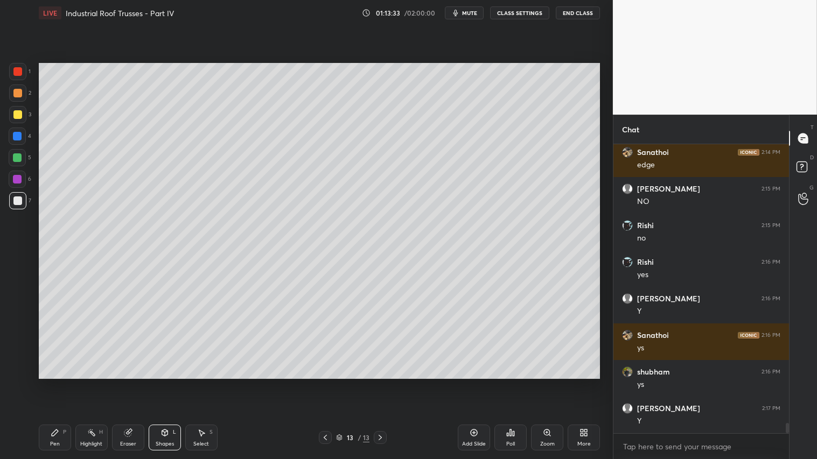
click at [19, 101] on div at bounding box center [17, 93] width 17 height 17
click at [57, 383] on div "Pen" at bounding box center [55, 444] width 10 height 5
drag, startPoint x: 134, startPoint y: 443, endPoint x: 140, endPoint y: 428, distance: 16.4
click at [131, 383] on div "Eraser" at bounding box center [128, 444] width 16 height 5
click at [58, 383] on div "Pen P" at bounding box center [55, 438] width 32 height 26
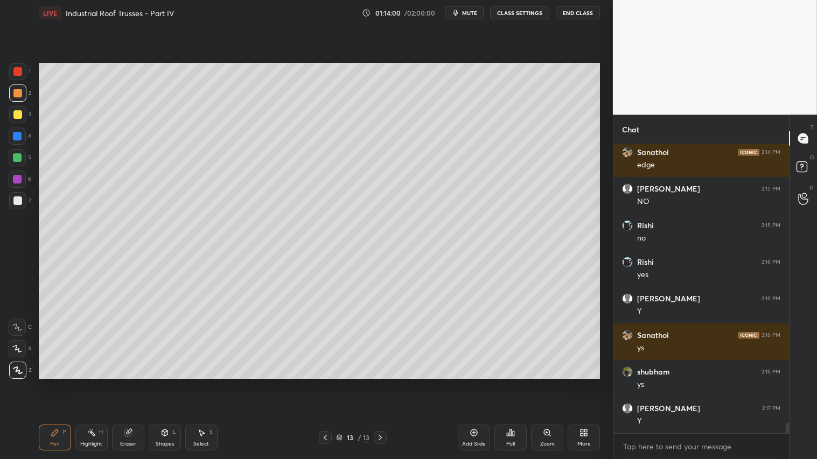
click at [57, 383] on icon at bounding box center [55, 433] width 9 height 9
click at [66, 383] on div "Pen P" at bounding box center [55, 438] width 32 height 26
drag, startPoint x: 47, startPoint y: 444, endPoint x: 41, endPoint y: 433, distance: 12.3
click at [47, 383] on div "Pen P" at bounding box center [55, 438] width 32 height 26
click at [22, 90] on div at bounding box center [17, 93] width 17 height 17
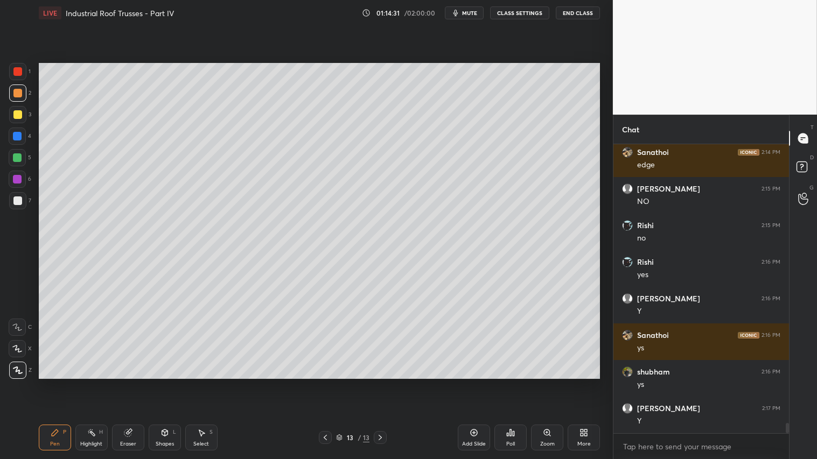
click at [55, 383] on div "Pen P" at bounding box center [55, 438] width 32 height 26
click at [18, 92] on div at bounding box center [17, 93] width 9 height 9
click at [51, 383] on div "Pen P" at bounding box center [55, 438] width 32 height 26
click at [17, 114] on div at bounding box center [17, 114] width 9 height 9
click at [53, 383] on icon at bounding box center [55, 433] width 6 height 6
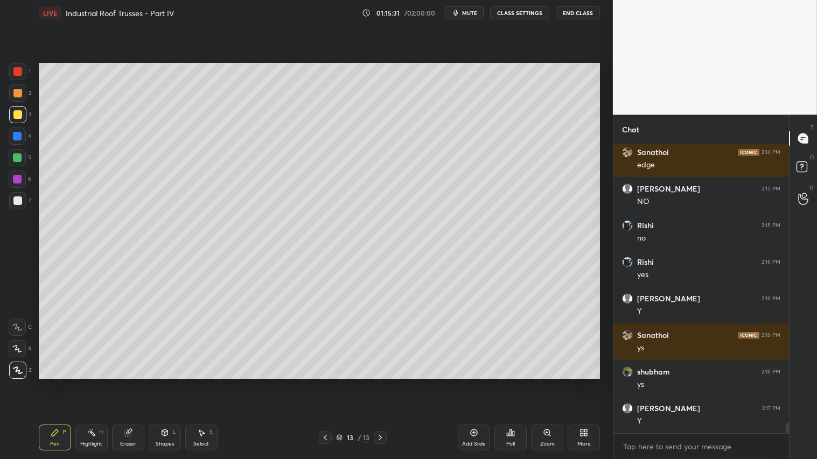
click at [15, 95] on div at bounding box center [17, 93] width 9 height 9
click at [61, 383] on div "Pen P" at bounding box center [55, 438] width 32 height 26
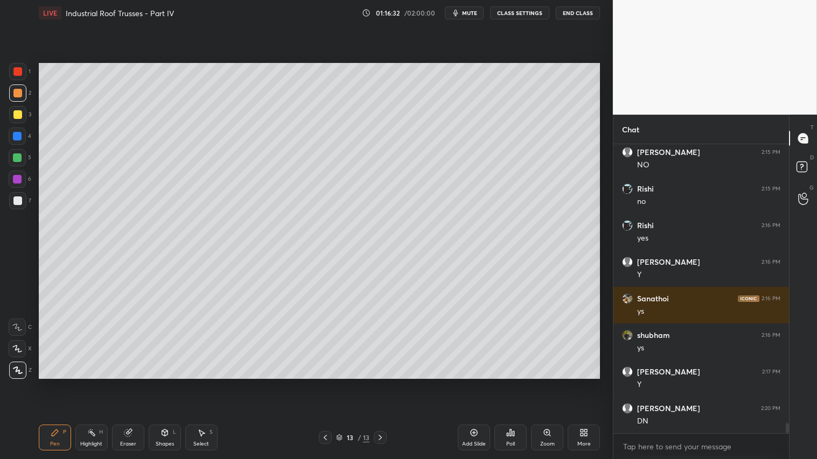
click at [17, 97] on div at bounding box center [17, 93] width 9 height 9
click at [326, 383] on icon at bounding box center [325, 437] width 9 height 9
click at [382, 383] on icon at bounding box center [380, 437] width 9 height 9
click at [384, 383] on icon at bounding box center [380, 437] width 9 height 9
drag, startPoint x: 380, startPoint y: 439, endPoint x: 394, endPoint y: 438, distance: 14.0
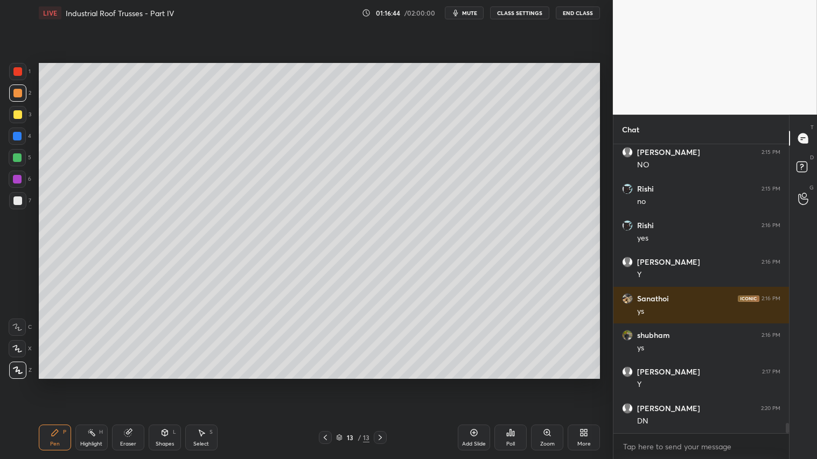
click at [380, 383] on icon at bounding box center [380, 437] width 9 height 9
click at [468, 383] on div "Add Slide" at bounding box center [474, 438] width 32 height 26
drag, startPoint x: 19, startPoint y: 115, endPoint x: 19, endPoint y: 128, distance: 12.4
click at [18, 115] on div at bounding box center [17, 114] width 9 height 9
click at [62, 383] on div "Pen P" at bounding box center [55, 438] width 32 height 26
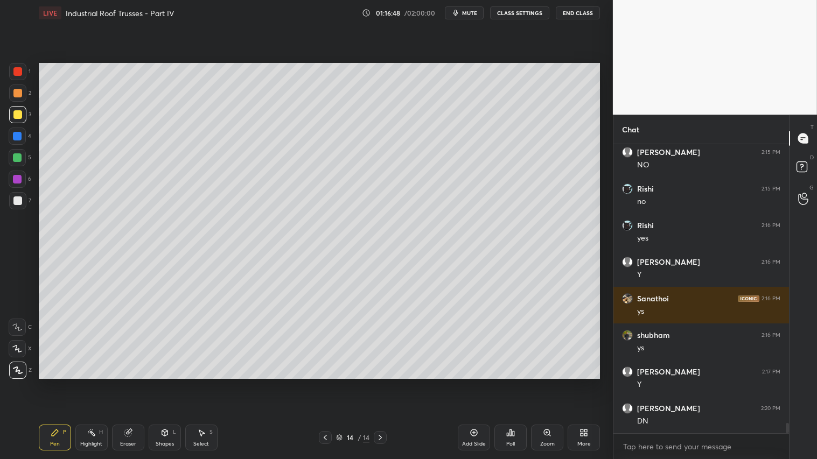
drag, startPoint x: 17, startPoint y: 201, endPoint x: 29, endPoint y: 291, distance: 90.2
click at [17, 200] on div at bounding box center [17, 201] width 9 height 9
click at [58, 383] on div "Pen P" at bounding box center [55, 438] width 32 height 26
click at [165, 383] on icon at bounding box center [164, 433] width 9 height 9
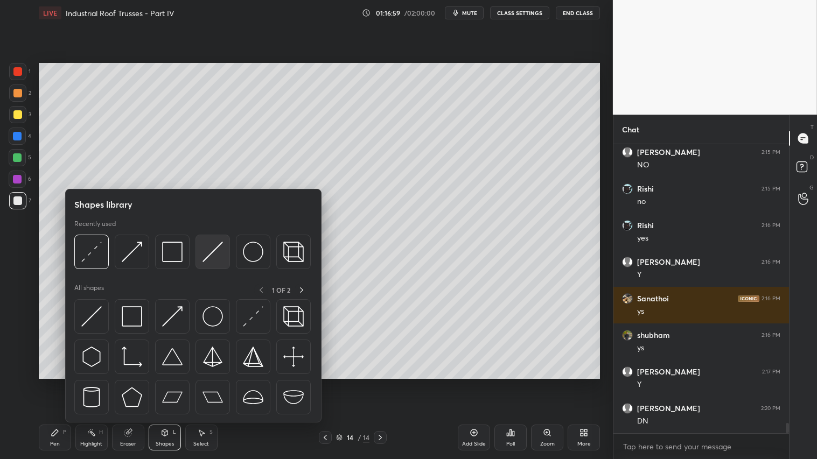
click at [213, 249] on img at bounding box center [212, 252] width 20 height 20
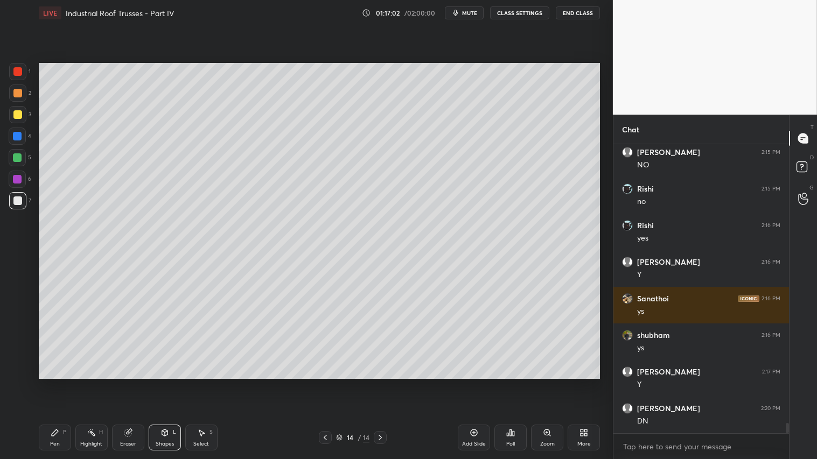
click at [165, 383] on div "Shapes L" at bounding box center [165, 438] width 32 height 26
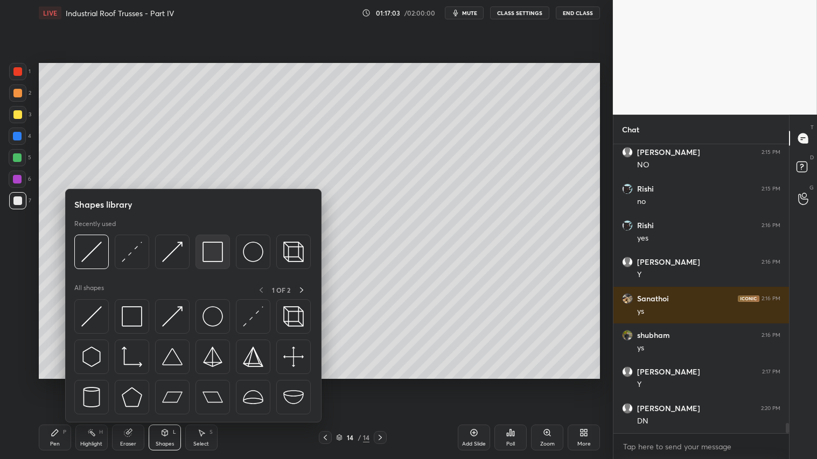
click at [221, 251] on img at bounding box center [212, 252] width 20 height 20
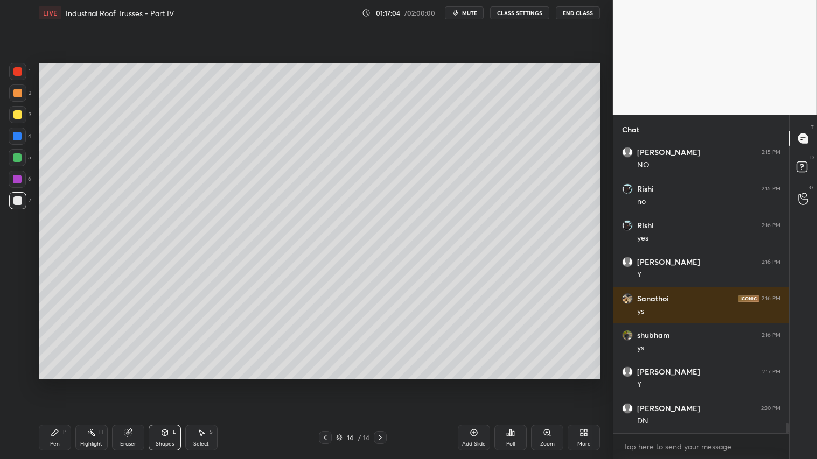
click at [20, 92] on div at bounding box center [17, 93] width 9 height 9
click at [160, 383] on icon at bounding box center [164, 433] width 9 height 9
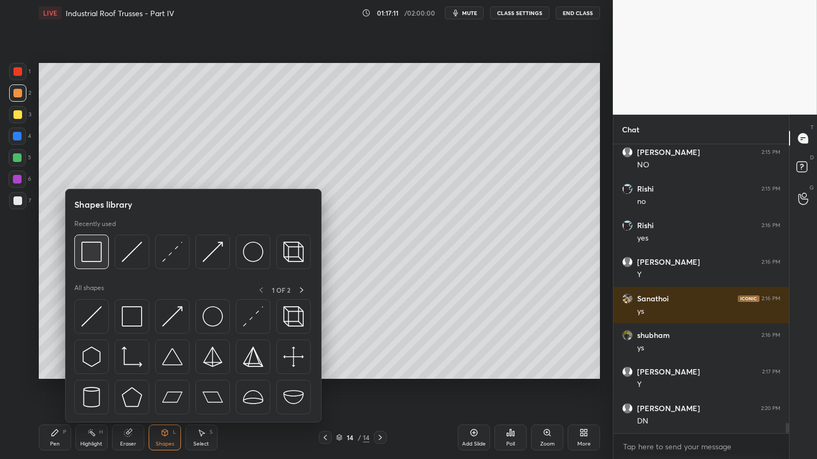
click at [95, 252] on img at bounding box center [91, 252] width 20 height 20
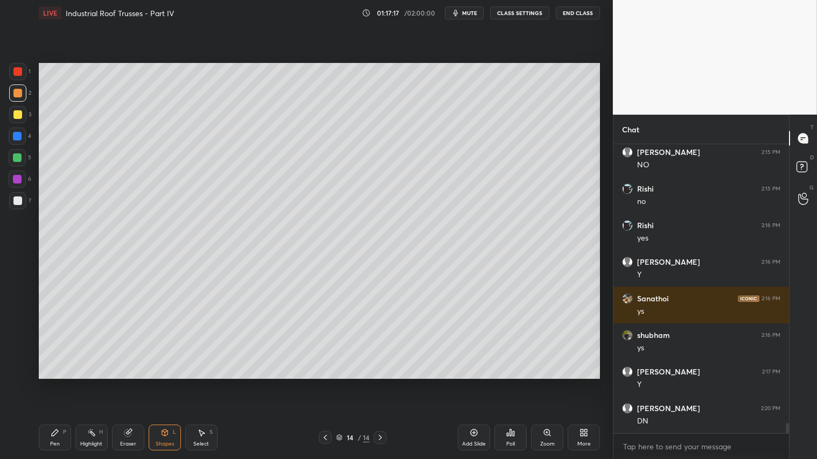
drag, startPoint x: 132, startPoint y: 431, endPoint x: 137, endPoint y: 424, distance: 7.8
click at [133, 383] on div "Eraser" at bounding box center [128, 438] width 32 height 26
click at [18, 249] on icon at bounding box center [17, 249] width 5 height 5
click at [167, 383] on icon at bounding box center [164, 433] width 9 height 9
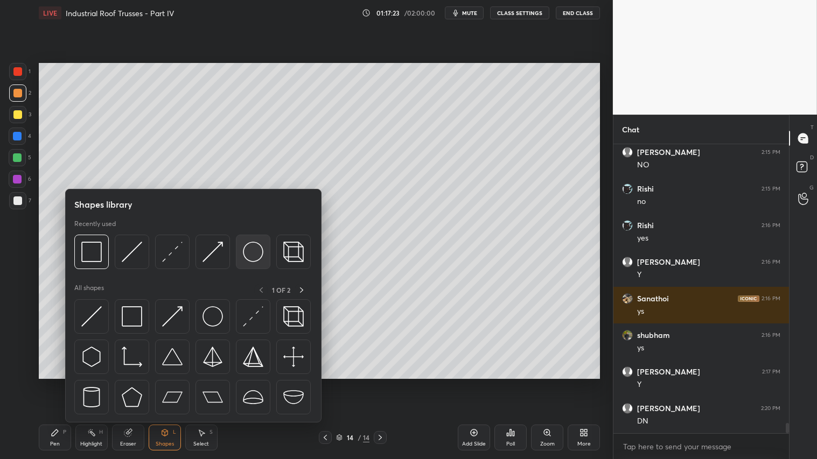
click at [254, 250] on img at bounding box center [253, 252] width 20 height 20
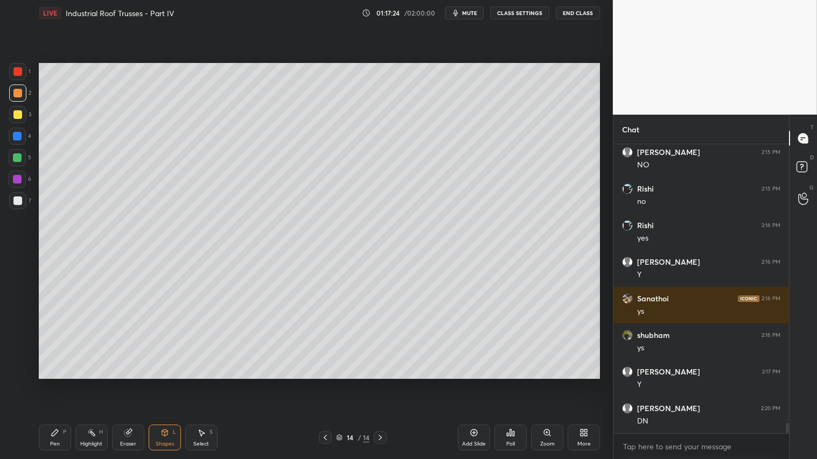
click at [14, 112] on div at bounding box center [17, 114] width 9 height 9
drag, startPoint x: 173, startPoint y: 439, endPoint x: 176, endPoint y: 429, distance: 11.2
click at [173, 383] on div "Shapes L" at bounding box center [165, 438] width 32 height 26
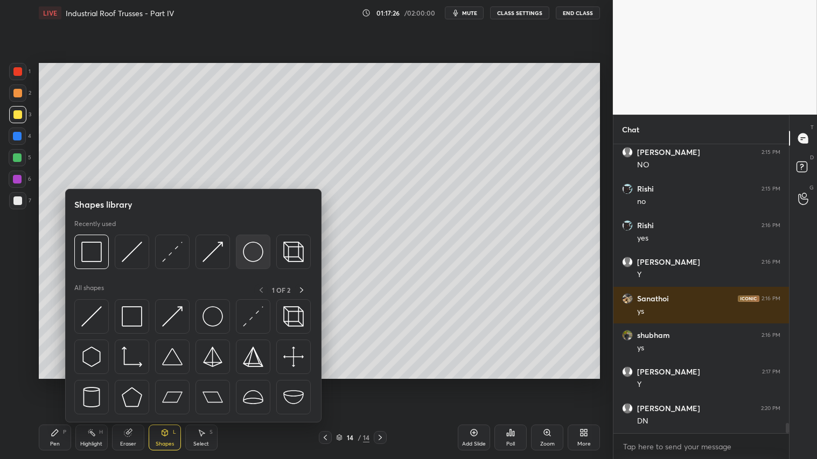
click at [252, 249] on img at bounding box center [253, 252] width 20 height 20
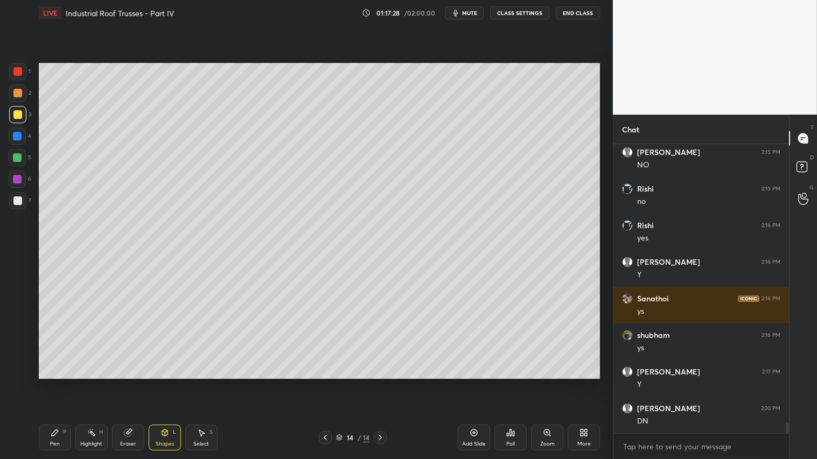
drag, startPoint x: 165, startPoint y: 436, endPoint x: 166, endPoint y: 429, distance: 7.0
click at [166, 383] on icon at bounding box center [164, 433] width 9 height 9
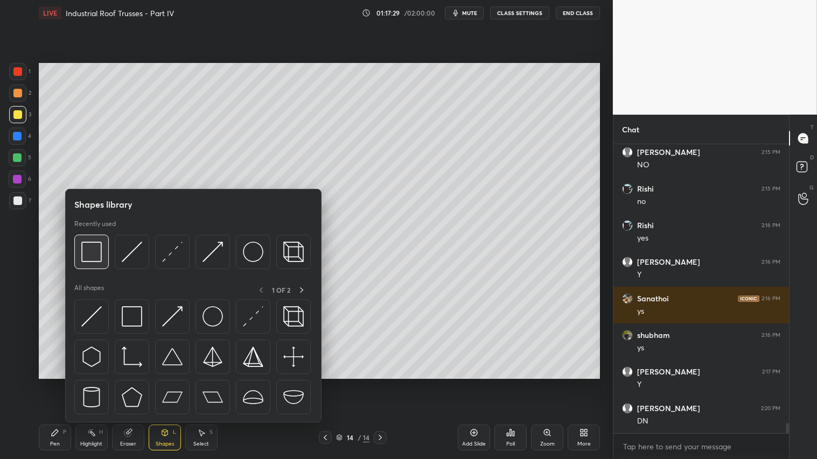
click at [100, 254] on img at bounding box center [91, 252] width 20 height 20
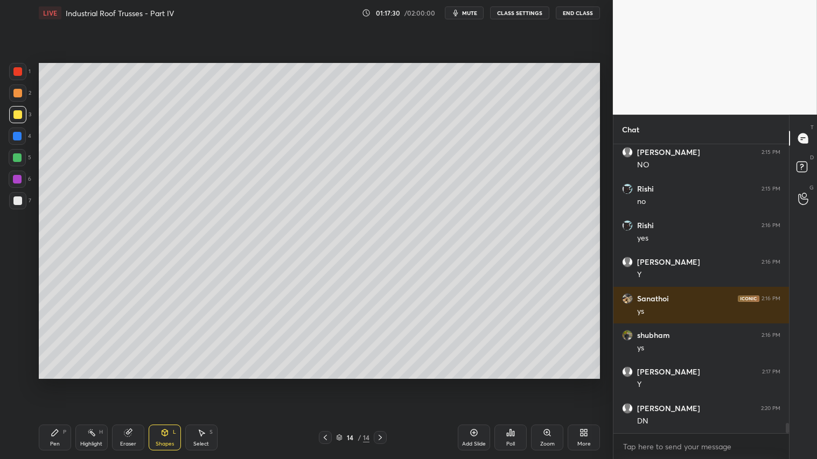
click at [20, 201] on div at bounding box center [17, 201] width 9 height 9
drag, startPoint x: 55, startPoint y: 444, endPoint x: 45, endPoint y: 415, distance: 30.5
click at [55, 383] on div "Pen" at bounding box center [55, 444] width 10 height 5
click at [16, 373] on icon at bounding box center [18, 371] width 10 height 8
drag, startPoint x: 160, startPoint y: 433, endPoint x: 163, endPoint y: 426, distance: 7.0
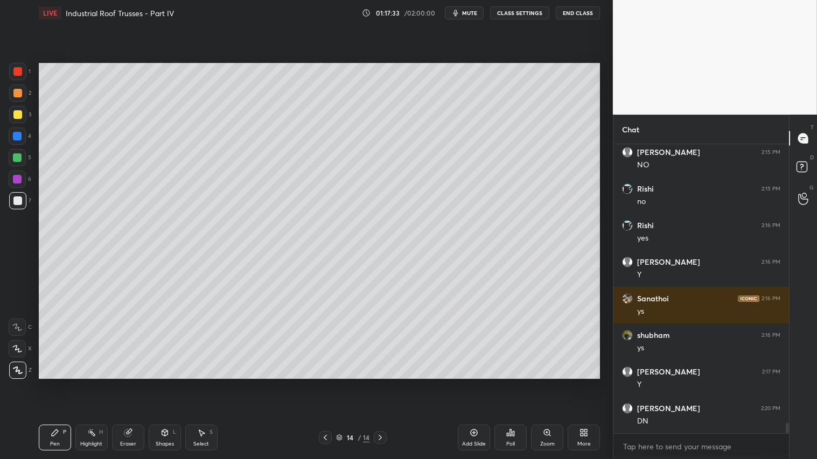
click at [163, 383] on icon at bounding box center [164, 433] width 9 height 9
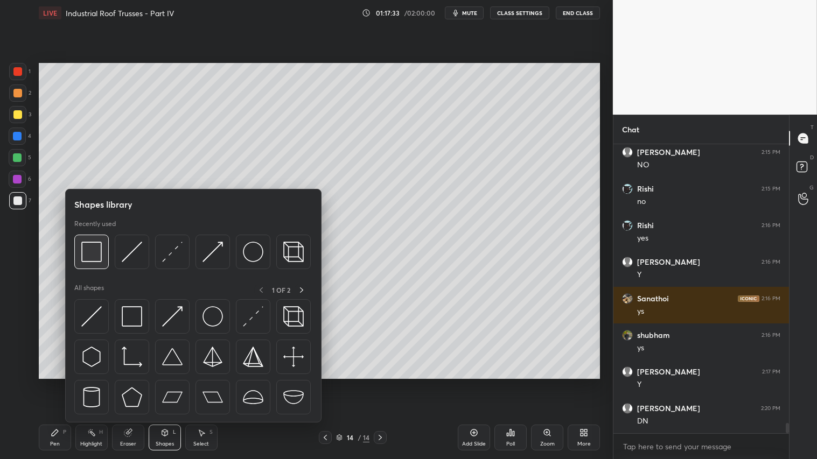
click at [99, 250] on img at bounding box center [91, 252] width 20 height 20
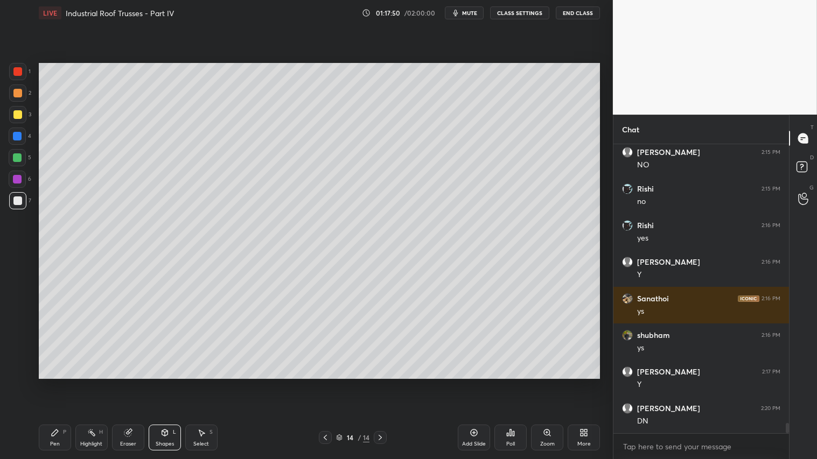
drag, startPoint x: 159, startPoint y: 443, endPoint x: 173, endPoint y: 435, distance: 16.6
click at [160, 383] on div "Shapes" at bounding box center [165, 444] width 18 height 5
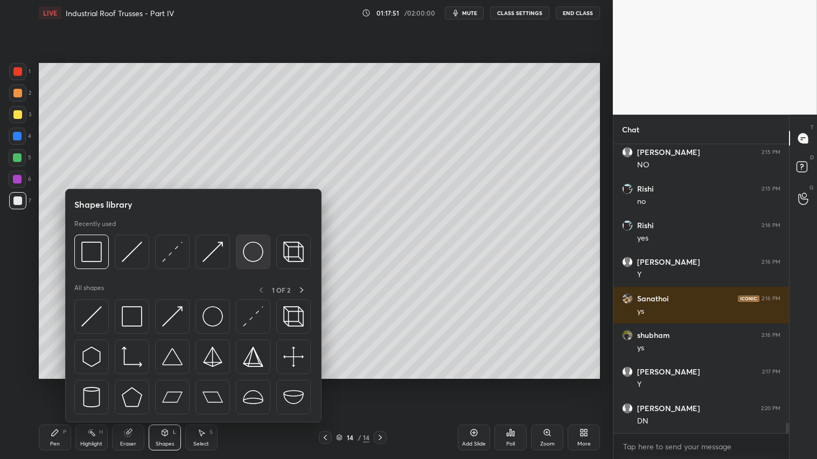
click at [251, 248] on img at bounding box center [253, 252] width 20 height 20
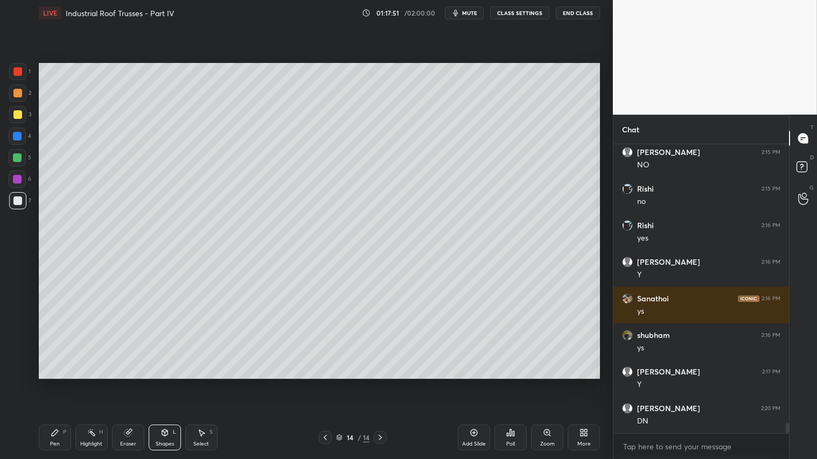
click at [18, 113] on div at bounding box center [17, 114] width 9 height 9
click at [61, 383] on div "Pen P Highlight H Eraser Shapes L Select S 14 / 14 Add Slide Poll Zoom More" at bounding box center [319, 437] width 561 height 43
click at [55, 383] on div "Pen" at bounding box center [55, 444] width 10 height 5
click at [17, 347] on icon at bounding box center [17, 349] width 10 height 8
click at [167, 383] on icon at bounding box center [164, 433] width 9 height 9
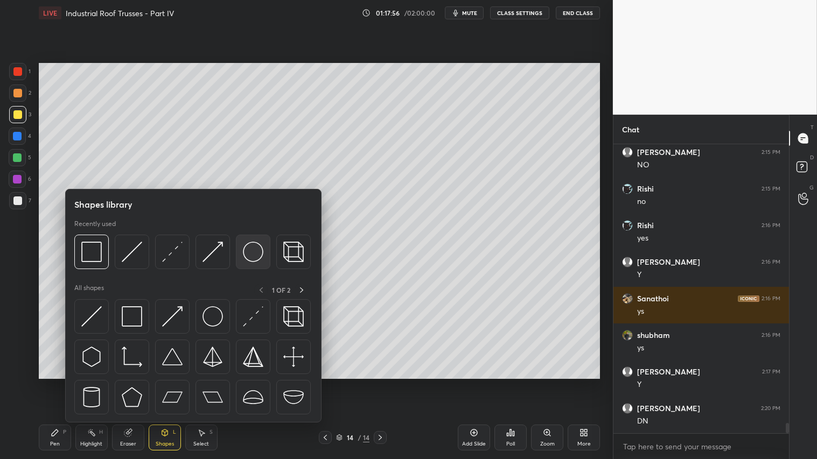
click at [252, 248] on img at bounding box center [253, 252] width 20 height 20
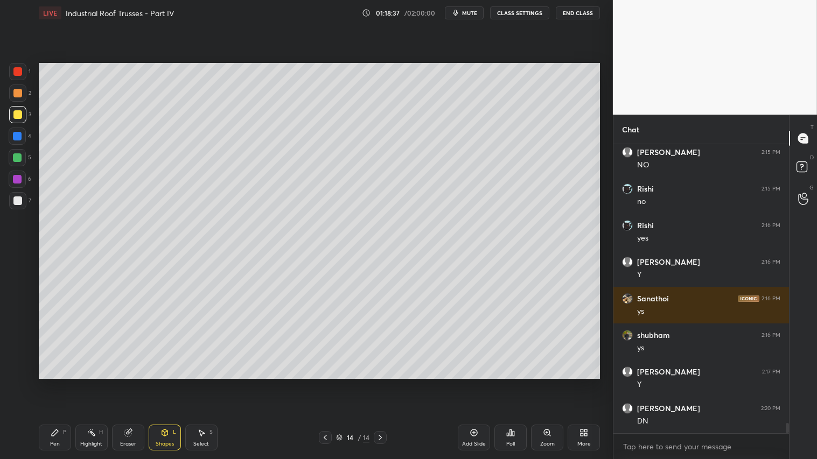
click at [198, 383] on icon at bounding box center [201, 433] width 9 height 9
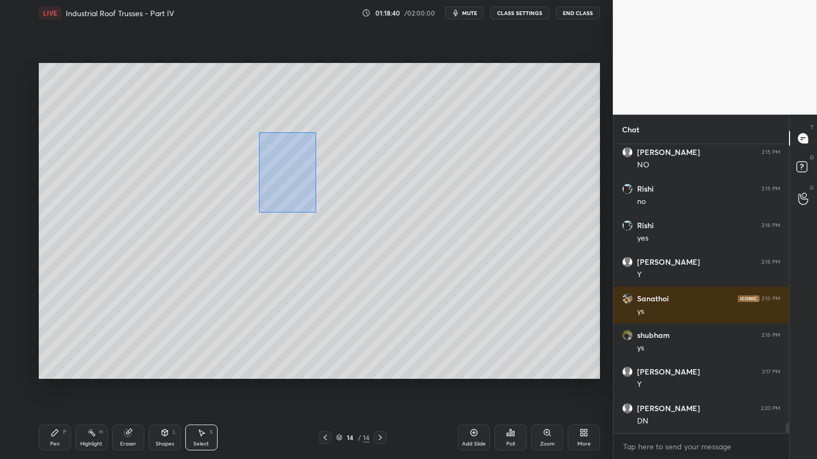
drag, startPoint x: 259, startPoint y: 132, endPoint x: 316, endPoint y: 212, distance: 97.3
click at [316, 213] on div "0 ° Undo Copy Duplicate Duplicate to new slide Delete" at bounding box center [319, 221] width 561 height 316
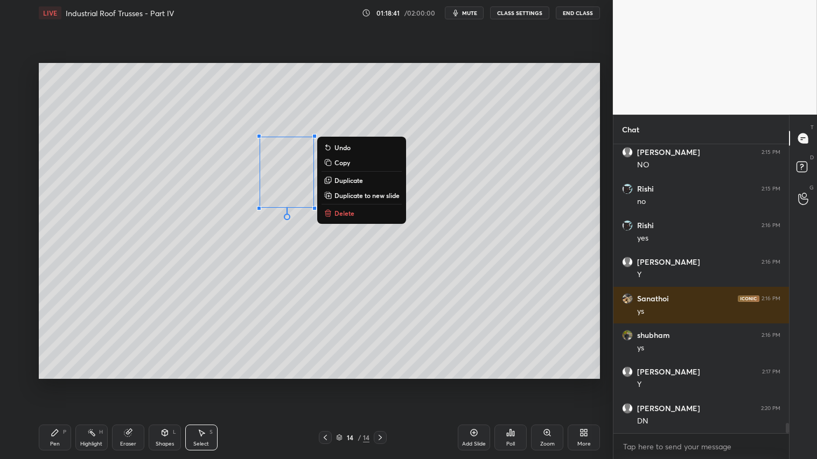
click at [344, 179] on p "Duplicate" at bounding box center [348, 180] width 29 height 9
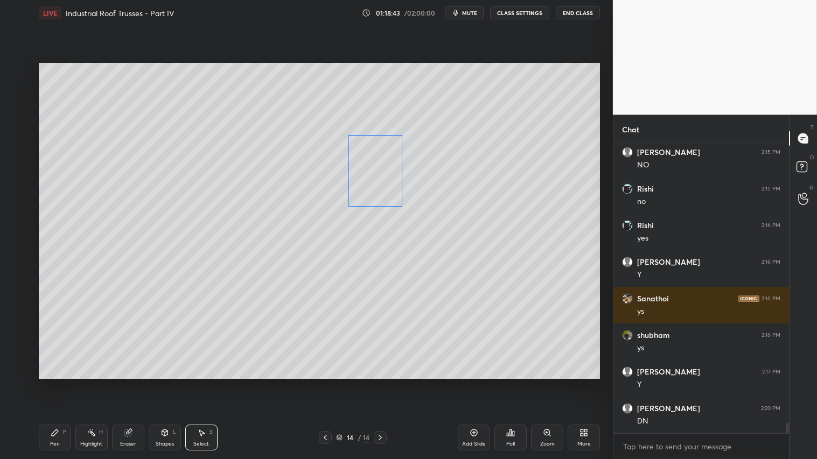
drag, startPoint x: 339, startPoint y: 181, endPoint x: 389, endPoint y: 170, distance: 50.8
click at [389, 171] on div "0 ° Undo Copy Duplicate Duplicate to new slide Delete" at bounding box center [319, 221] width 561 height 316
click at [376, 181] on div "0 ° Undo Copy Duplicate Duplicate to new slide Delete" at bounding box center [319, 221] width 561 height 316
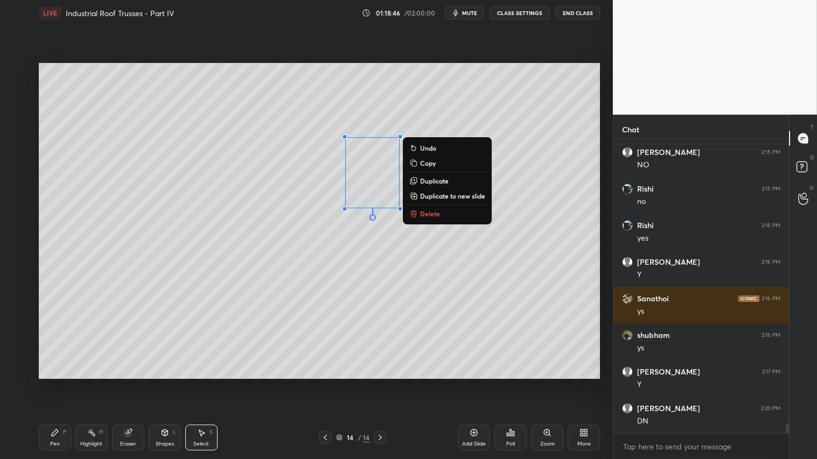
click at [451, 114] on div "0 ° Undo Copy Duplicate Duplicate to new slide Delete" at bounding box center [319, 221] width 561 height 316
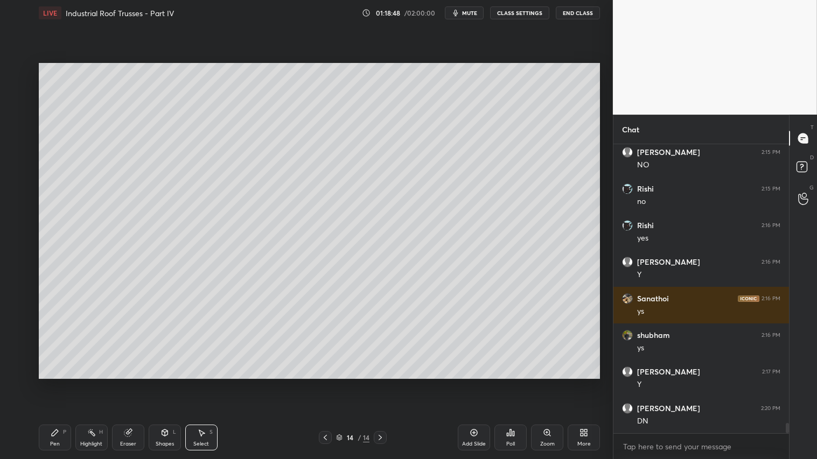
click at [165, 383] on icon at bounding box center [165, 433] width 6 height 6
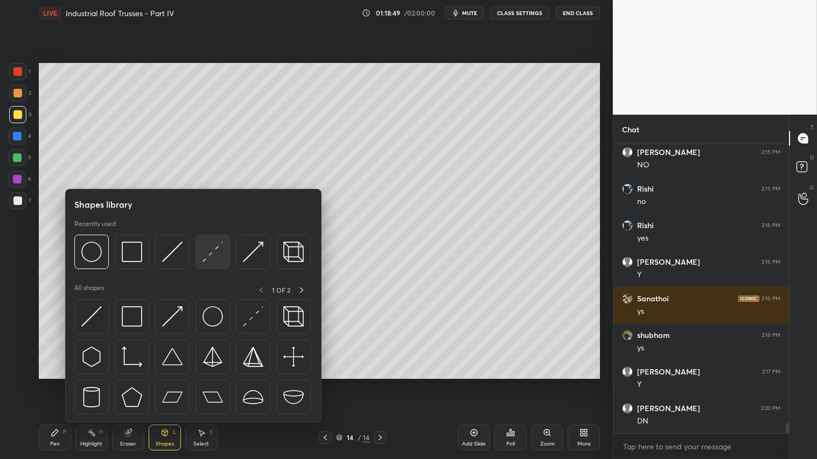
click at [214, 251] on img at bounding box center [212, 252] width 20 height 20
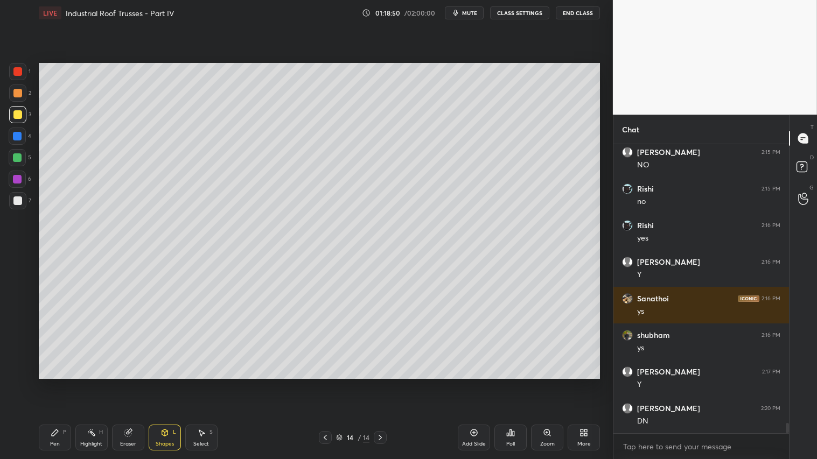
click at [20, 67] on div at bounding box center [17, 71] width 9 height 9
drag, startPoint x: 19, startPoint y: 152, endPoint x: 25, endPoint y: 142, distance: 12.1
click at [19, 152] on div at bounding box center [17, 157] width 17 height 17
click at [11, 99] on div at bounding box center [17, 93] width 17 height 17
click at [60, 383] on div "Pen P" at bounding box center [55, 438] width 32 height 26
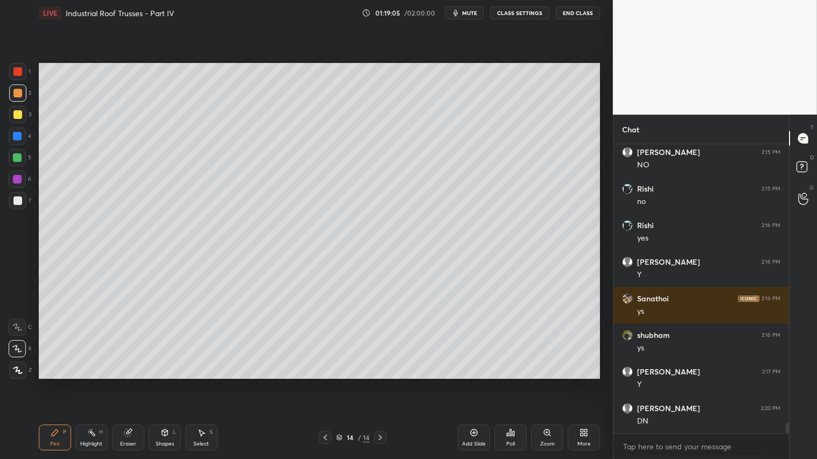
drag, startPoint x: 474, startPoint y: 437, endPoint x: 467, endPoint y: 429, distance: 10.3
click at [473, 383] on icon at bounding box center [474, 433] width 9 height 9
drag, startPoint x: 14, startPoint y: 370, endPoint x: 24, endPoint y: 381, distance: 14.9
click at [18, 373] on icon at bounding box center [18, 371] width 10 height 8
drag, startPoint x: 55, startPoint y: 448, endPoint x: 45, endPoint y: 434, distance: 17.3
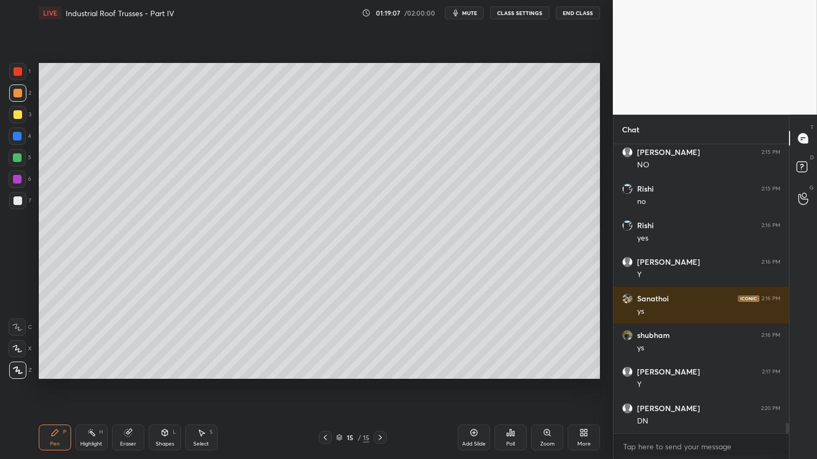
click at [55, 383] on div "Pen P" at bounding box center [55, 438] width 32 height 26
drag, startPoint x: 165, startPoint y: 440, endPoint x: 173, endPoint y: 424, distance: 18.1
click at [167, 383] on div "Shapes L" at bounding box center [165, 438] width 32 height 26
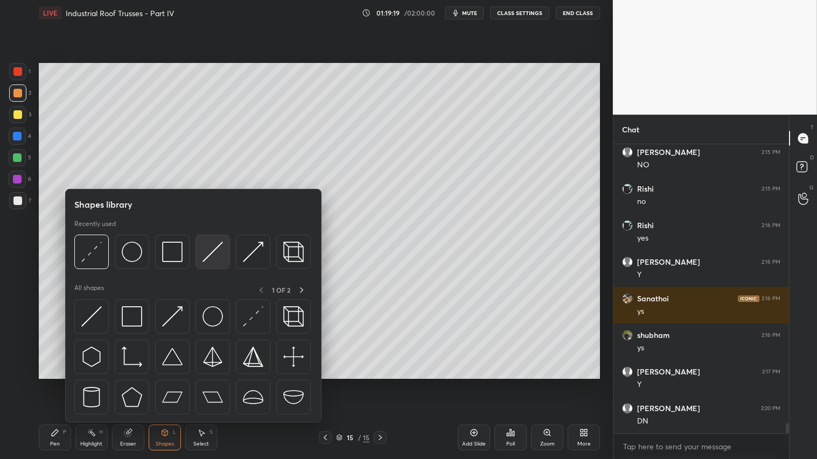
click at [213, 254] on img at bounding box center [212, 252] width 20 height 20
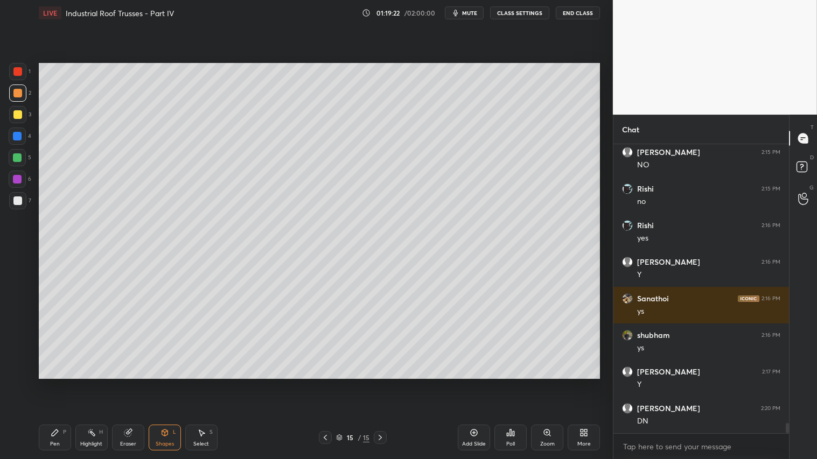
click at [16, 89] on div at bounding box center [17, 93] width 9 height 9
click at [66, 383] on div "Pen P" at bounding box center [55, 438] width 32 height 26
click at [327, 383] on icon at bounding box center [325, 437] width 9 height 9
click at [132, 383] on icon at bounding box center [128, 433] width 9 height 9
click at [55, 383] on div "Pen" at bounding box center [55, 444] width 10 height 5
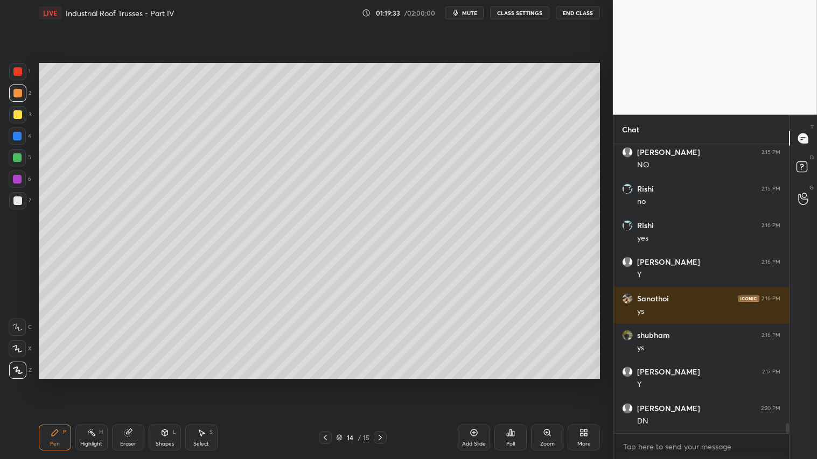
click at [18, 159] on div at bounding box center [17, 157] width 9 height 9
drag, startPoint x: 15, startPoint y: 349, endPoint x: 26, endPoint y: 340, distance: 13.8
click at [18, 348] on icon at bounding box center [17, 349] width 10 height 8
click at [18, 89] on div at bounding box center [17, 93] width 9 height 9
click at [69, 383] on div "Pen P" at bounding box center [55, 438] width 32 height 26
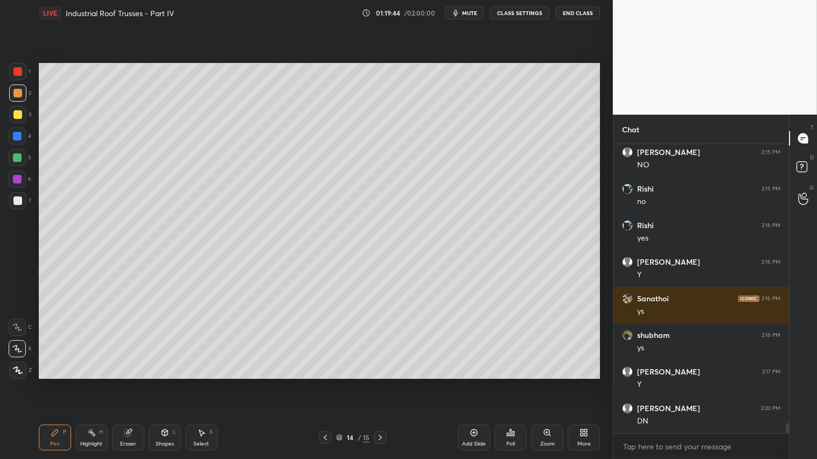
click at [381, 383] on icon at bounding box center [380, 437] width 9 height 9
click at [17, 370] on icon at bounding box center [18, 371] width 10 height 8
drag, startPoint x: 53, startPoint y: 444, endPoint x: 58, endPoint y: 439, distance: 7.2
click at [55, 383] on div "Pen" at bounding box center [55, 444] width 10 height 5
click at [165, 383] on div "Shapes L" at bounding box center [165, 438] width 32 height 26
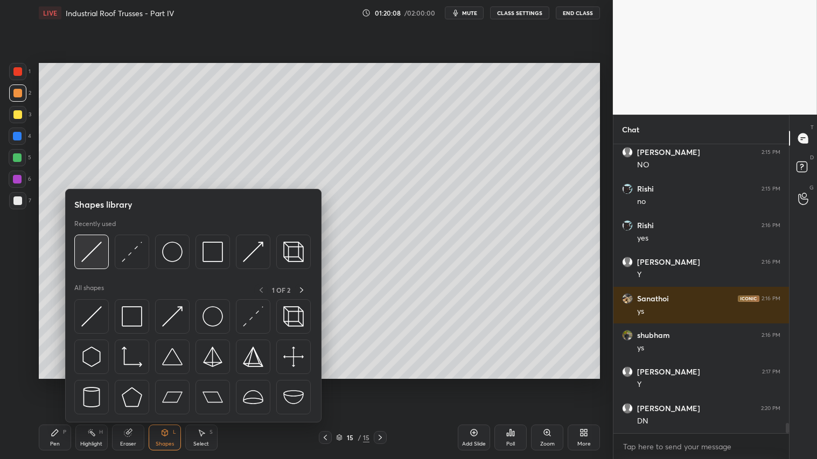
click at [88, 247] on img at bounding box center [91, 252] width 20 height 20
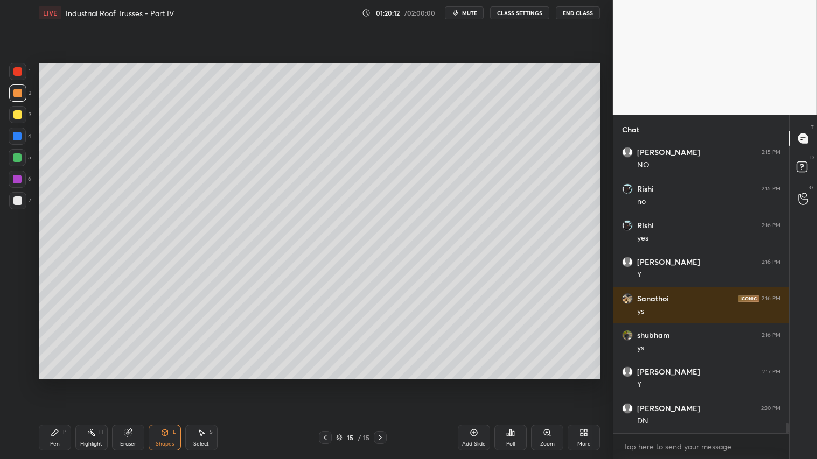
click at [52, 383] on icon at bounding box center [55, 433] width 6 height 6
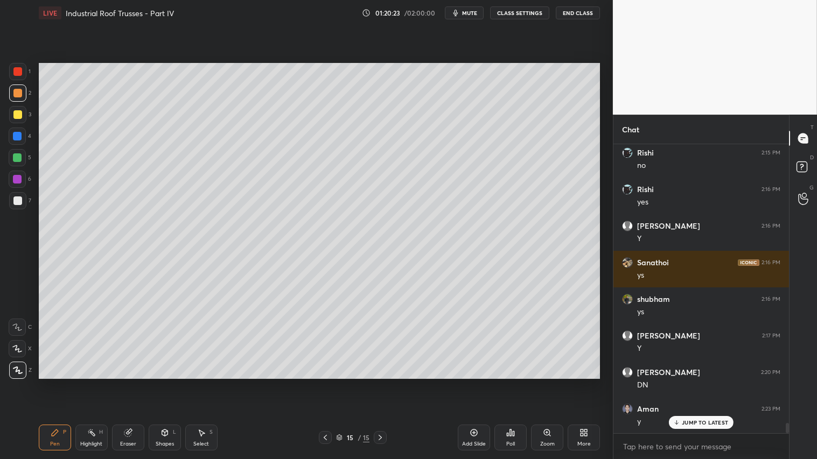
click at [61, 383] on div "Pen P" at bounding box center [55, 438] width 32 height 26
drag, startPoint x: 322, startPoint y: 439, endPoint x: 321, endPoint y: 432, distance: 7.0
click at [323, 383] on icon at bounding box center [325, 437] width 9 height 9
click at [173, 383] on div "Shapes L" at bounding box center [165, 438] width 32 height 26
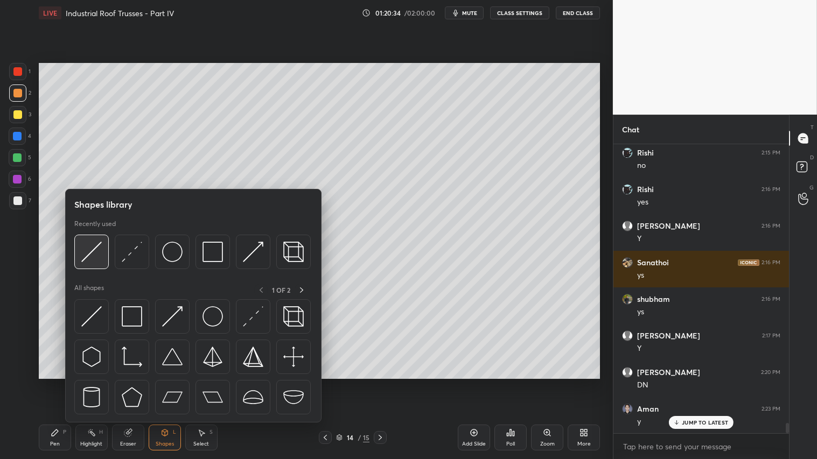
click at [86, 244] on img at bounding box center [91, 252] width 20 height 20
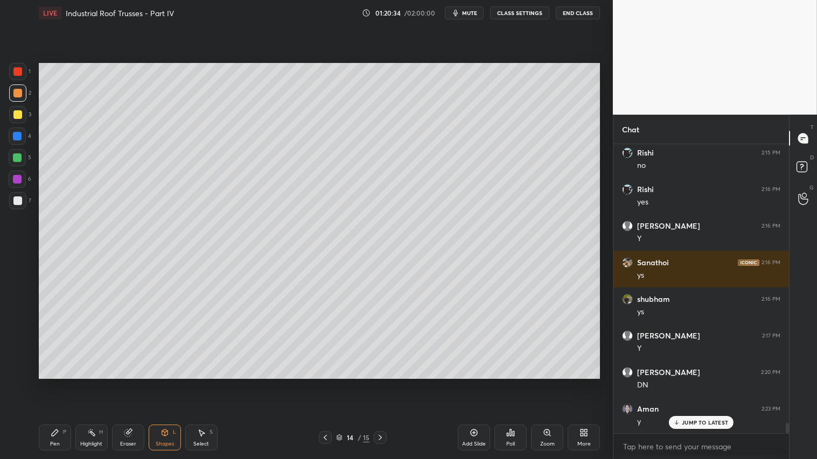
click at [19, 195] on div at bounding box center [17, 200] width 17 height 17
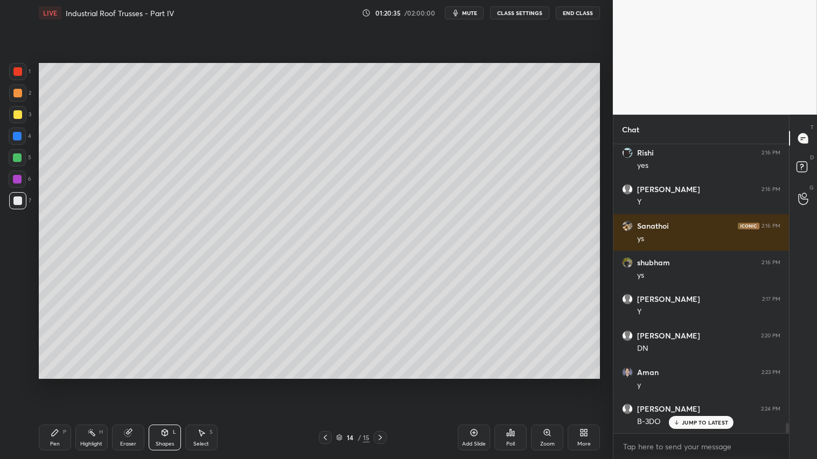
drag, startPoint x: 17, startPoint y: 89, endPoint x: 38, endPoint y: 92, distance: 21.2
click at [18, 89] on div at bounding box center [17, 93] width 9 height 9
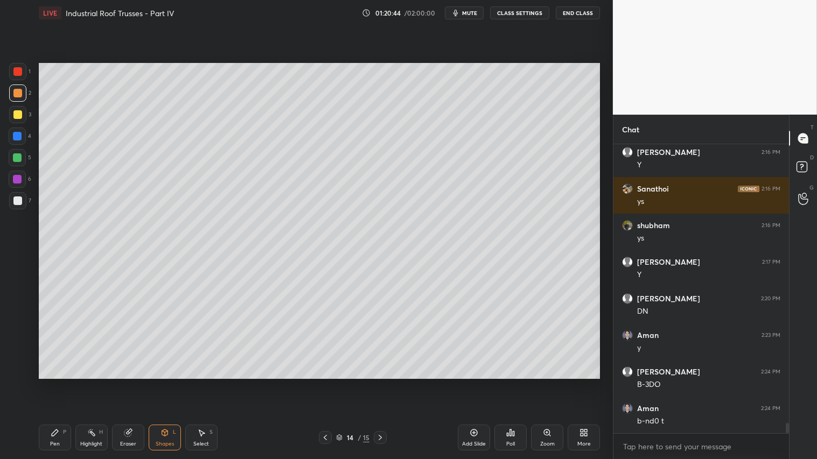
drag, startPoint x: 59, startPoint y: 433, endPoint x: 81, endPoint y: 393, distance: 45.3
click at [61, 383] on div "Pen P" at bounding box center [55, 438] width 32 height 26
drag, startPoint x: 17, startPoint y: 93, endPoint x: 27, endPoint y: 99, distance: 12.1
click at [18, 93] on div at bounding box center [17, 93] width 9 height 9
click at [383, 383] on icon at bounding box center [380, 437] width 9 height 9
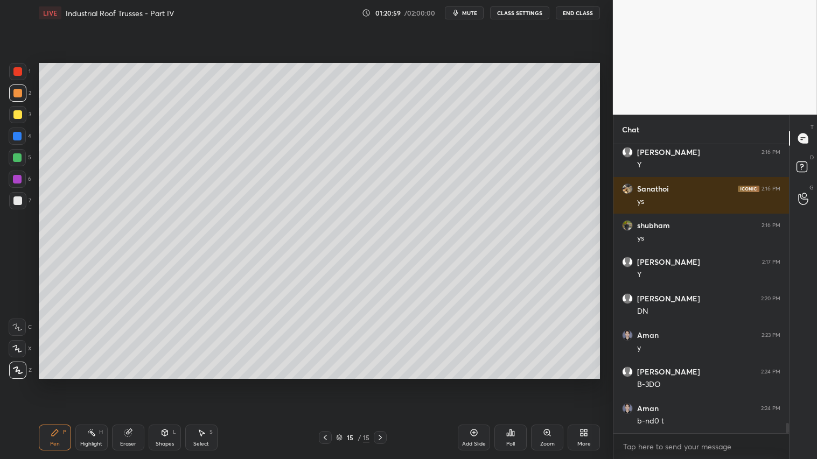
click at [167, 383] on icon at bounding box center [164, 433] width 9 height 9
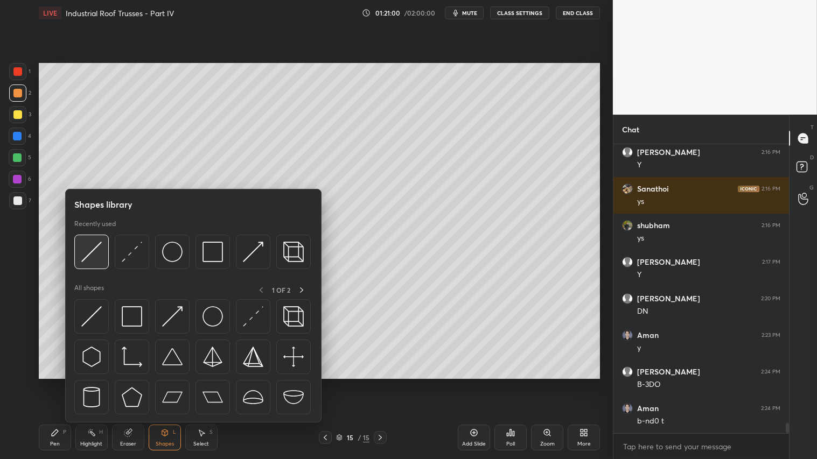
click at [96, 244] on img at bounding box center [91, 252] width 20 height 20
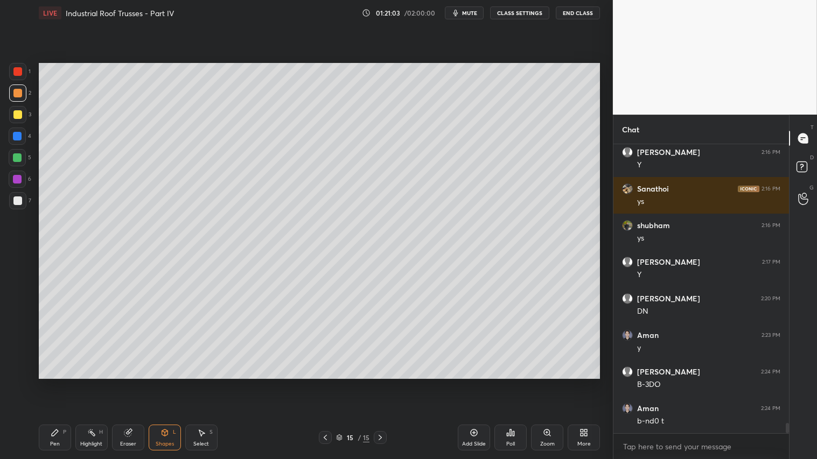
click at [47, 383] on div "Pen P" at bounding box center [55, 438] width 32 height 26
drag, startPoint x: 20, startPoint y: 96, endPoint x: 25, endPoint y: 116, distance: 20.9
click at [20, 97] on div at bounding box center [17, 93] width 17 height 17
drag, startPoint x: 57, startPoint y: 447, endPoint x: 50, endPoint y: 438, distance: 11.4
click at [57, 383] on div "Pen" at bounding box center [55, 444] width 10 height 5
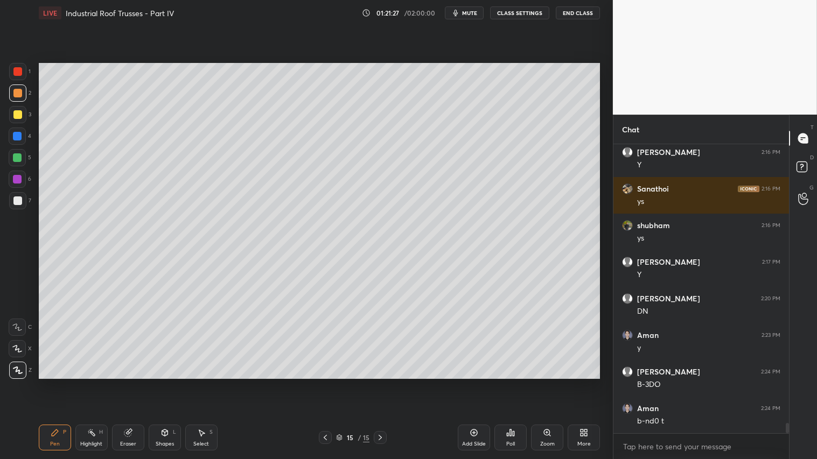
click at [331, 383] on div at bounding box center [325, 437] width 13 height 13
click at [381, 383] on icon at bounding box center [380, 437] width 9 height 9
click at [166, 383] on div "Shapes" at bounding box center [165, 444] width 18 height 5
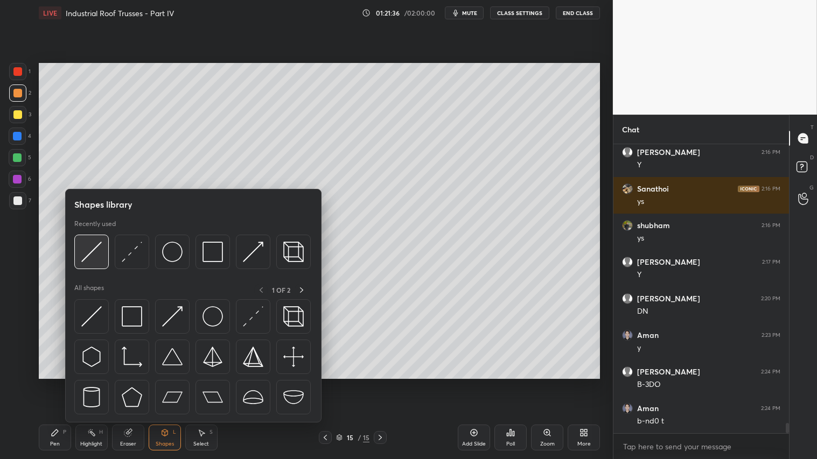
click at [89, 248] on img at bounding box center [91, 252] width 20 height 20
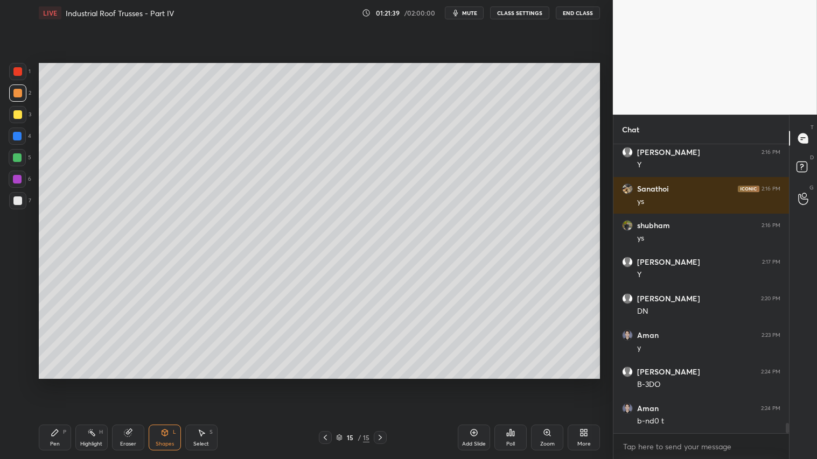
drag, startPoint x: 64, startPoint y: 443, endPoint x: 109, endPoint y: 409, distance: 56.5
click at [65, 383] on div "Pen P" at bounding box center [55, 438] width 32 height 26
click at [321, 383] on icon at bounding box center [325, 437] width 9 height 9
click at [12, 150] on div at bounding box center [17, 157] width 17 height 17
drag, startPoint x: 18, startPoint y: 347, endPoint x: 103, endPoint y: 429, distance: 118.1
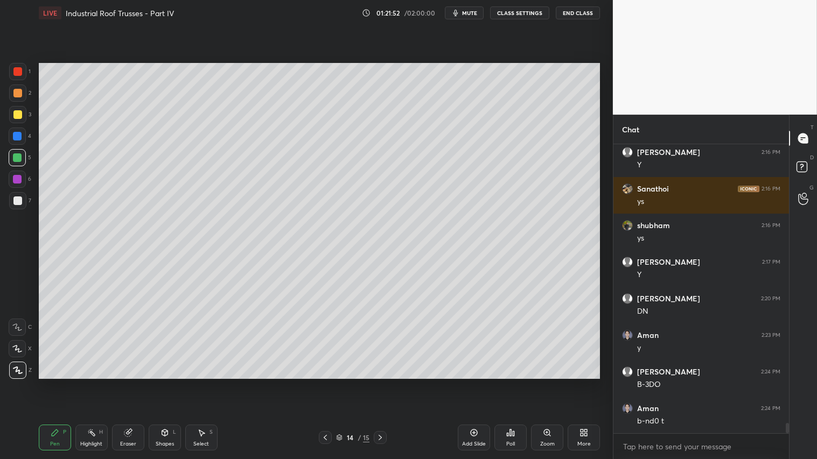
click at [20, 347] on icon at bounding box center [17, 349] width 10 height 8
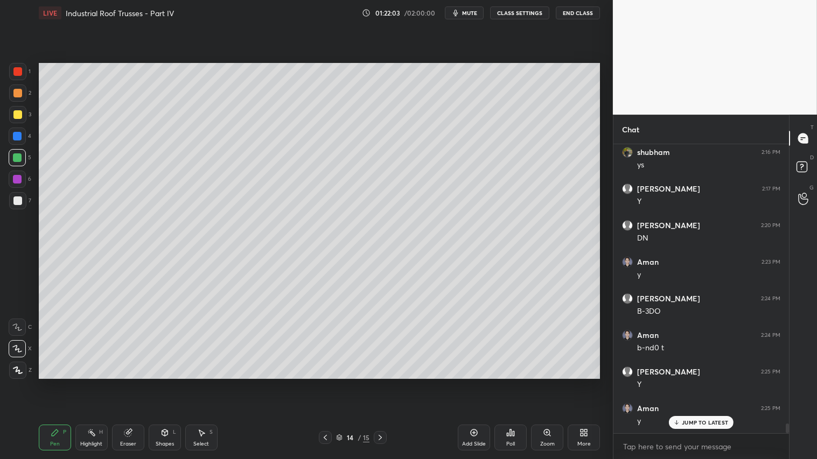
scroll to position [8189, 0]
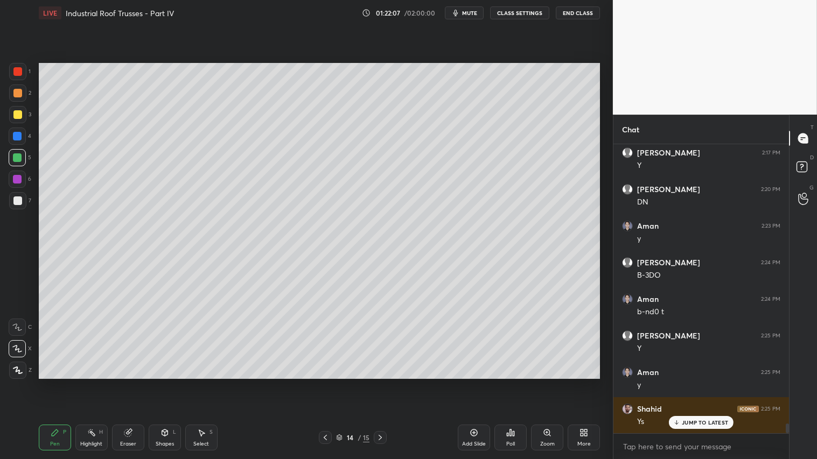
click at [381, 383] on div at bounding box center [380, 437] width 13 height 13
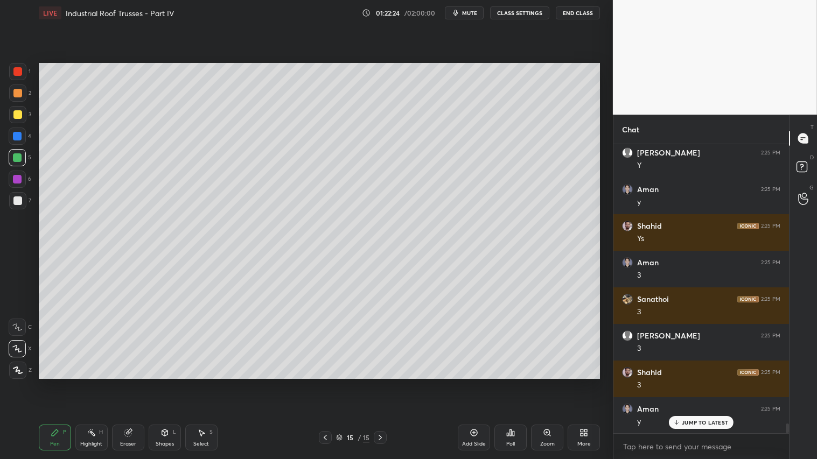
scroll to position [8409, 0]
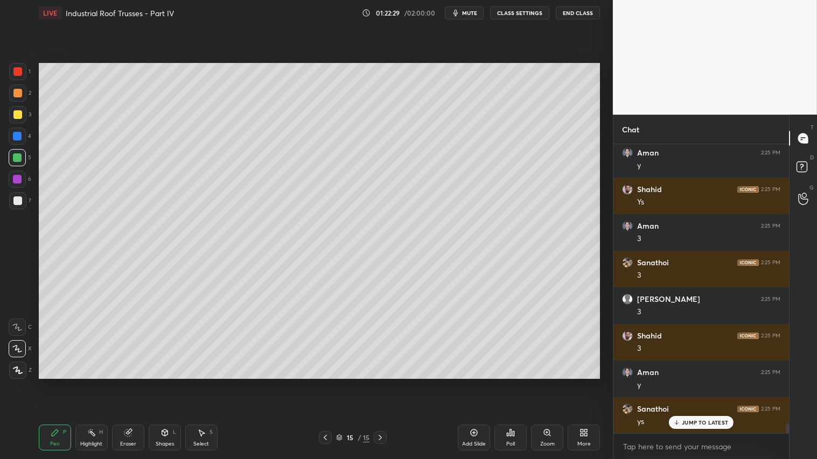
drag, startPoint x: 18, startPoint y: 155, endPoint x: 27, endPoint y: 163, distance: 13.0
click at [22, 158] on div at bounding box center [17, 157] width 9 height 9
click at [17, 157] on div at bounding box center [17, 157] width 9 height 9
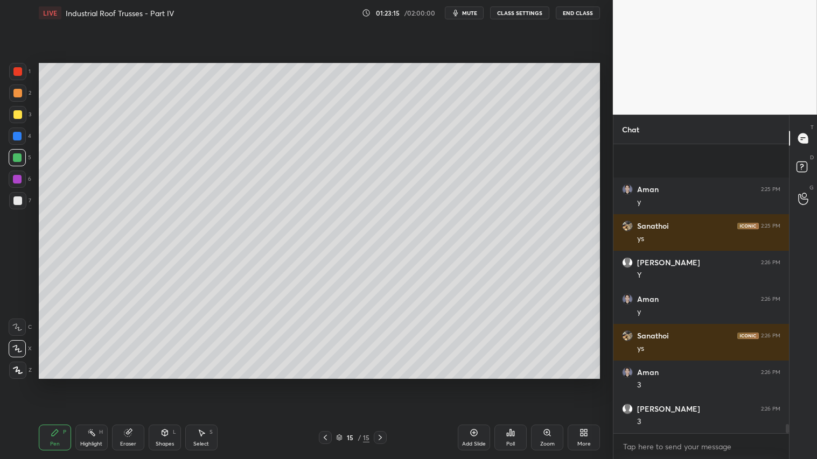
scroll to position [8666, 0]
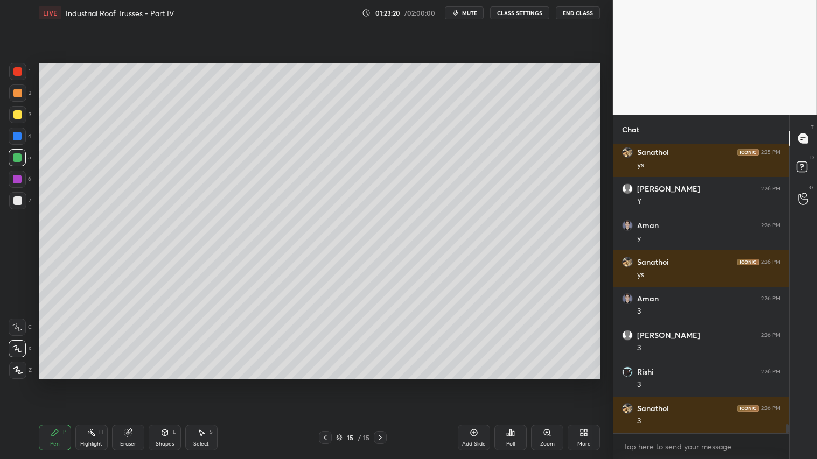
click at [18, 92] on div at bounding box center [17, 93] width 9 height 9
click at [64, 383] on div "Pen P" at bounding box center [55, 438] width 32 height 26
click at [129, 383] on icon at bounding box center [127, 433] width 7 height 7
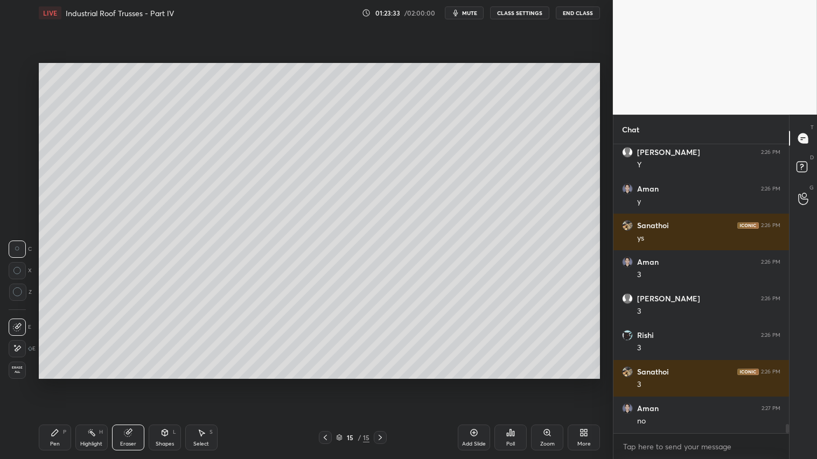
click at [158, 383] on div "Shapes L" at bounding box center [165, 438] width 32 height 26
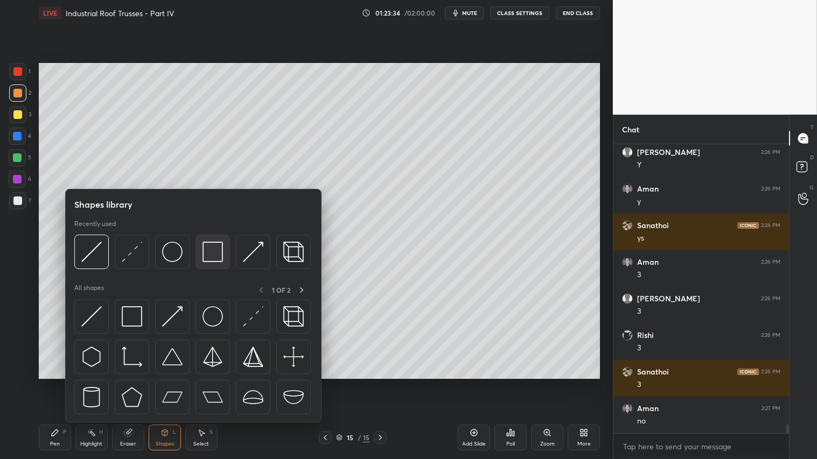
scroll to position [8739, 0]
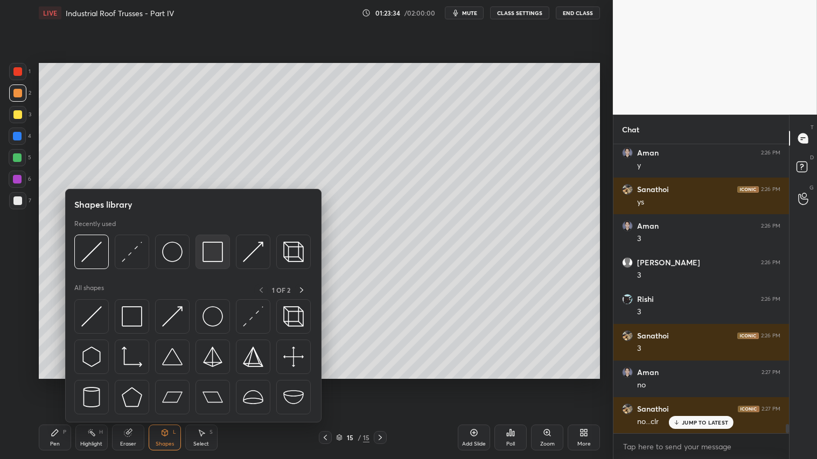
click at [218, 247] on img at bounding box center [212, 252] width 20 height 20
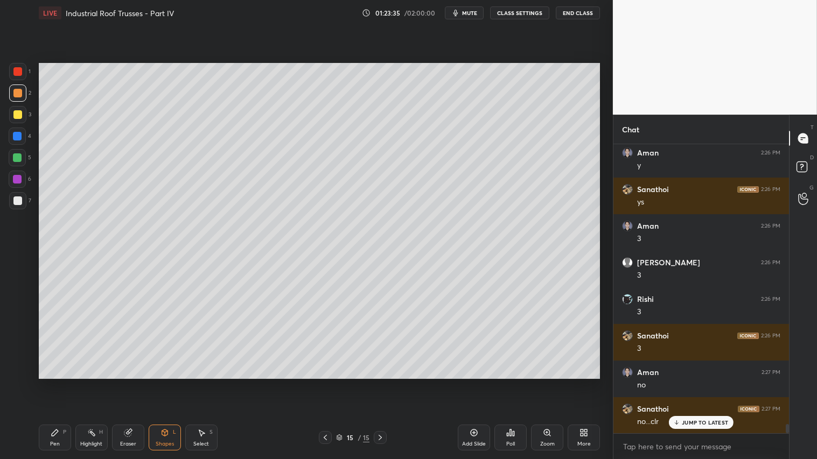
click at [20, 195] on div at bounding box center [17, 200] width 17 height 17
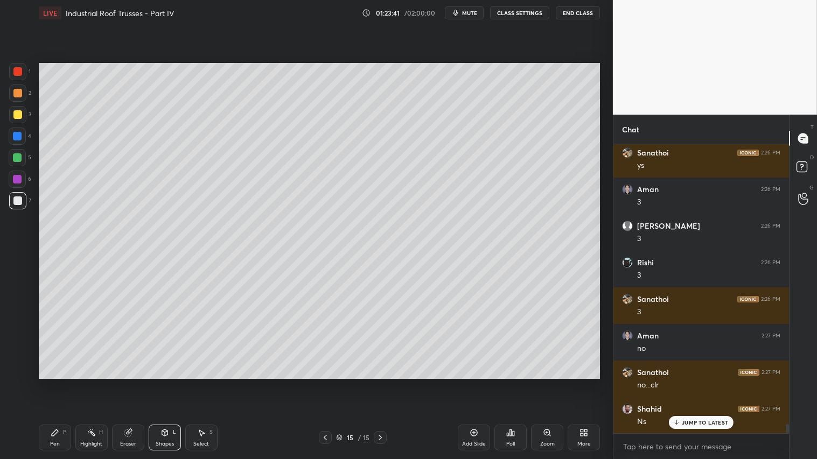
drag, startPoint x: 15, startPoint y: 95, endPoint x: 32, endPoint y: 171, distance: 78.4
click at [16, 95] on div at bounding box center [17, 93] width 9 height 9
click at [44, 383] on div "Pen P" at bounding box center [55, 438] width 32 height 26
click at [17, 367] on icon at bounding box center [17, 370] width 9 height 6
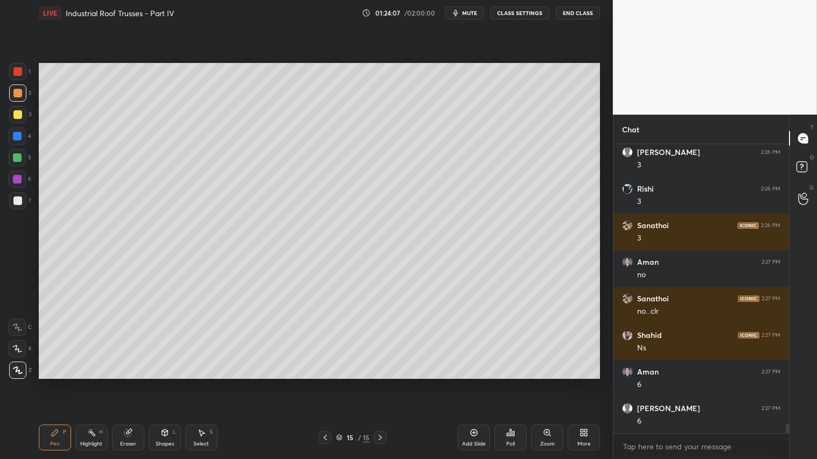
scroll to position [8886, 0]
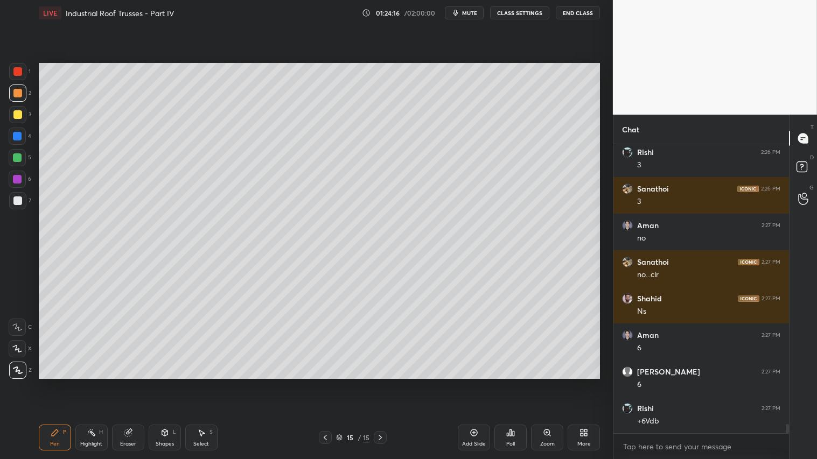
click at [132, 383] on div "Eraser" at bounding box center [128, 438] width 32 height 26
click at [54, 383] on icon at bounding box center [55, 433] width 9 height 9
click at [163, 383] on icon at bounding box center [164, 433] width 9 height 9
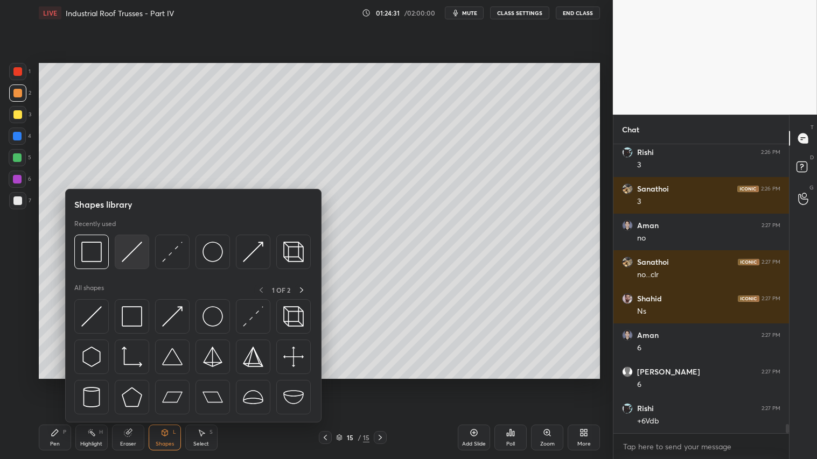
click at [135, 243] on img at bounding box center [132, 252] width 20 height 20
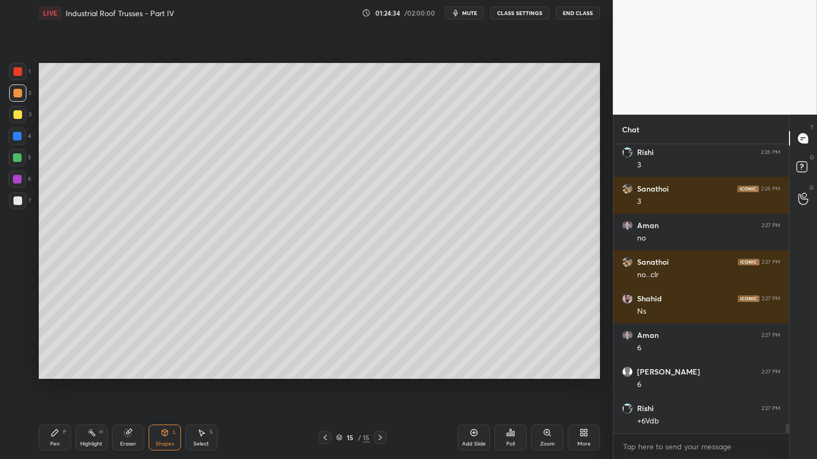
drag, startPoint x: 48, startPoint y: 435, endPoint x: 105, endPoint y: 399, distance: 66.8
click at [50, 383] on div "Pen P" at bounding box center [55, 438] width 32 height 26
click at [167, 383] on icon at bounding box center [164, 433] width 9 height 9
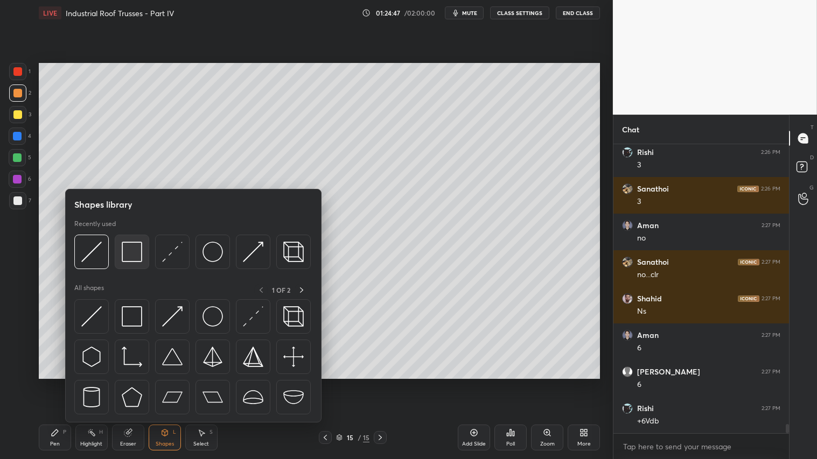
click at [135, 248] on img at bounding box center [132, 252] width 20 height 20
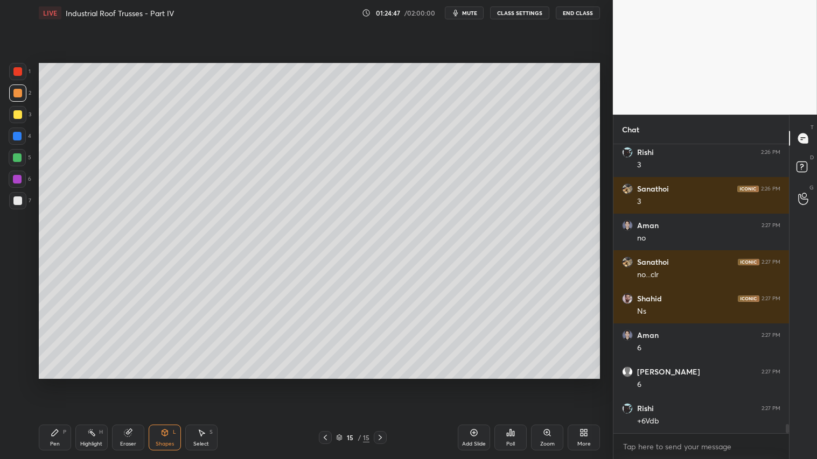
click at [20, 198] on div at bounding box center [17, 201] width 9 height 9
click at [55, 383] on icon at bounding box center [55, 433] width 6 height 6
drag, startPoint x: 17, startPoint y: 352, endPoint x: 134, endPoint y: 430, distance: 140.5
click at [17, 352] on icon at bounding box center [17, 349] width 10 height 8
drag, startPoint x: 160, startPoint y: 442, endPoint x: 159, endPoint y: 424, distance: 17.8
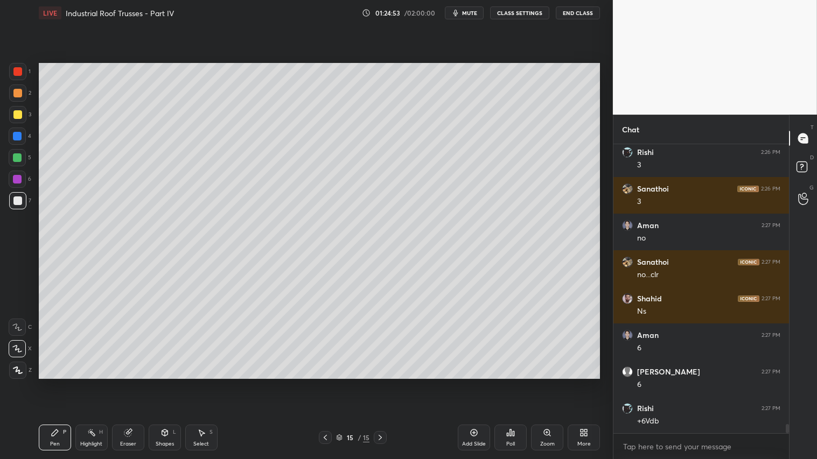
click at [159, 383] on div "Shapes L" at bounding box center [165, 438] width 32 height 26
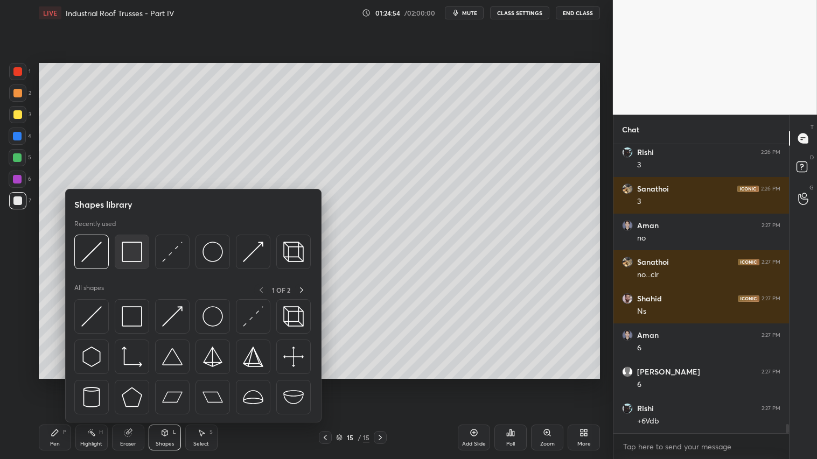
click at [133, 251] on img at bounding box center [132, 252] width 20 height 20
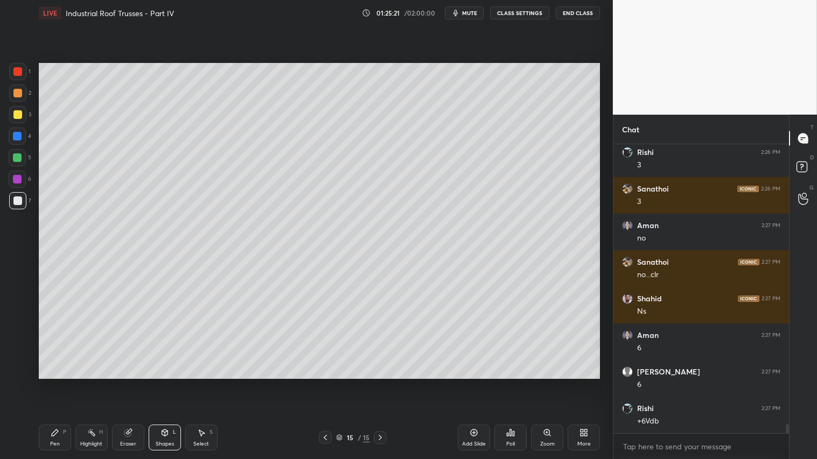
click at [321, 383] on icon at bounding box center [325, 437] width 9 height 9
click at [383, 383] on icon at bounding box center [380, 437] width 9 height 9
click at [16, 112] on div at bounding box center [17, 114] width 9 height 9
click at [54, 383] on div "Pen" at bounding box center [55, 444] width 10 height 5
click at [472, 383] on div "Add Slide" at bounding box center [474, 438] width 32 height 26
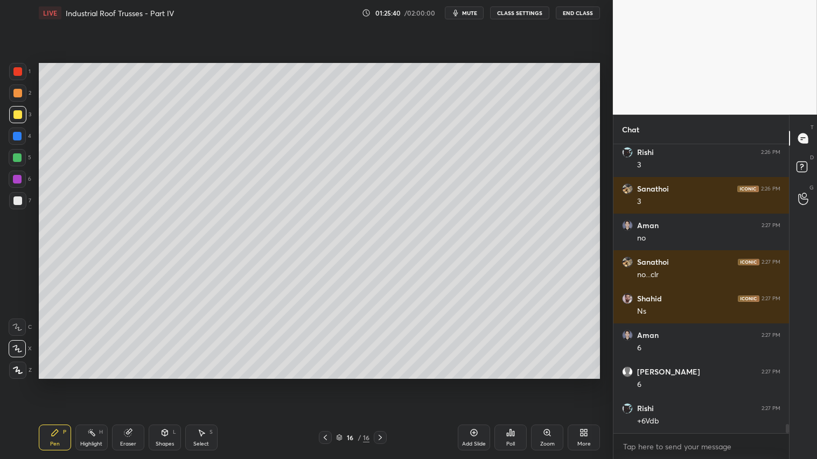
click at [165, 383] on div "Shapes L" at bounding box center [165, 438] width 32 height 26
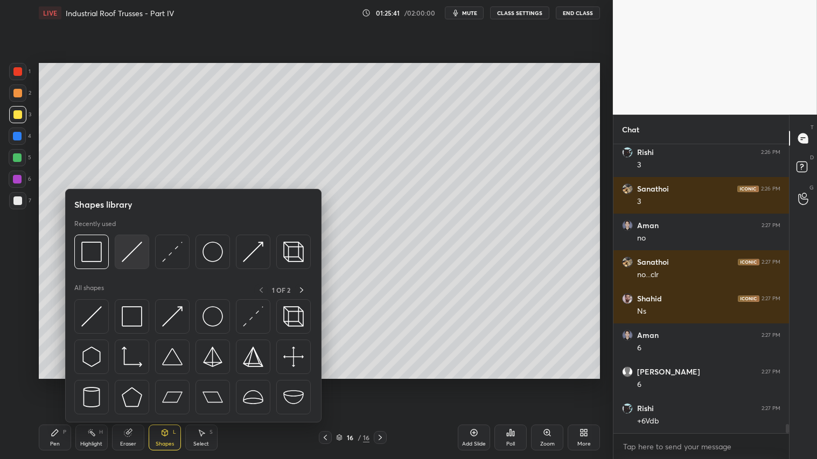
click at [136, 249] on img at bounding box center [132, 252] width 20 height 20
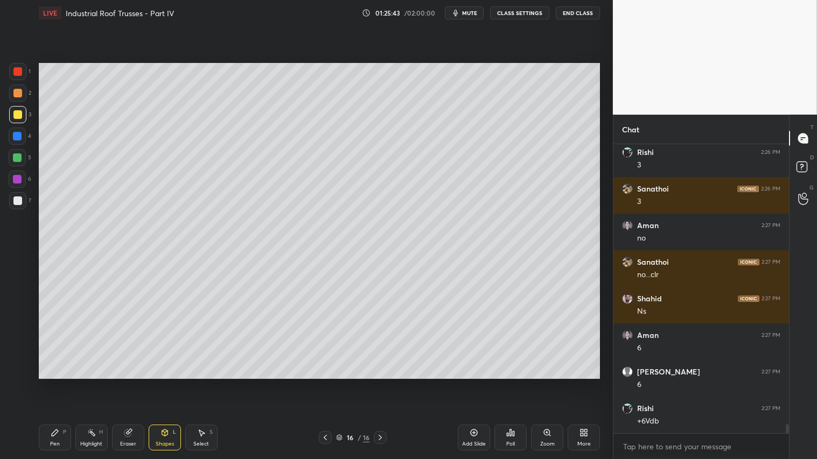
click at [20, 94] on div at bounding box center [17, 93] width 9 height 9
click at [169, 383] on div "Shapes" at bounding box center [165, 444] width 18 height 5
click at [56, 383] on icon at bounding box center [55, 433] width 9 height 9
drag, startPoint x: 16, startPoint y: 369, endPoint x: 40, endPoint y: 379, distance: 26.1
click at [15, 370] on icon at bounding box center [17, 370] width 9 height 6
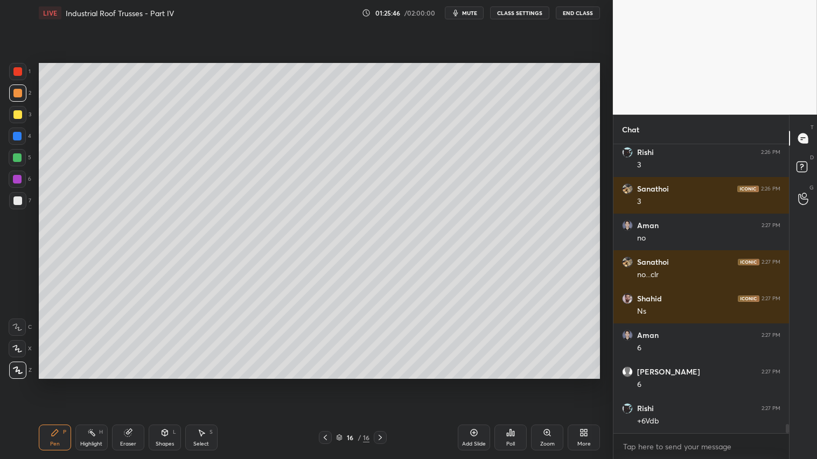
click at [165, 383] on div "Shapes L" at bounding box center [165, 438] width 32 height 26
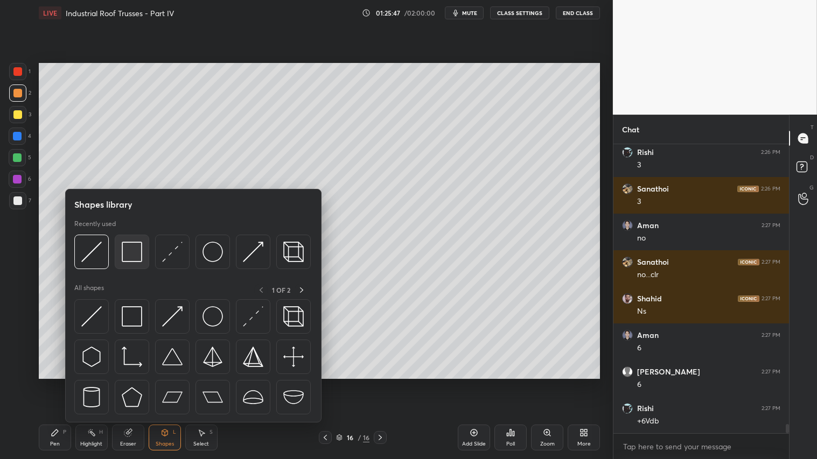
click at [130, 249] on img at bounding box center [132, 252] width 20 height 20
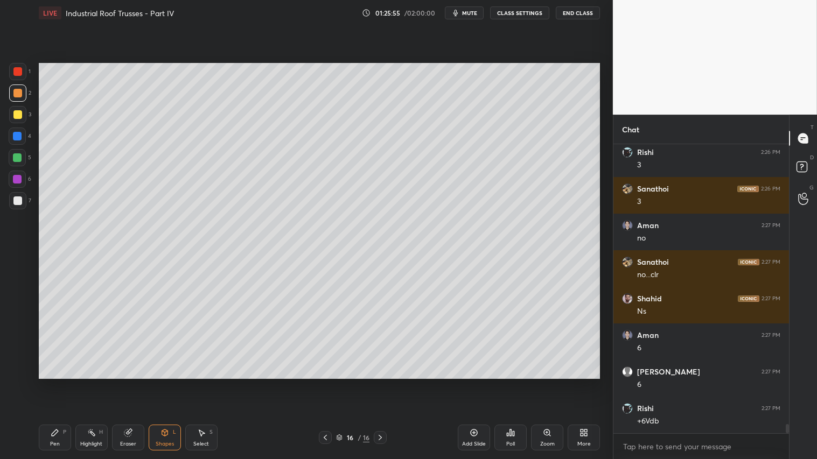
drag, startPoint x: 131, startPoint y: 432, endPoint x: 147, endPoint y: 400, distance: 36.1
click at [134, 383] on div "Eraser" at bounding box center [128, 438] width 32 height 26
click at [169, 383] on div "Shapes L" at bounding box center [165, 438] width 32 height 26
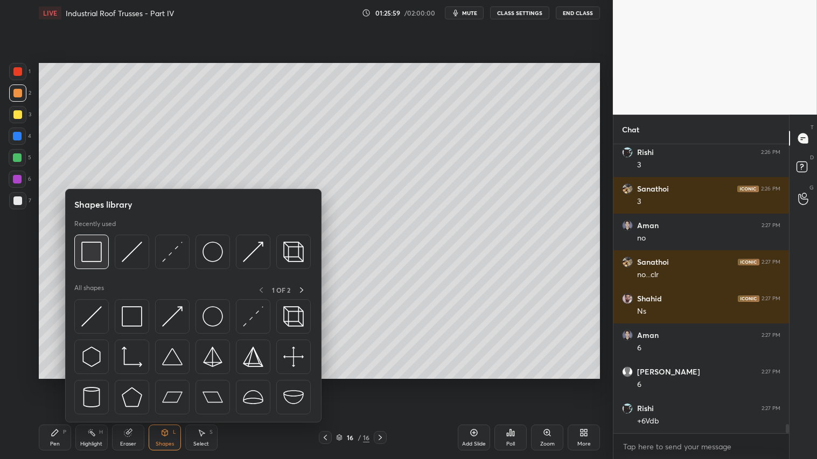
click at [99, 251] on img at bounding box center [91, 252] width 20 height 20
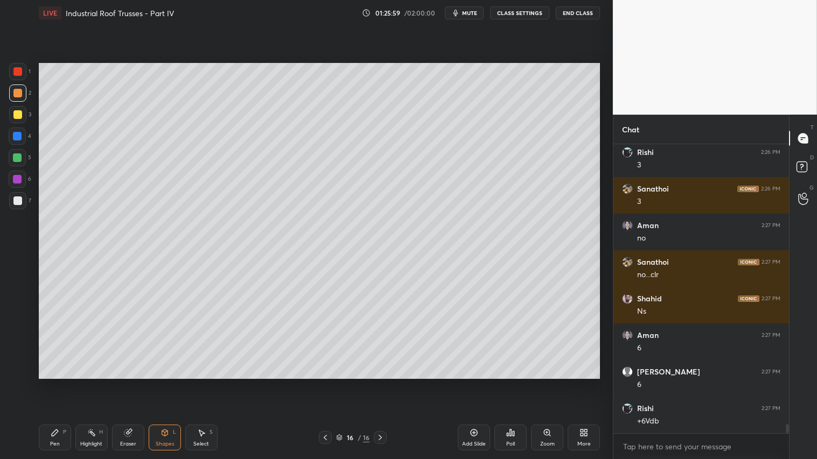
click at [18, 192] on div at bounding box center [17, 200] width 17 height 17
click at [159, 383] on div "Shapes L" at bounding box center [165, 438] width 32 height 26
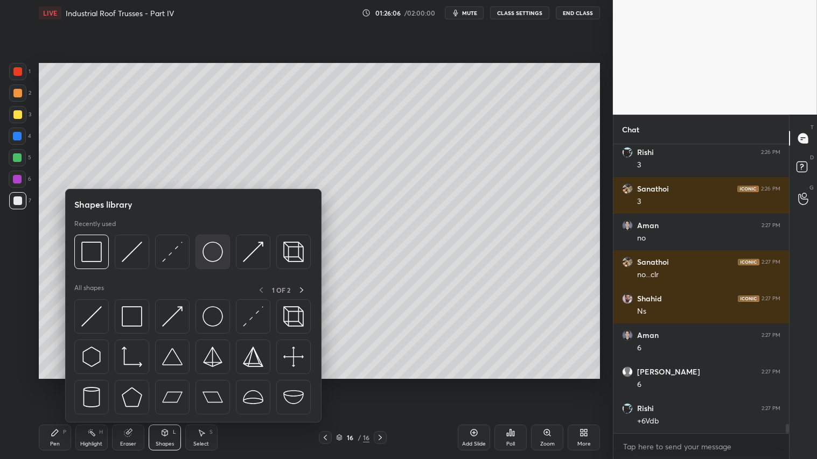
click at [213, 255] on img at bounding box center [212, 252] width 20 height 20
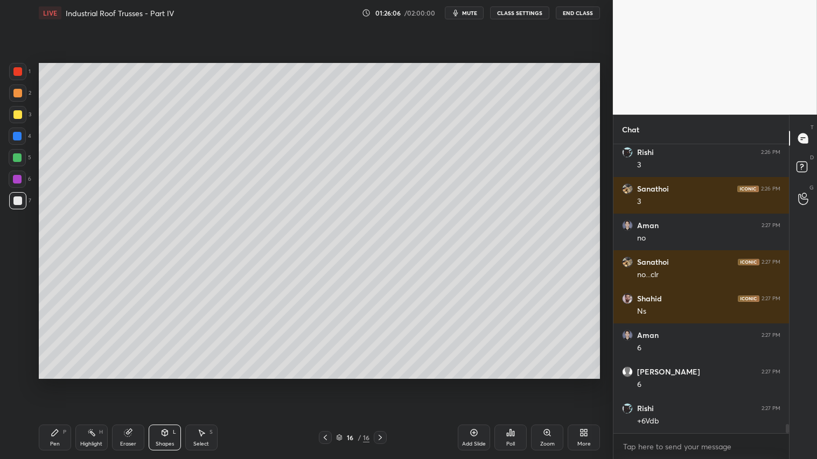
click at [19, 109] on div at bounding box center [17, 114] width 17 height 17
click at [168, 383] on icon at bounding box center [164, 433] width 9 height 9
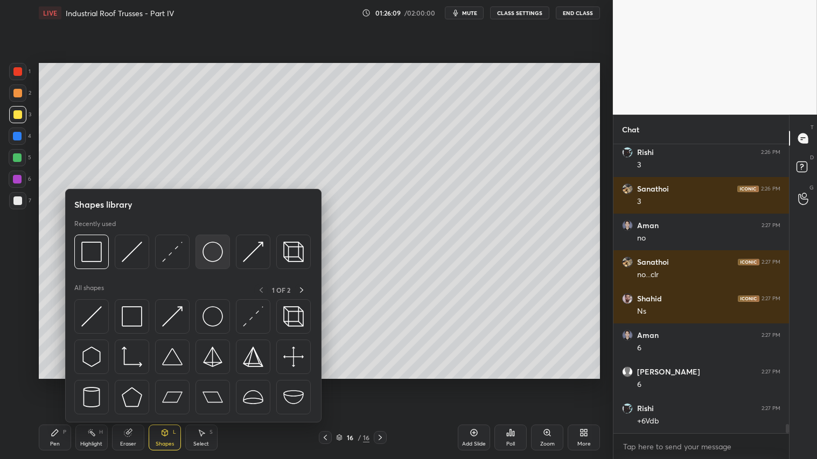
click at [213, 251] on img at bounding box center [212, 252] width 20 height 20
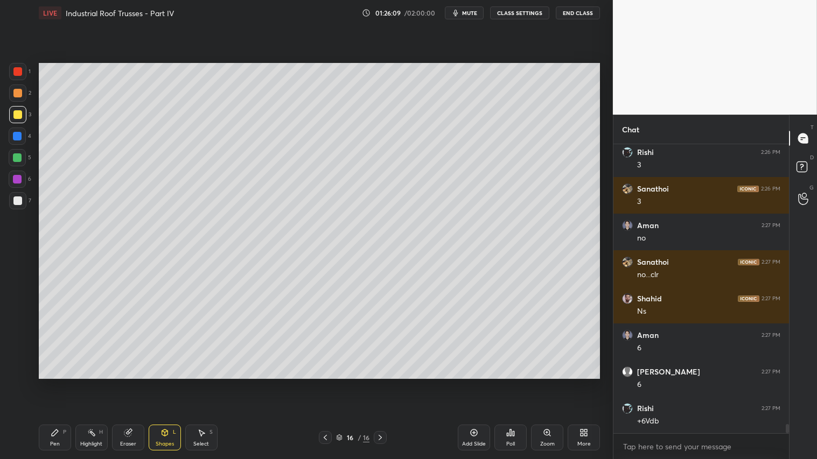
click at [57, 383] on icon at bounding box center [55, 433] width 9 height 9
click at [16, 345] on icon at bounding box center [17, 349] width 10 height 8
click at [164, 383] on div "Shapes L" at bounding box center [165, 438] width 32 height 26
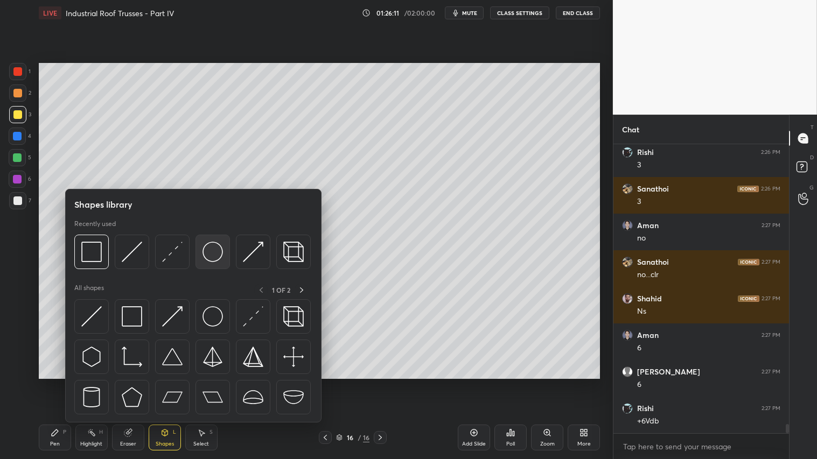
click at [208, 250] on img at bounding box center [212, 252] width 20 height 20
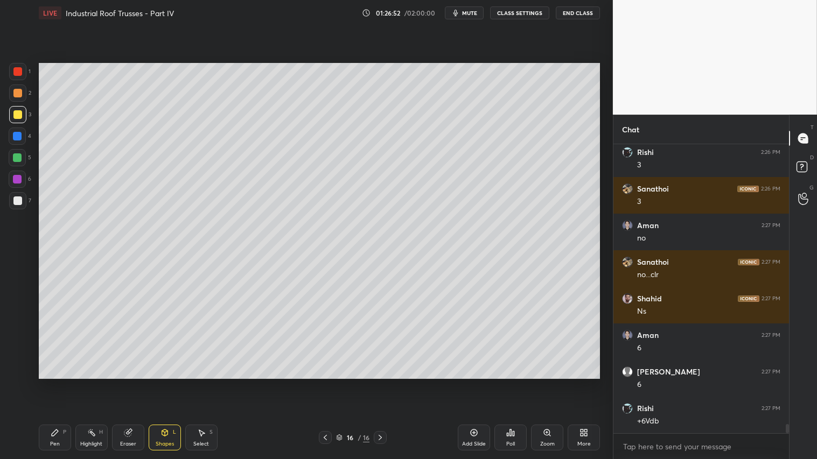
click at [171, 383] on div "Shapes L" at bounding box center [165, 438] width 32 height 26
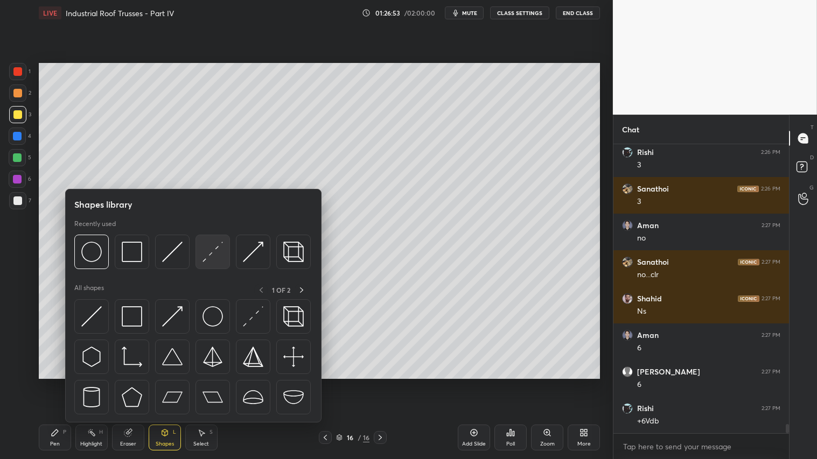
click at [214, 244] on img at bounding box center [212, 252] width 20 height 20
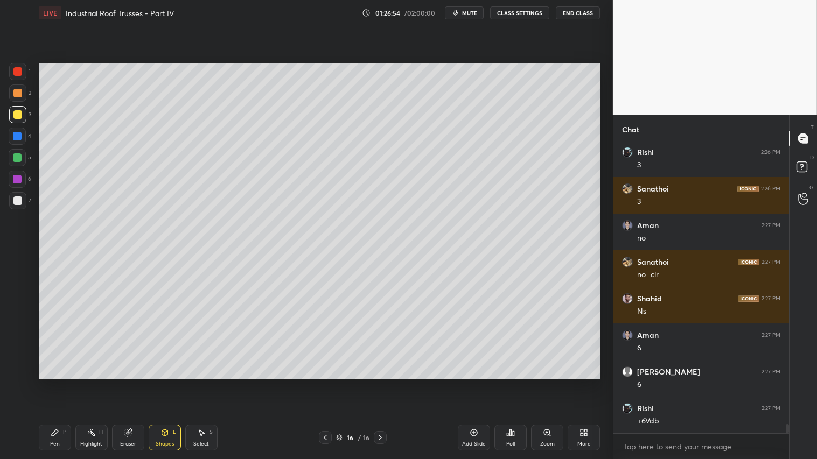
click at [20, 157] on div at bounding box center [17, 157] width 9 height 9
click at [56, 383] on div "Pen P" at bounding box center [55, 438] width 32 height 26
drag, startPoint x: 12, startPoint y: 90, endPoint x: 12, endPoint y: 103, distance: 12.9
click at [12, 96] on div at bounding box center [17, 93] width 17 height 17
click at [17, 368] on icon at bounding box center [18, 371] width 10 height 8
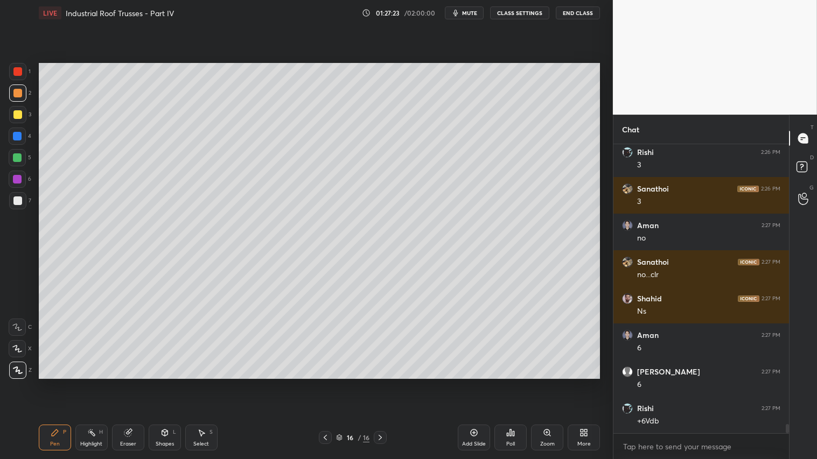
click at [51, 383] on div "Pen P" at bounding box center [55, 438] width 32 height 26
click at [323, 383] on icon at bounding box center [325, 437] width 9 height 9
click at [379, 383] on icon at bounding box center [380, 437] width 9 height 9
drag, startPoint x: 475, startPoint y: 439, endPoint x: 464, endPoint y: 435, distance: 12.6
click at [474, 383] on div "Add Slide" at bounding box center [474, 438] width 32 height 26
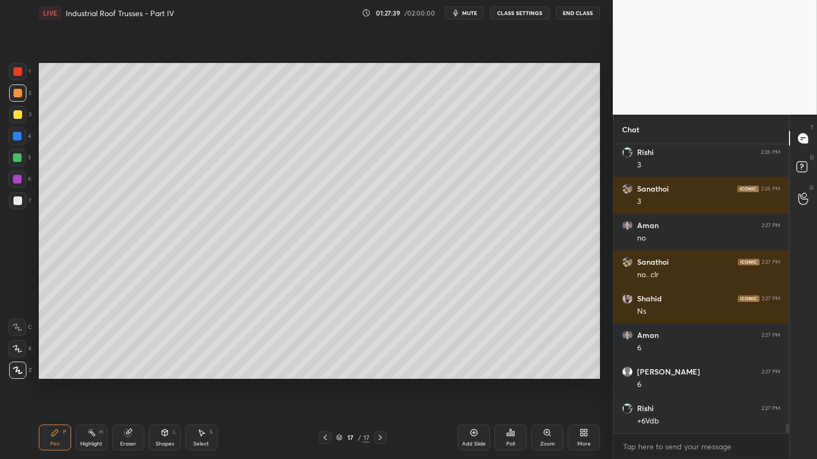
click at [160, 383] on div "Shapes L" at bounding box center [165, 438] width 32 height 26
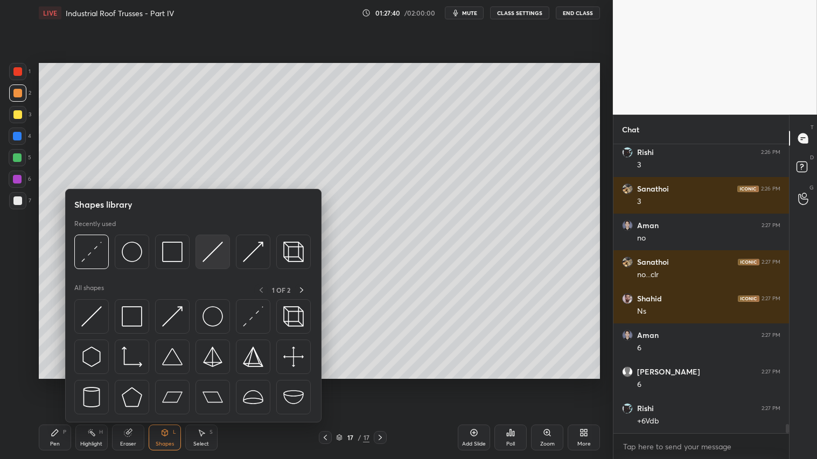
click at [206, 253] on img at bounding box center [212, 252] width 20 height 20
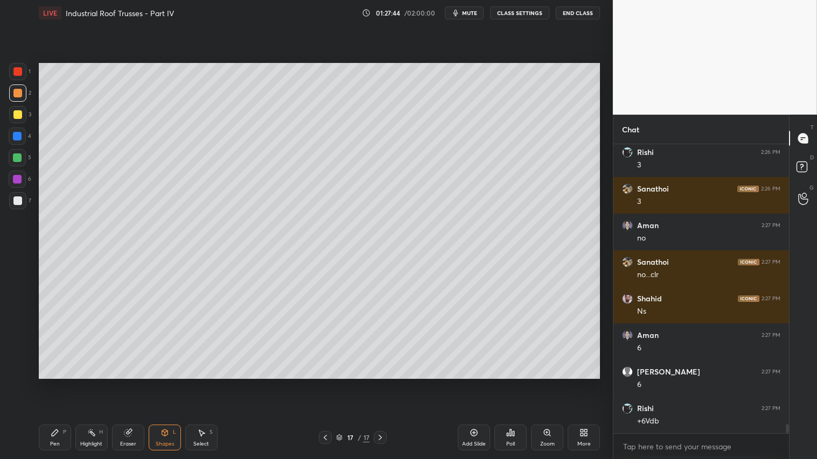
click at [57, 383] on icon at bounding box center [55, 433] width 6 height 6
click at [165, 383] on icon at bounding box center [164, 433] width 9 height 9
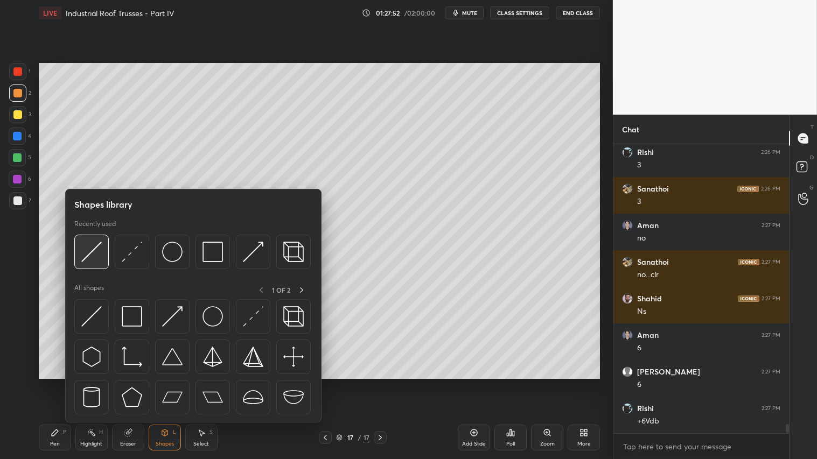
click at [102, 249] on div at bounding box center [91, 252] width 34 height 34
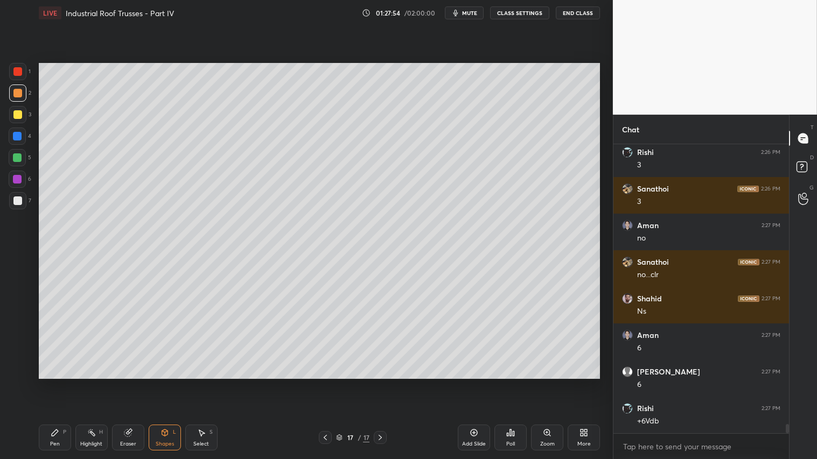
click at [16, 94] on div at bounding box center [17, 93] width 9 height 9
click at [51, 383] on icon at bounding box center [55, 433] width 9 height 9
click at [327, 383] on icon at bounding box center [325, 437] width 9 height 9
click at [381, 383] on icon at bounding box center [380, 437] width 9 height 9
click at [167, 383] on div "Shapes" at bounding box center [165, 444] width 18 height 5
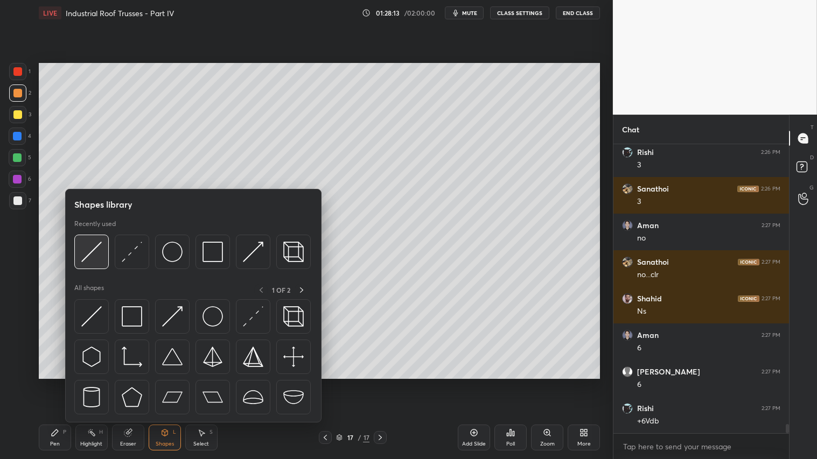
click at [95, 246] on img at bounding box center [91, 252] width 20 height 20
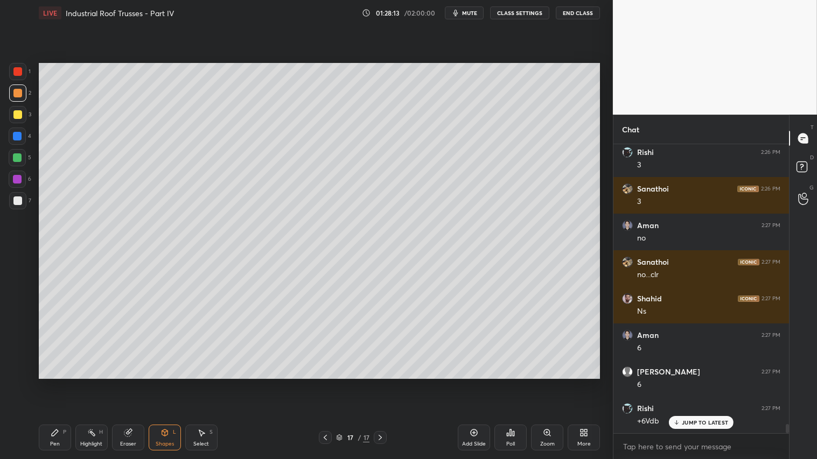
scroll to position [8922, 0]
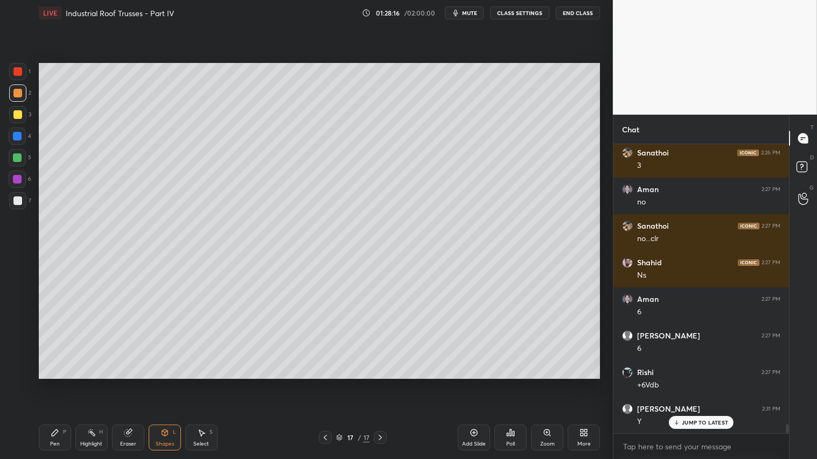
click at [59, 383] on div "Pen P" at bounding box center [55, 438] width 32 height 26
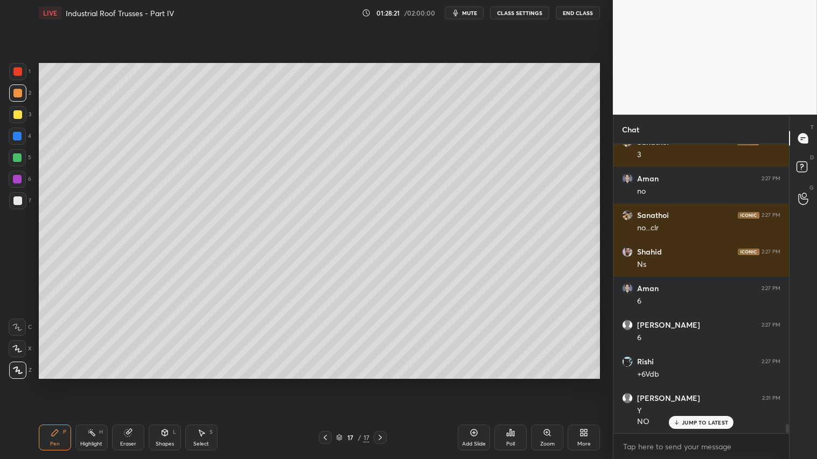
scroll to position [8969, 0]
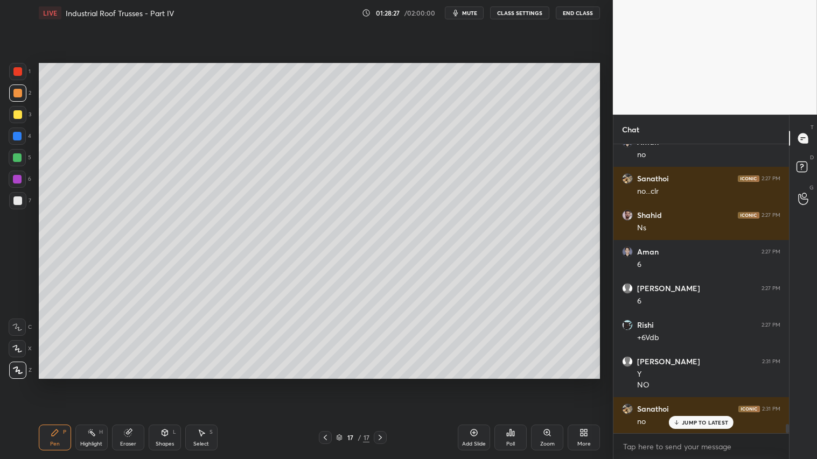
click at [159, 383] on div "Shapes" at bounding box center [165, 444] width 18 height 5
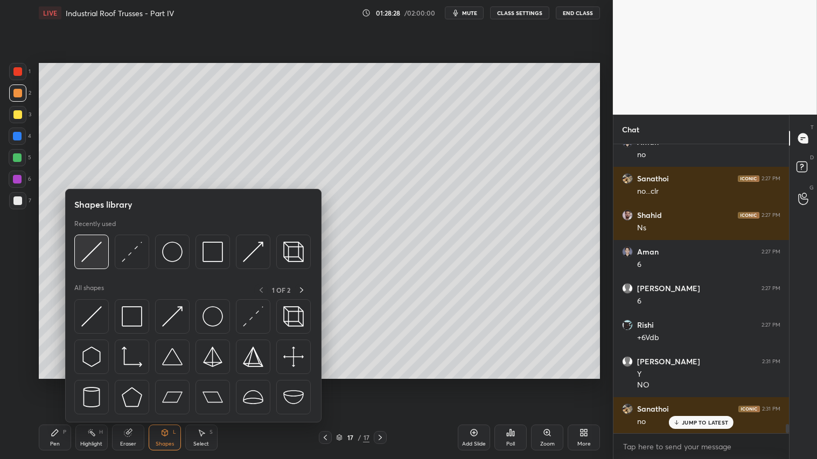
click at [89, 249] on img at bounding box center [91, 252] width 20 height 20
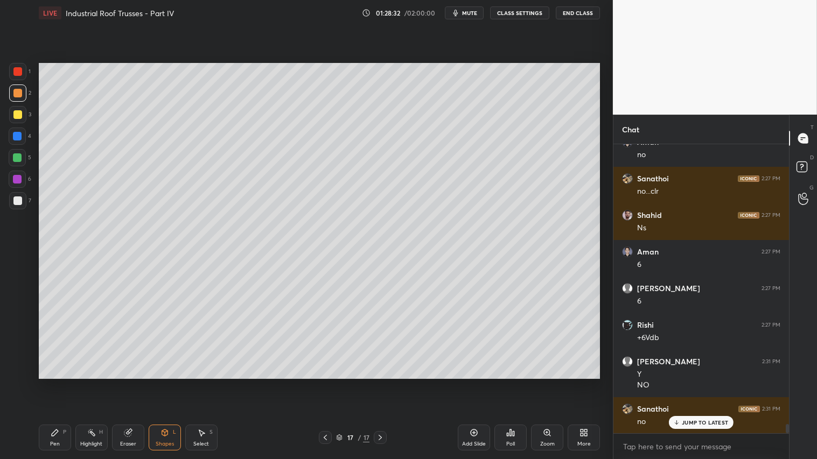
click at [324, 383] on icon at bounding box center [325, 437] width 9 height 9
click at [381, 383] on icon at bounding box center [380, 437] width 9 height 9
drag, startPoint x: 15, startPoint y: 93, endPoint x: 19, endPoint y: 113, distance: 20.4
click at [14, 94] on div at bounding box center [17, 93] width 9 height 9
click at [63, 383] on div "P" at bounding box center [64, 432] width 3 height 5
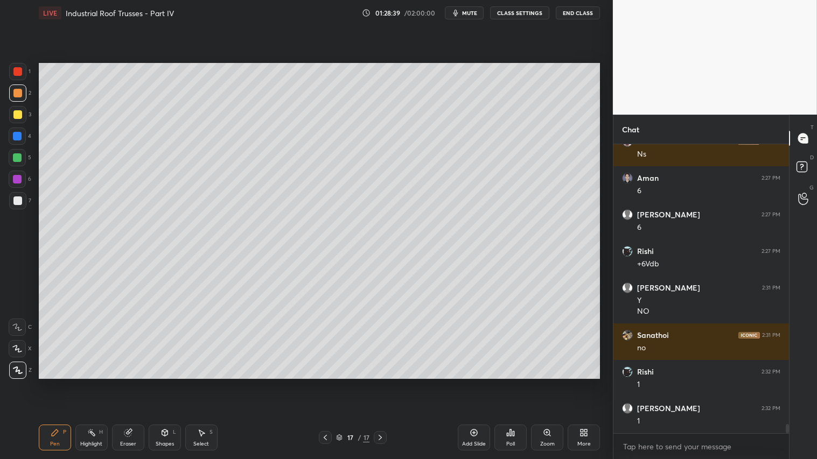
scroll to position [9079, 0]
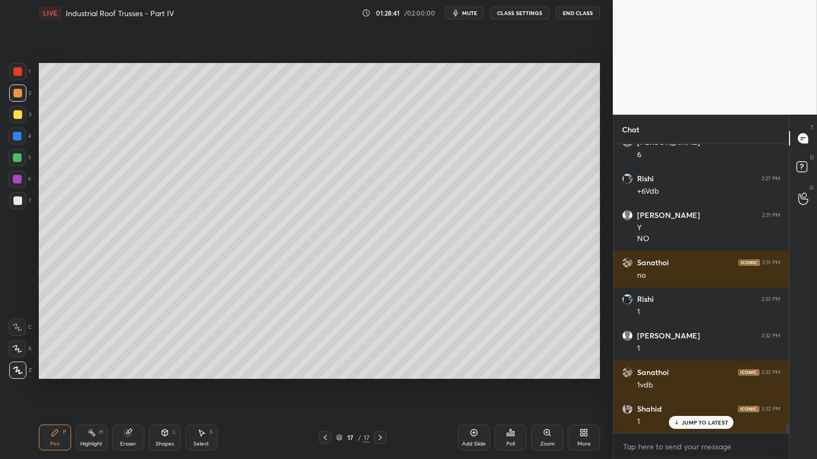
click at [327, 383] on icon at bounding box center [325, 437] width 9 height 9
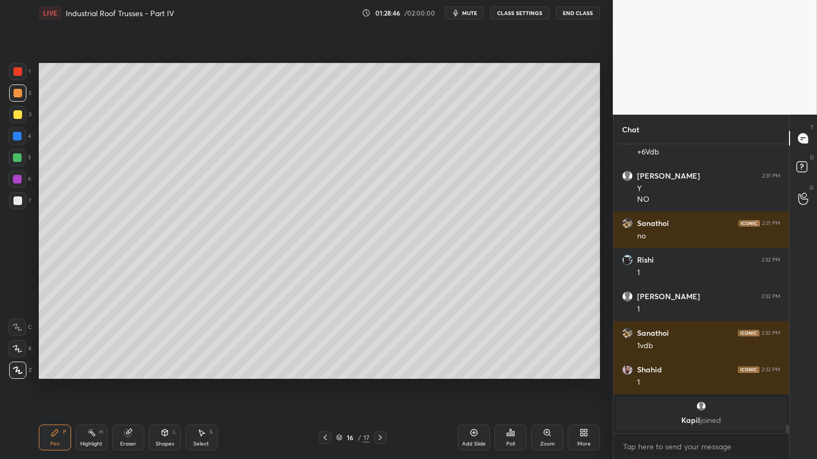
click at [380, 383] on icon at bounding box center [380, 437] width 9 height 9
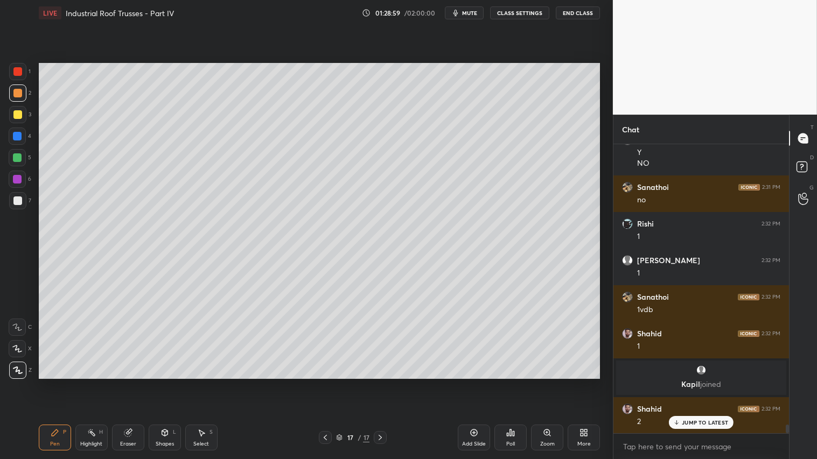
click at [163, 383] on div "Shapes" at bounding box center [165, 444] width 18 height 5
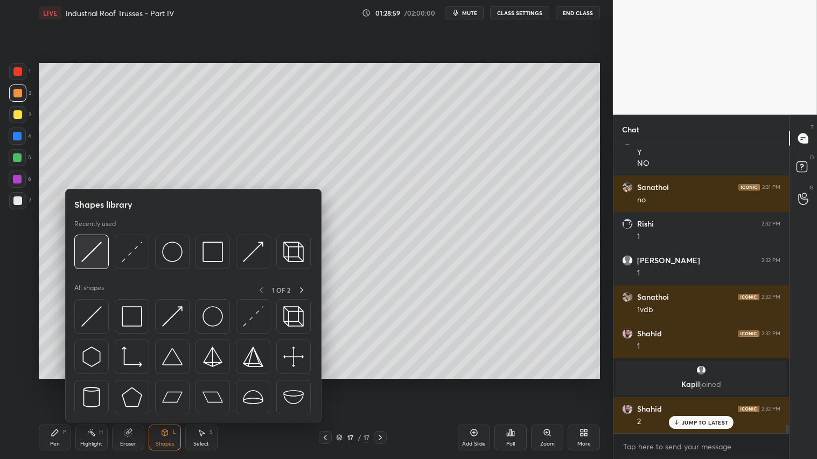
click at [93, 243] on img at bounding box center [91, 252] width 20 height 20
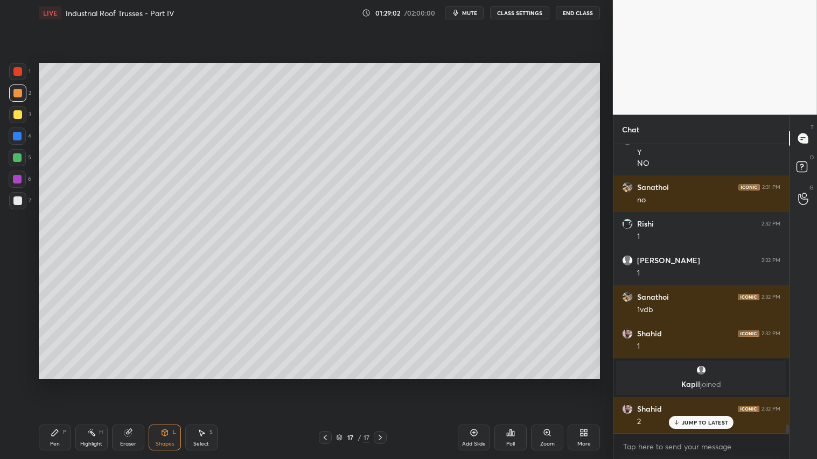
click at [64, 383] on div "Pen P" at bounding box center [55, 438] width 32 height 26
click at [173, 383] on div "Shapes L" at bounding box center [165, 438] width 32 height 26
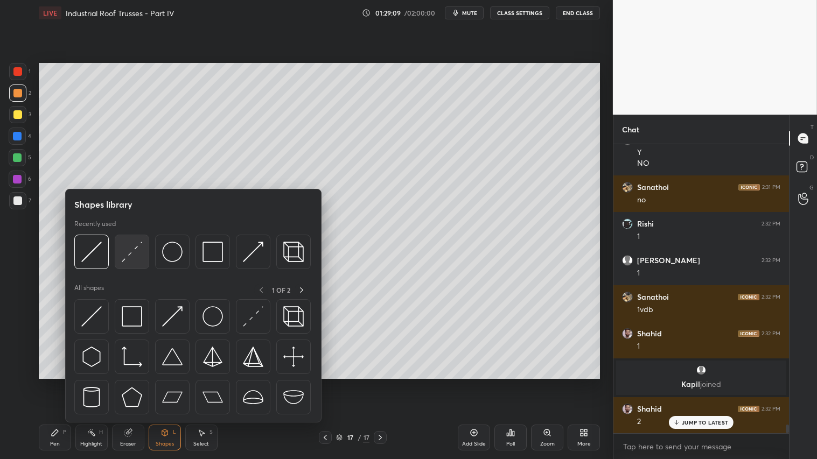
click at [138, 248] on img at bounding box center [132, 252] width 20 height 20
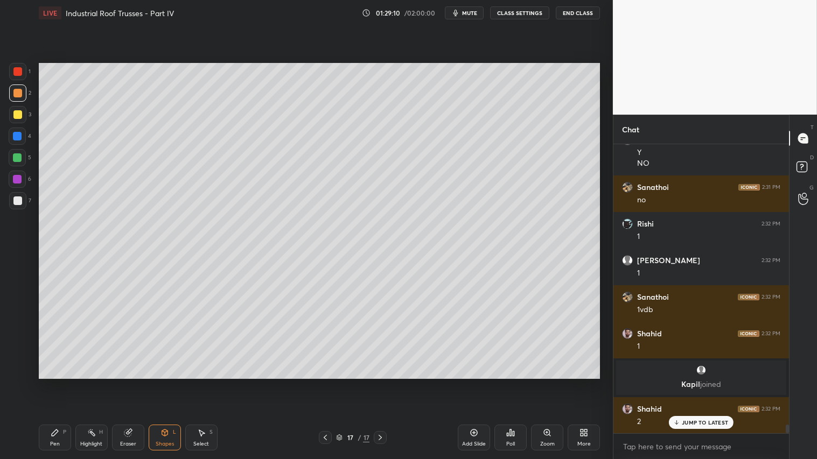
drag, startPoint x: 17, startPoint y: 201, endPoint x: 38, endPoint y: 195, distance: 21.7
click at [17, 200] on div at bounding box center [17, 201] width 9 height 9
click at [13, 94] on div at bounding box center [17, 93] width 9 height 9
click at [58, 383] on div "Pen" at bounding box center [55, 444] width 10 height 5
drag, startPoint x: 162, startPoint y: 435, endPoint x: 167, endPoint y: 429, distance: 7.2
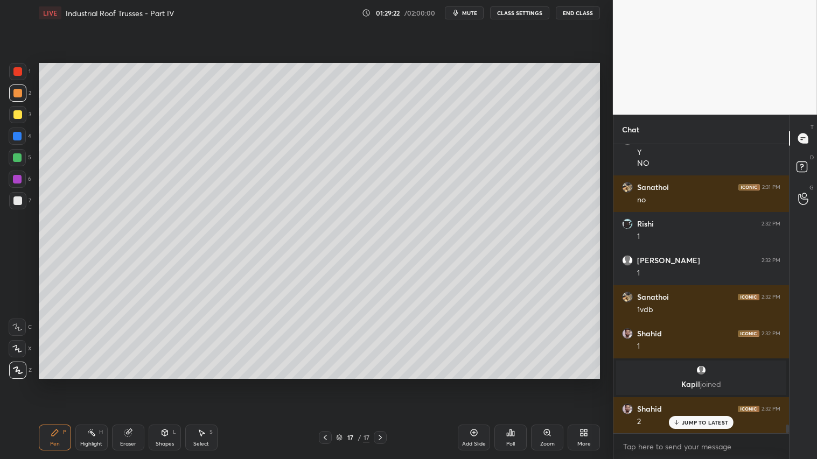
click at [162, 383] on icon at bounding box center [164, 433] width 9 height 9
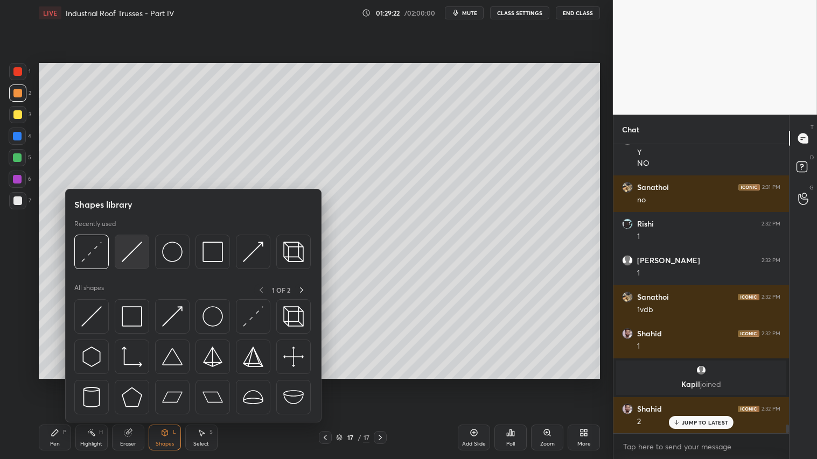
click at [125, 249] on img at bounding box center [132, 252] width 20 height 20
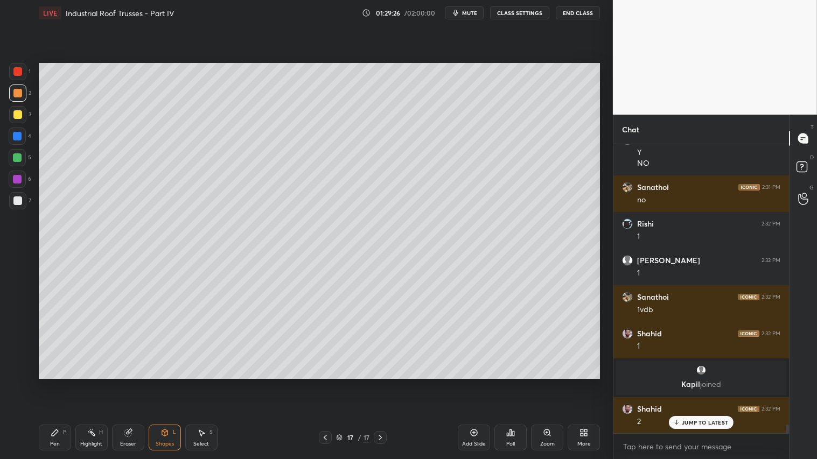
click at [324, 383] on icon at bounding box center [325, 437] width 9 height 9
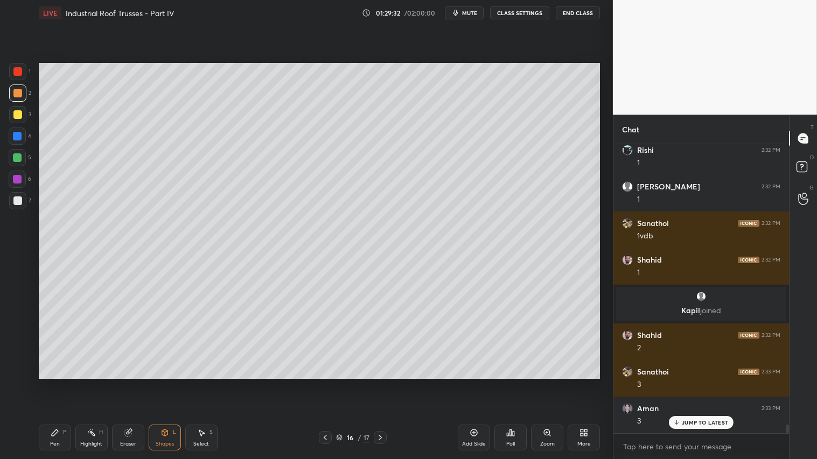
scroll to position [9374, 0]
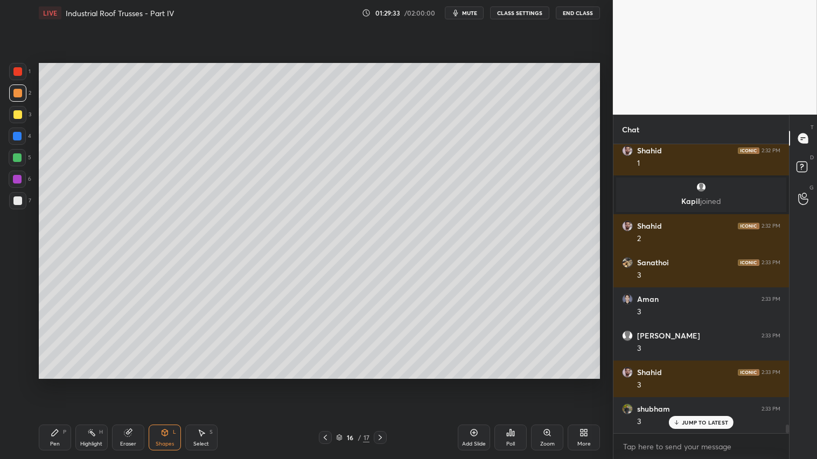
click at [386, 383] on div "16 / 17" at bounding box center [352, 437] width 209 height 13
click at [382, 383] on icon at bounding box center [380, 437] width 9 height 9
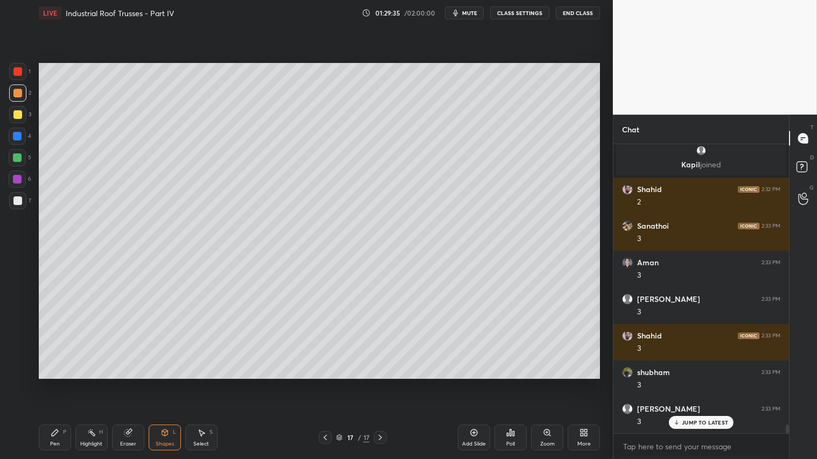
click at [63, 383] on div "Pen P" at bounding box center [55, 438] width 32 height 26
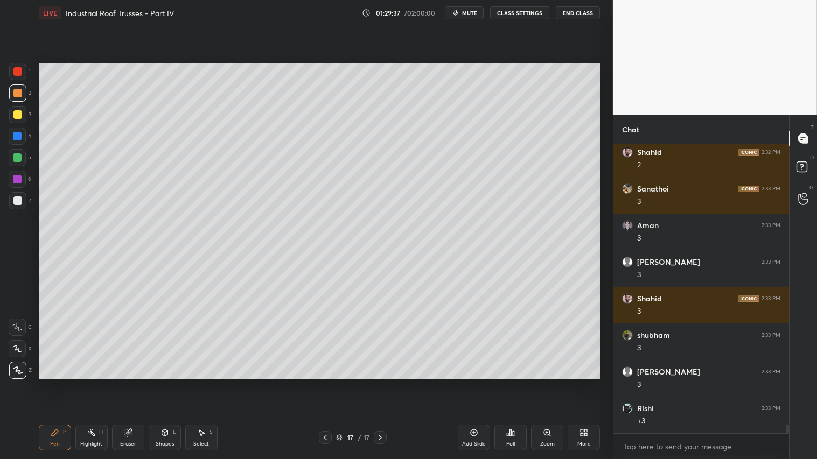
click at [320, 383] on div at bounding box center [325, 437] width 13 height 13
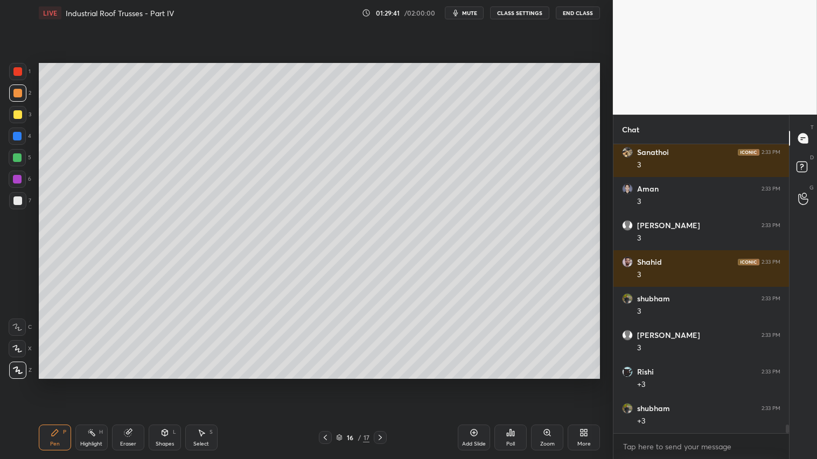
click at [380, 383] on icon at bounding box center [380, 437] width 3 height 5
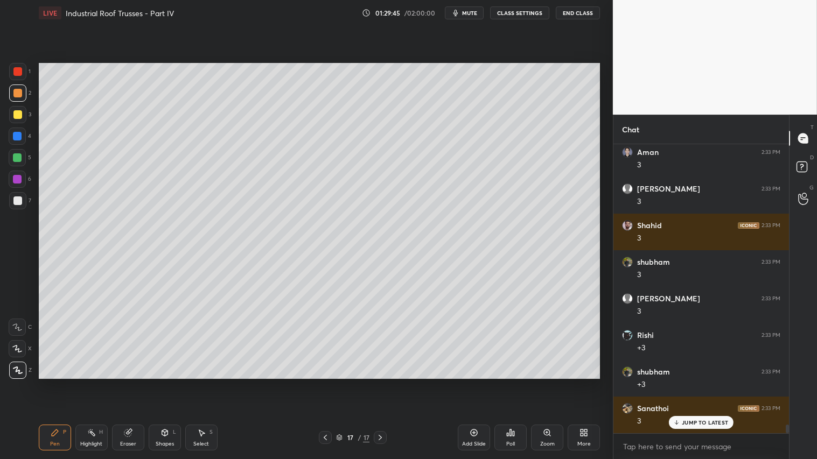
scroll to position [9557, 0]
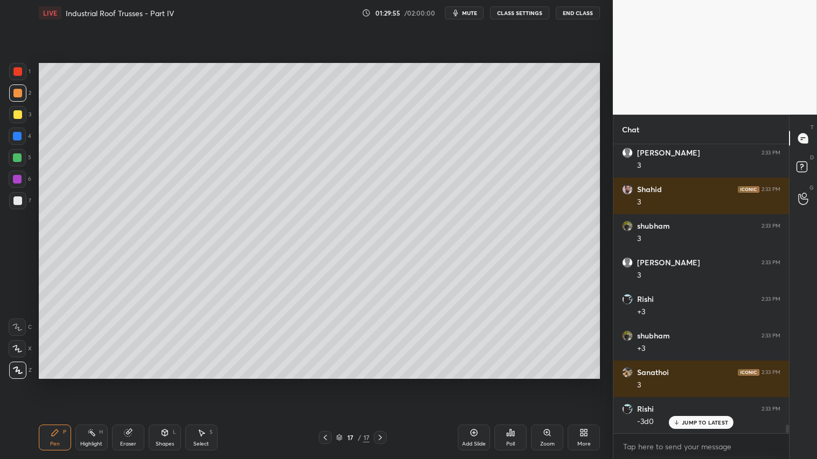
drag, startPoint x: 167, startPoint y: 446, endPoint x: 168, endPoint y: 440, distance: 5.4
click at [167, 383] on div "Shapes L" at bounding box center [165, 438] width 32 height 26
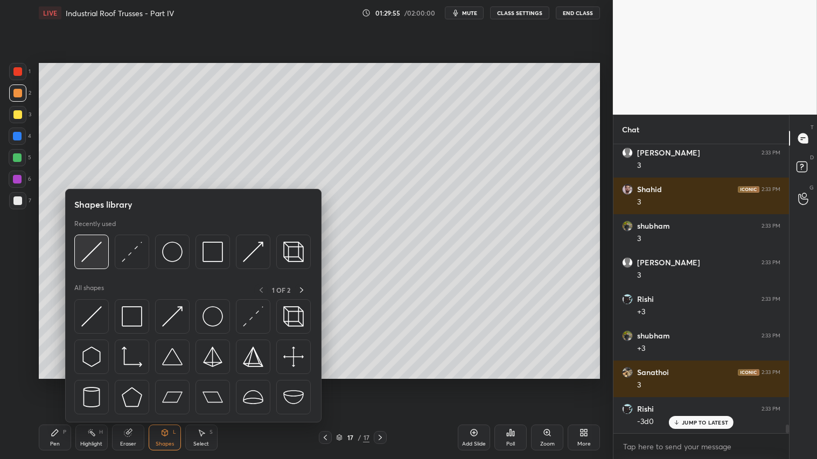
click at [94, 244] on img at bounding box center [91, 252] width 20 height 20
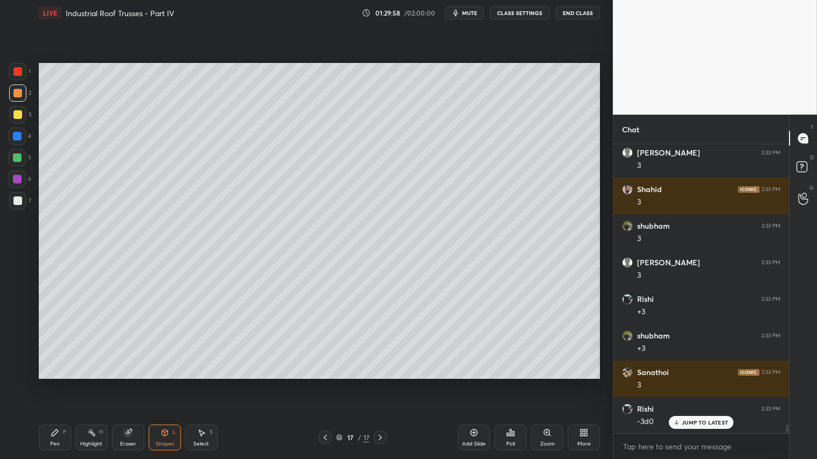
drag, startPoint x: 58, startPoint y: 434, endPoint x: 74, endPoint y: 429, distance: 16.5
click at [61, 383] on div "Pen P" at bounding box center [55, 438] width 32 height 26
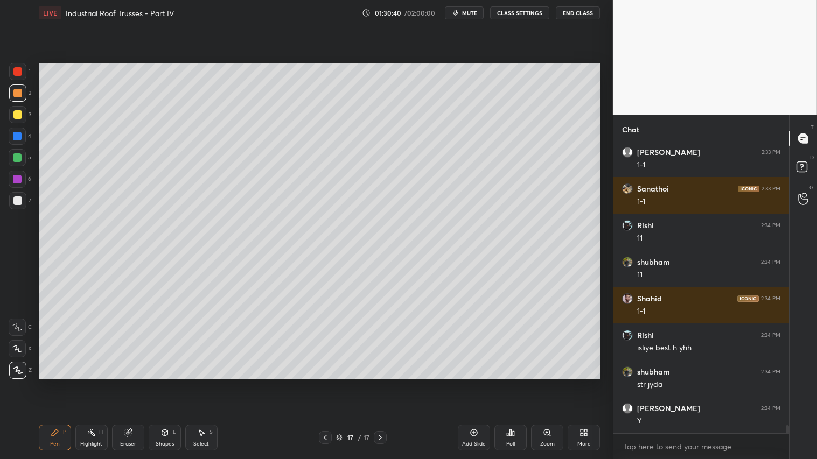
scroll to position [9887, 0]
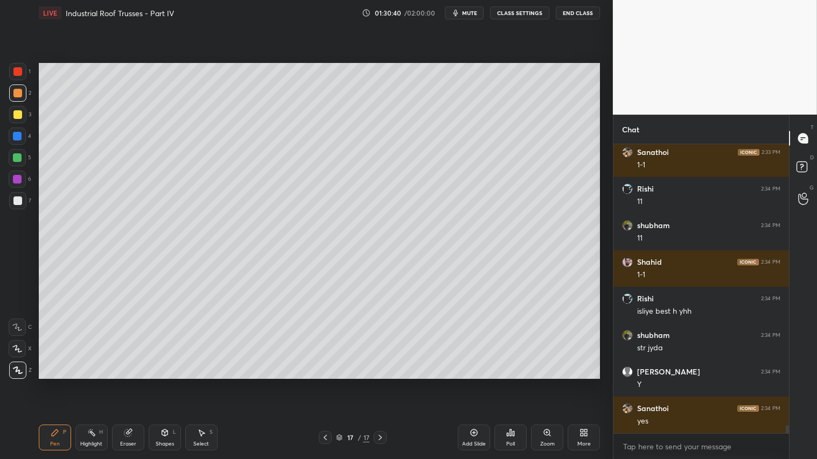
click at [7, 89] on div "1 2 3 4 5 6 7 C X Z C X Z E E Erase all H H" at bounding box center [17, 221] width 34 height 316
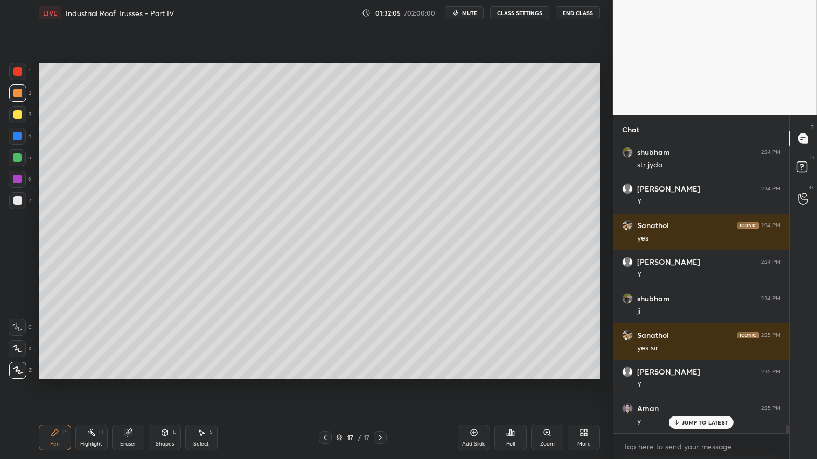
scroll to position [10106, 0]
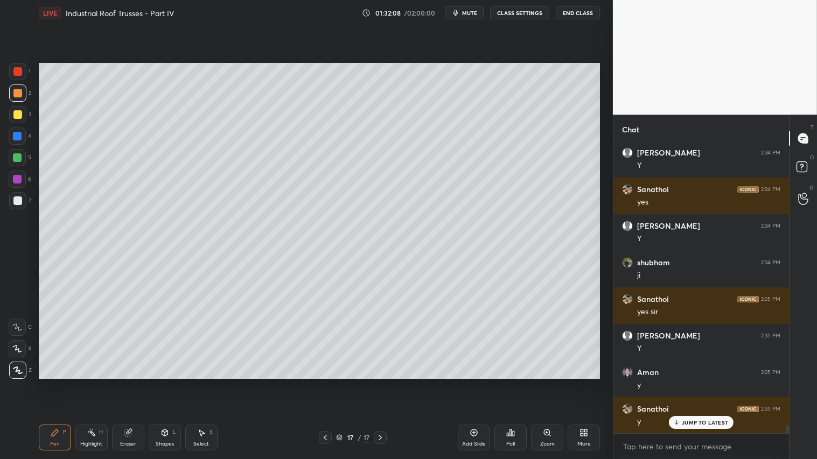
click at [14, 90] on div at bounding box center [17, 93] width 9 height 9
click at [58, 383] on div "Pen P" at bounding box center [55, 438] width 32 height 26
click at [17, 85] on div at bounding box center [17, 93] width 17 height 17
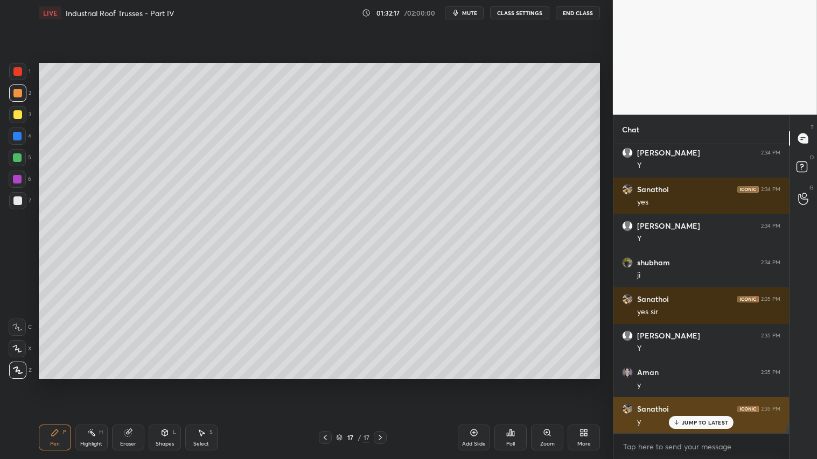
click at [714, 383] on p "JUMP TO LATEST" at bounding box center [705, 422] width 46 height 6
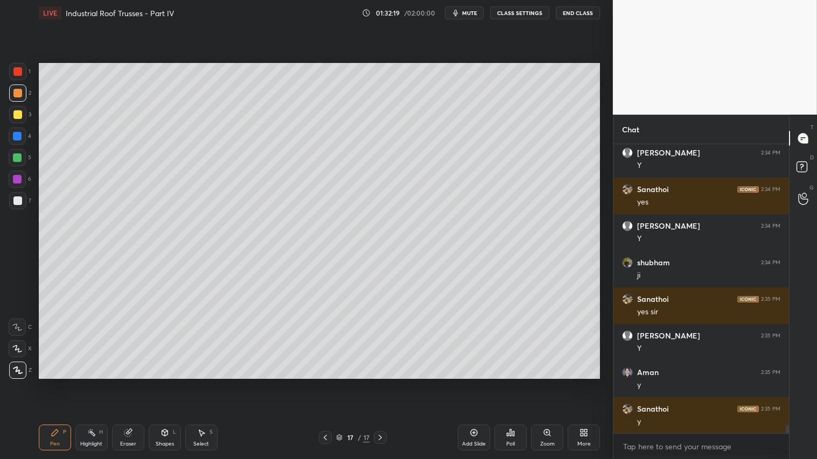
click at [380, 383] on icon at bounding box center [380, 437] width 9 height 9
drag, startPoint x: 476, startPoint y: 436, endPoint x: 472, endPoint y: 432, distance: 5.7
click at [475, 383] on icon at bounding box center [474, 433] width 9 height 9
click at [321, 383] on icon at bounding box center [325, 437] width 9 height 9
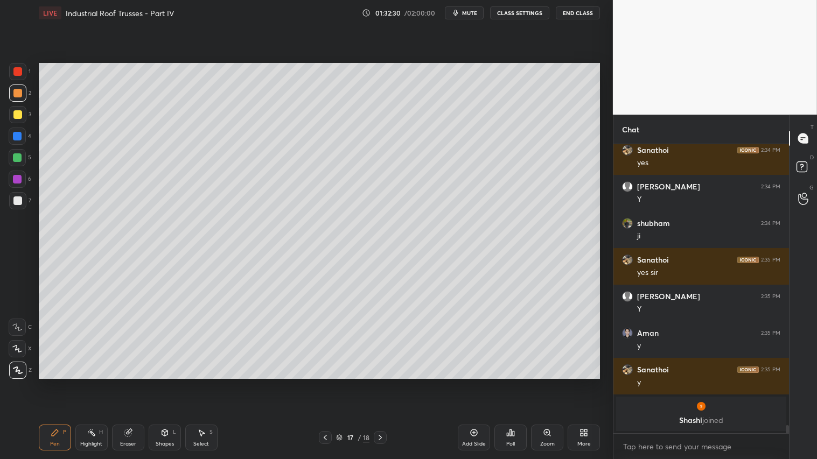
drag, startPoint x: 383, startPoint y: 440, endPoint x: 370, endPoint y: 421, distance: 23.3
click at [380, 383] on icon at bounding box center [380, 437] width 9 height 9
click at [327, 383] on icon at bounding box center [325, 437] width 9 height 9
click at [330, 383] on div at bounding box center [325, 437] width 13 height 13
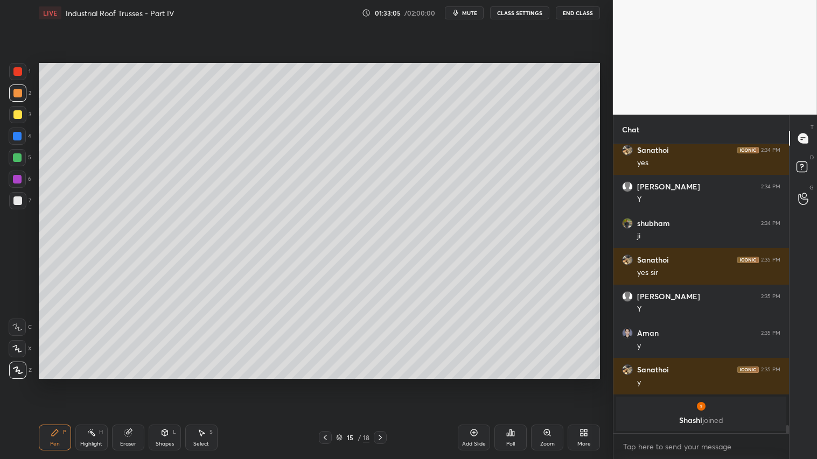
click at [330, 383] on div at bounding box center [325, 437] width 13 height 13
click at [329, 383] on div at bounding box center [325, 437] width 13 height 13
click at [324, 383] on icon at bounding box center [325, 437] width 9 height 9
click at [379, 383] on icon at bounding box center [380, 437] width 9 height 9
click at [324, 383] on icon at bounding box center [325, 437] width 3 height 5
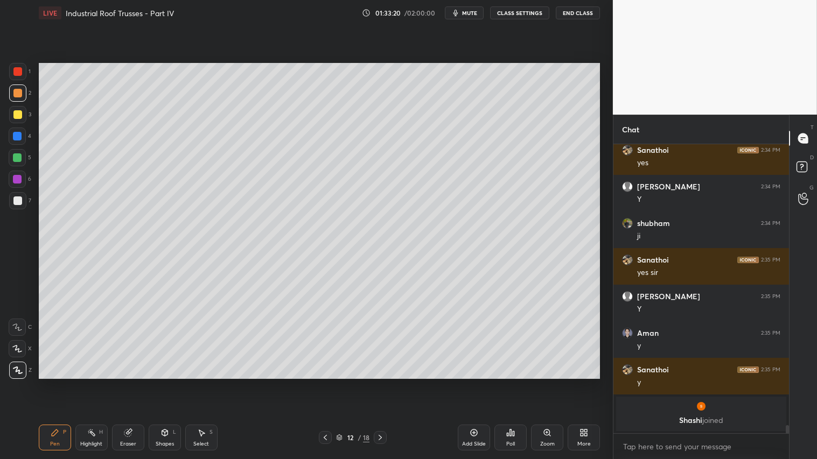
click at [382, 383] on icon at bounding box center [380, 437] width 9 height 9
click at [383, 383] on icon at bounding box center [380, 437] width 9 height 9
click at [380, 383] on icon at bounding box center [380, 437] width 9 height 9
click at [383, 383] on icon at bounding box center [380, 437] width 9 height 9
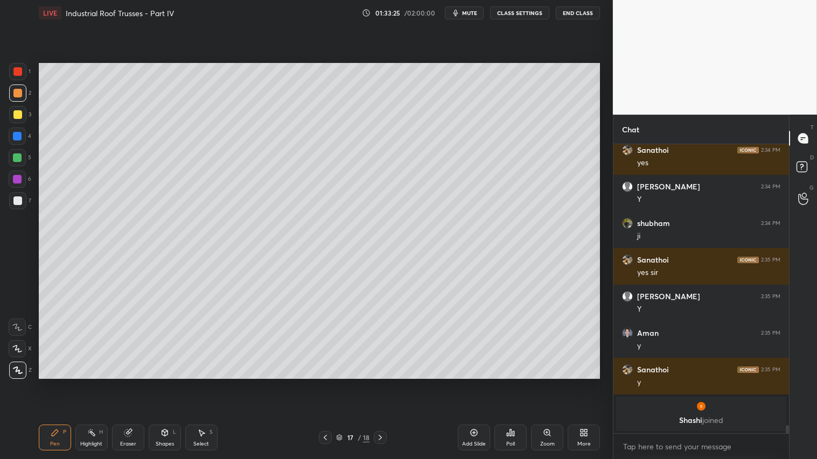
click at [379, 383] on icon at bounding box center [380, 437] width 9 height 9
click at [327, 383] on icon at bounding box center [325, 437] width 9 height 9
click at [325, 383] on icon at bounding box center [325, 437] width 9 height 9
click at [327, 383] on icon at bounding box center [325, 437] width 9 height 9
click at [381, 383] on icon at bounding box center [380, 437] width 3 height 5
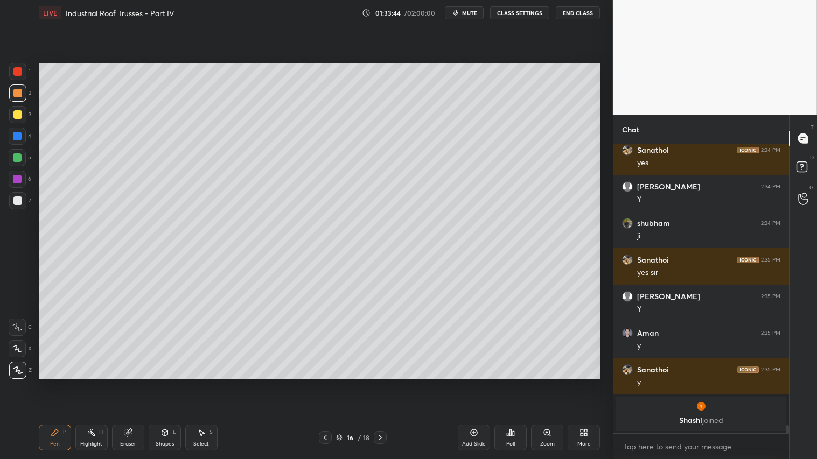
click at [380, 383] on icon at bounding box center [380, 437] width 9 height 9
click at [381, 383] on icon at bounding box center [380, 437] width 9 height 9
click at [23, 92] on div at bounding box center [17, 93] width 17 height 17
click at [61, 383] on div "Pen P" at bounding box center [55, 438] width 32 height 26
drag, startPoint x: 15, startPoint y: 113, endPoint x: 36, endPoint y: 179, distance: 69.3
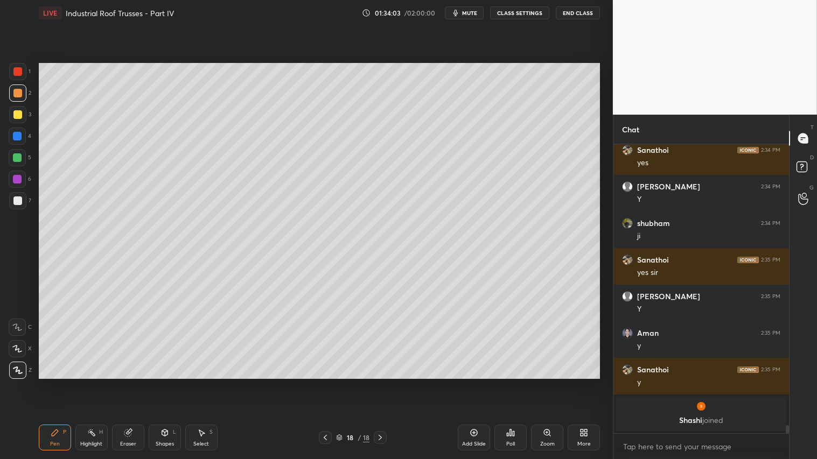
click at [17, 114] on div at bounding box center [17, 114] width 9 height 9
click at [60, 383] on div "Pen P" at bounding box center [55, 438] width 32 height 26
click at [16, 89] on div at bounding box center [17, 93] width 9 height 9
drag, startPoint x: 49, startPoint y: 440, endPoint x: 50, endPoint y: 429, distance: 11.4
click at [49, 383] on div "Pen P" at bounding box center [55, 438] width 32 height 26
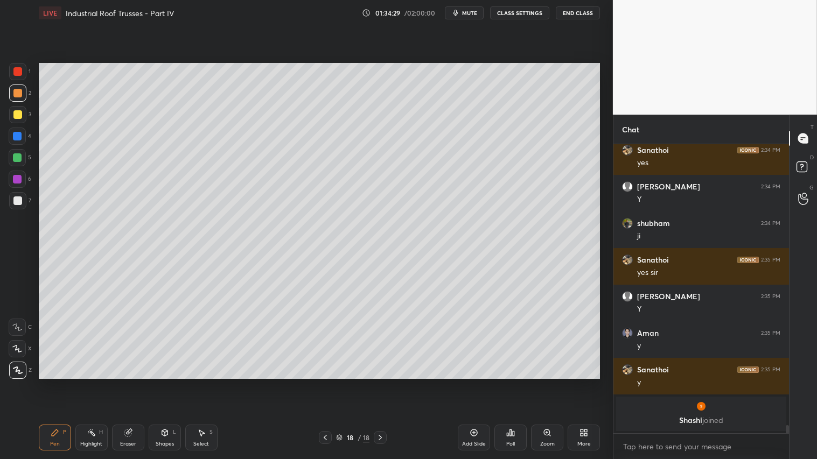
click at [325, 383] on icon at bounding box center [325, 437] width 9 height 9
click at [326, 383] on icon at bounding box center [325, 437] width 3 height 5
click at [326, 383] on icon at bounding box center [325, 437] width 9 height 9
click at [380, 383] on icon at bounding box center [380, 437] width 9 height 9
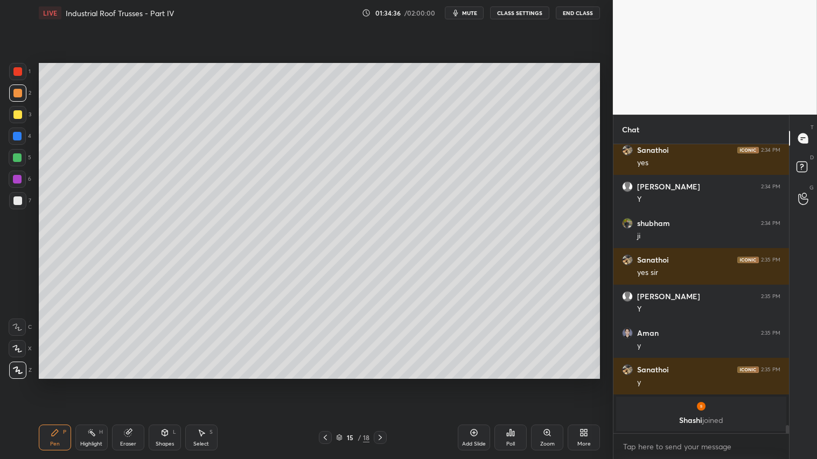
click at [386, 383] on div at bounding box center [380, 437] width 13 height 13
click at [380, 383] on icon at bounding box center [380, 437] width 9 height 9
click at [383, 383] on icon at bounding box center [380, 437] width 9 height 9
click at [18, 94] on div at bounding box center [17, 93] width 9 height 9
click at [75, 383] on div "Pen P Highlight H Eraser Shapes L Select S" at bounding box center [143, 438] width 209 height 26
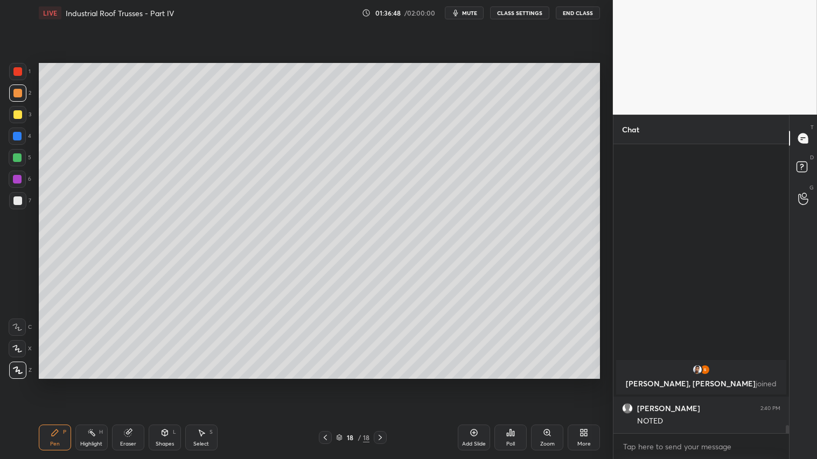
scroll to position [8075, 0]
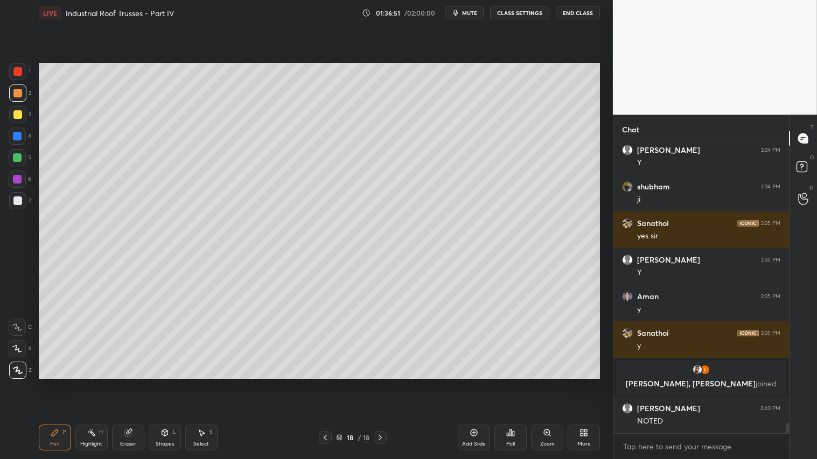
click at [470, 383] on div "Add Slide" at bounding box center [474, 438] width 32 height 26
drag, startPoint x: 58, startPoint y: 444, endPoint x: 55, endPoint y: 439, distance: 5.8
click at [58, 383] on div "Pen" at bounding box center [55, 444] width 10 height 5
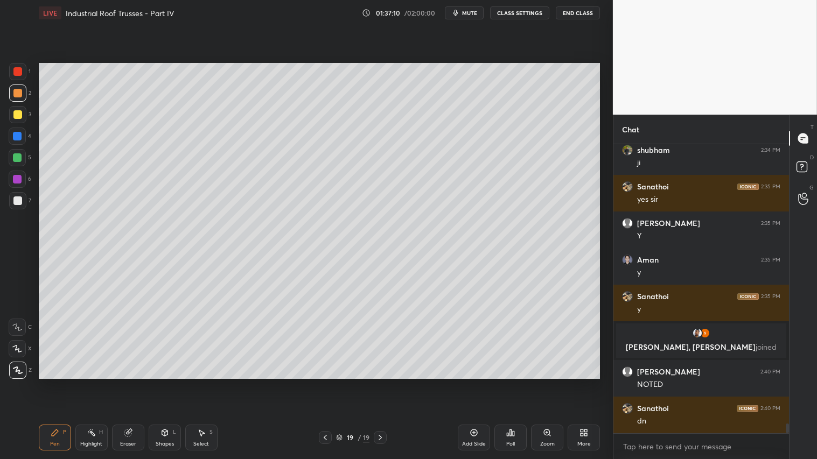
click at [169, 383] on div "Pen P Highlight H Eraser Shapes L Select S 19 / 19 Add Slide Poll Zoom More" at bounding box center [319, 437] width 561 height 43
drag, startPoint x: 165, startPoint y: 438, endPoint x: 167, endPoint y: 428, distance: 10.5
click at [165, 383] on div "Shapes L" at bounding box center [165, 438] width 32 height 26
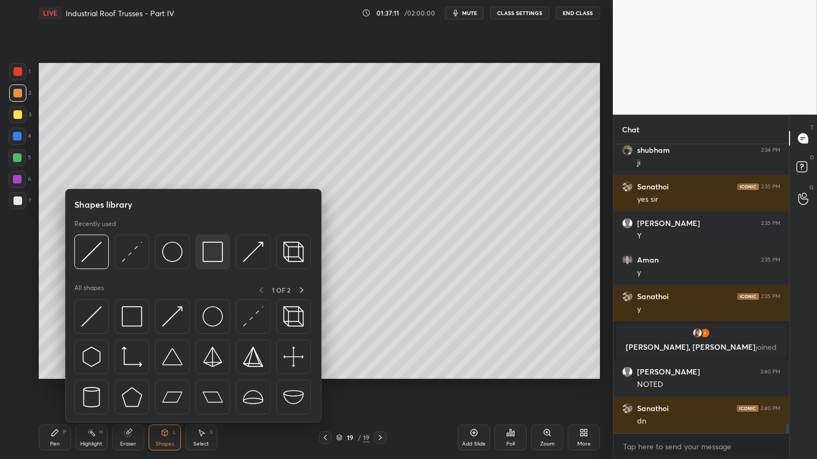
click at [199, 253] on div at bounding box center [212, 252] width 34 height 34
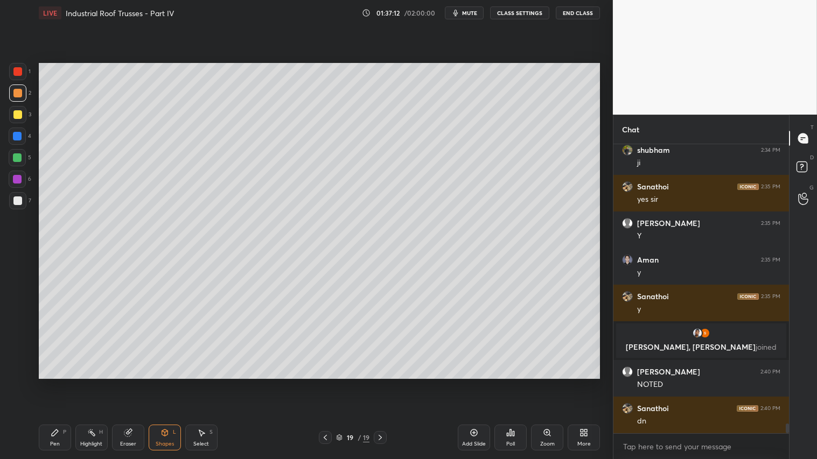
drag, startPoint x: 16, startPoint y: 112, endPoint x: 38, endPoint y: 106, distance: 22.3
click at [17, 112] on div at bounding box center [17, 114] width 9 height 9
drag, startPoint x: 15, startPoint y: 93, endPoint x: 18, endPoint y: 100, distance: 7.7
click at [16, 93] on div at bounding box center [17, 93] width 9 height 9
click at [58, 383] on div "Pen P Highlight H Eraser Shapes L Select S 19 / 19 Add Slide Poll Zoom More" at bounding box center [319, 437] width 561 height 43
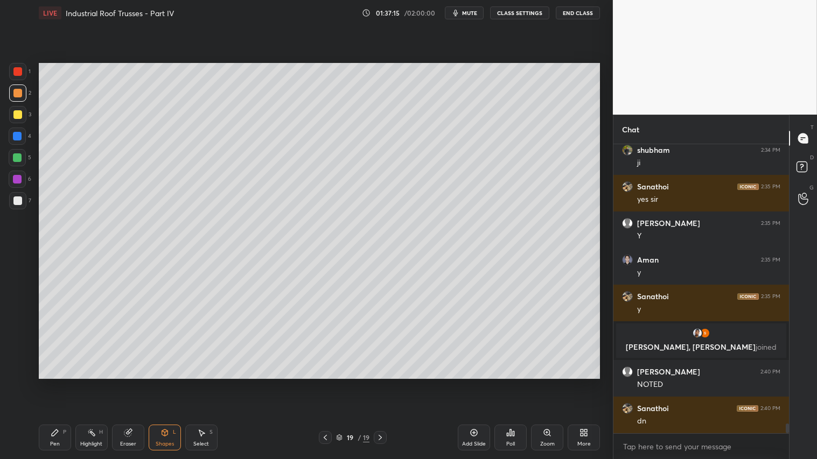
click at [52, 383] on div "Pen" at bounding box center [55, 444] width 10 height 5
drag, startPoint x: 24, startPoint y: 95, endPoint x: 27, endPoint y: 181, distance: 85.7
click at [24, 94] on div at bounding box center [17, 93] width 17 height 17
click at [58, 383] on div "Pen P" at bounding box center [55, 438] width 32 height 26
drag, startPoint x: 19, startPoint y: 92, endPoint x: 33, endPoint y: 121, distance: 32.0
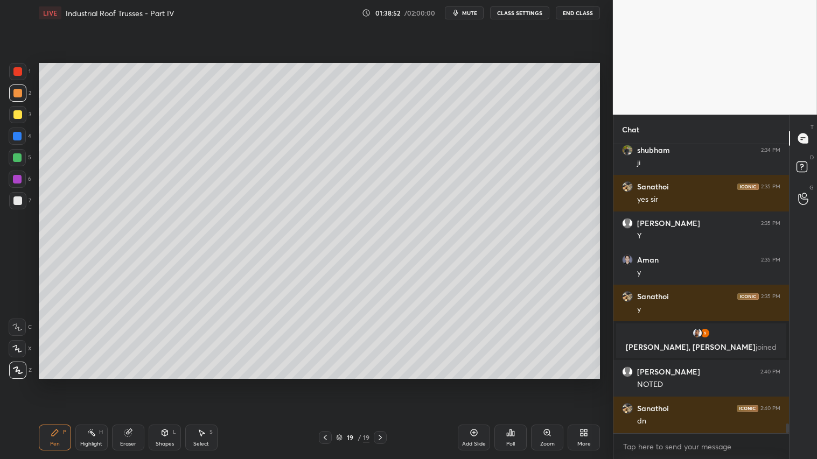
click at [20, 92] on div at bounding box center [17, 93] width 9 height 9
click at [55, 383] on div "Pen P" at bounding box center [55, 438] width 32 height 26
drag, startPoint x: 18, startPoint y: 92, endPoint x: 24, endPoint y: 124, distance: 32.4
click at [18, 94] on div at bounding box center [17, 93] width 9 height 9
drag, startPoint x: 49, startPoint y: 435, endPoint x: 40, endPoint y: 432, distance: 9.0
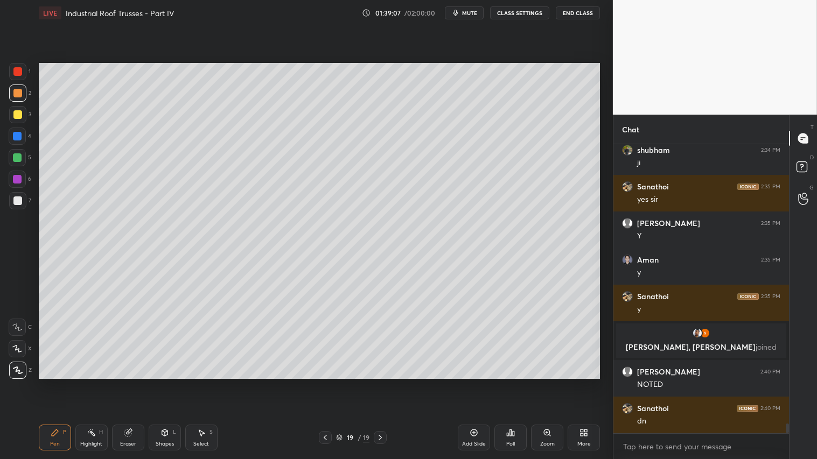
click at [48, 383] on div "Pen P" at bounding box center [55, 438] width 32 height 26
click at [323, 383] on icon at bounding box center [325, 437] width 9 height 9
click at [383, 383] on icon at bounding box center [380, 437] width 9 height 9
click at [16, 90] on div at bounding box center [17, 93] width 9 height 9
drag, startPoint x: 17, startPoint y: 94, endPoint x: 39, endPoint y: 386, distance: 292.7
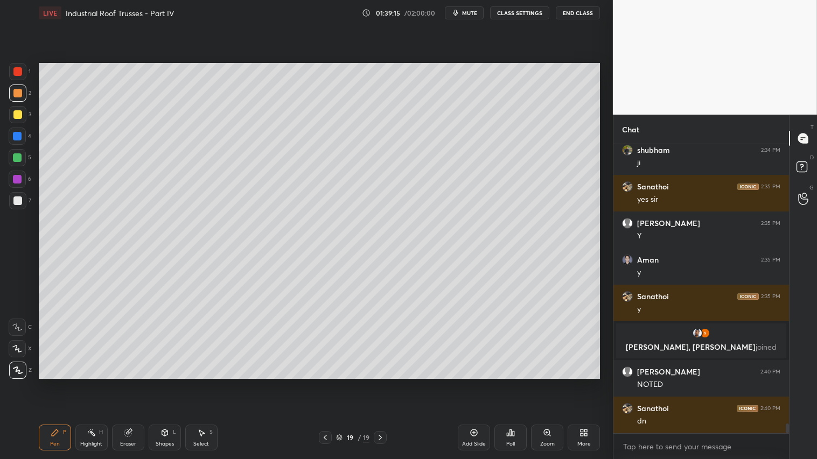
click at [17, 97] on div at bounding box center [17, 93] width 9 height 9
click at [57, 383] on icon at bounding box center [55, 433] width 9 height 9
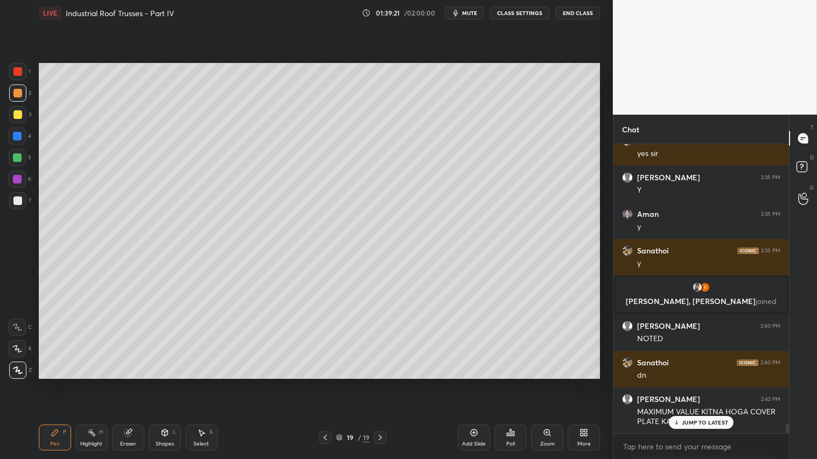
click at [708, 383] on p "JUMP TO LATEST" at bounding box center [705, 422] width 46 height 6
click at [17, 97] on div at bounding box center [17, 93] width 9 height 9
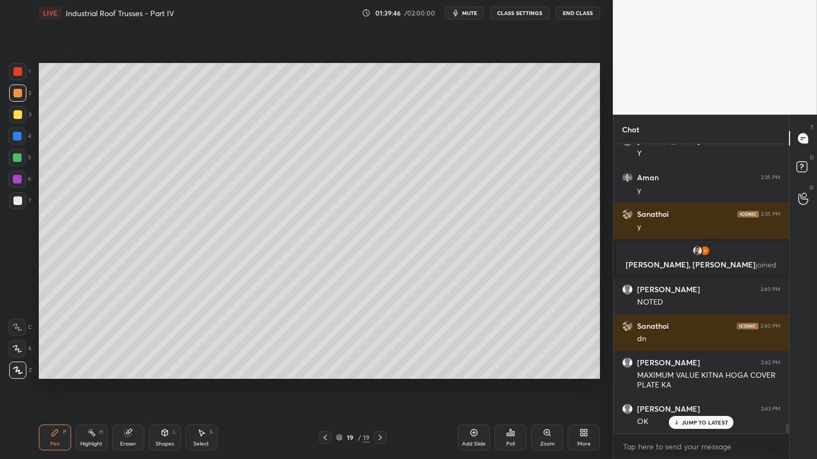
click at [19, 88] on div at bounding box center [17, 93] width 17 height 17
click at [54, 383] on div "Pen P" at bounding box center [55, 438] width 32 height 26
click at [18, 92] on div at bounding box center [17, 93] width 9 height 9
click at [696, 383] on p "JUMP TO LATEST" at bounding box center [705, 400] width 46 height 6
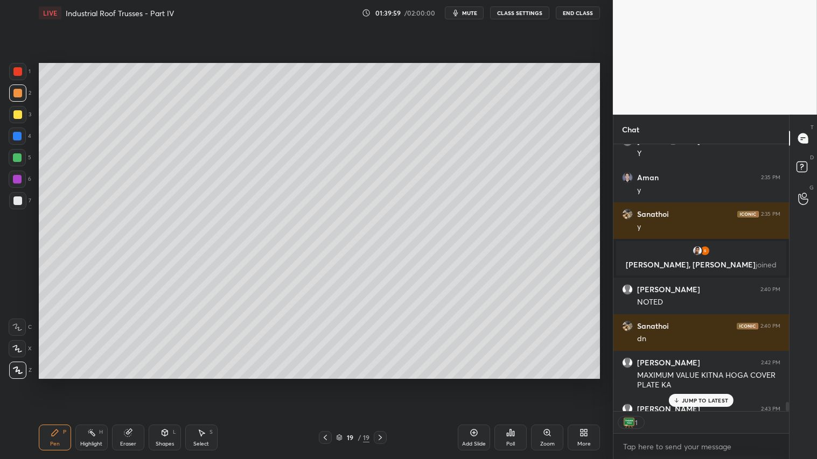
scroll to position [8216, 0]
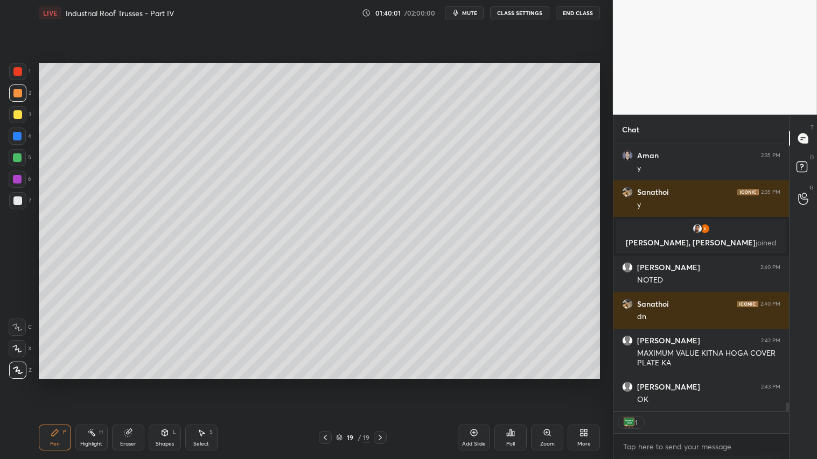
click at [13, 90] on div at bounding box center [17, 93] width 9 height 9
click at [46, 383] on div "Pen P" at bounding box center [55, 438] width 32 height 26
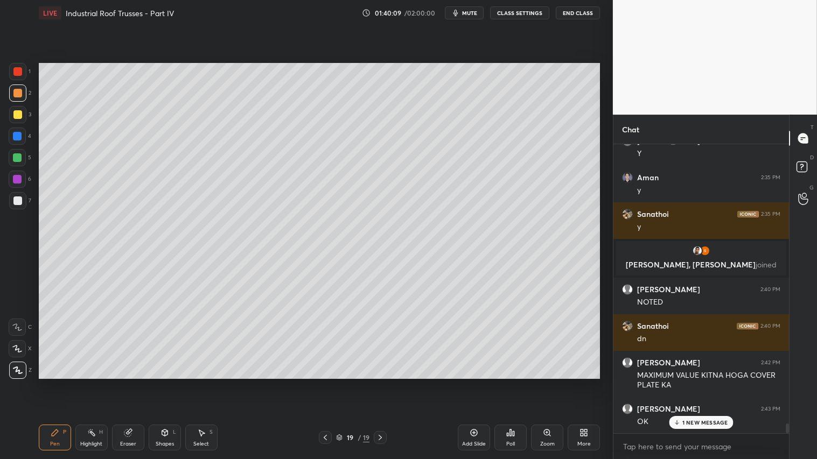
scroll to position [8231, 0]
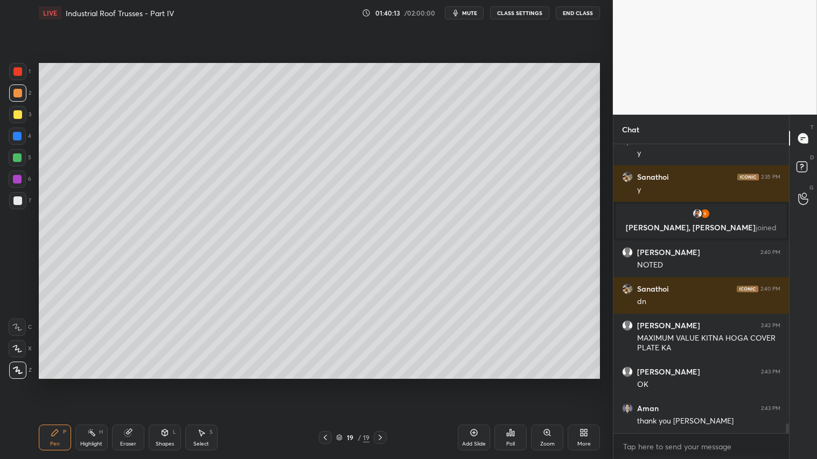
drag, startPoint x: 469, startPoint y: 13, endPoint x: 481, endPoint y: 17, distance: 12.8
click at [469, 14] on span "mute" at bounding box center [469, 13] width 15 height 8
click at [524, 12] on button "CLASS SETTINGS" at bounding box center [519, 12] width 59 height 13
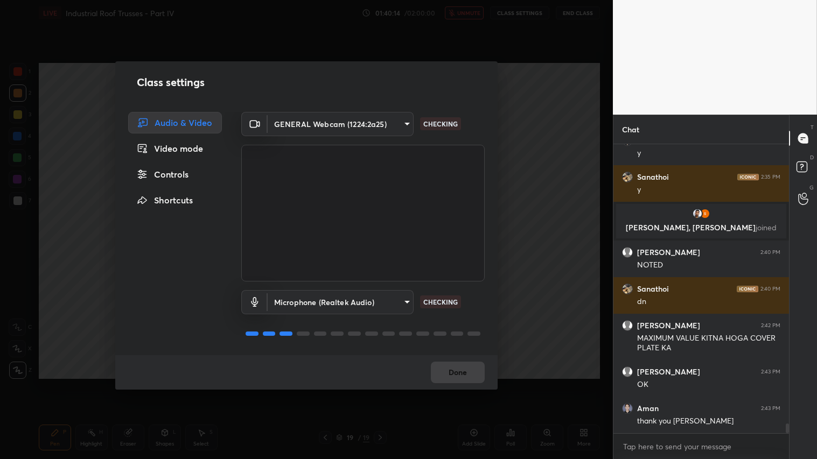
click at [404, 122] on body "1 2 3 4 5 6 7 C X Z C X Z E E Erase all H H LIVE Industrial Roof Trusses - Part…" at bounding box center [408, 229] width 817 height 459
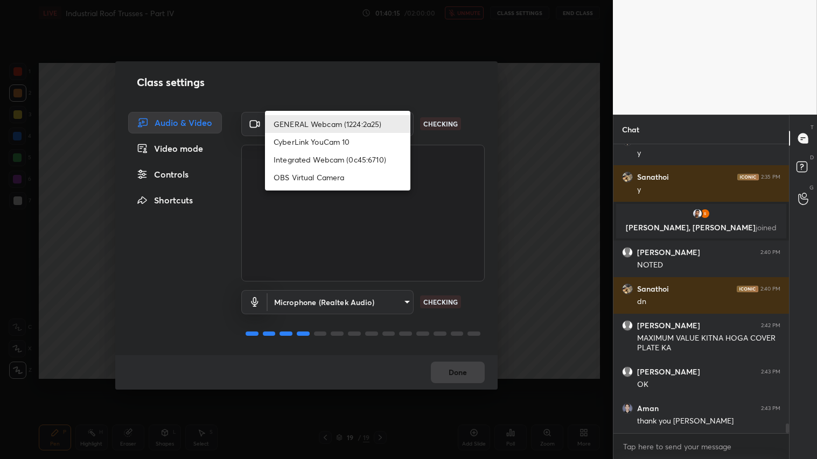
click at [346, 164] on li "Integrated Webcam (0c45:6710)" at bounding box center [337, 160] width 145 height 18
type input "c5c2f7231e9952ba016bf395f8d23ccccda43c405848800533c4c3fa58e8e242"
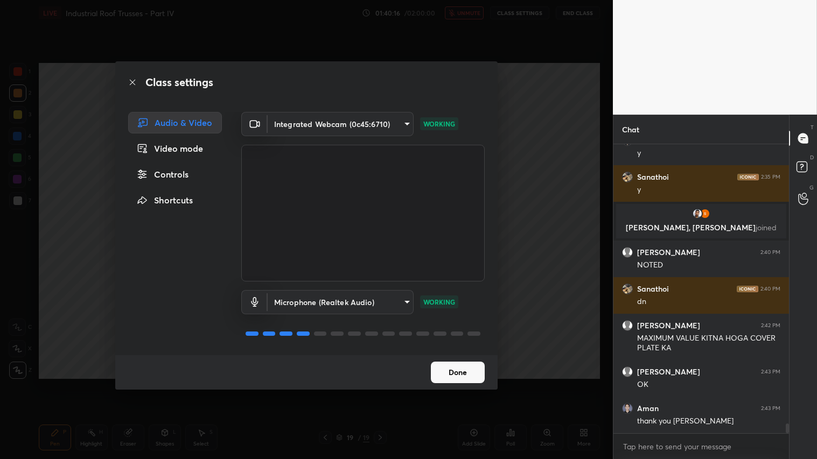
click at [458, 372] on button "Done" at bounding box center [458, 373] width 54 height 22
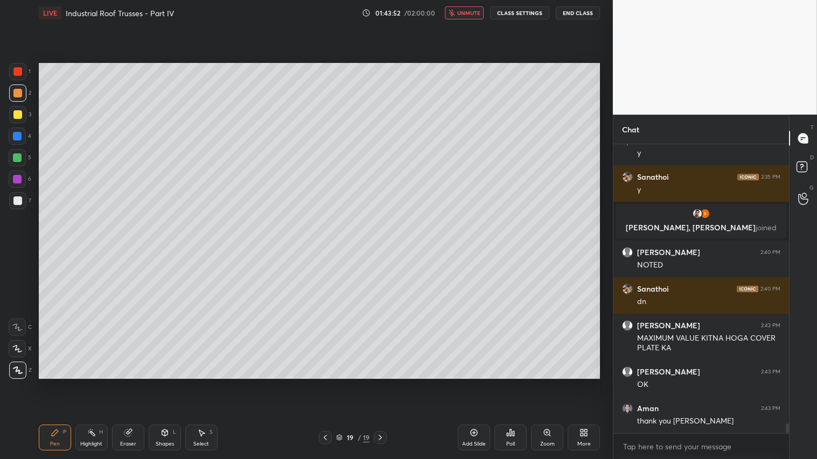
click at [578, 12] on button "End Class" at bounding box center [578, 12] width 44 height 13
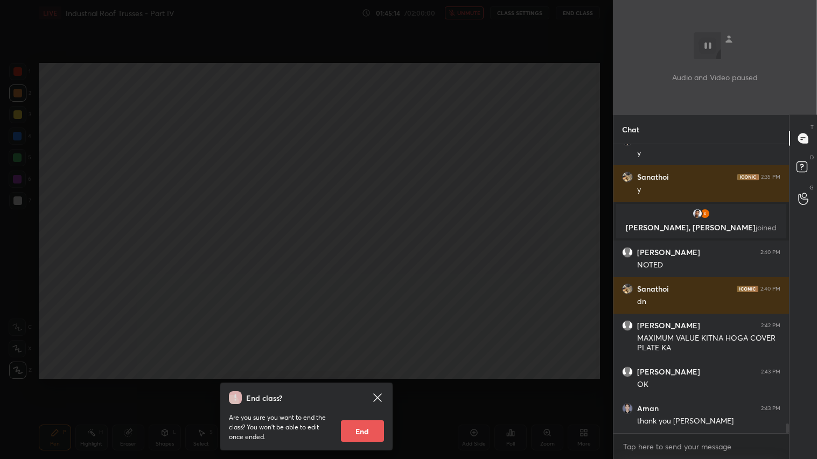
click at [370, 383] on button "End" at bounding box center [362, 432] width 43 height 22
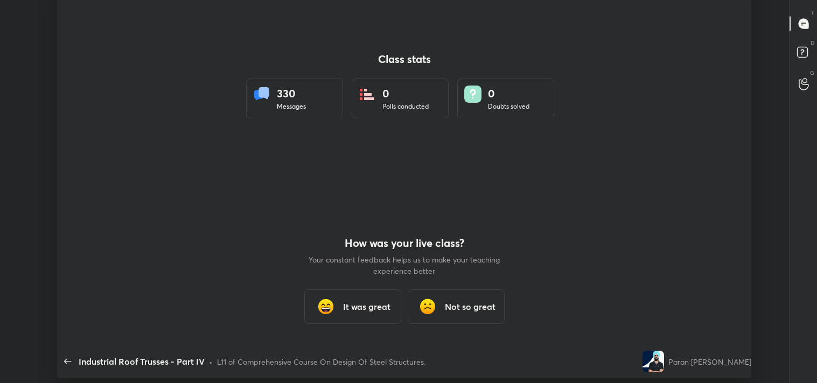
scroll to position [53534, 53040]
